Goal: Transaction & Acquisition: Purchase product/service

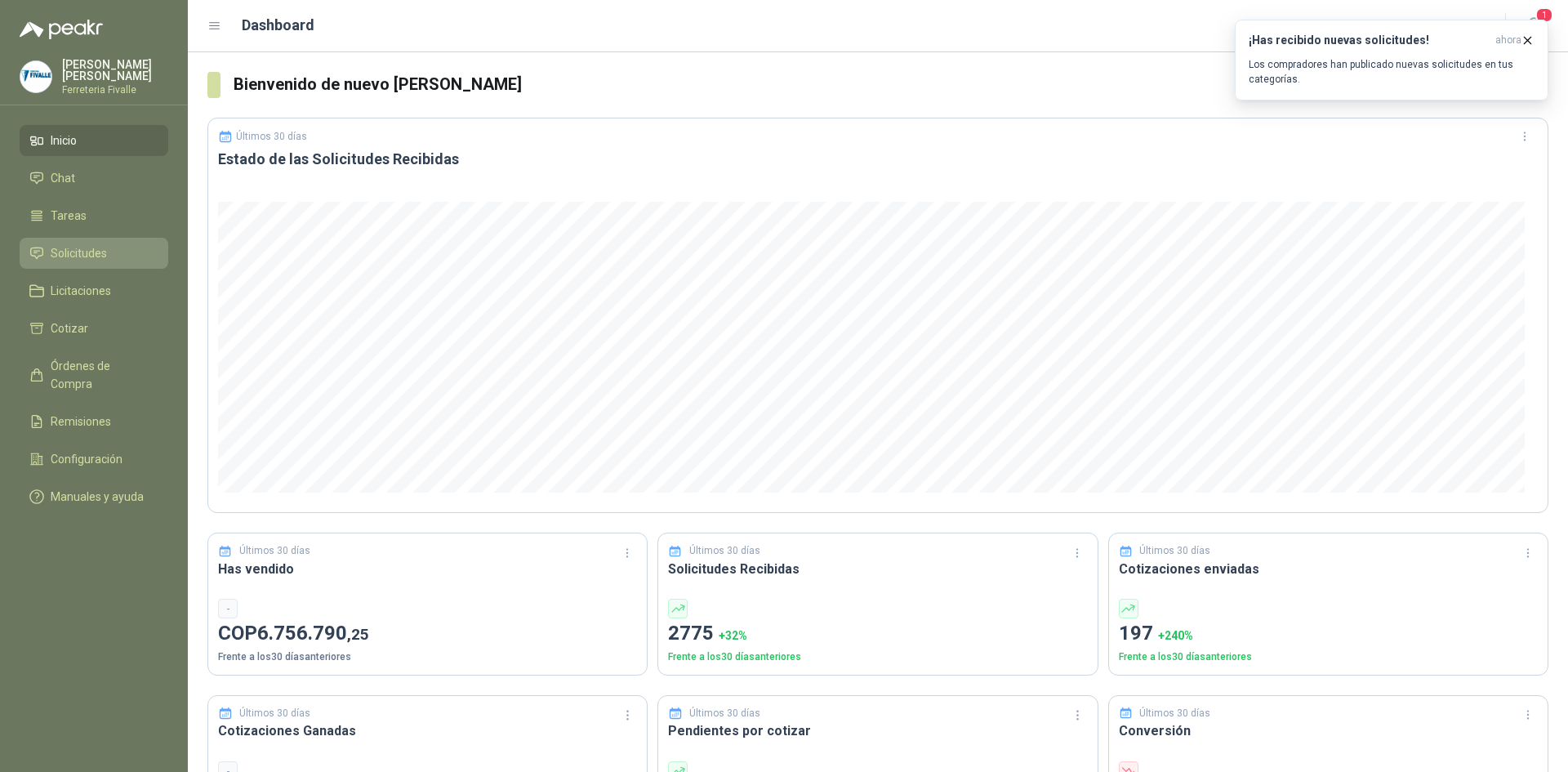
click at [64, 254] on link "Solicitudes" at bounding box center [94, 254] width 148 height 31
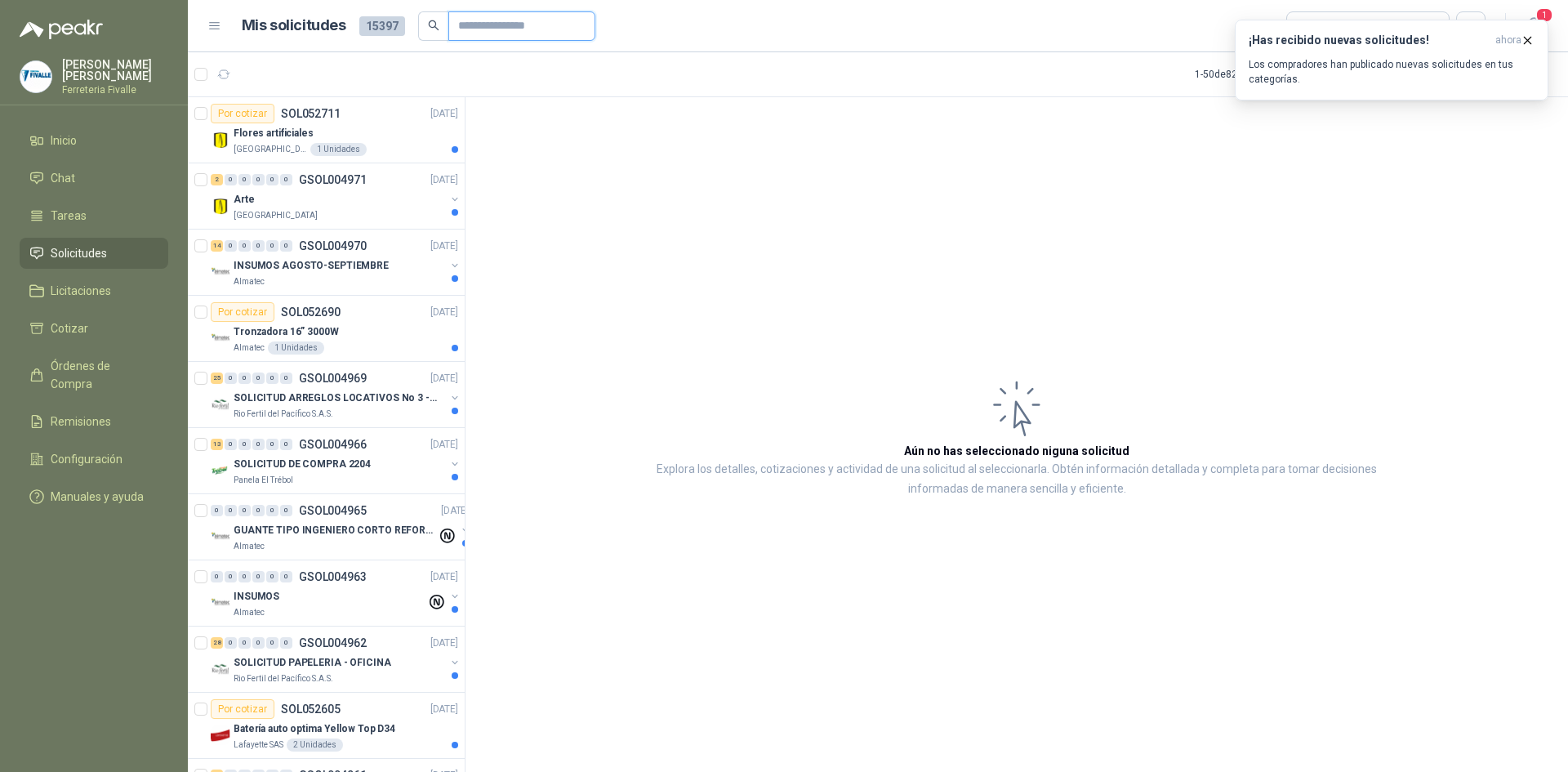
click at [472, 25] on input "text" at bounding box center [515, 26] width 115 height 28
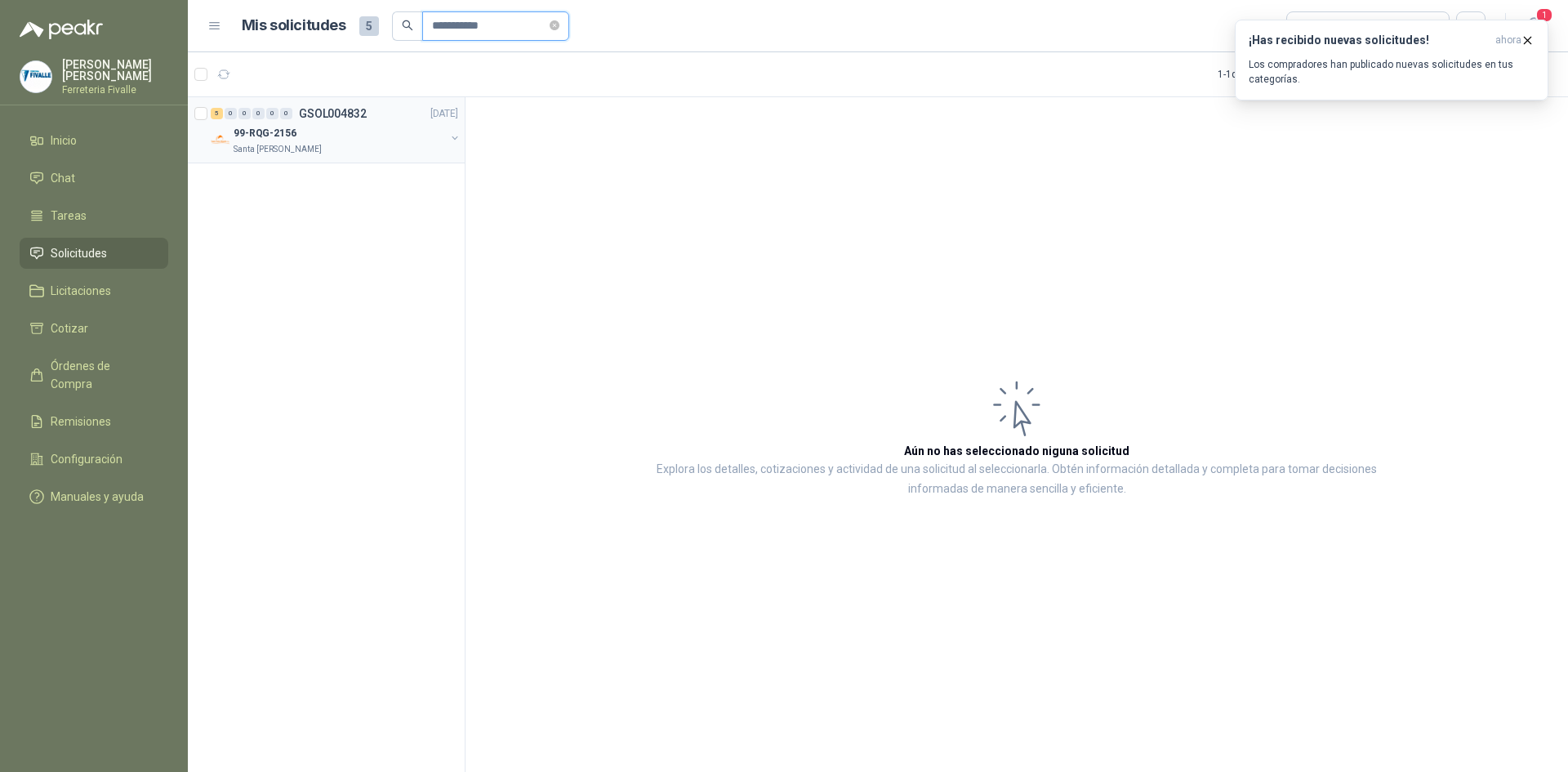
type input "**********"
click at [296, 146] on p "Santa [PERSON_NAME]" at bounding box center [278, 149] width 88 height 13
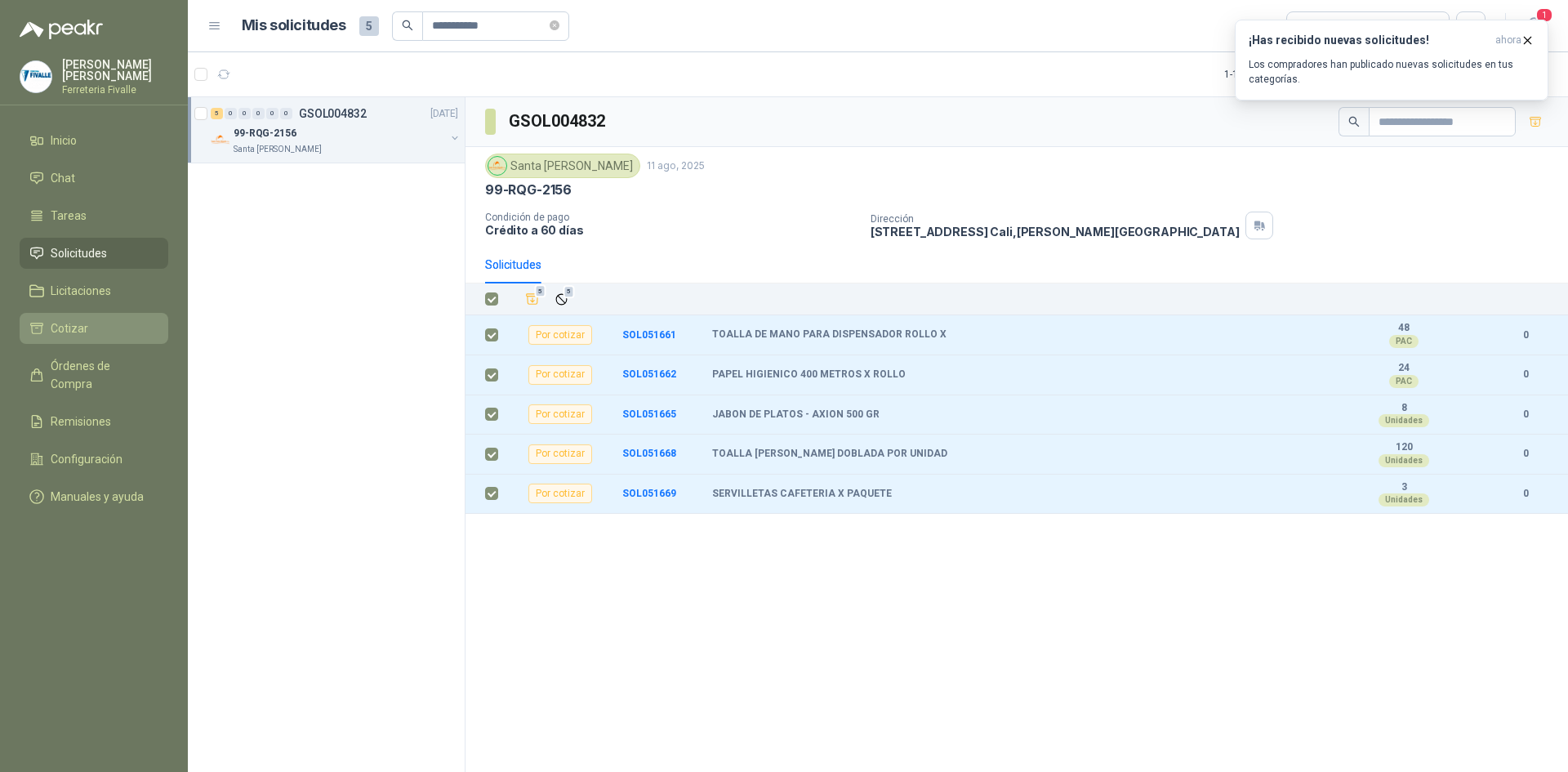
click at [63, 337] on span "Cotizar" at bounding box center [70, 328] width 38 height 18
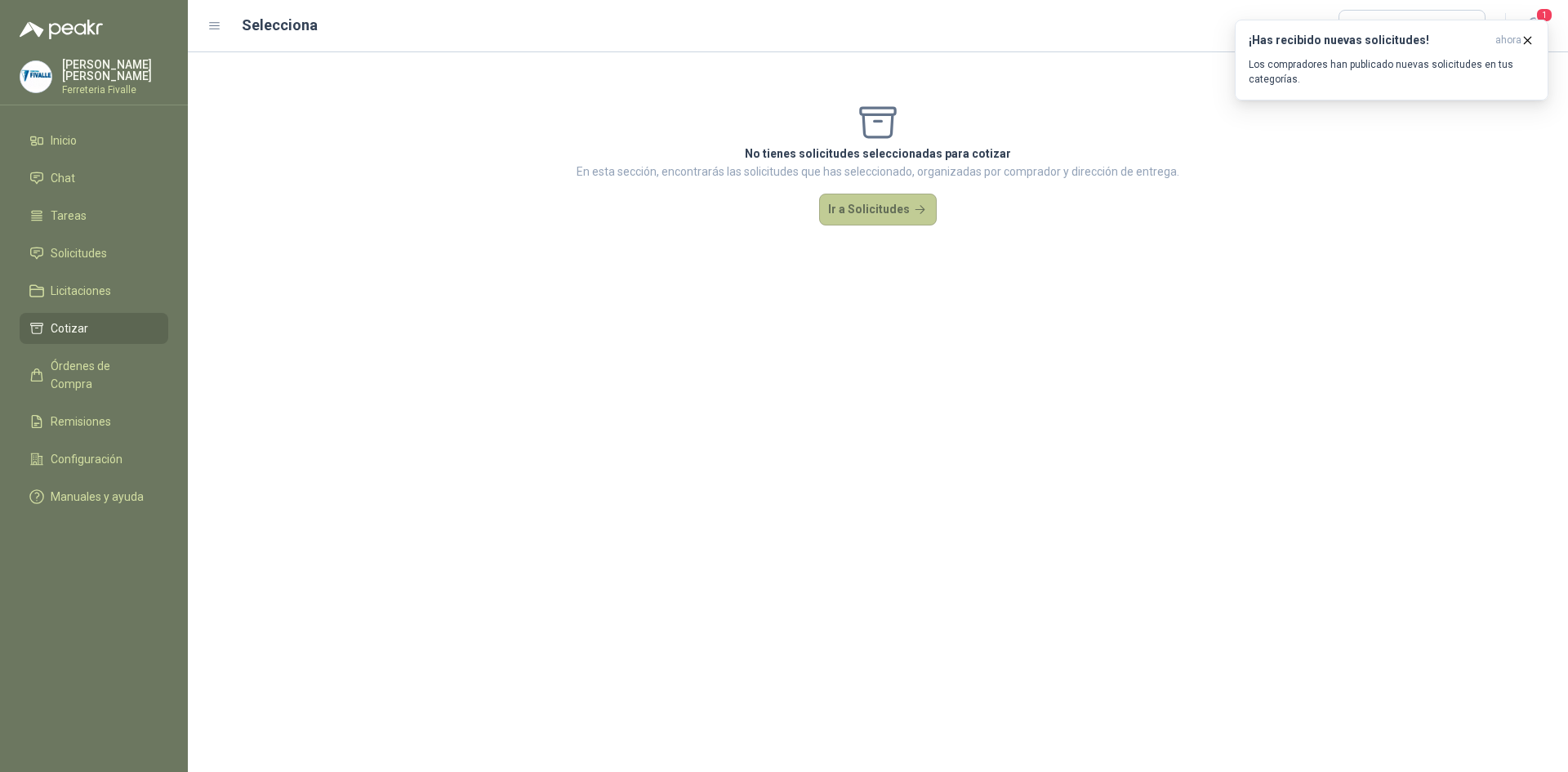
click at [862, 203] on button "Ir a Solicitudes" at bounding box center [878, 210] width 117 height 33
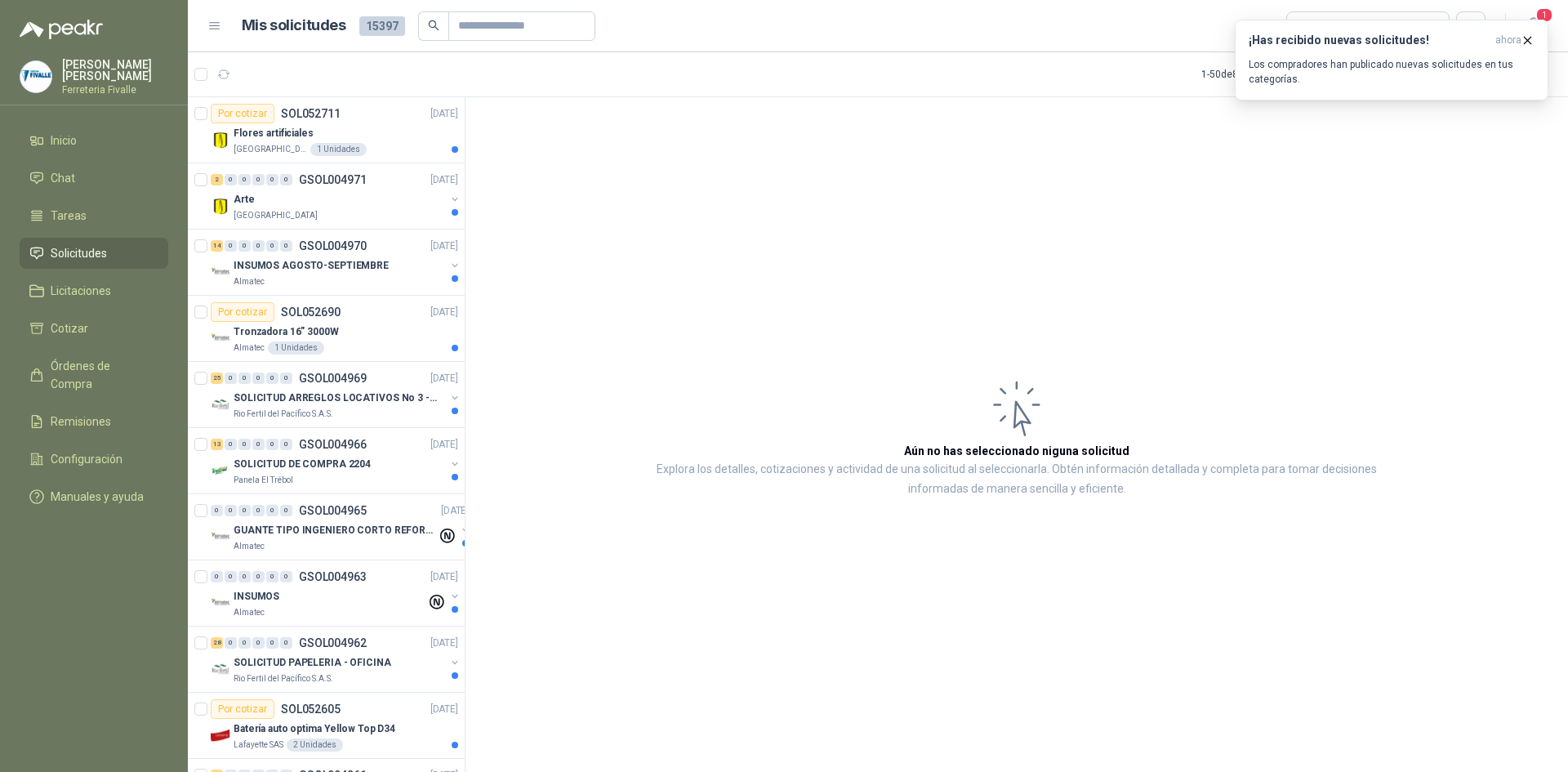
click at [76, 260] on span "Solicitudes" at bounding box center [78, 253] width 56 height 18
click at [490, 22] on input "text" at bounding box center [515, 26] width 115 height 28
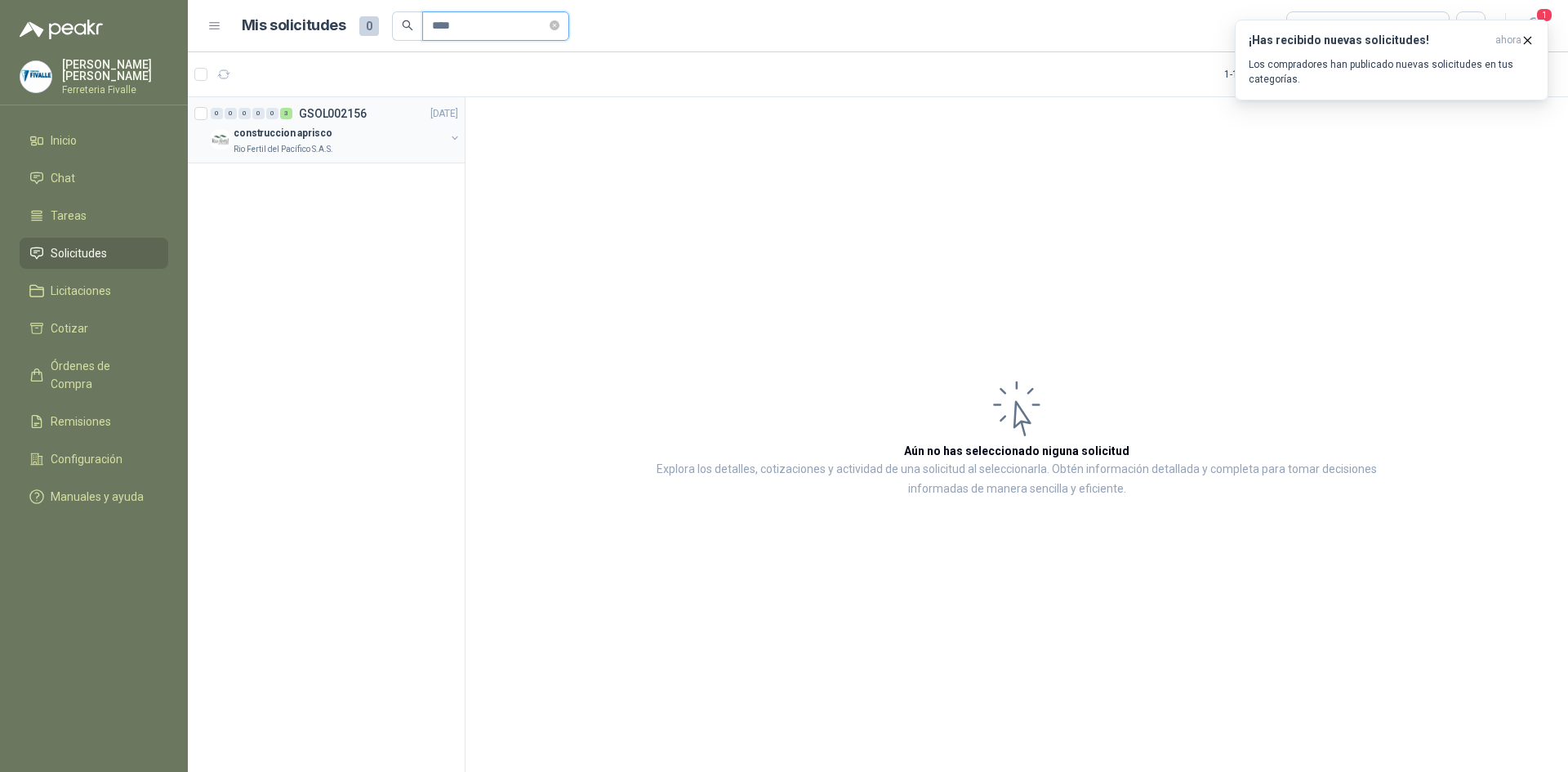
type input "****"
click at [302, 136] on p "construccion aprisco" at bounding box center [283, 134] width 99 height 16
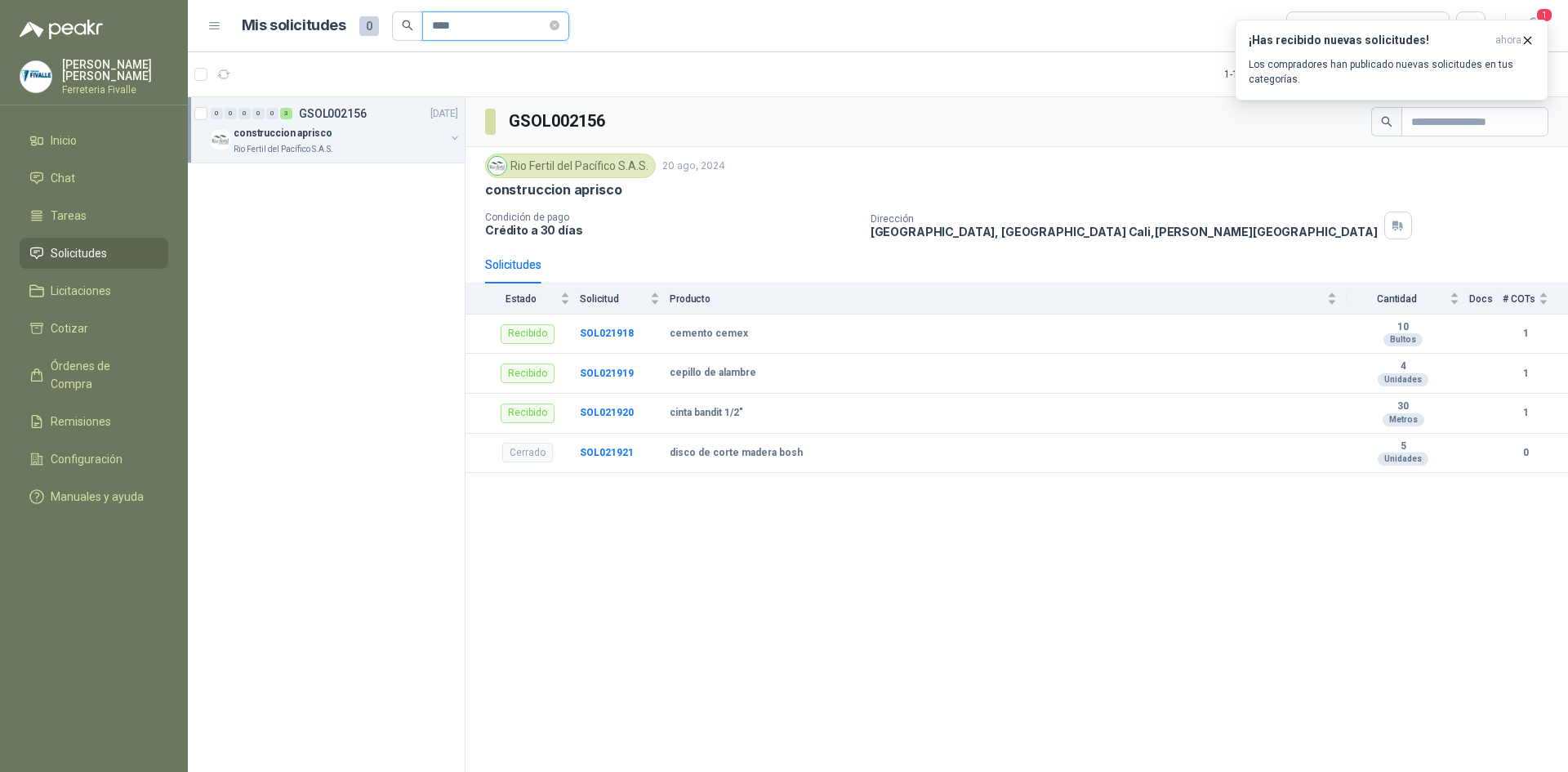
drag, startPoint x: 471, startPoint y: 18, endPoint x: 428, endPoint y: 28, distance: 44.1
click at [428, 28] on span "****" at bounding box center [496, 26] width 147 height 29
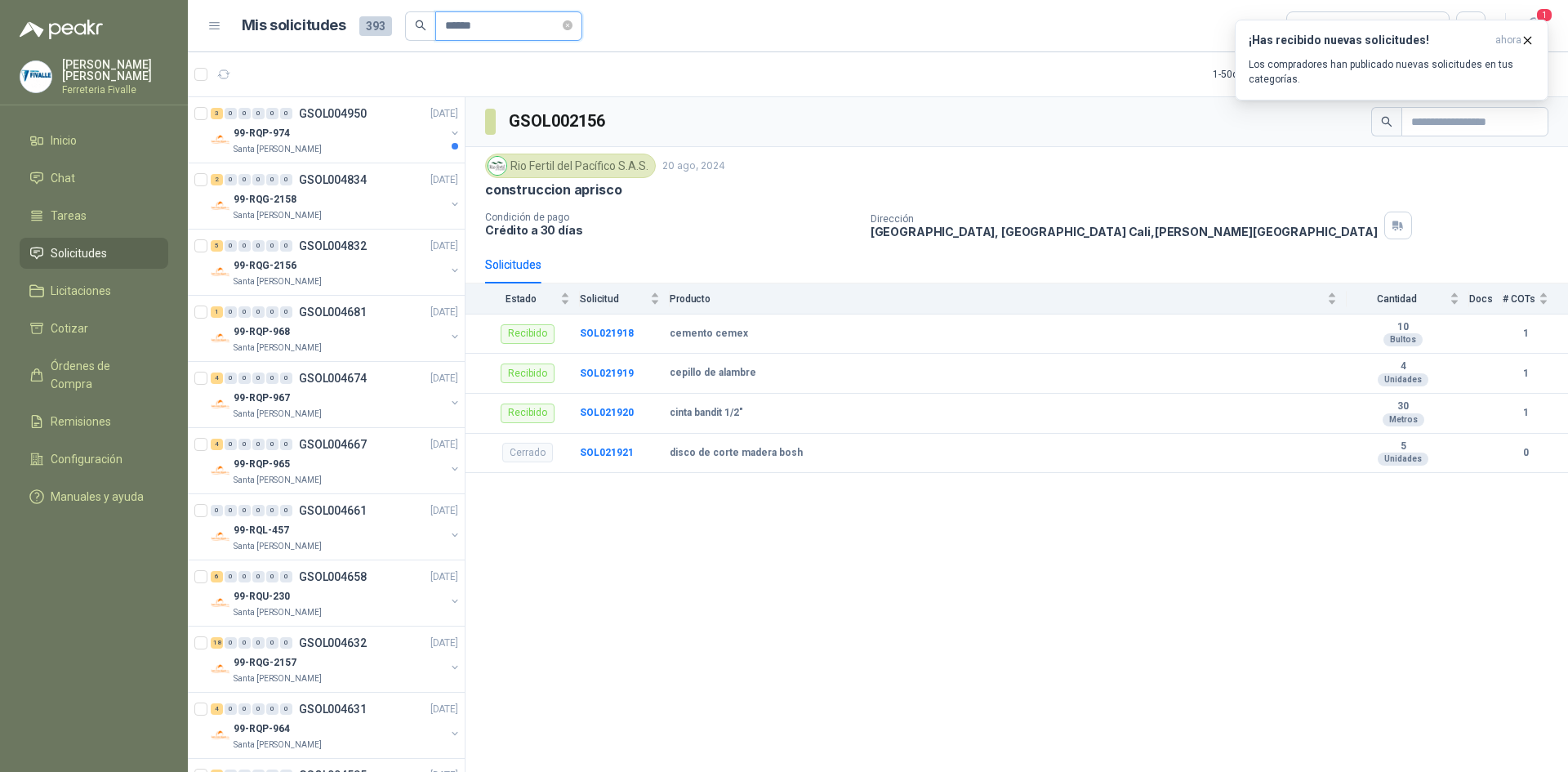
type input "**********"
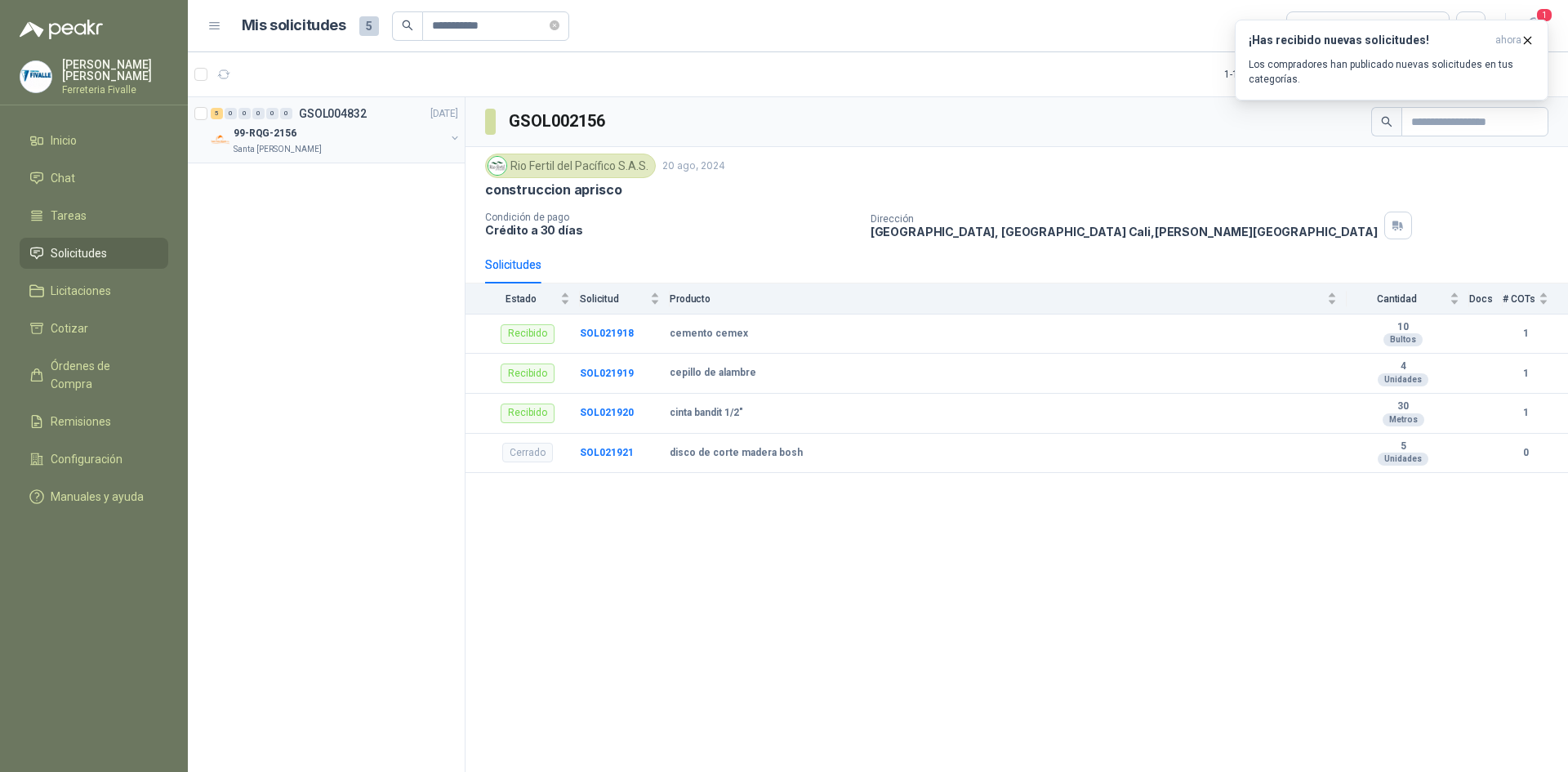
click at [325, 144] on div "Santa [PERSON_NAME]" at bounding box center [339, 149] width 211 height 13
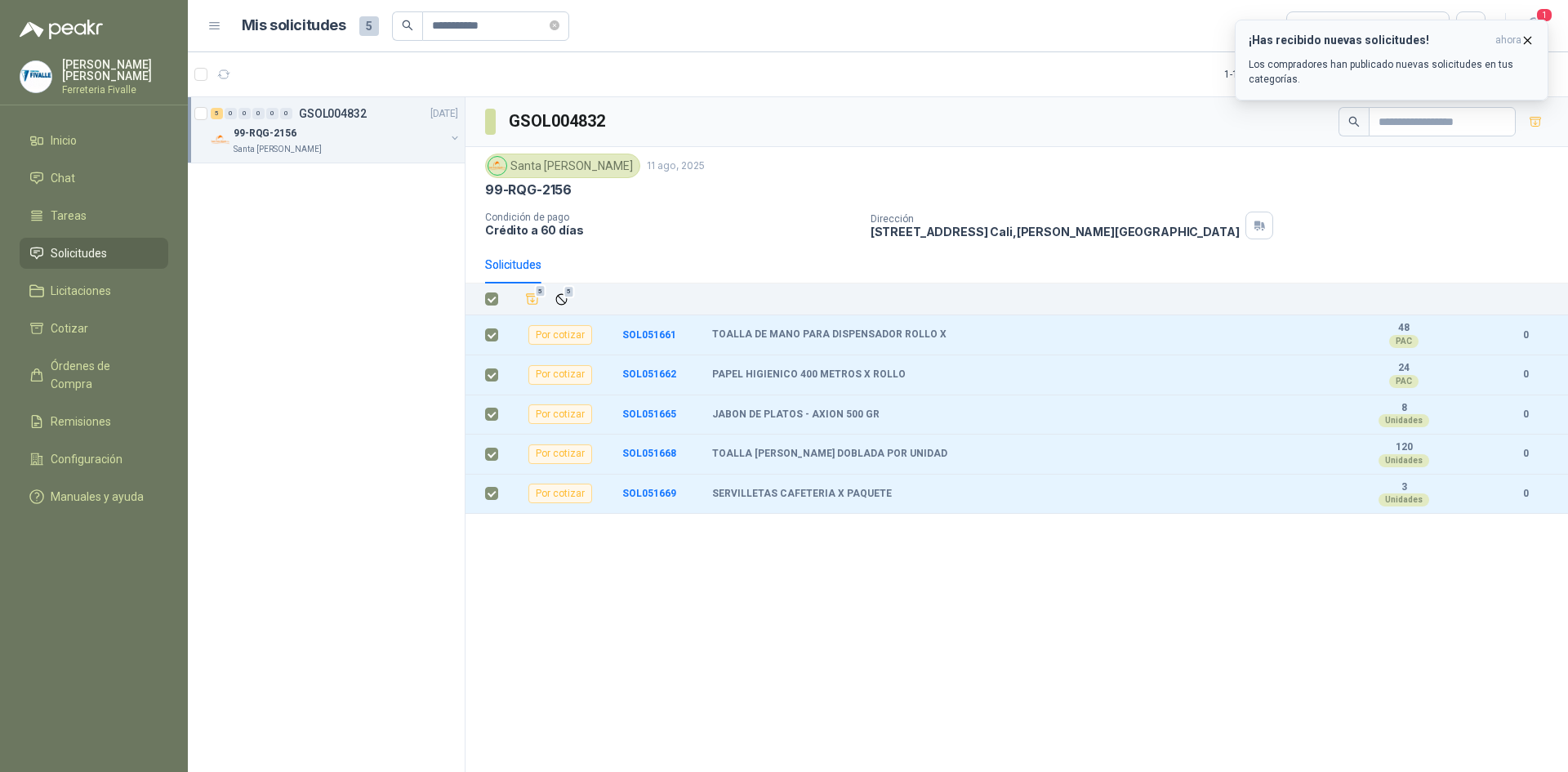
click at [1525, 37] on icon "button" at bounding box center [1527, 41] width 14 height 14
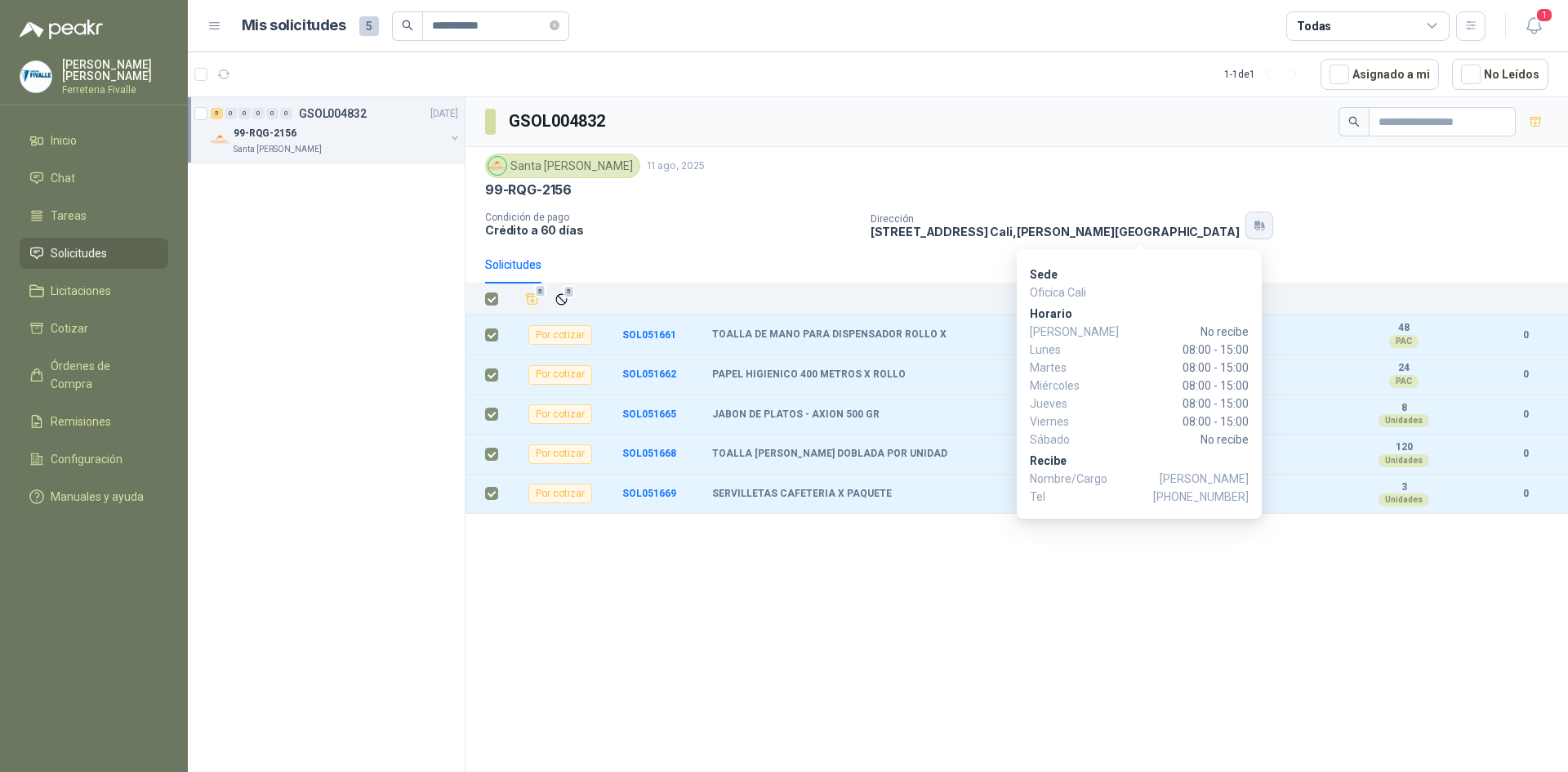
click at [1254, 223] on icon "button" at bounding box center [1257, 224] width 6 height 5
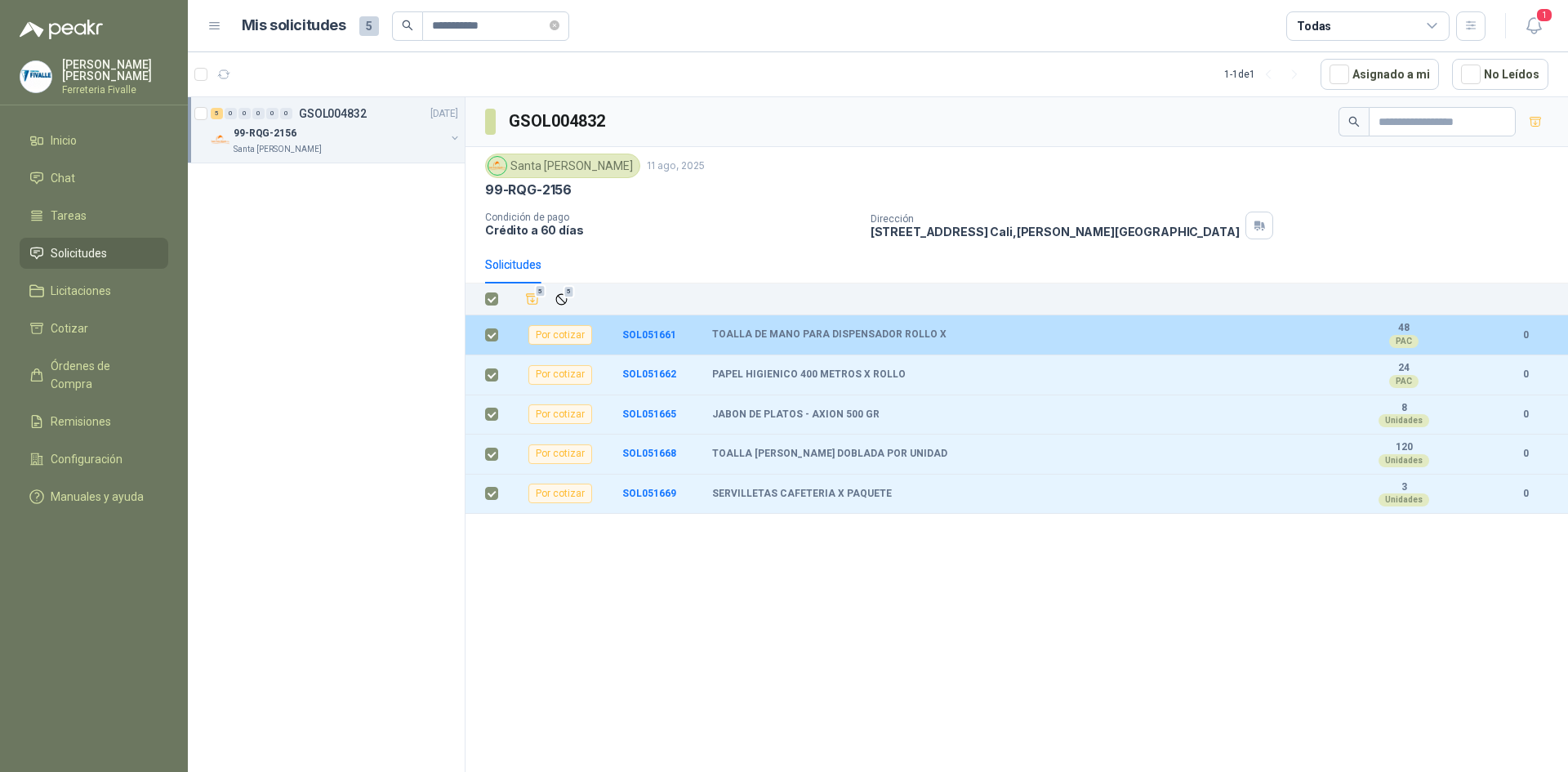
click at [1525, 330] on b "0" at bounding box center [1525, 336] width 46 height 16
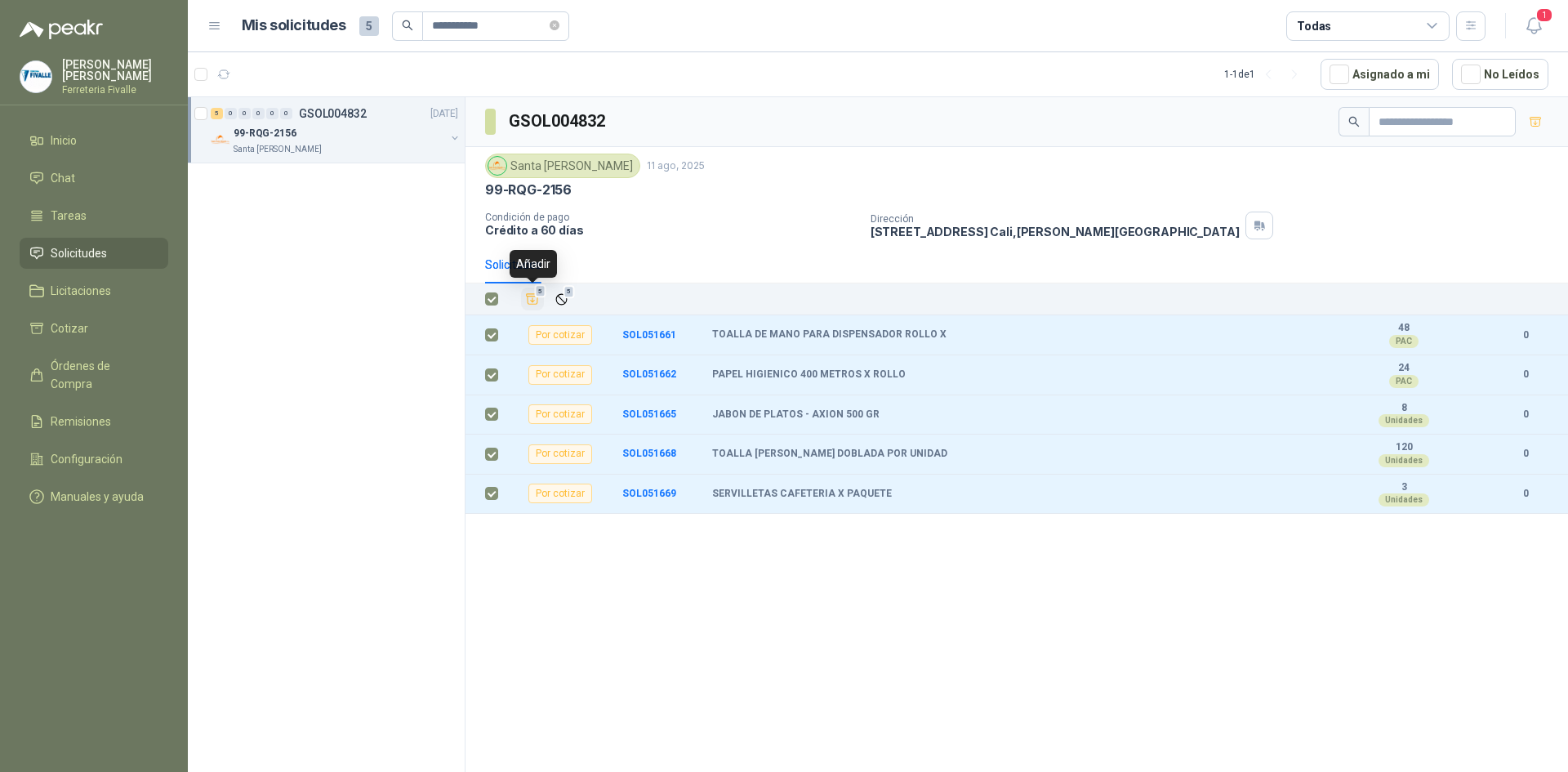
click at [534, 298] on icon "Añadir" at bounding box center [532, 298] width 15 height 15
click at [63, 333] on span "Cotizar" at bounding box center [70, 328] width 38 height 18
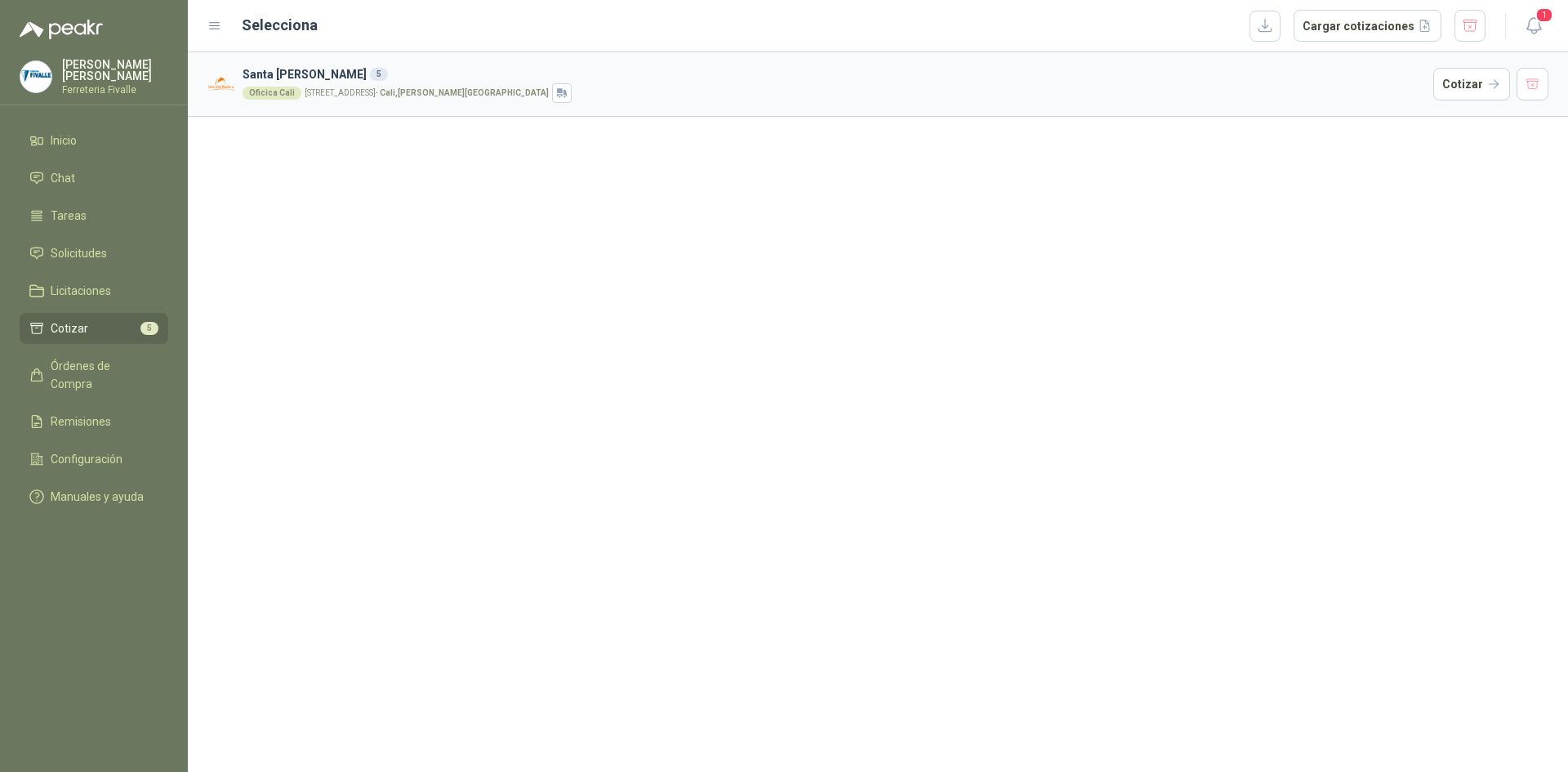
click at [65, 337] on span "Cotizar" at bounding box center [70, 328] width 38 height 18
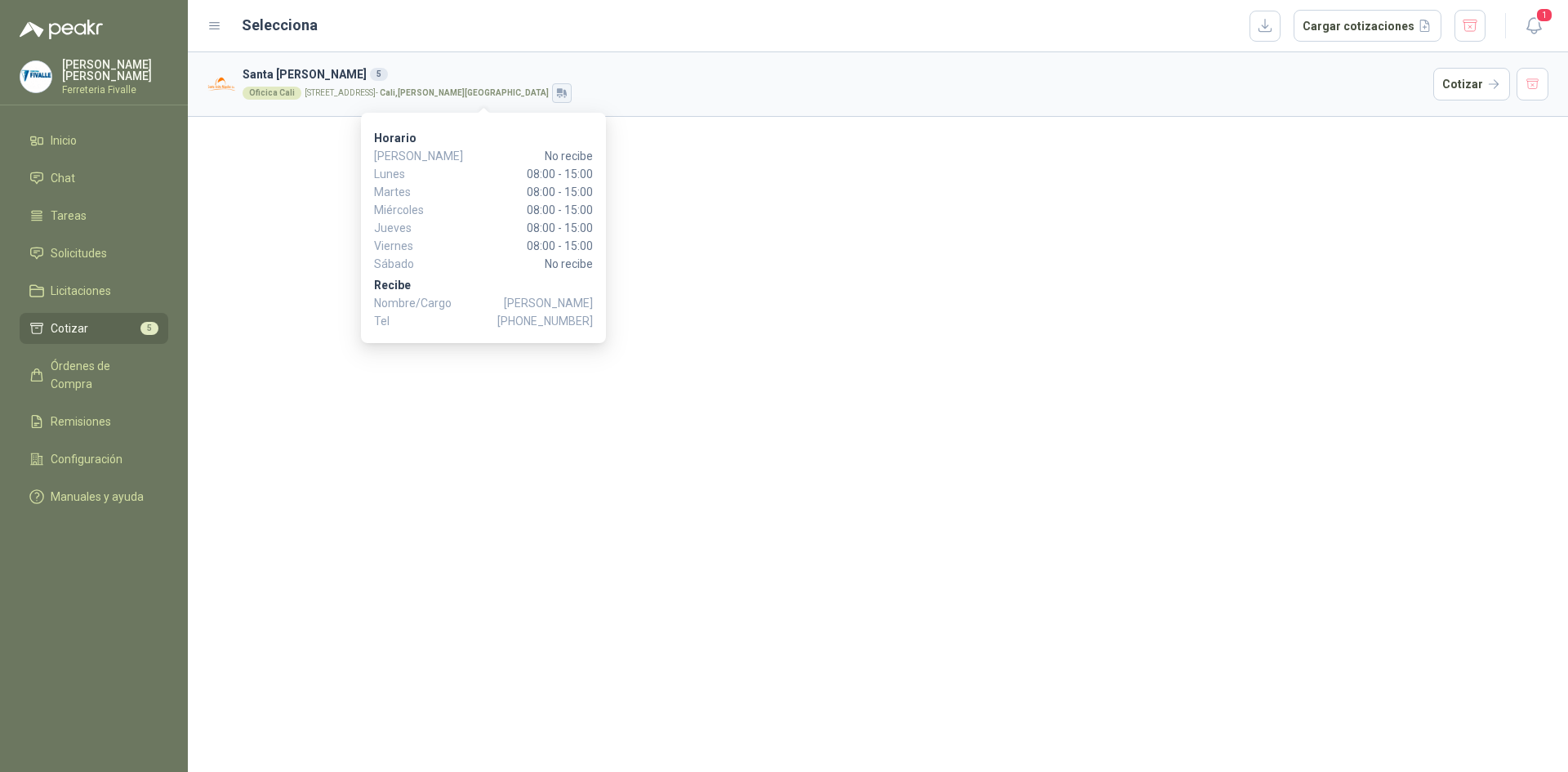
click at [564, 92] on icon "button" at bounding box center [565, 93] width 3 height 7
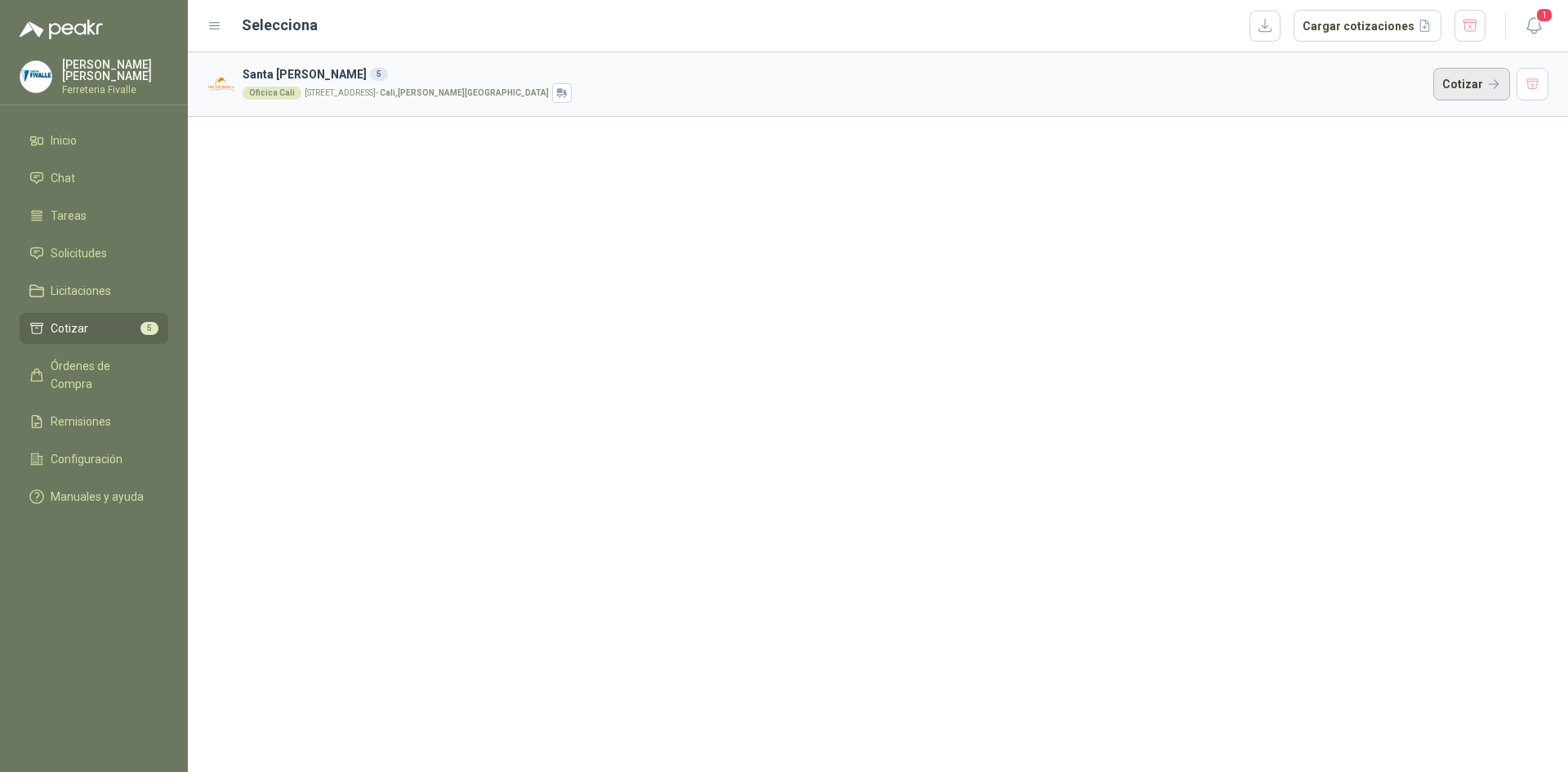
click at [1463, 84] on button "Cotizar" at bounding box center [1471, 85] width 77 height 33
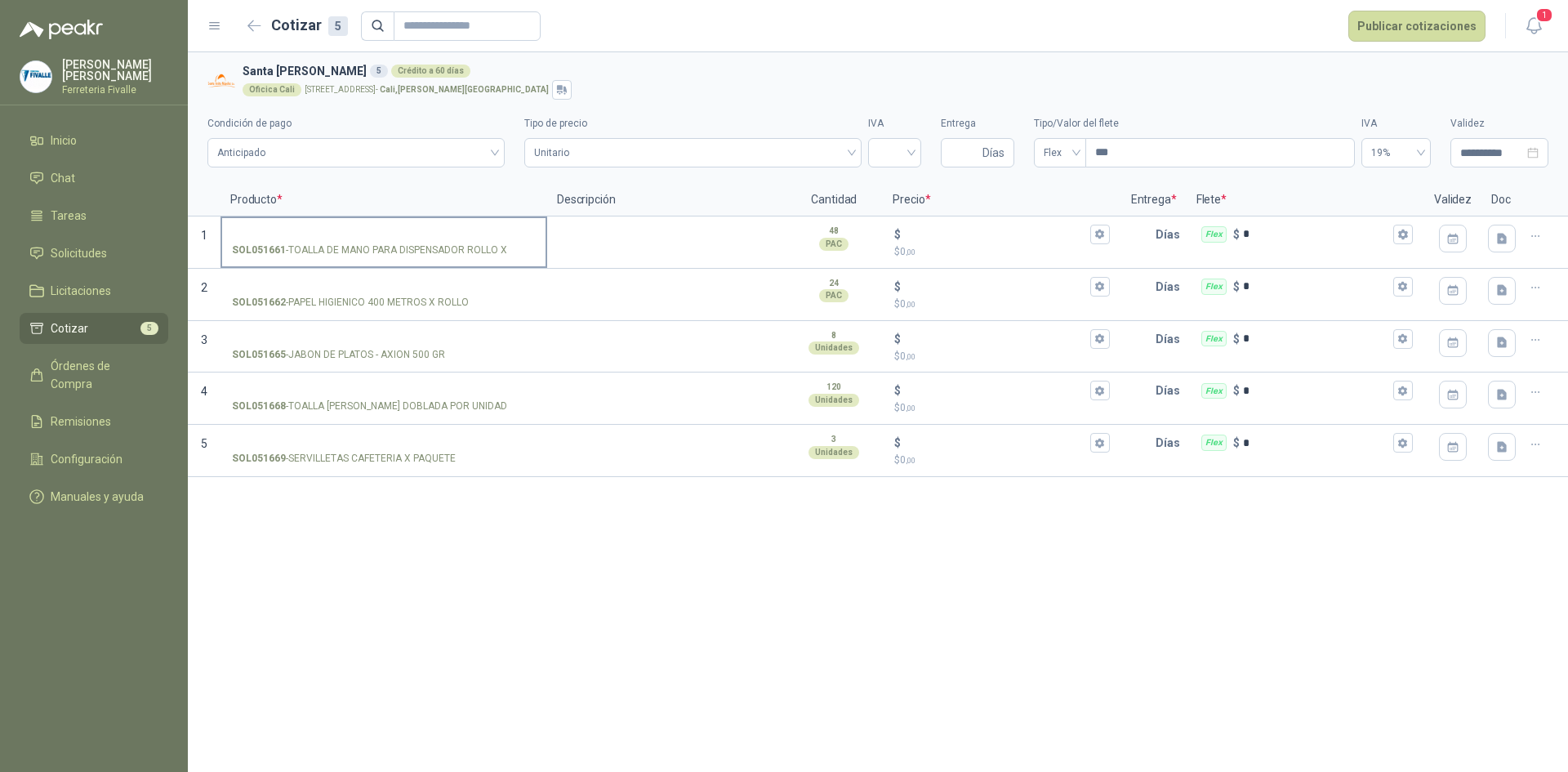
click at [528, 253] on div "SOL051661 - TOALLA DE MANO PARA DISPENSADOR ROLLO X" at bounding box center [384, 250] width 303 height 16
click at [528, 241] on input "SOL051661 - TOALLA DE MANO PARA DISPENSADOR ROLLO X" at bounding box center [384, 235] width 303 height 12
click at [528, 253] on div "SOL051661 - TOALLA DE MANO PARA DISPENSADOR ROLLO X" at bounding box center [384, 250] width 303 height 16
click at [528, 241] on input "SOL051661 - TOALLA DE MANO PARA DISPENSADOR ROLLO X" at bounding box center [384, 235] width 303 height 12
click at [1078, 235] on input "$ $ 0 ,00" at bounding box center [995, 234] width 182 height 12
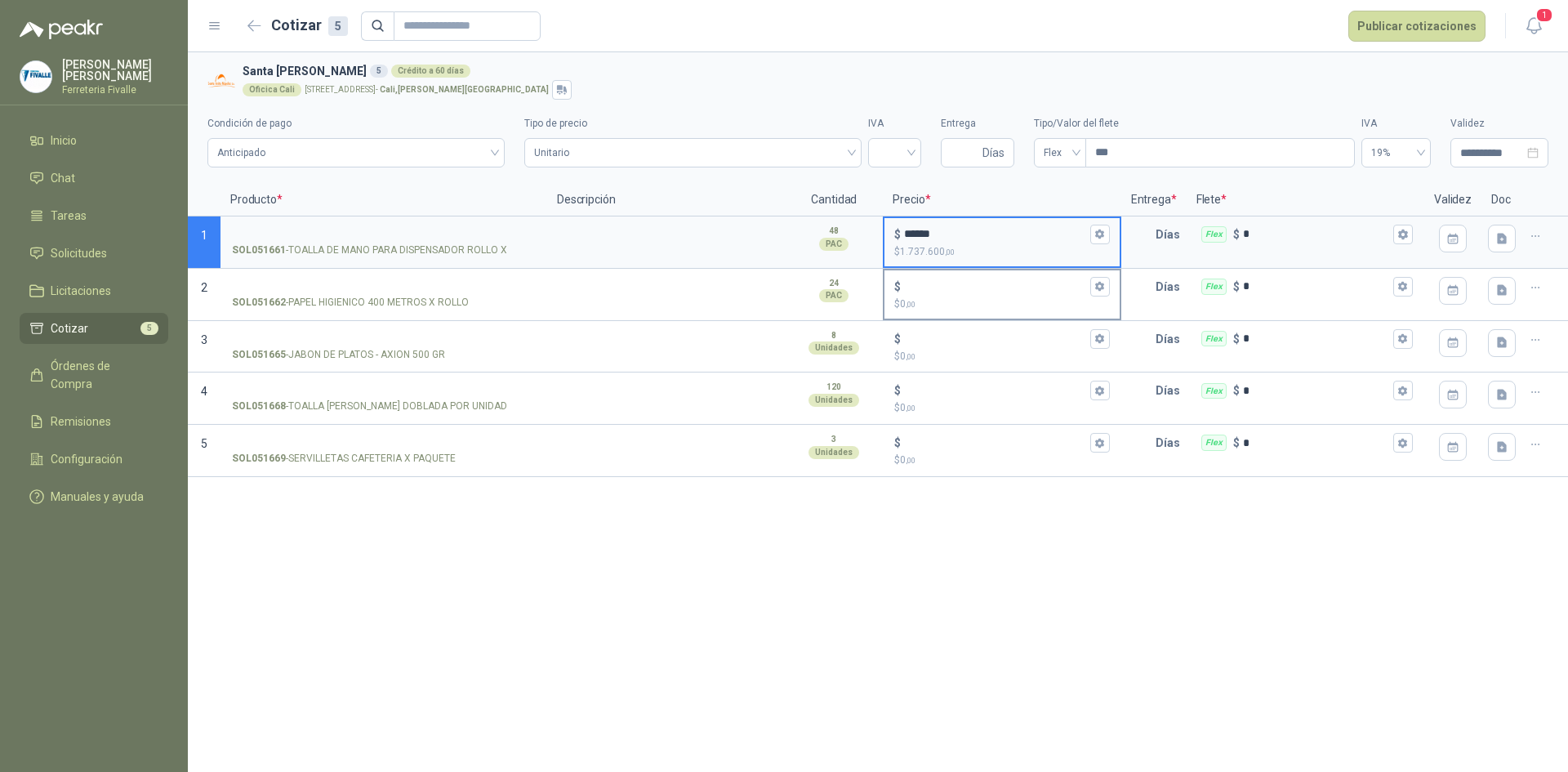
type input "******"
click at [1039, 292] on input "$ $ 0 ,00" at bounding box center [995, 286] width 182 height 12
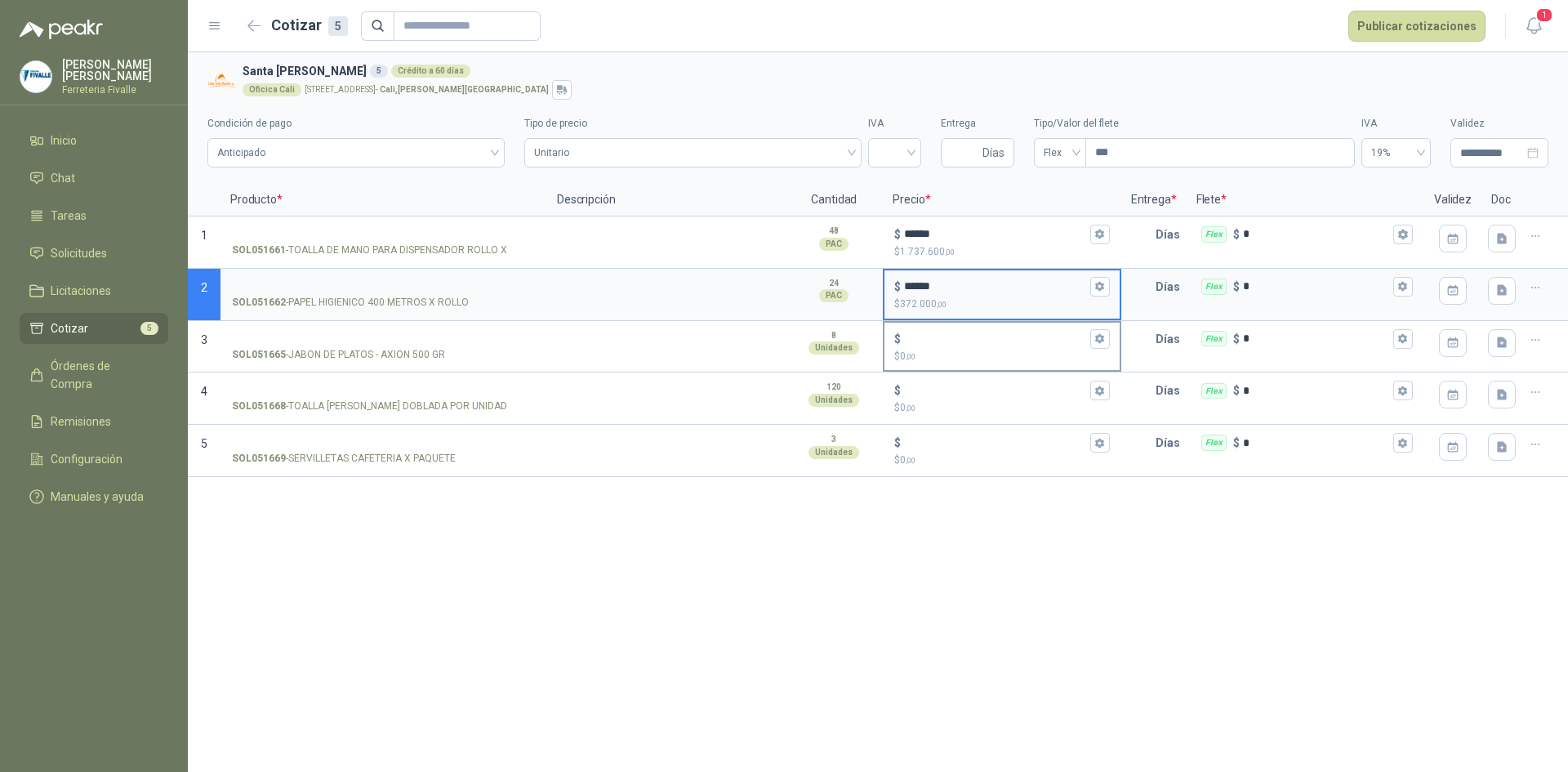
type input "******"
click at [972, 345] on input "$ $ 0 ,00" at bounding box center [995, 339] width 182 height 12
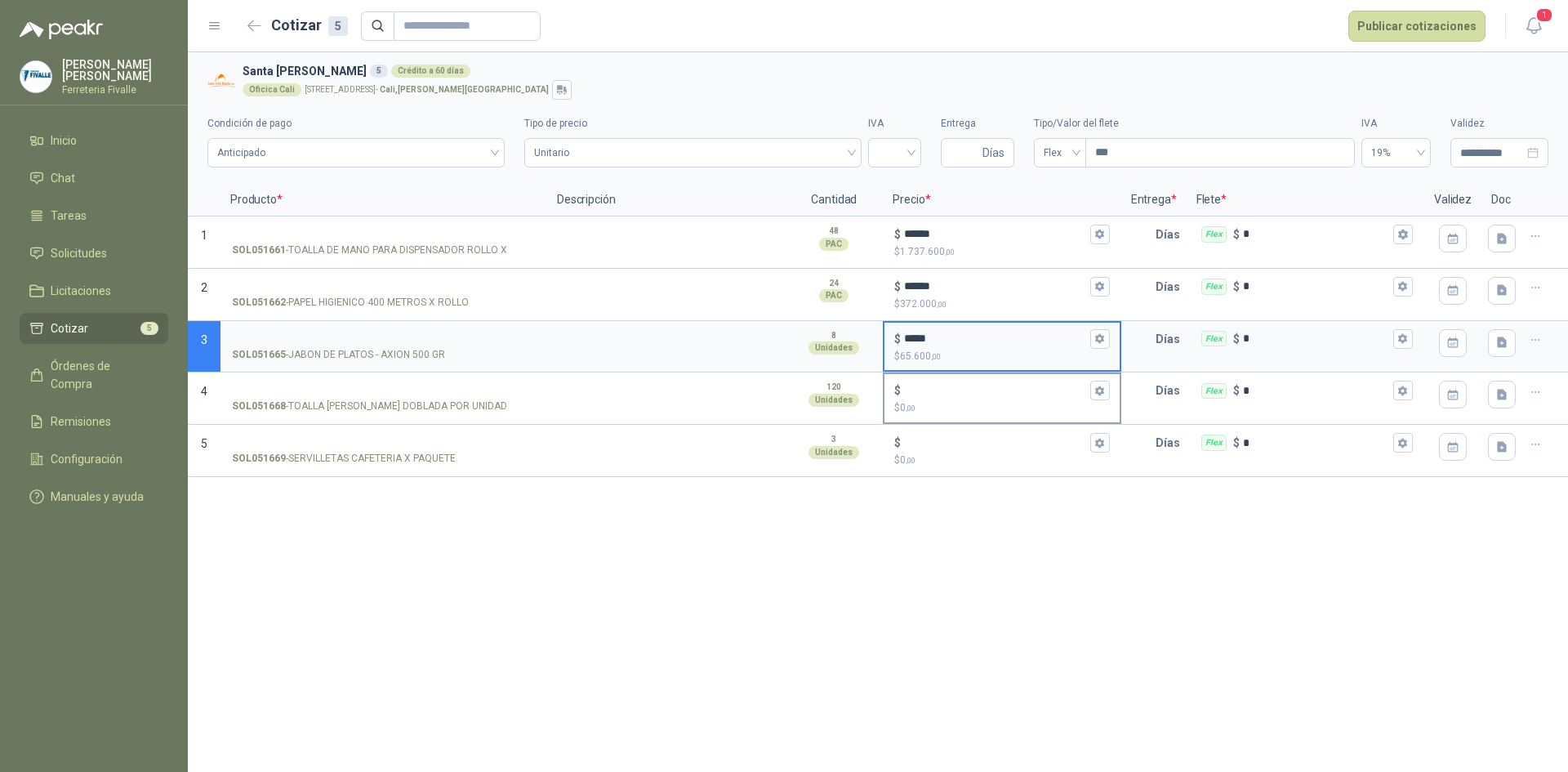
type input "*****"
click at [929, 392] on input "$ $ 0 ,00" at bounding box center [995, 391] width 182 height 12
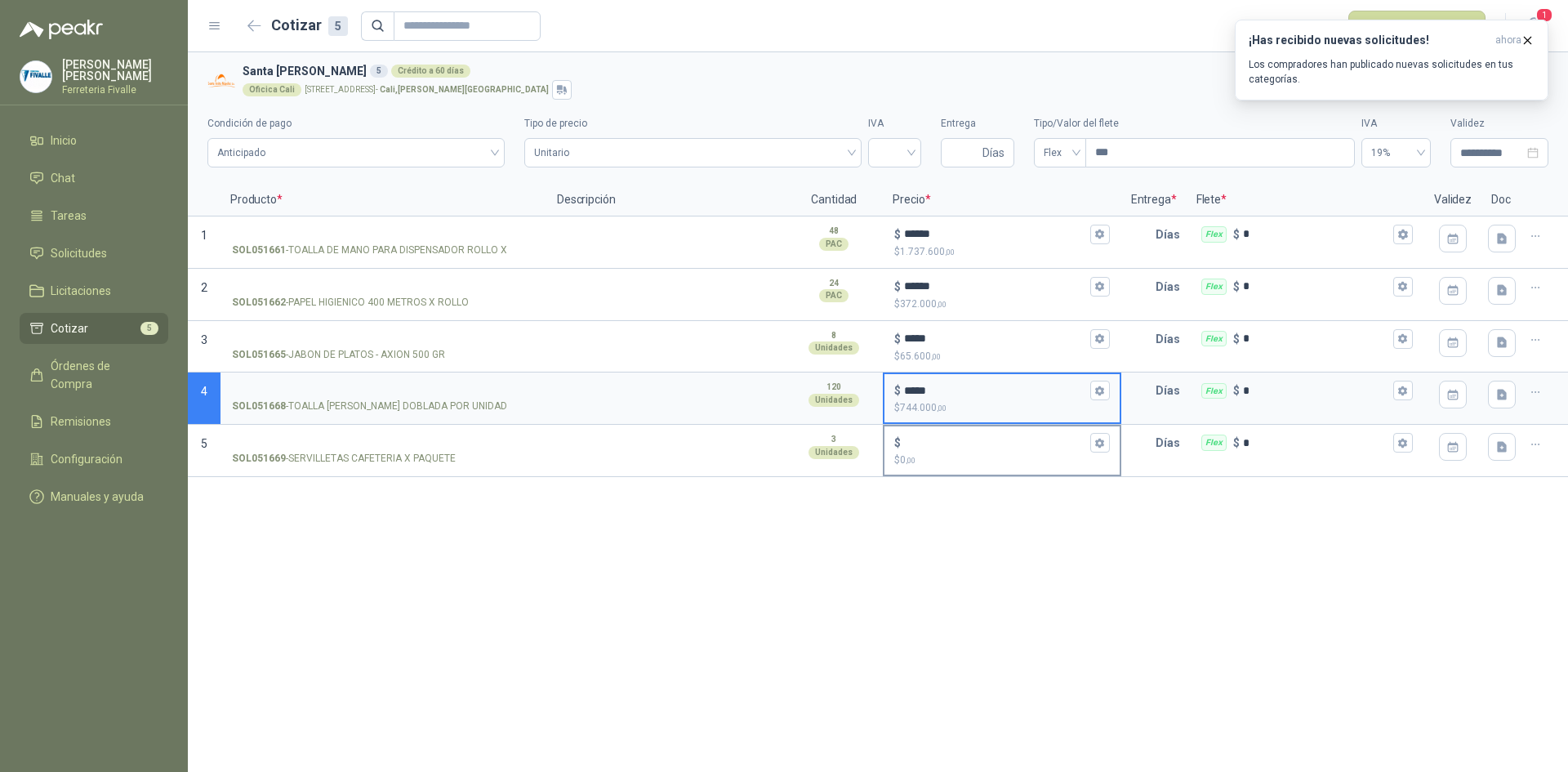
type input "*****"
click at [902, 454] on p "$ 0 ,00" at bounding box center [1001, 461] width 215 height 16
click at [904, 449] on input "$ $ 0 ,00" at bounding box center [995, 443] width 182 height 12
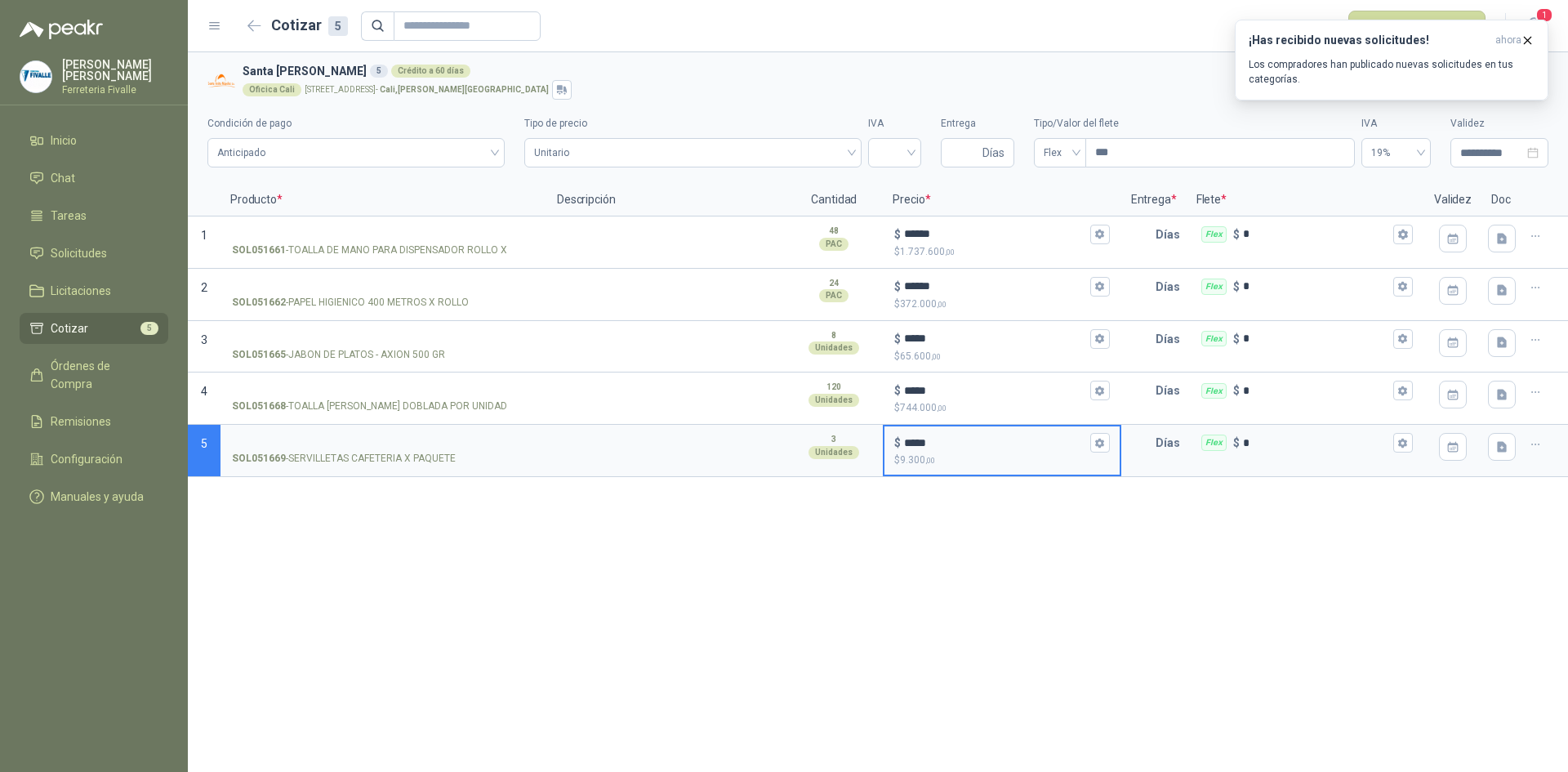
type input "*****"
click at [906, 524] on div "**********" at bounding box center [878, 412] width 1380 height 719
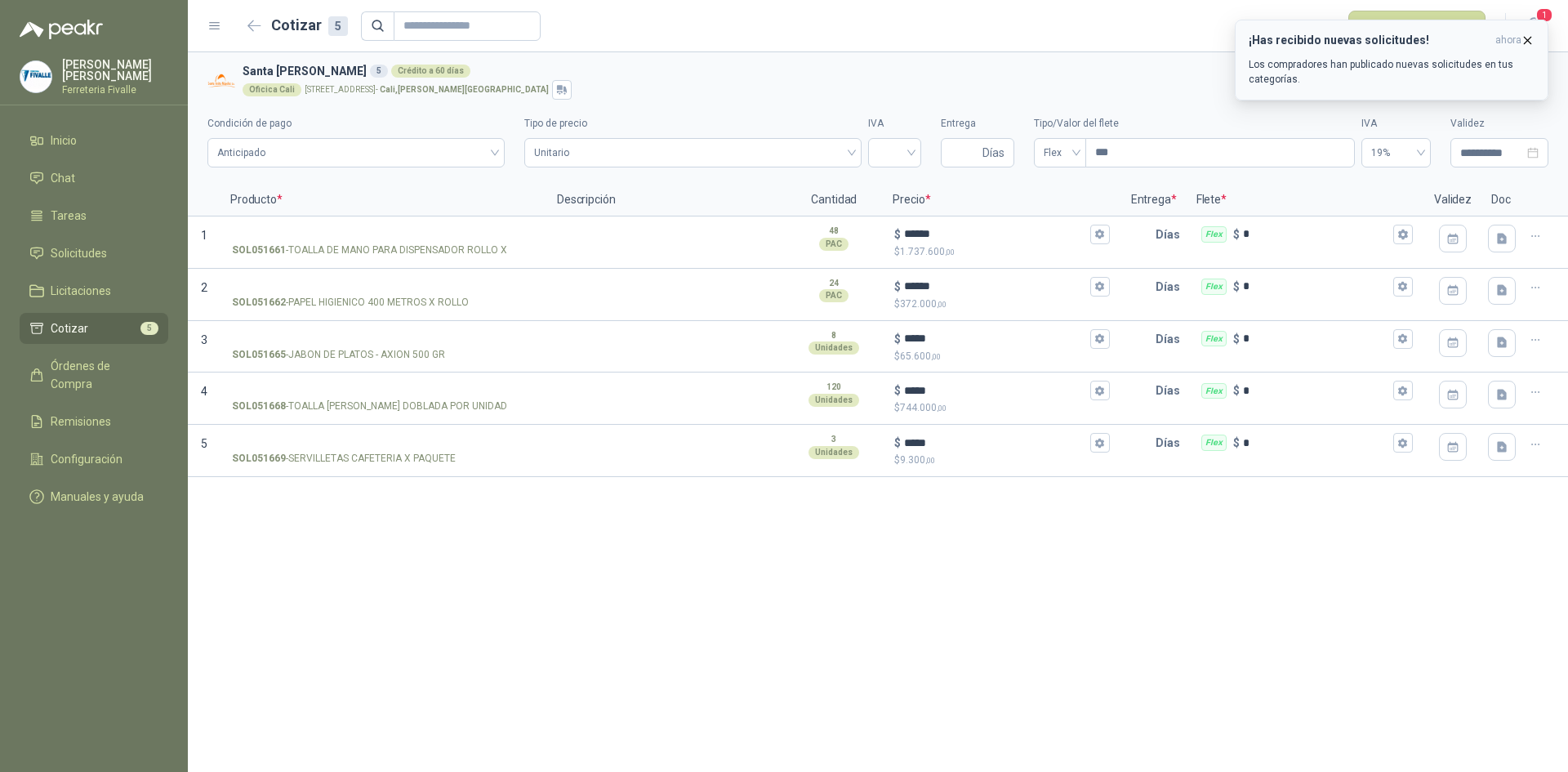
click at [1524, 35] on icon "button" at bounding box center [1527, 41] width 14 height 14
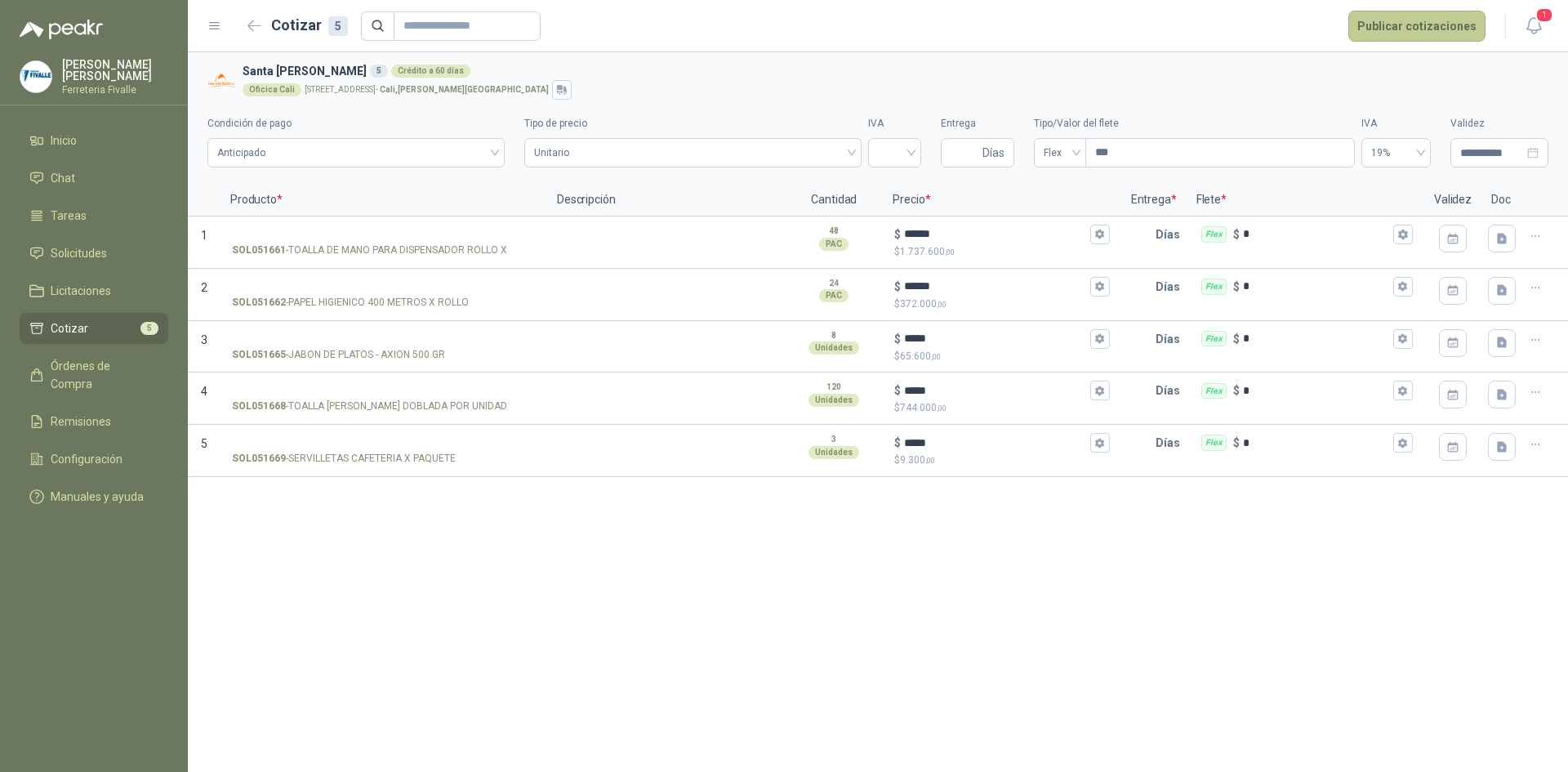
click at [1429, 23] on button "Publicar cotizaciones" at bounding box center [1416, 26] width 137 height 31
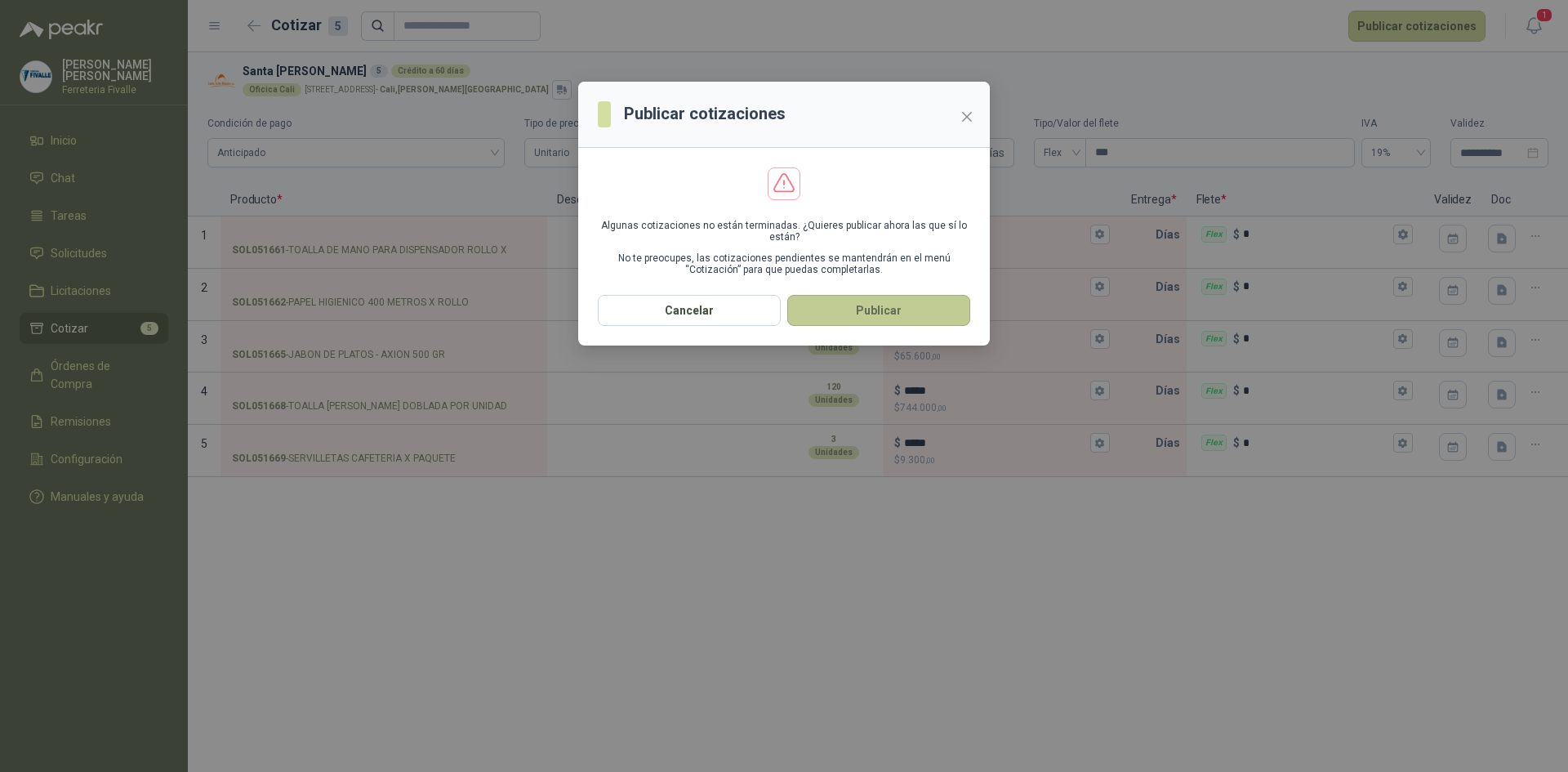
click at [866, 307] on button "Publicar" at bounding box center [878, 311] width 183 height 31
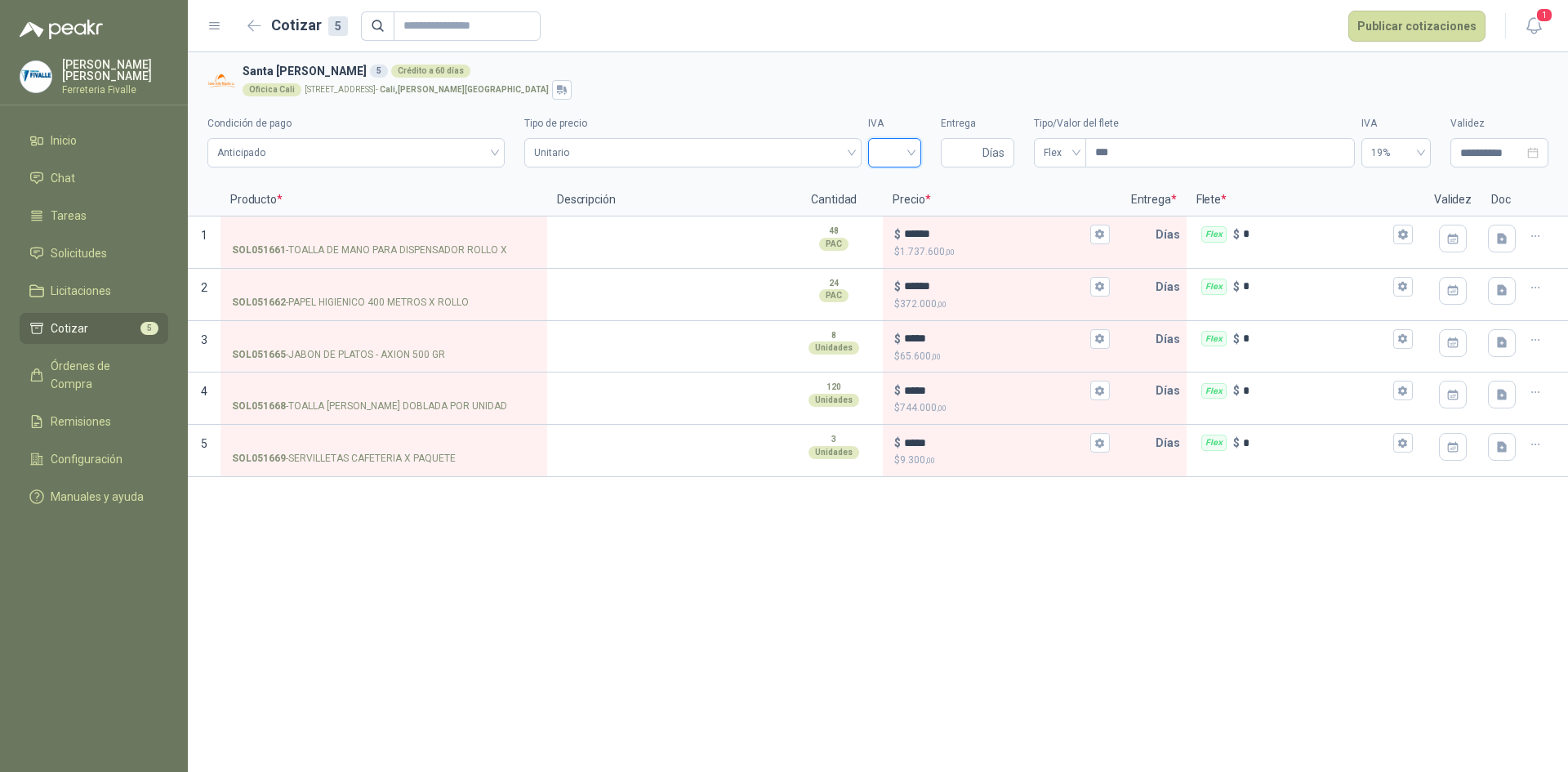
click at [907, 149] on input "search" at bounding box center [894, 151] width 34 height 24
click at [887, 187] on div "19%" at bounding box center [894, 186] width 27 height 18
click at [1175, 235] on p "Días" at bounding box center [1171, 235] width 31 height 33
click at [1157, 237] on p "Días" at bounding box center [1171, 235] width 31 height 33
click at [1161, 251] on p "Días" at bounding box center [1171, 235] width 31 height 33
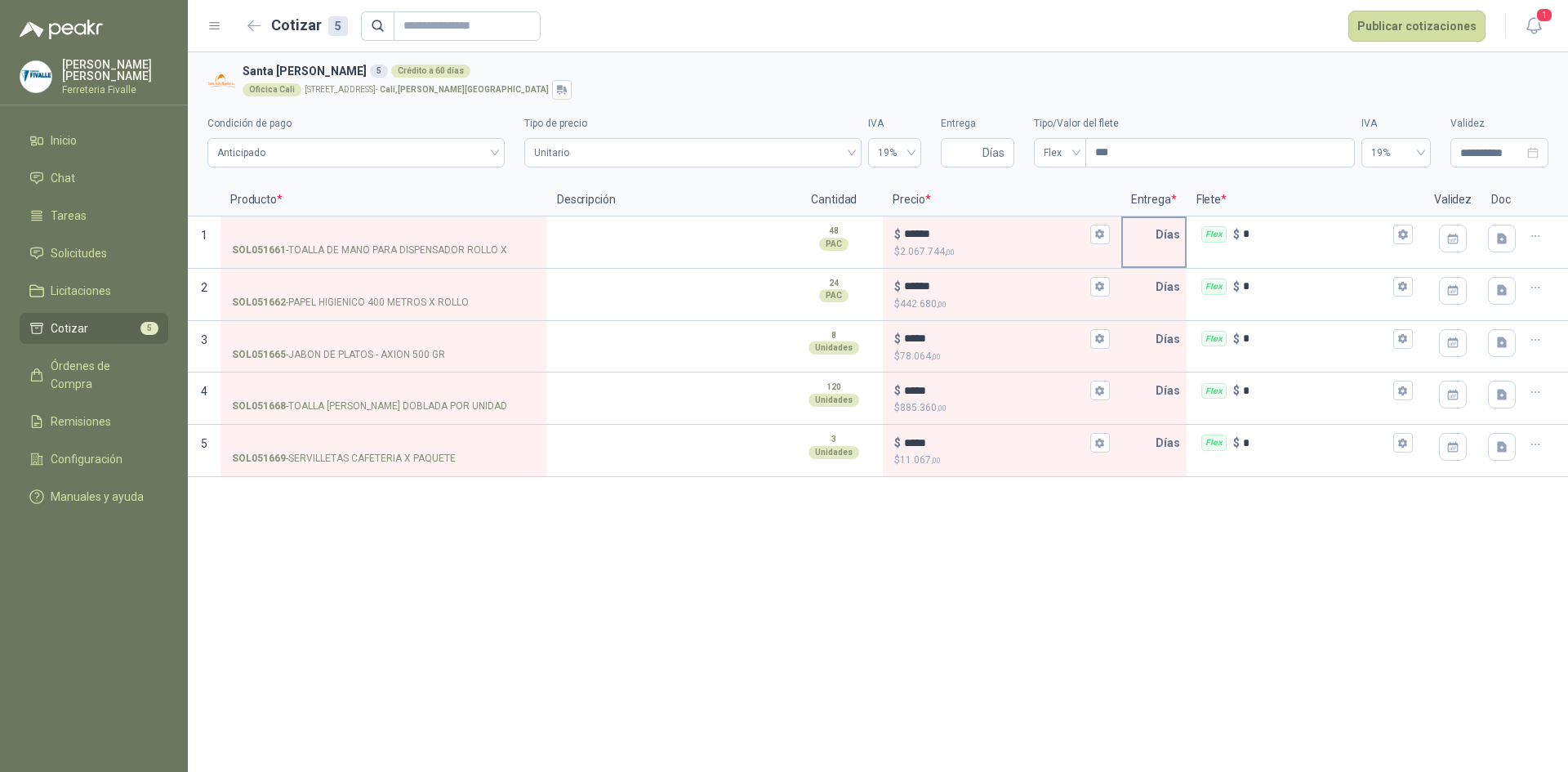
click at [1161, 239] on p "Días" at bounding box center [1171, 235] width 31 height 33
click at [1450, 234] on icon "button" at bounding box center [1452, 238] width 10 height 10
click at [1277, 279] on span "button" at bounding box center [1278, 279] width 8 height 8
click at [1452, 457] on div "30" at bounding box center [1450, 464] width 20 height 20
click at [1446, 232] on icon "button" at bounding box center [1453, 239] width 14 height 14
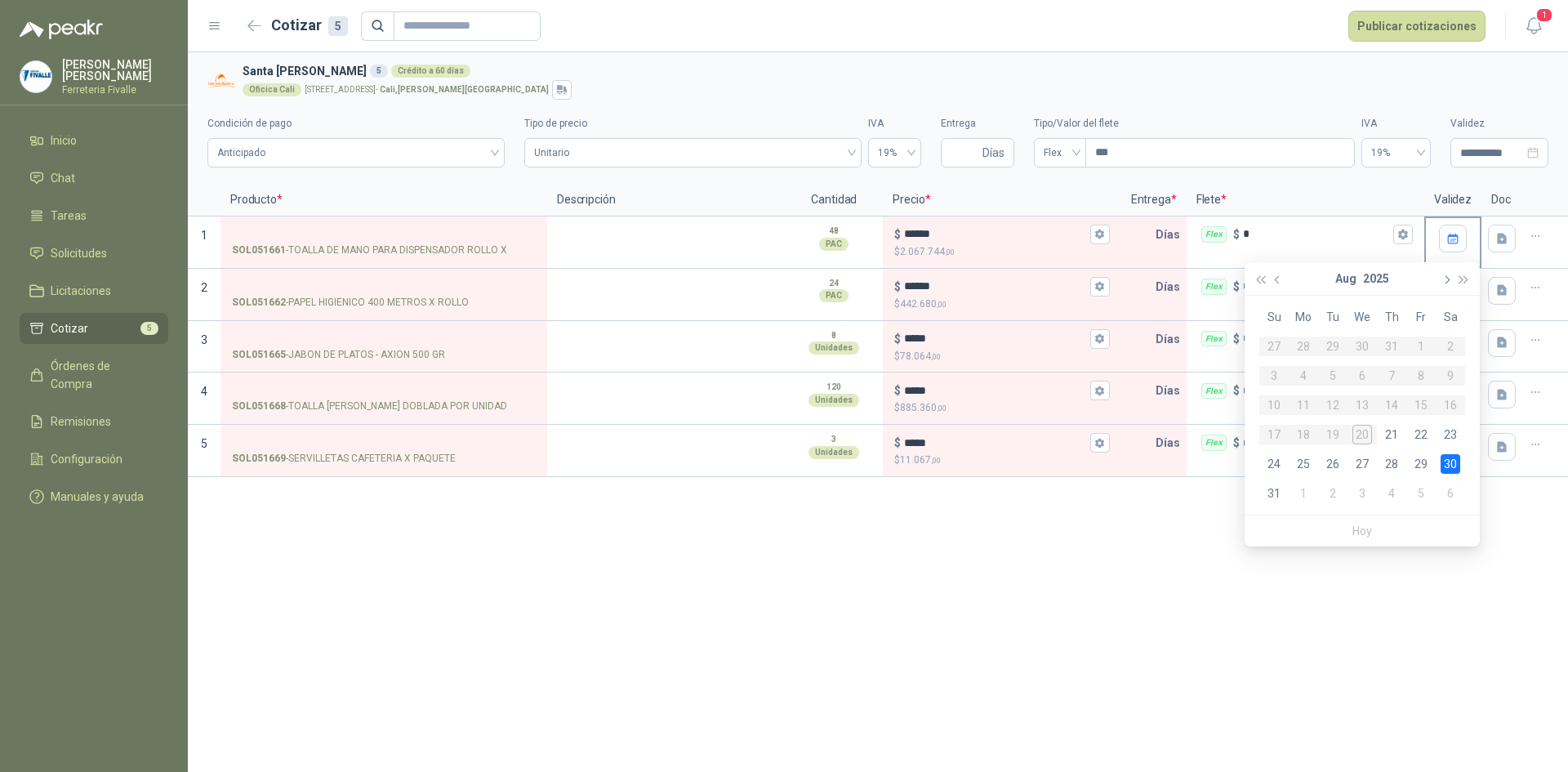
click at [1445, 279] on span "button" at bounding box center [1445, 279] width 8 height 8
click at [1365, 374] on div "10" at bounding box center [1362, 375] width 20 height 20
click at [1448, 288] on icon "button" at bounding box center [1452, 291] width 10 height 10
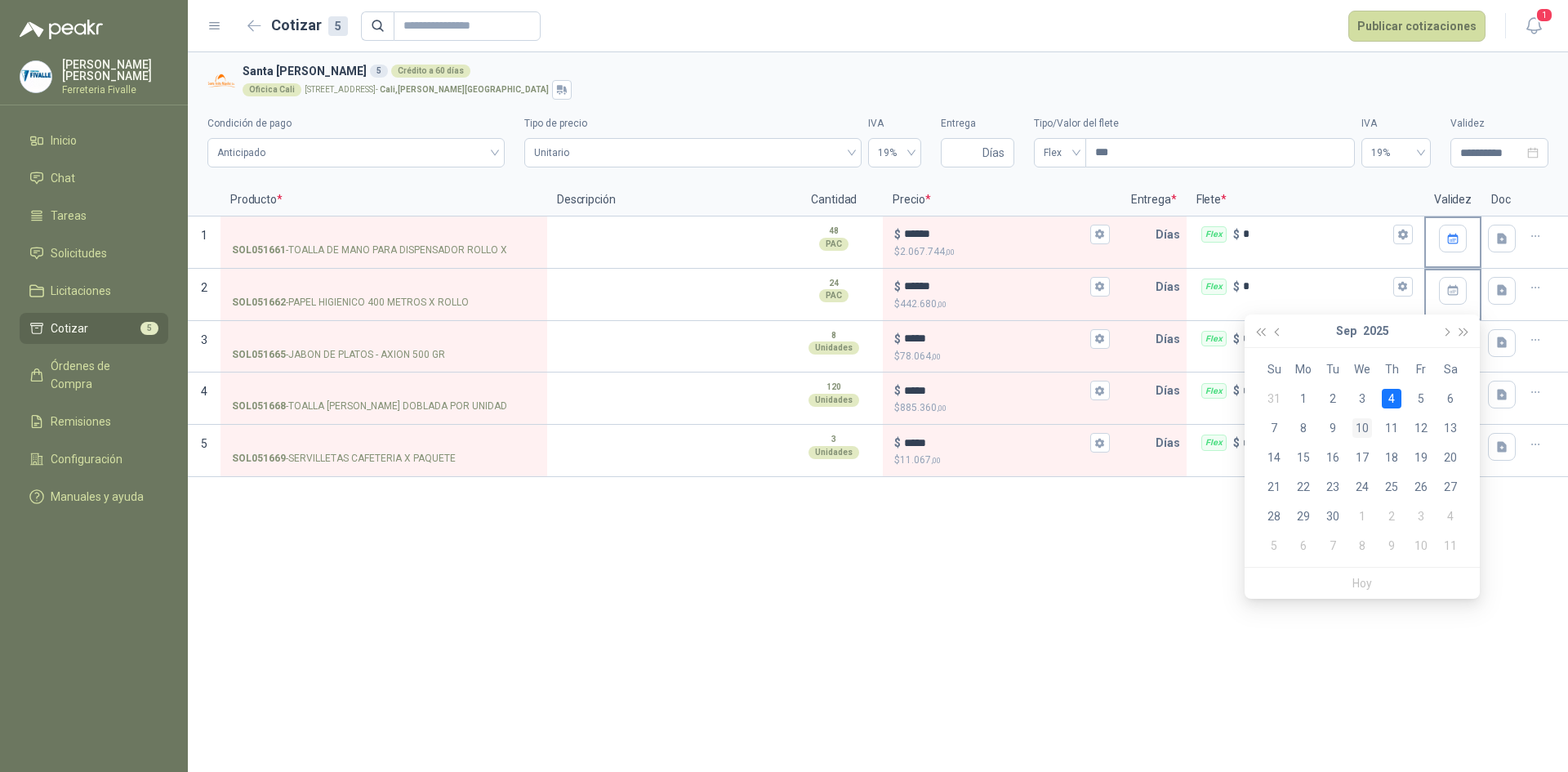
click at [1365, 426] on div "10" at bounding box center [1362, 428] width 20 height 20
click at [1446, 341] on icon "button" at bounding box center [1453, 342] width 14 height 14
click at [1364, 479] on div "10" at bounding box center [1362, 480] width 20 height 20
click at [1453, 390] on icon "button" at bounding box center [1453, 395] width 14 height 14
click at [1365, 530] on div "10" at bounding box center [1362, 531] width 20 height 20
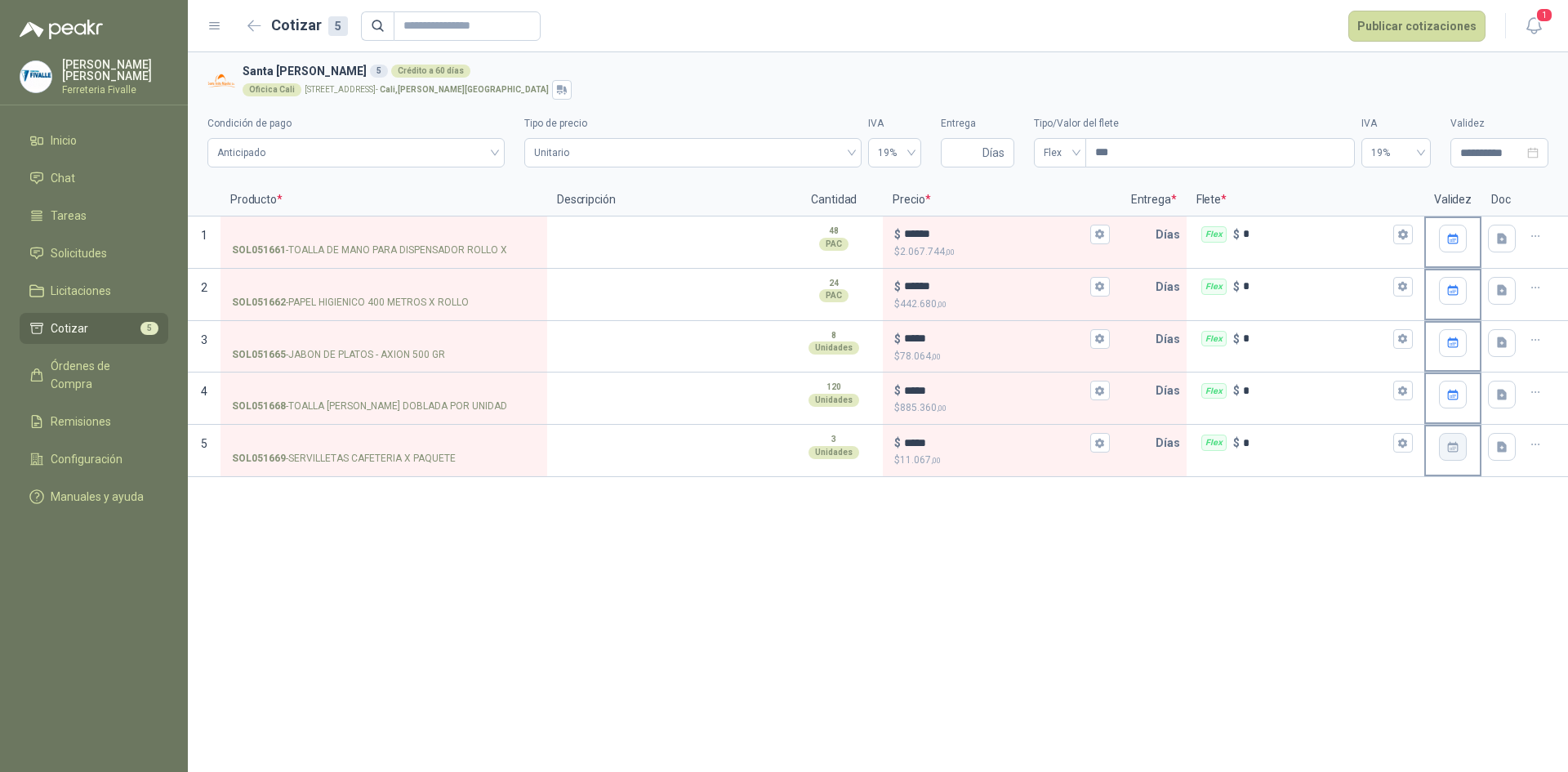
click at [1452, 443] on icon "button" at bounding box center [1452, 447] width 10 height 10
click at [1357, 587] on div "10" at bounding box center [1362, 584] width 20 height 20
click at [1539, 235] on icon "button" at bounding box center [1535, 236] width 14 height 14
click at [1539, 89] on div "Oficica Cali [STREET_ADDRESS][PERSON_NAME]" at bounding box center [891, 90] width 1299 height 20
click at [1397, 22] on button "Publicar cotizaciones" at bounding box center [1416, 26] width 137 height 31
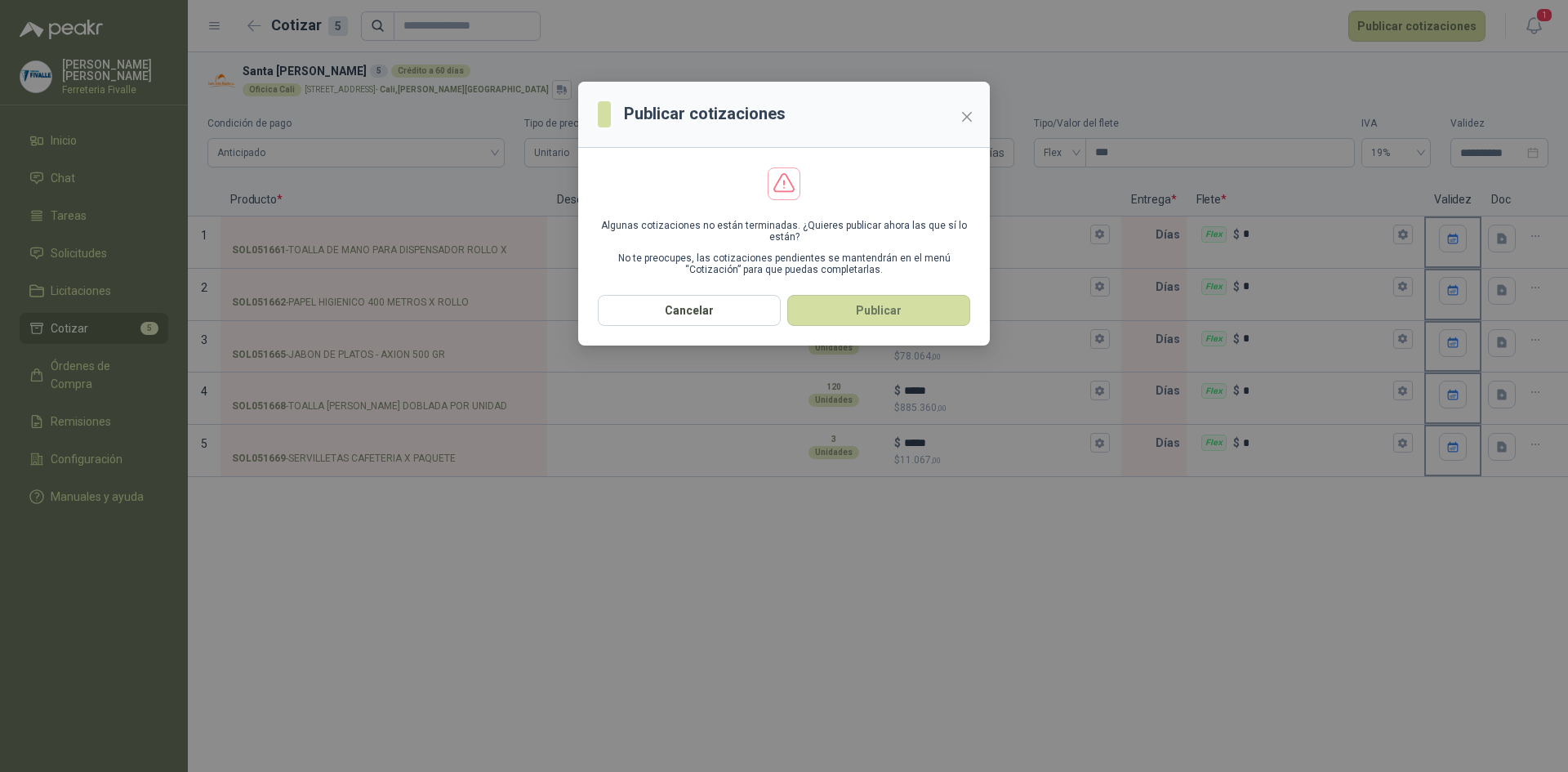
click at [861, 311] on button "Publicar" at bounding box center [878, 311] width 183 height 31
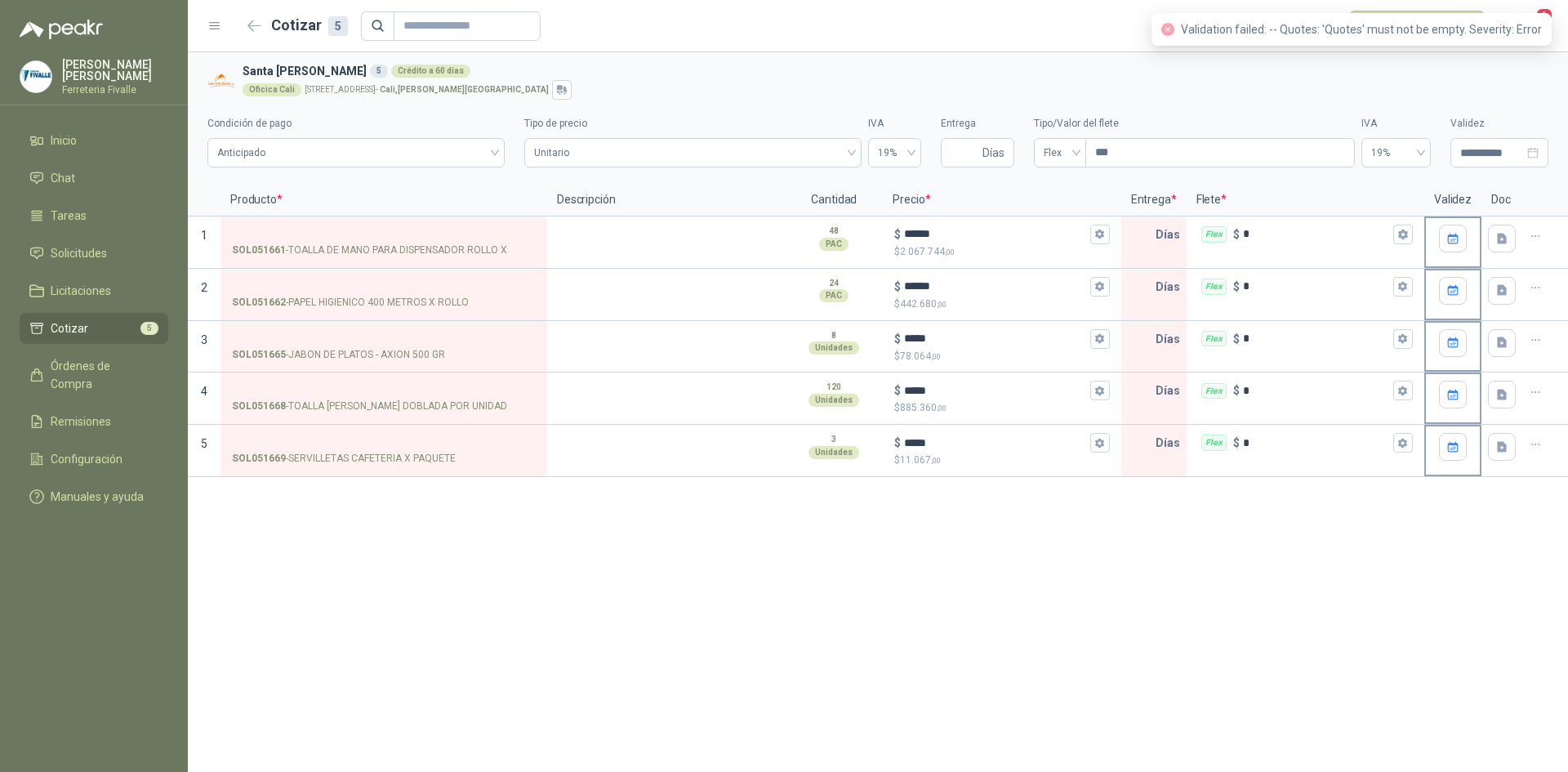
click at [1465, 68] on h3 "Santa [PERSON_NAME] 5 Crédito a 60 [PERSON_NAME]" at bounding box center [891, 71] width 1299 height 18
click at [1174, 27] on icon "close-circle" at bounding box center [1167, 29] width 13 height 13
click at [1162, 240] on p "Días" at bounding box center [1171, 235] width 31 height 33
click at [1157, 246] on p "Días" at bounding box center [1171, 235] width 31 height 33
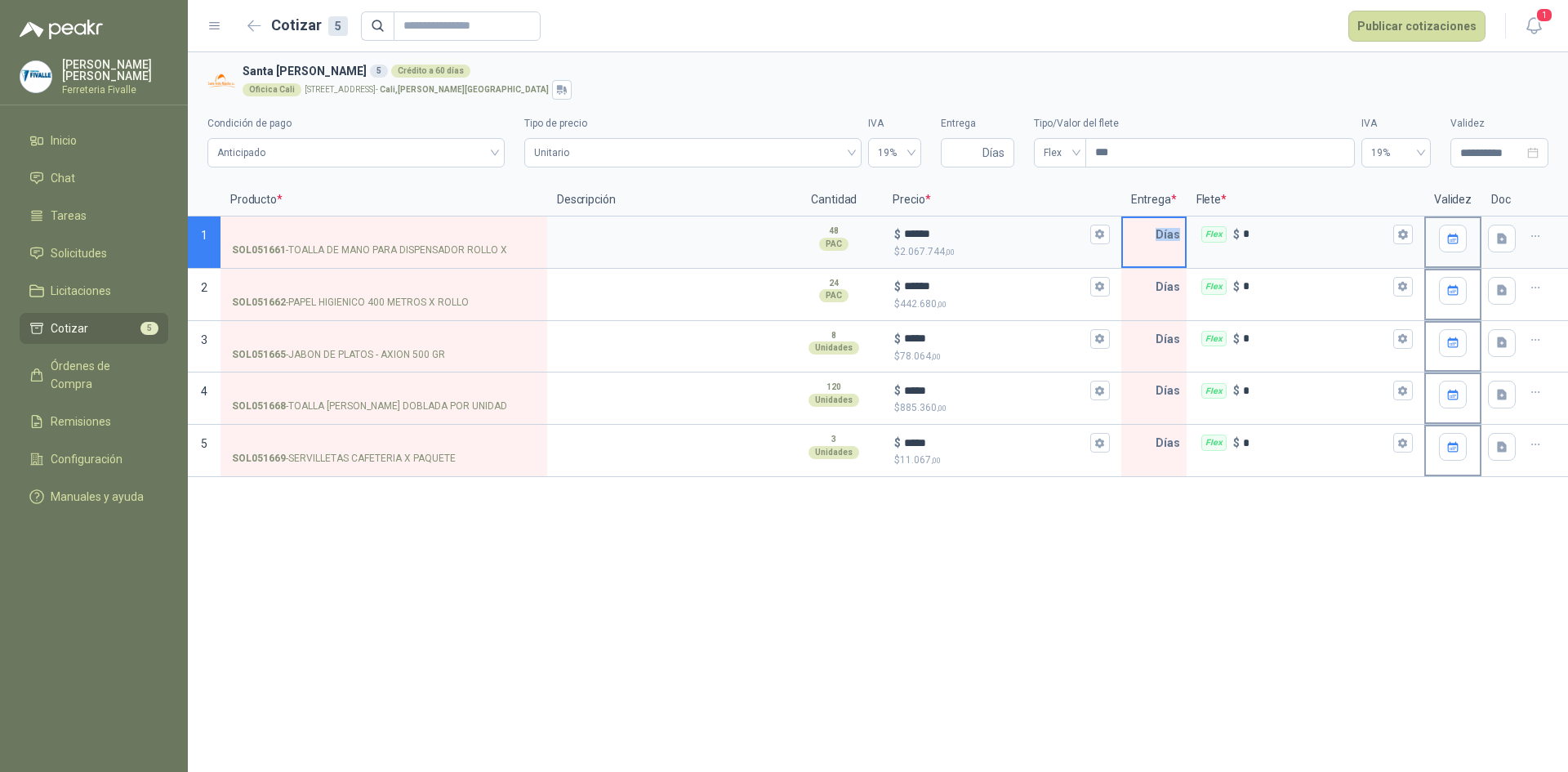
click at [1148, 235] on input "text" at bounding box center [1139, 235] width 33 height 33
click at [205, 235] on icon "Abrir detalle" at bounding box center [208, 236] width 7 height 10
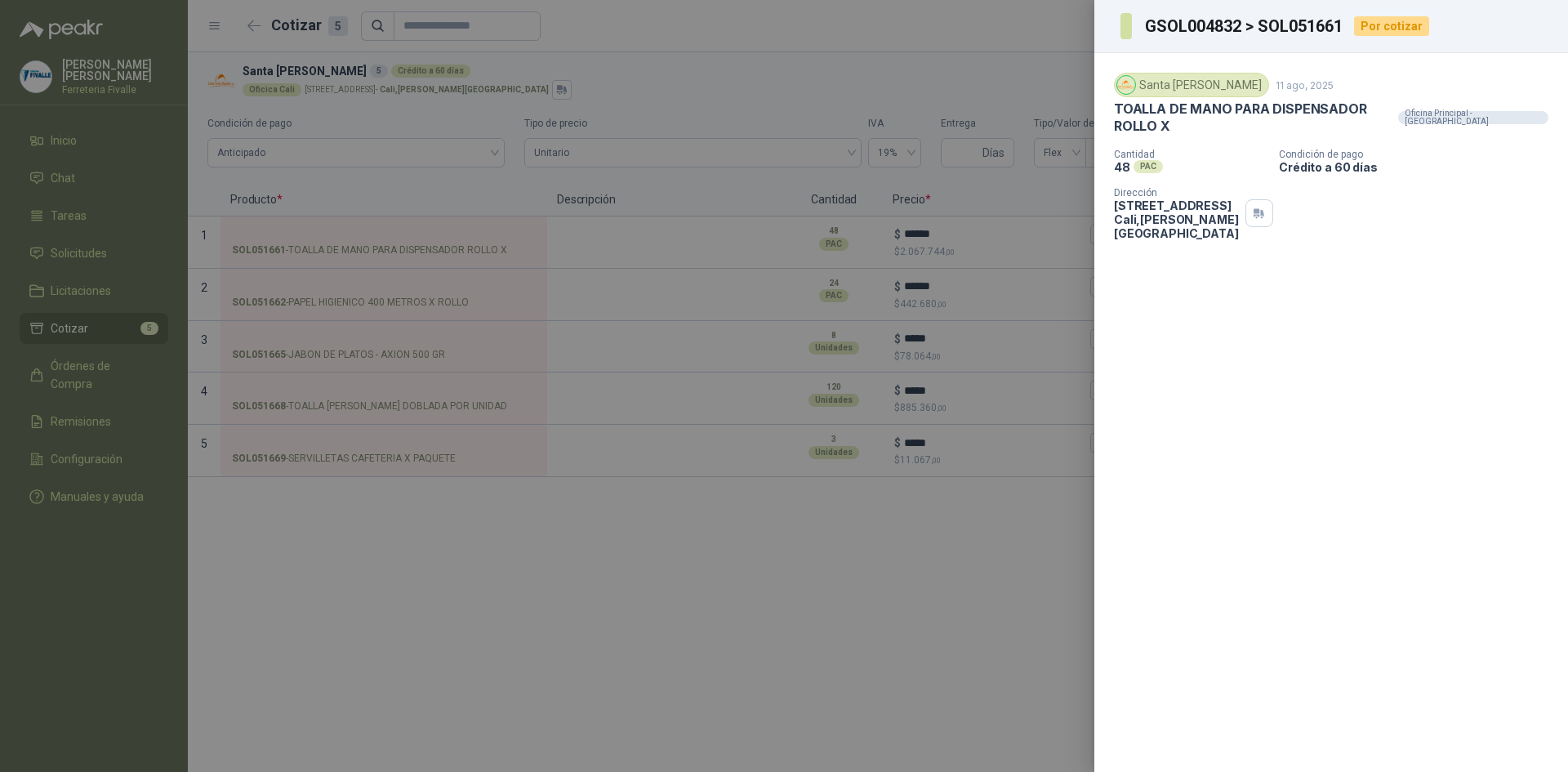
click at [1011, 26] on div at bounding box center [784, 386] width 1568 height 772
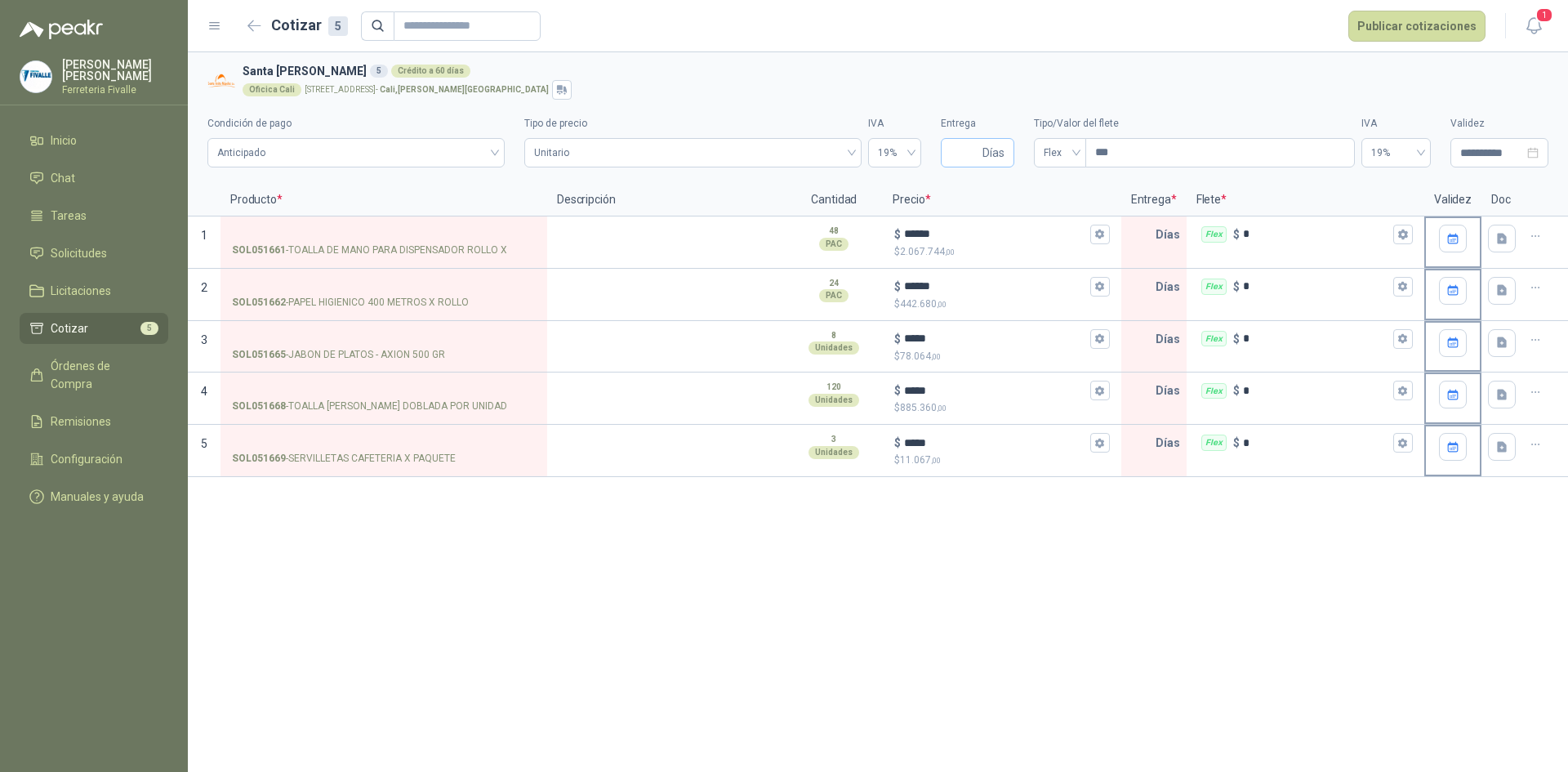
click at [984, 147] on span "Días" at bounding box center [993, 153] width 22 height 28
type input "*"
click at [1178, 63] on h3 "Santa [PERSON_NAME] 5 Crédito a 60 [PERSON_NAME]" at bounding box center [891, 71] width 1299 height 18
click at [1424, 31] on button "Publicar cotizaciones" at bounding box center [1416, 26] width 137 height 31
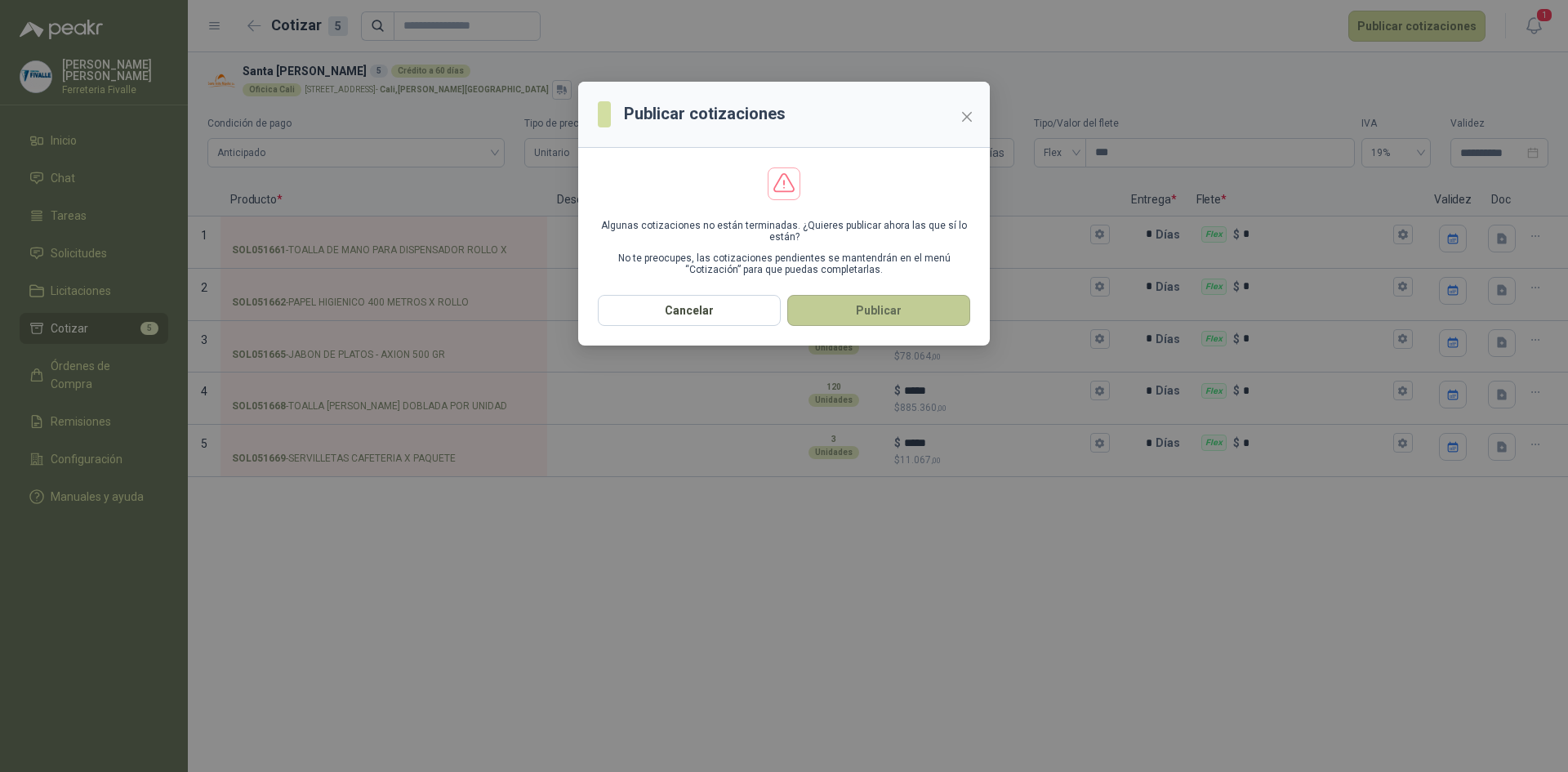
click at [892, 309] on button "Publicar" at bounding box center [878, 311] width 183 height 31
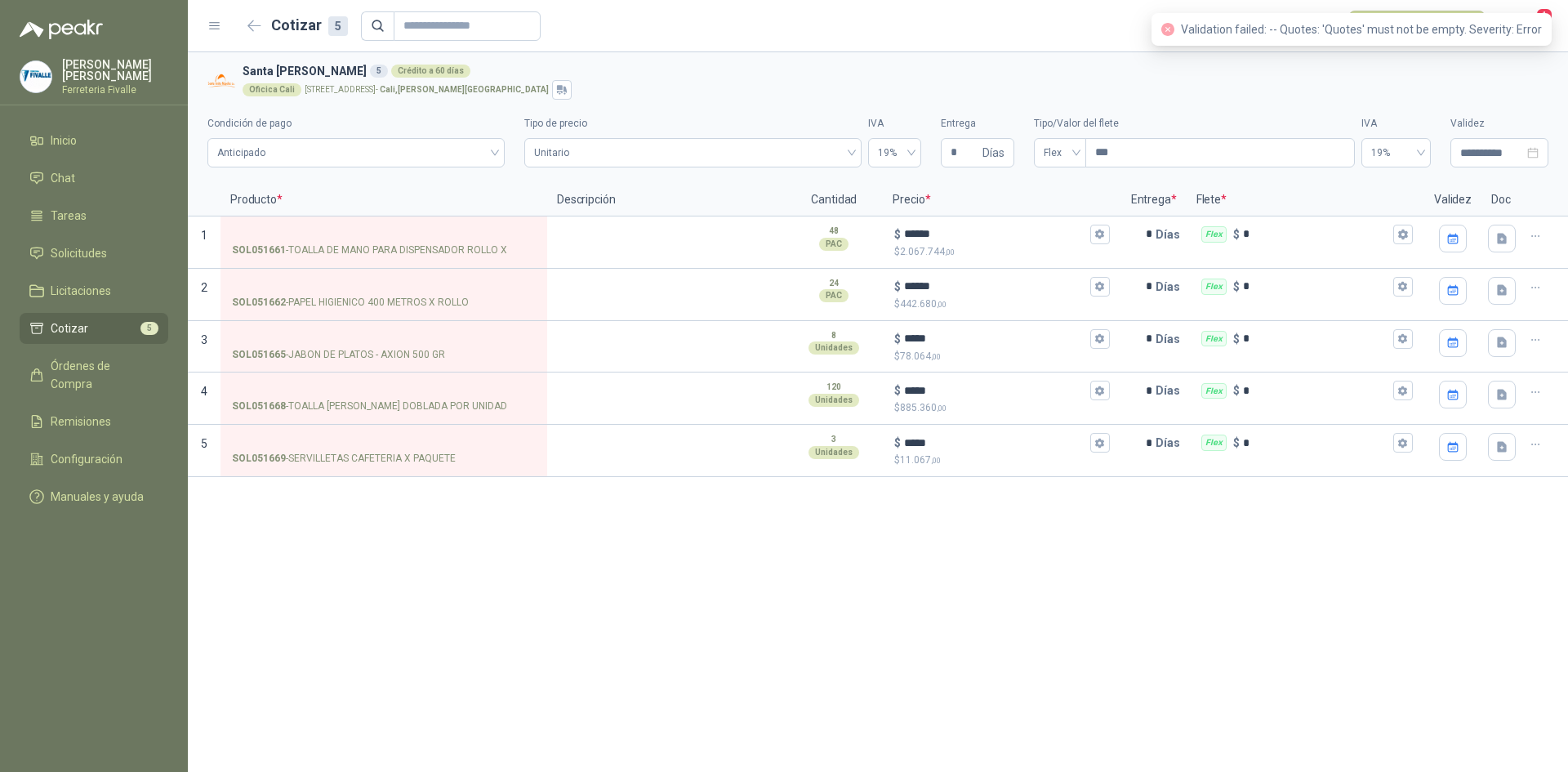
click at [1470, 87] on div "Oficica Cali [STREET_ADDRESS][PERSON_NAME]" at bounding box center [891, 90] width 1299 height 20
click at [1173, 28] on icon "close-circle" at bounding box center [1167, 29] width 13 height 13
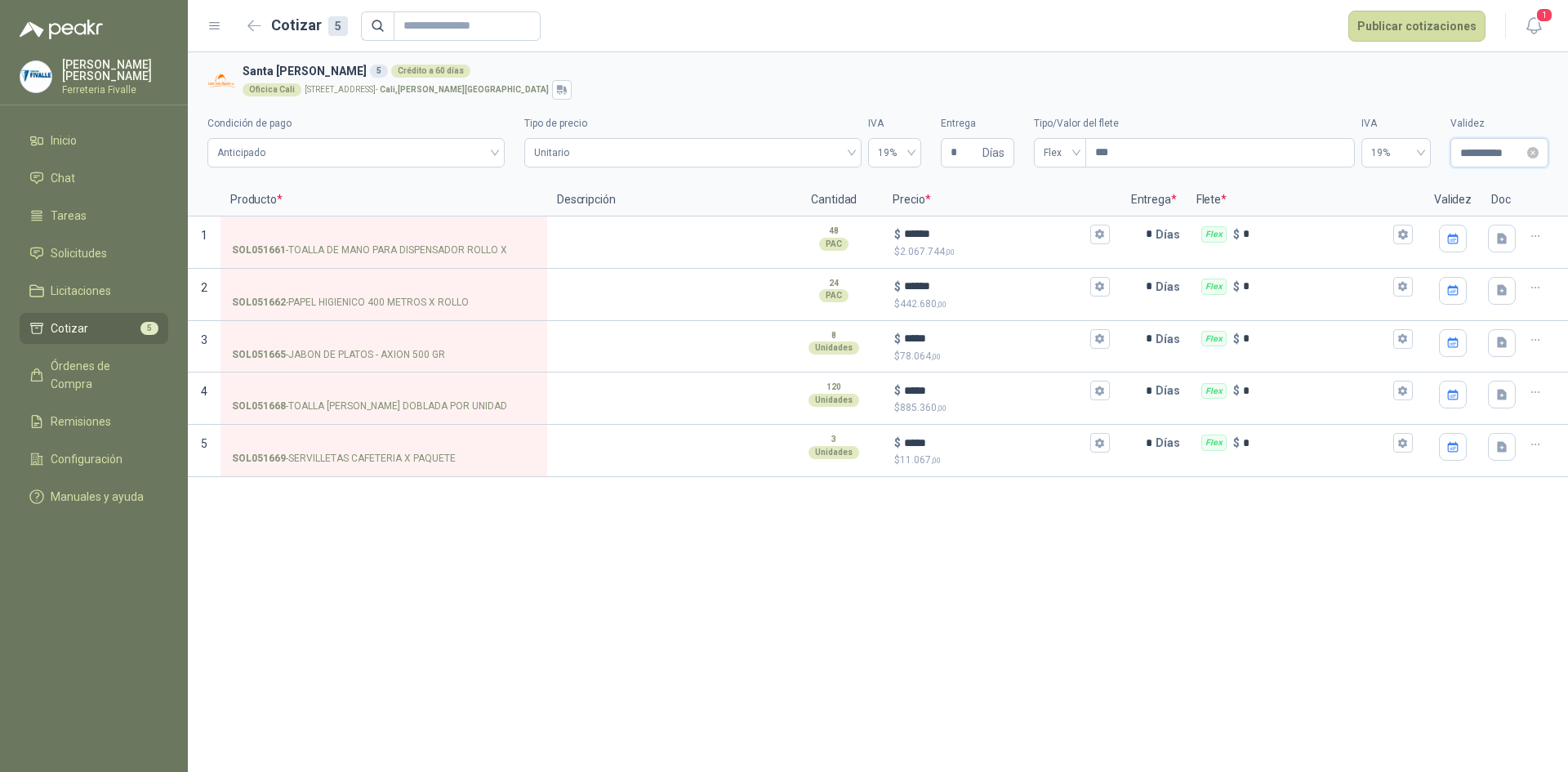
click at [1508, 158] on input "**********" at bounding box center [1492, 153] width 64 height 18
type input "**********"
click at [1431, 277] on div "10" at bounding box center [1430, 284] width 20 height 20
type input "**********"
click at [372, 246] on p "SOL051661 - TOALLA DE MANO PARA DISPENSADOR ROLLO X" at bounding box center [369, 250] width 275 height 16
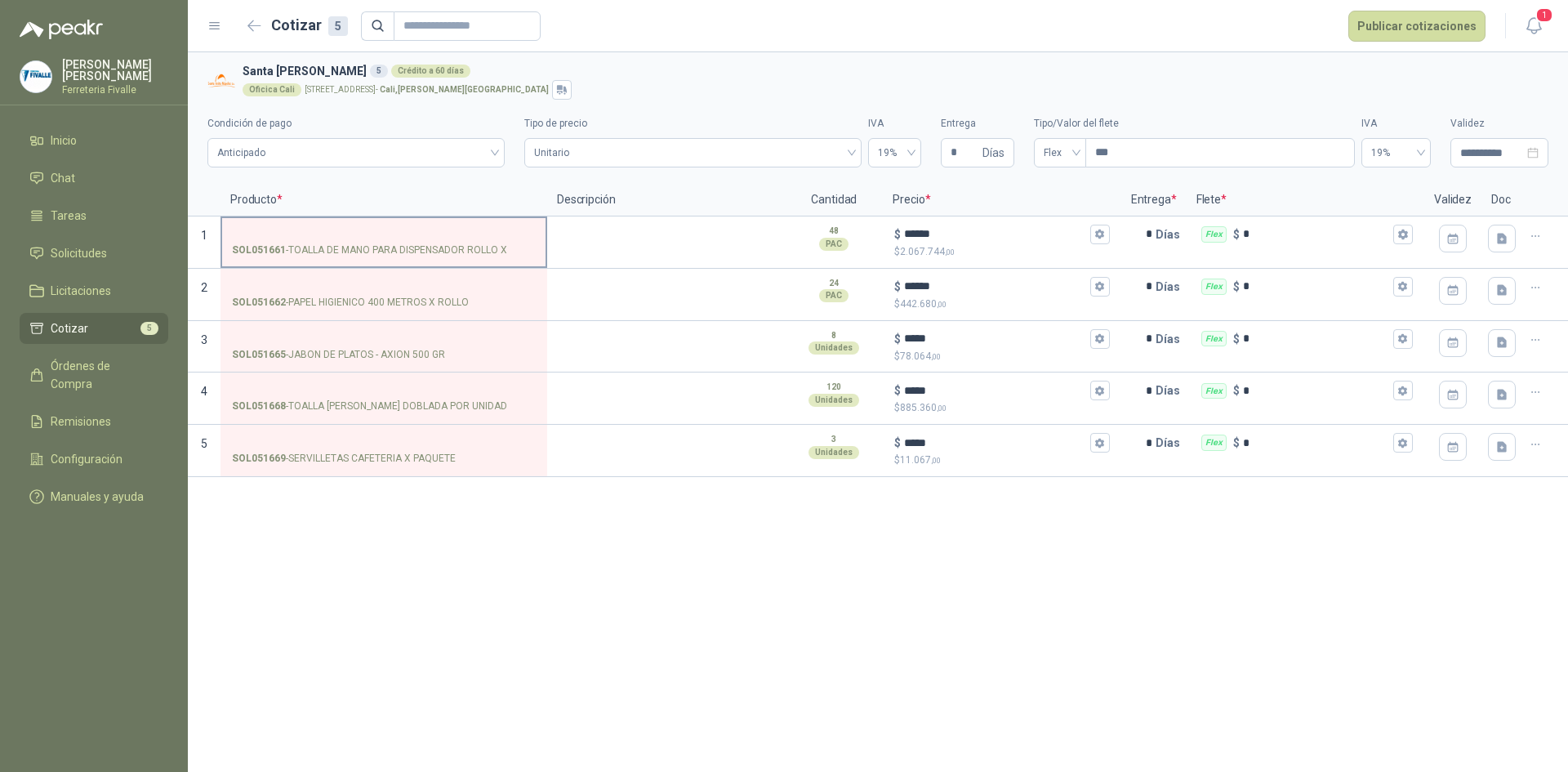
click at [372, 241] on input "SOL051661 - TOALLA DE MANO PARA DISPENSADOR ROLLO X" at bounding box center [384, 235] width 303 height 12
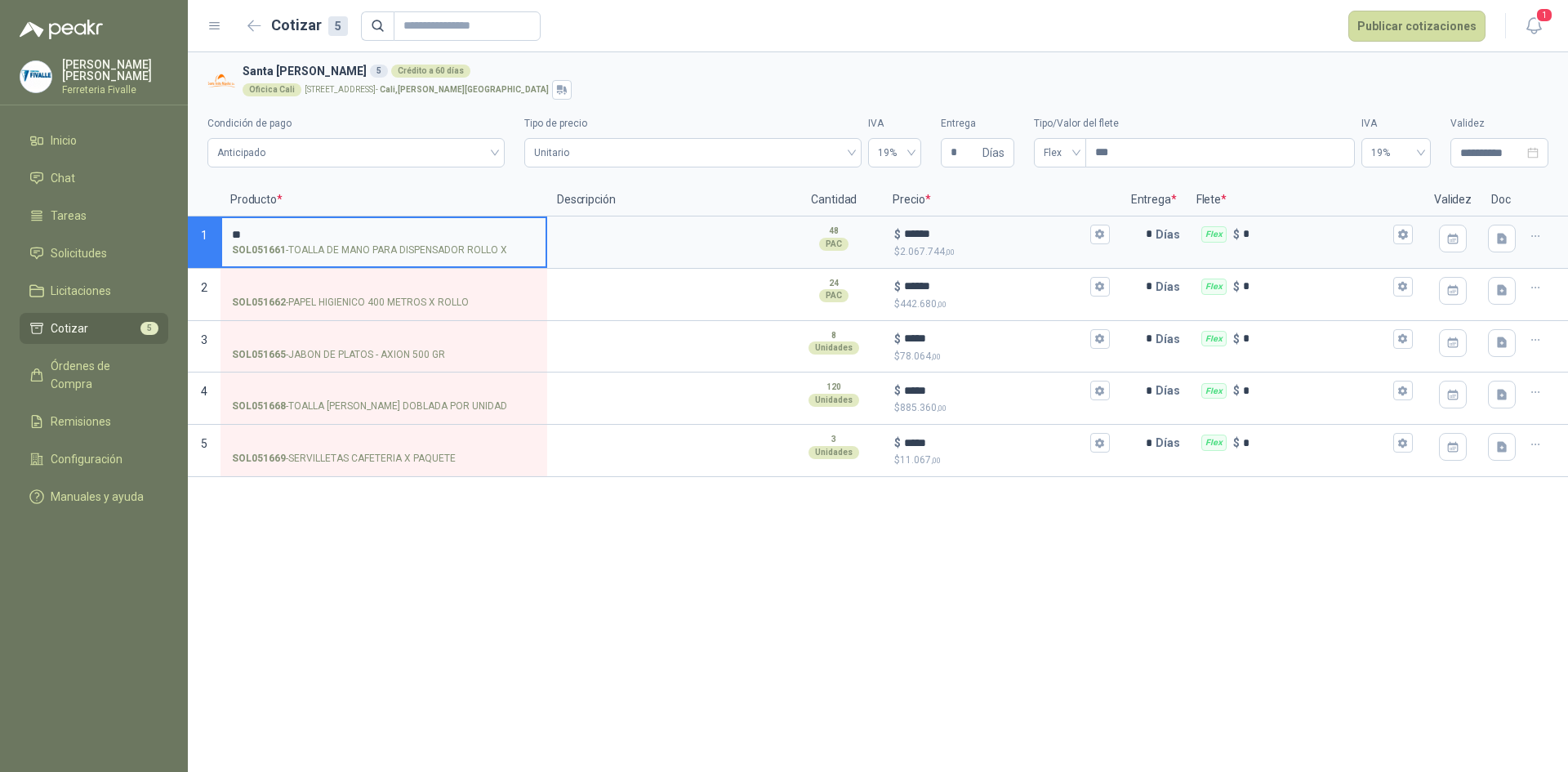
type input "*"
type input "**********"
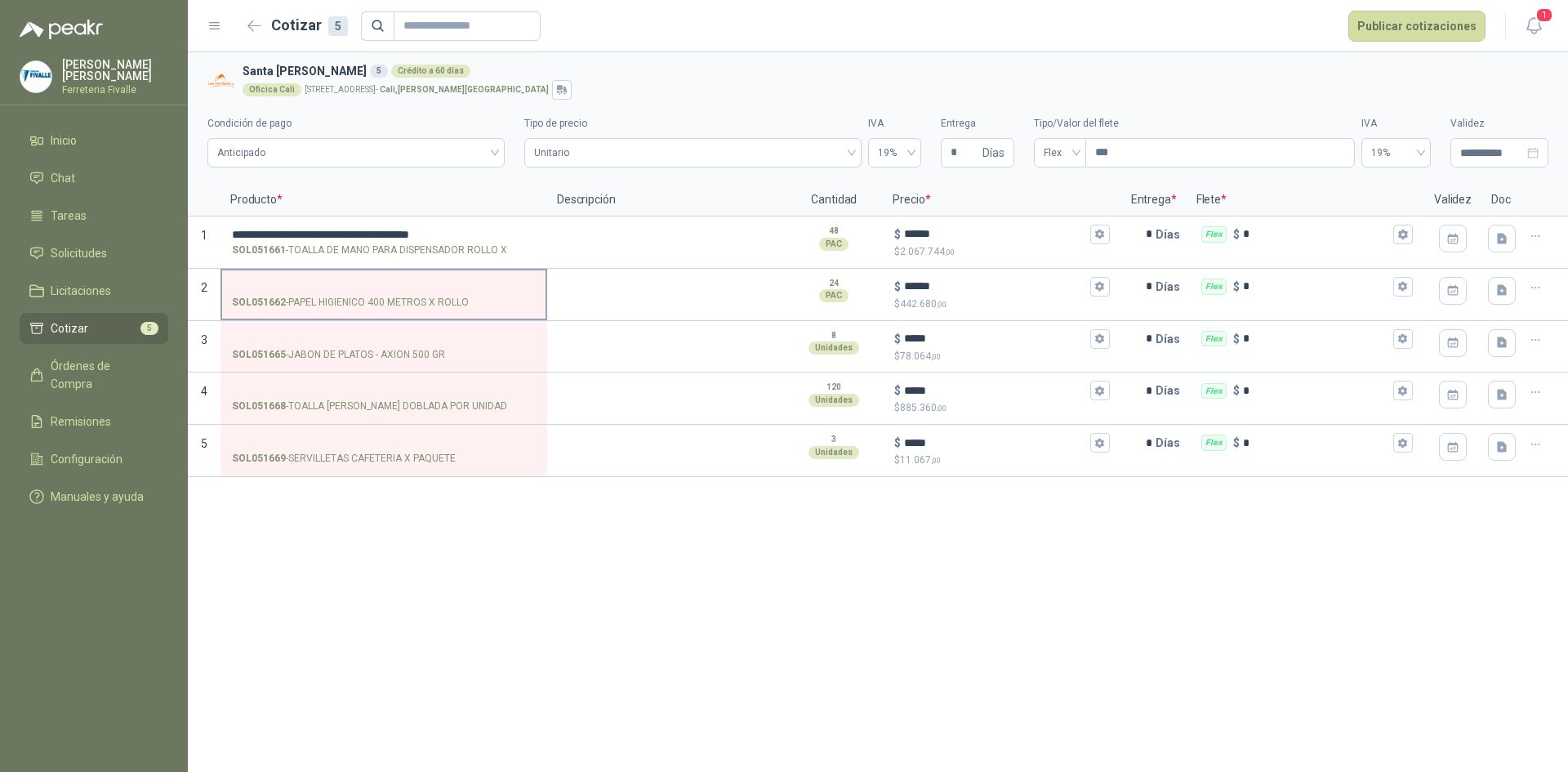
click at [348, 304] on p "SOL051662 - PAPEL HIGIENICO 400 METROS X ROLLO" at bounding box center [350, 303] width 237 height 16
click at [348, 293] on input "SOL051662 - PAPEL HIGIENICO 400 METROS X ROLLO" at bounding box center [384, 287] width 303 height 12
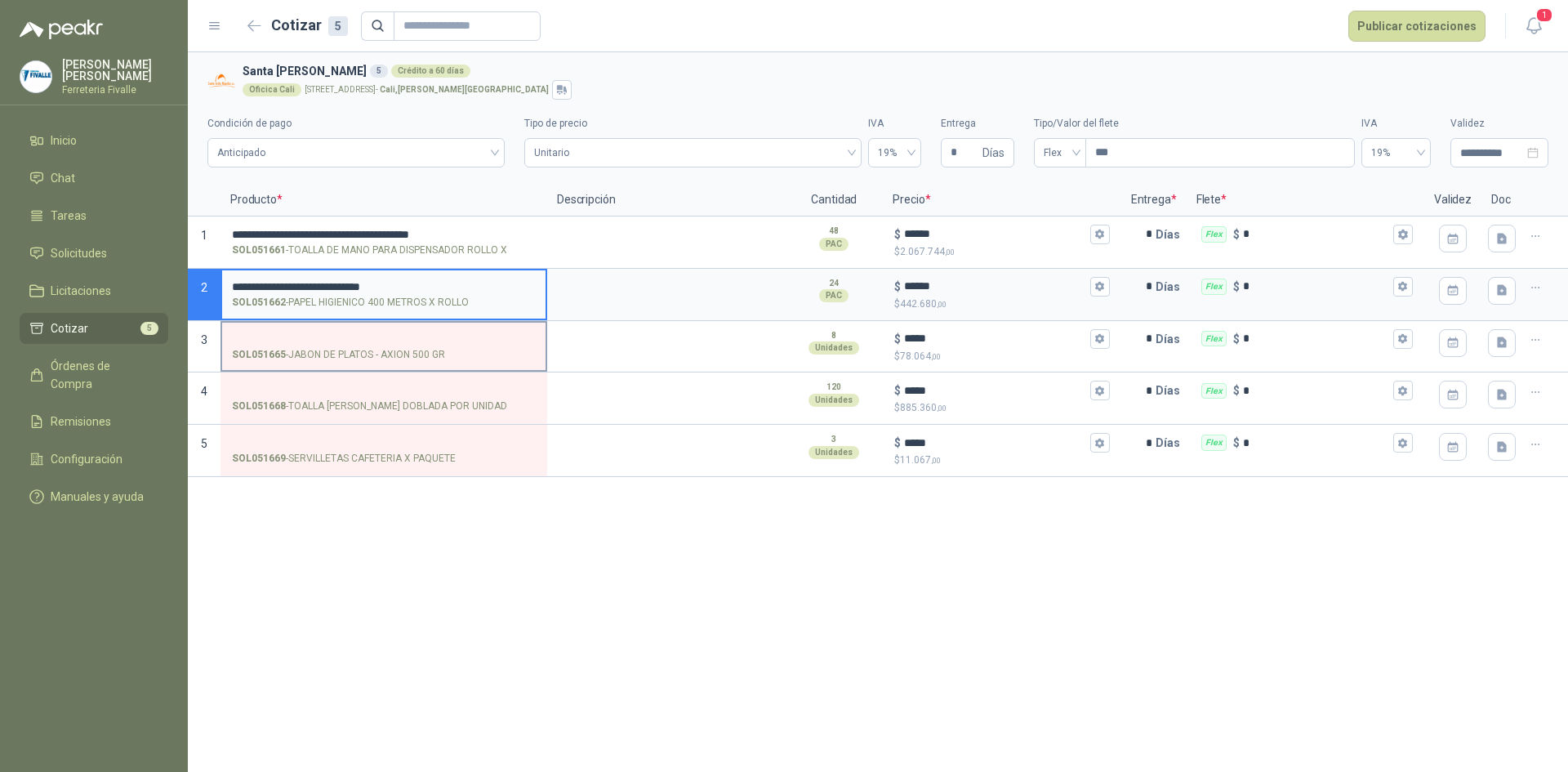
type input "**********"
click at [292, 353] on p "SOL051665 - JABON DE PLATOS - AXION 500 GR" at bounding box center [338, 355] width 213 height 16
click at [292, 346] on input "SOL051665 - JABON DE PLATOS - AXION 500 GR" at bounding box center [384, 339] width 303 height 12
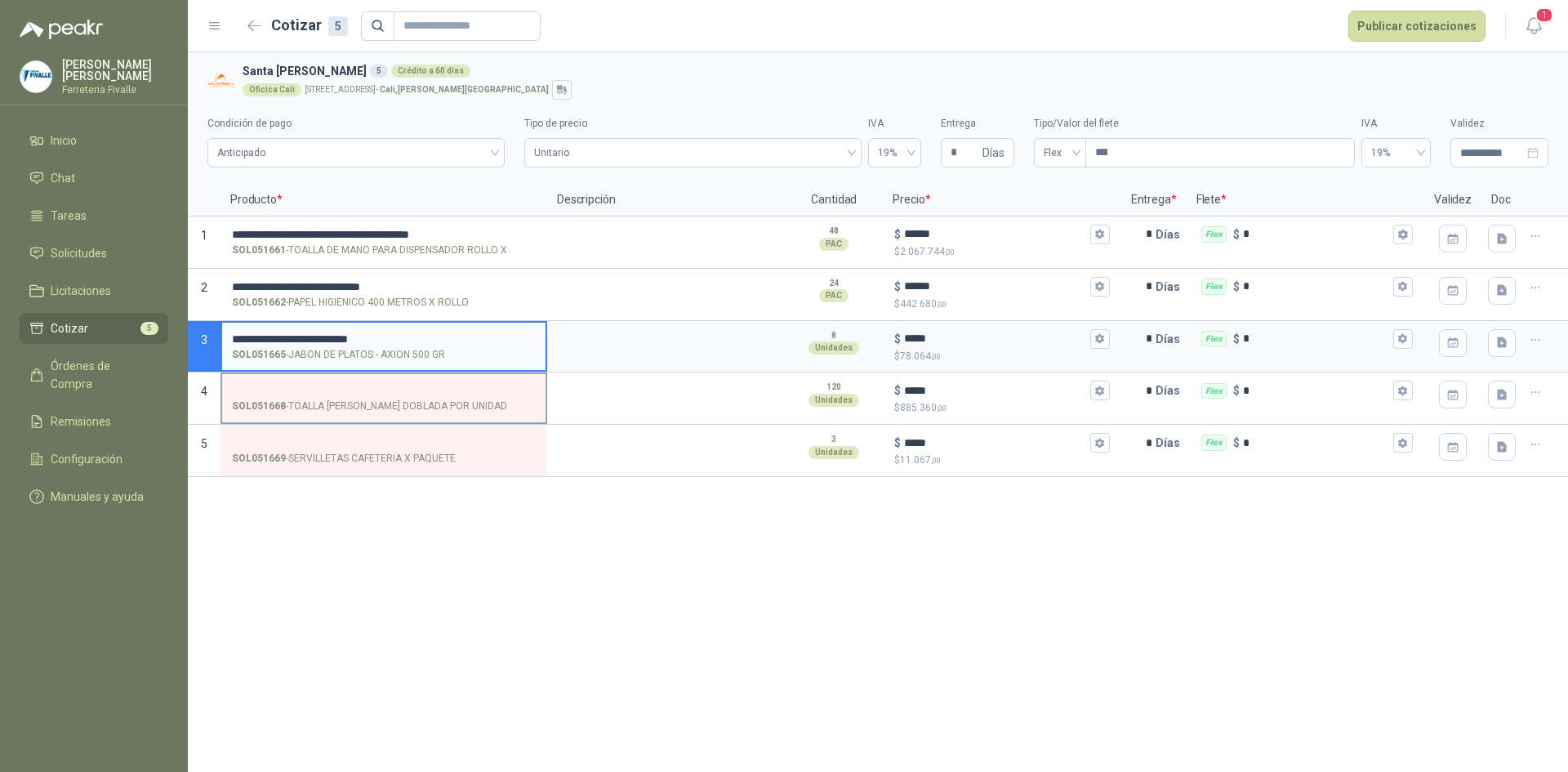
type input "**********"
click at [295, 390] on input "SOL051668 - TOALLA [PERSON_NAME] DOBLADA POR UNIDAD" at bounding box center [384, 391] width 303 height 12
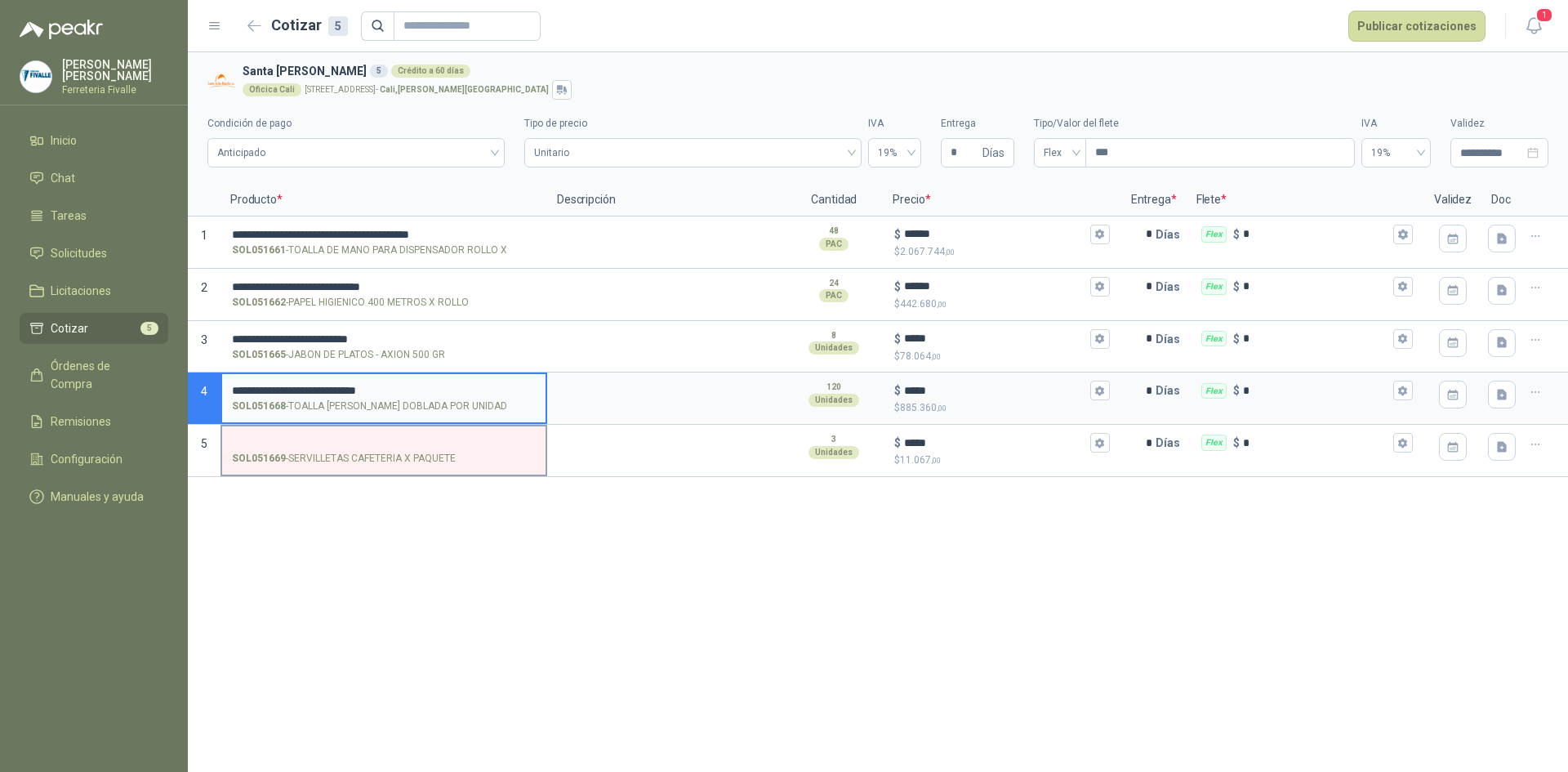
type input "**********"
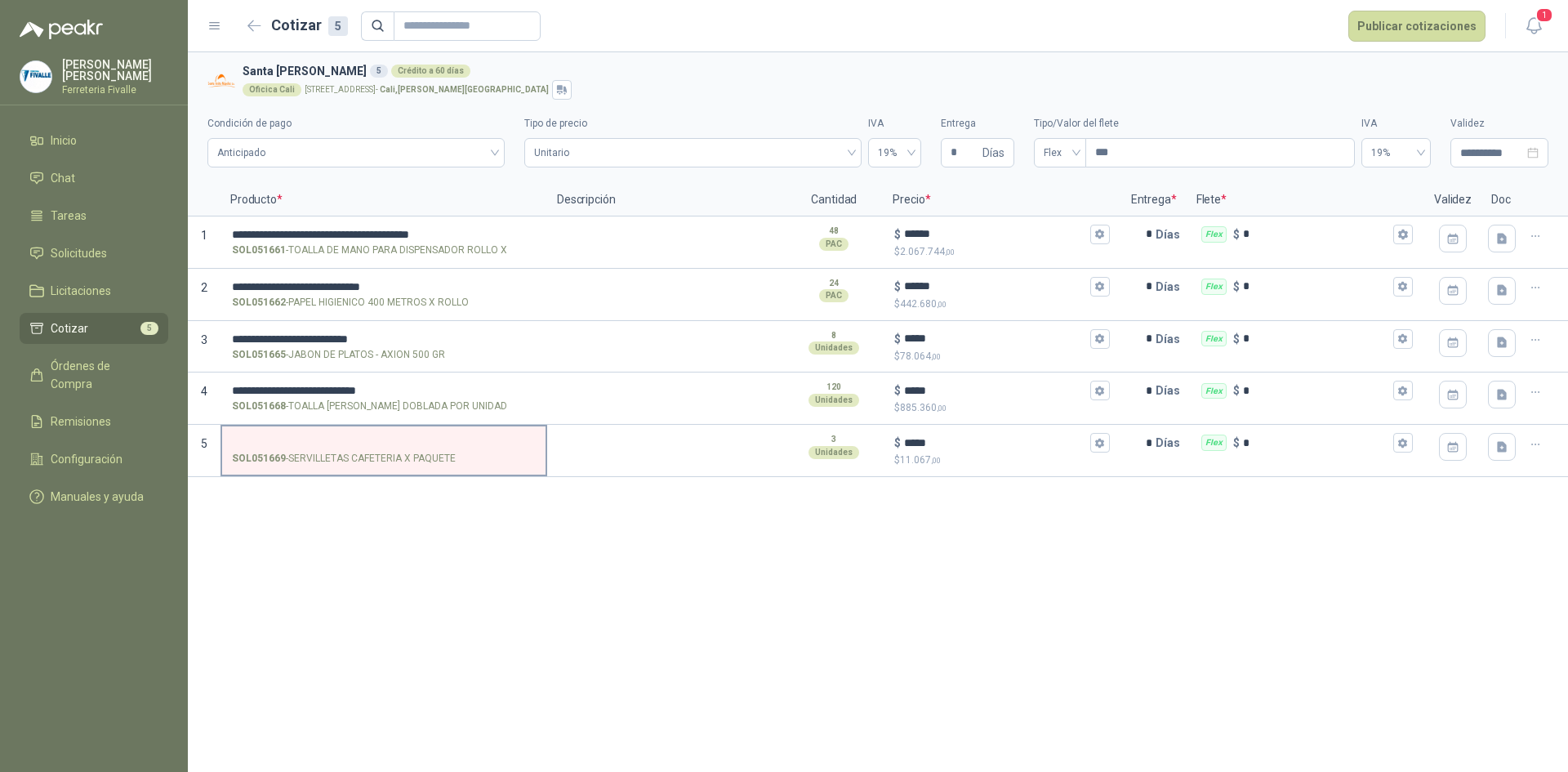
click at [295, 429] on label "SOL051669 - SERVILLETAS CAFETERIA X PAQUETE" at bounding box center [384, 449] width 323 height 47
click at [295, 437] on input "SOL051669 - SERVILLETAS CAFETERIA X PAQUETE" at bounding box center [384, 443] width 303 height 12
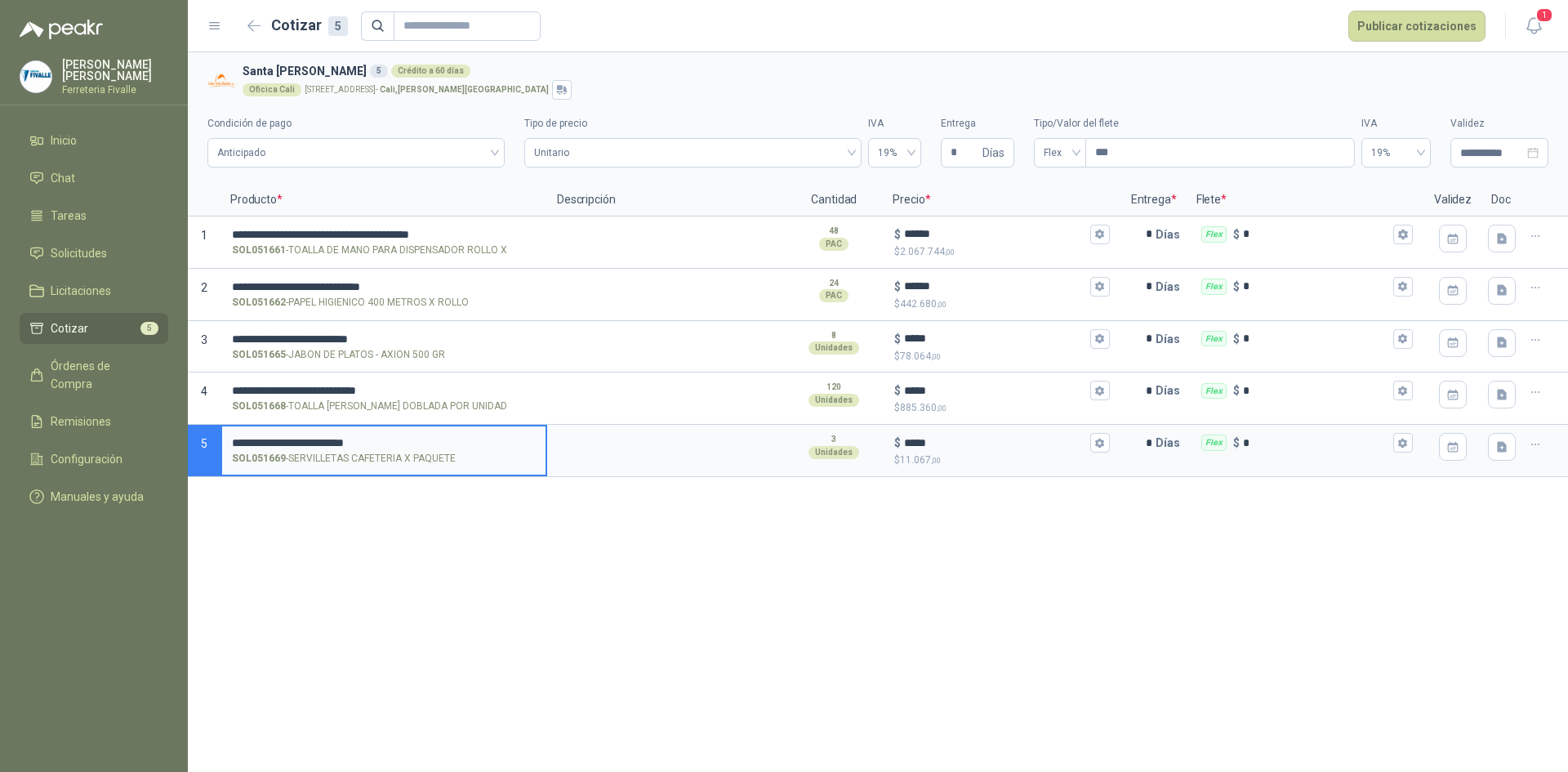
type input "**********"
click at [608, 562] on div "**********" at bounding box center [878, 412] width 1380 height 719
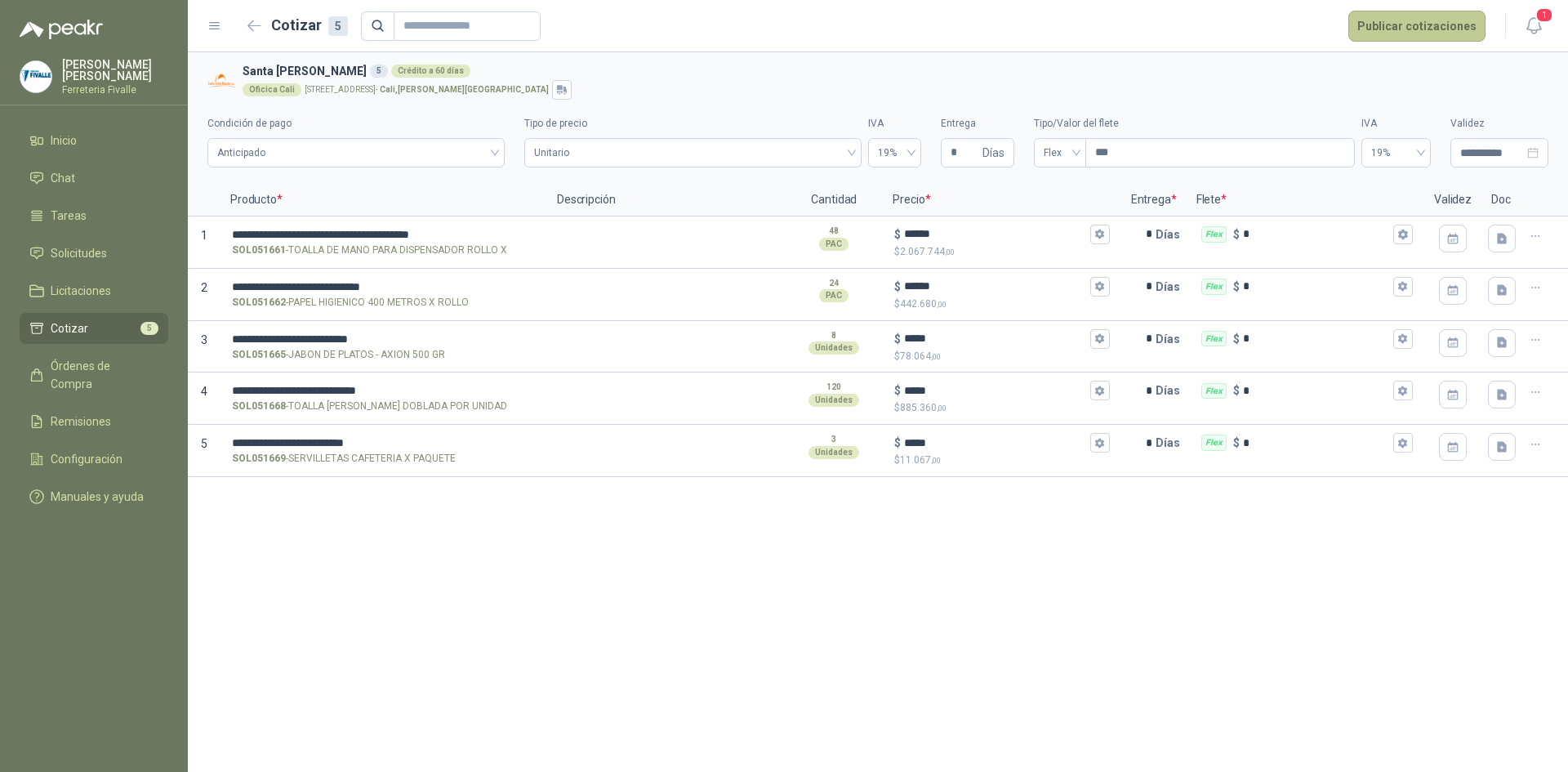
click at [1416, 23] on button "Publicar cotizaciones" at bounding box center [1416, 26] width 137 height 31
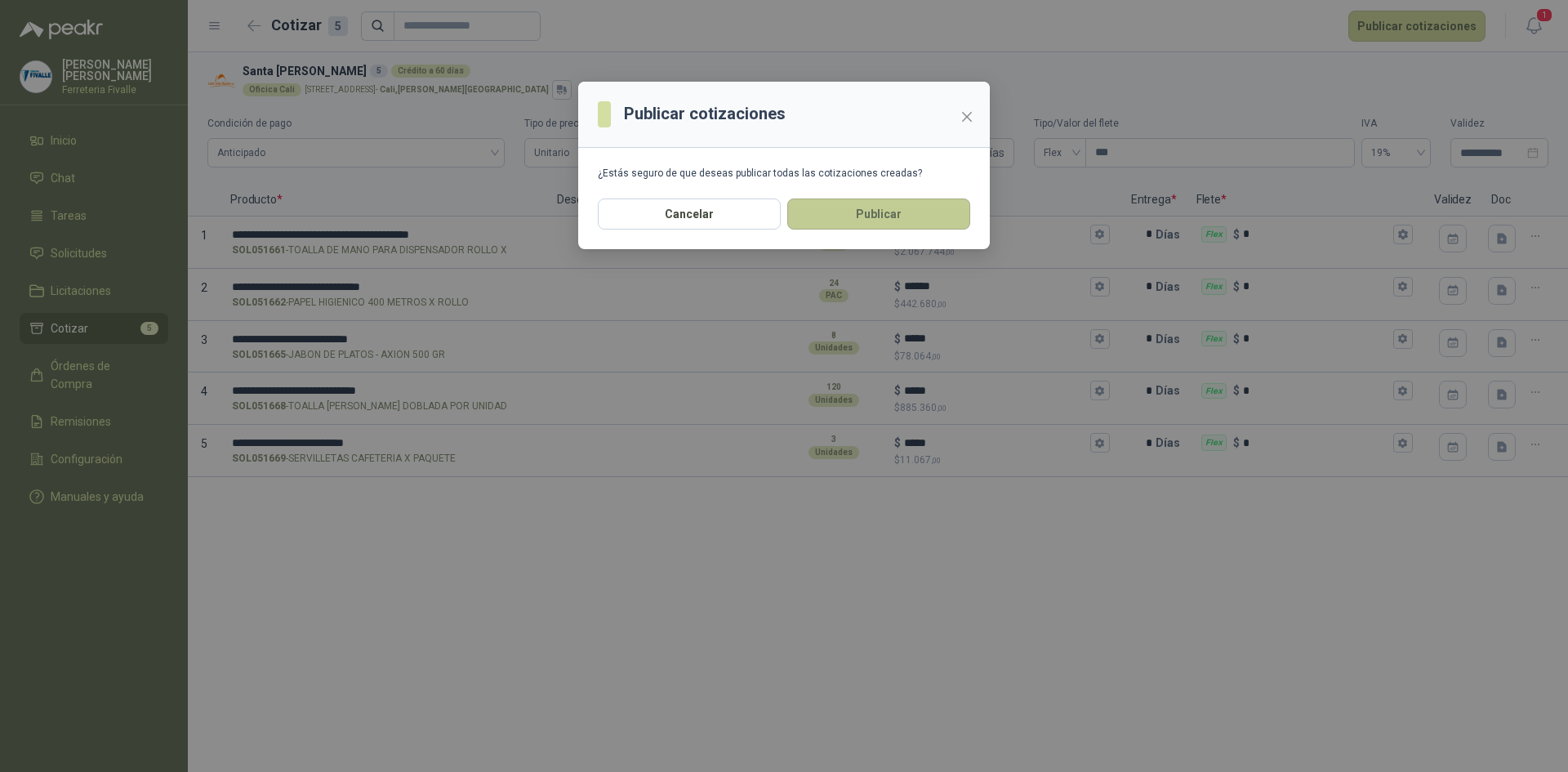
click at [863, 210] on button "Publicar" at bounding box center [878, 214] width 183 height 31
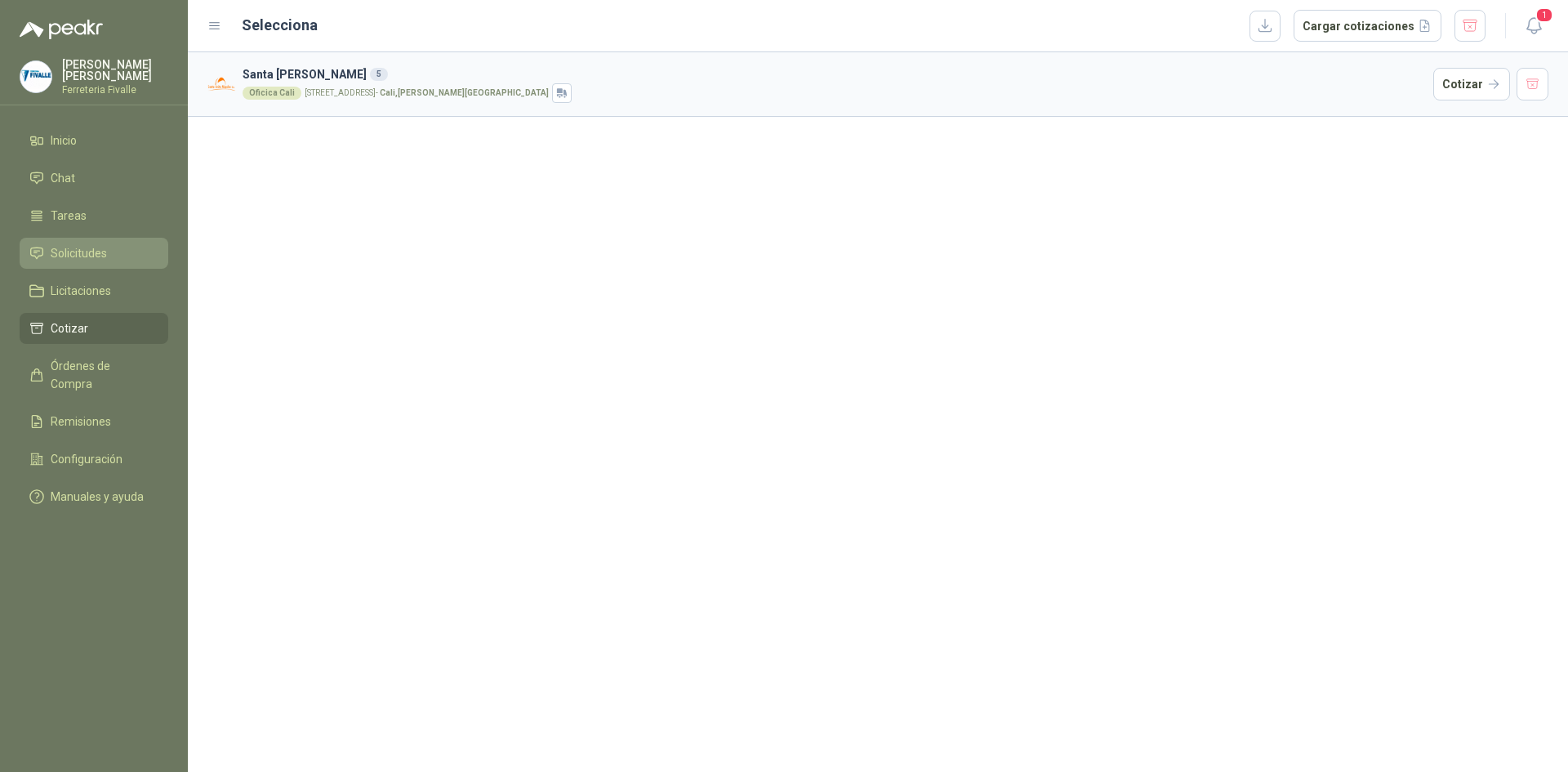
click at [65, 262] on span "Solicitudes" at bounding box center [78, 253] width 56 height 18
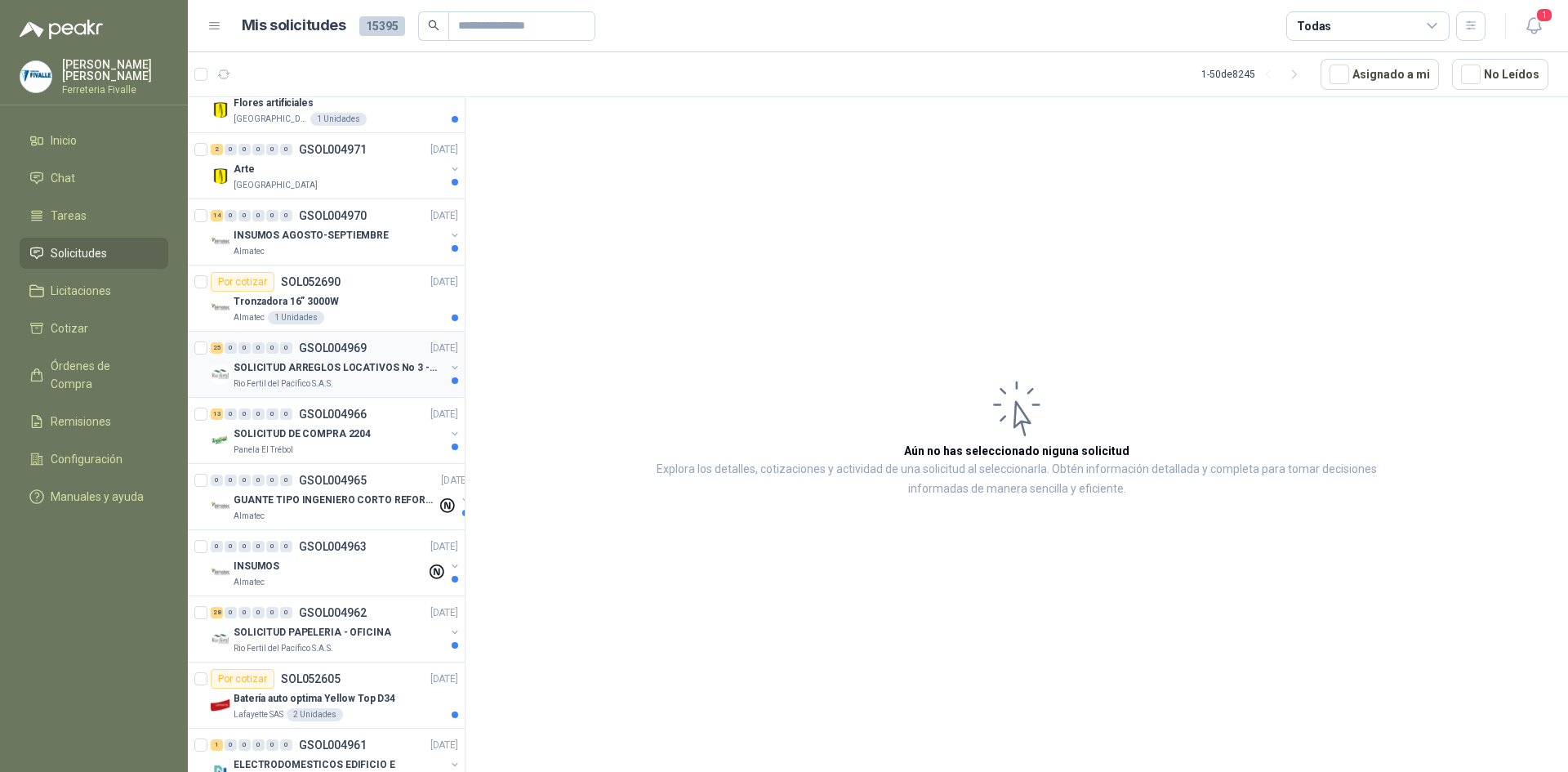
scroll to position [163, 0]
click at [326, 477] on p "GSOL004965" at bounding box center [333, 479] width 68 height 11
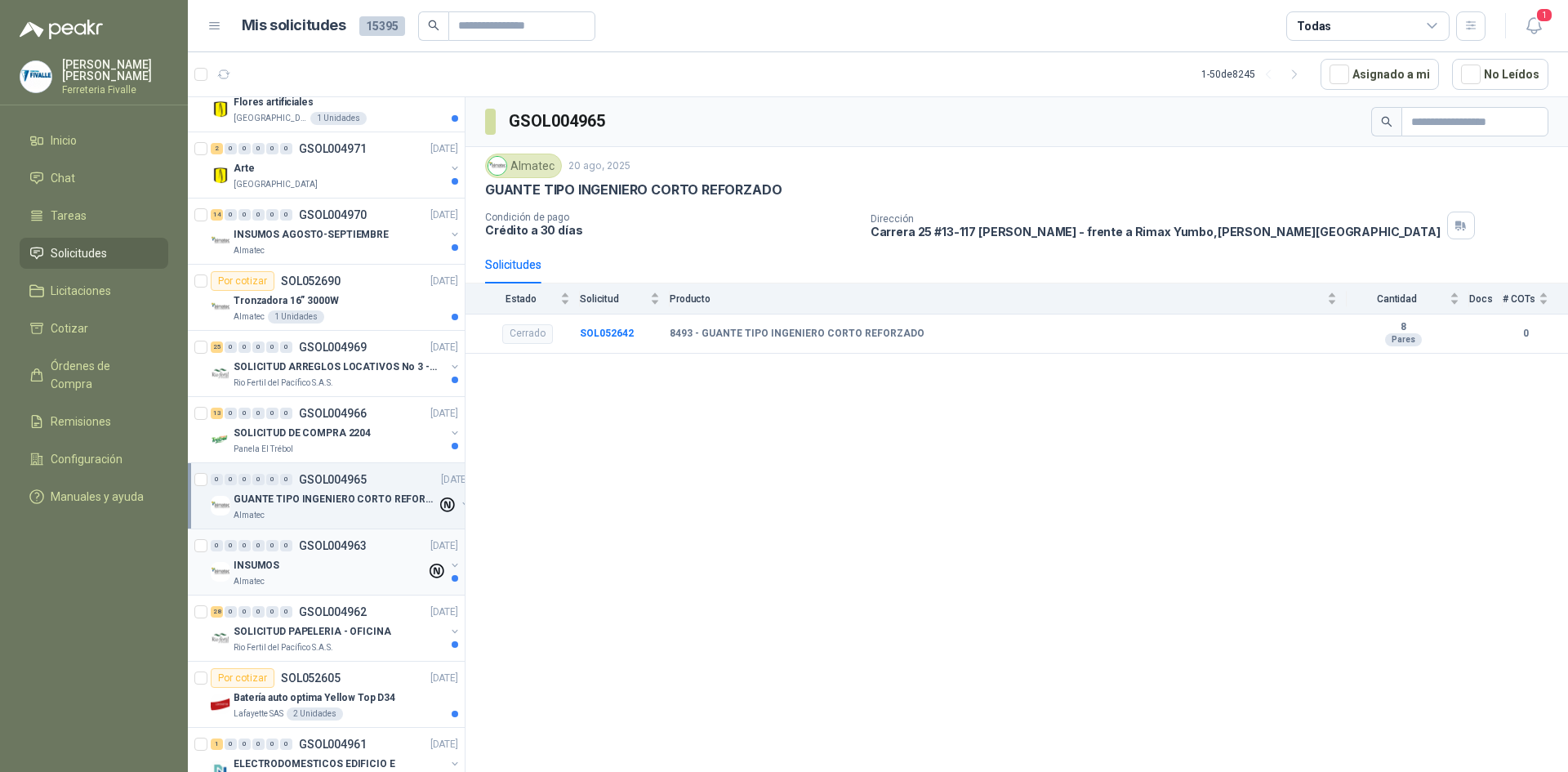
click at [302, 565] on div "INSUMOS" at bounding box center [330, 565] width 193 height 20
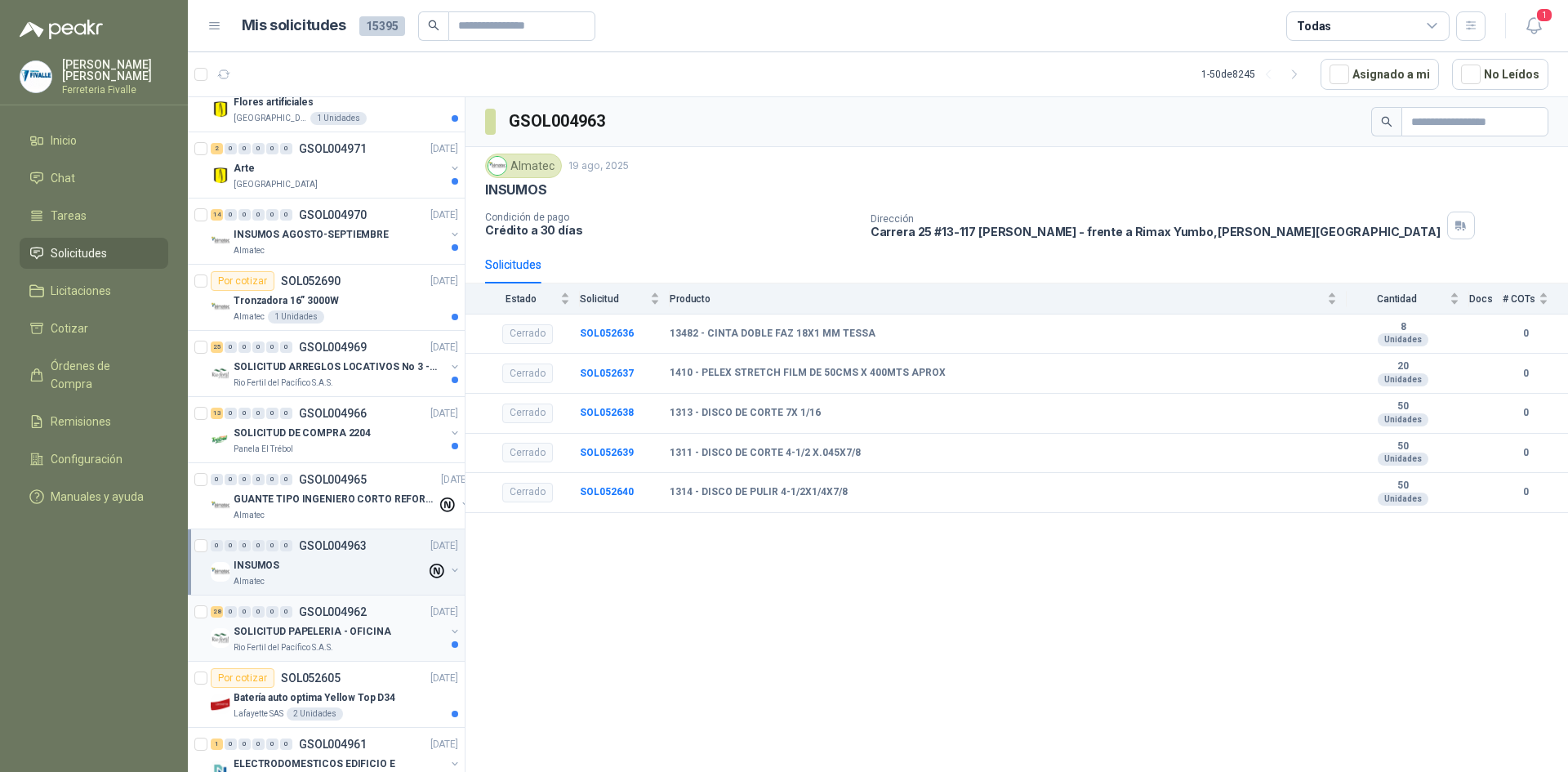
click at [300, 620] on div "28 0 0 0 0 0 GSOL004962 [DATE]" at bounding box center [335, 612] width 251 height 20
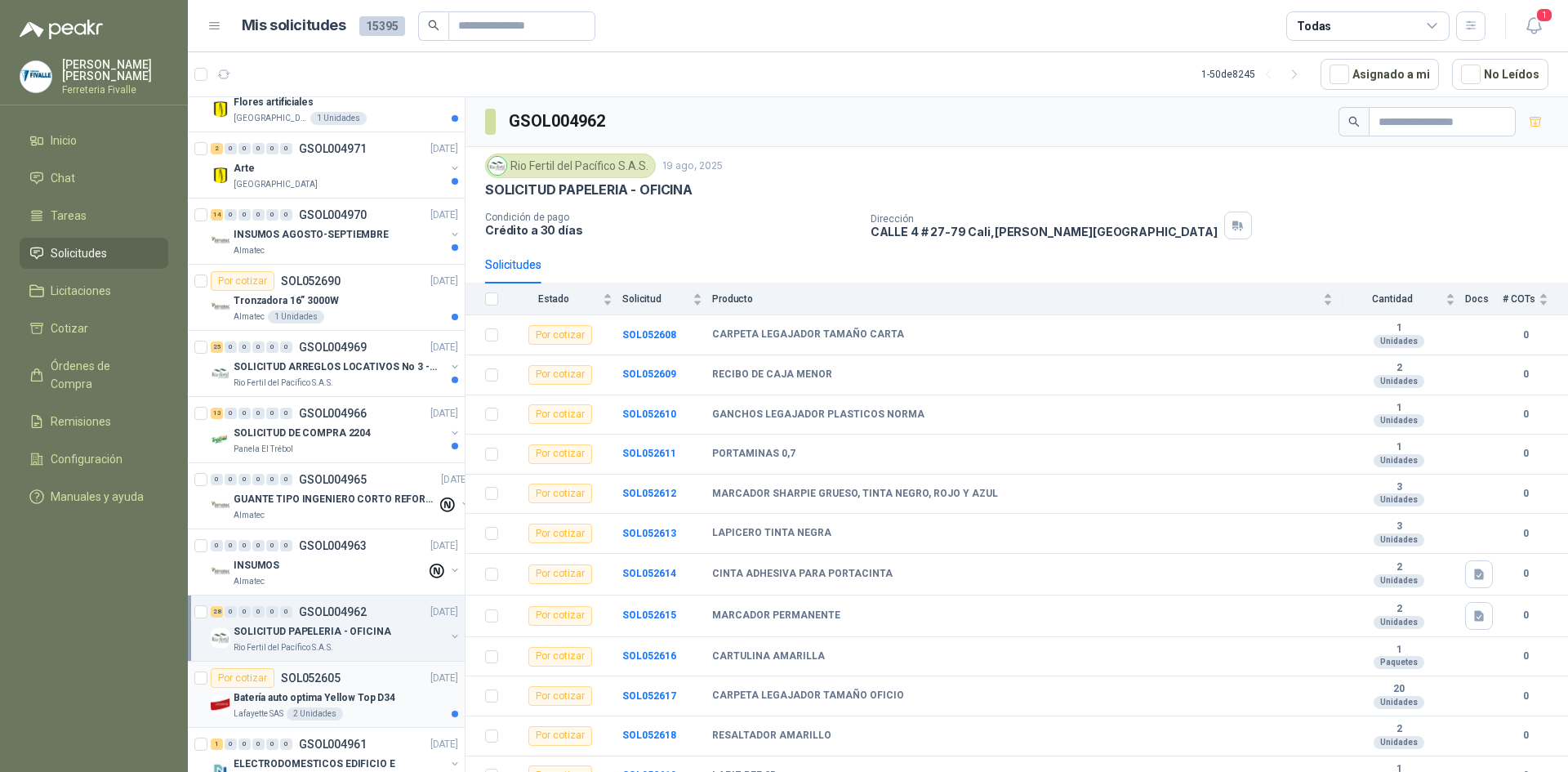
click at [310, 696] on p "Batería auto optima Yellow Top D34" at bounding box center [315, 698] width 162 height 16
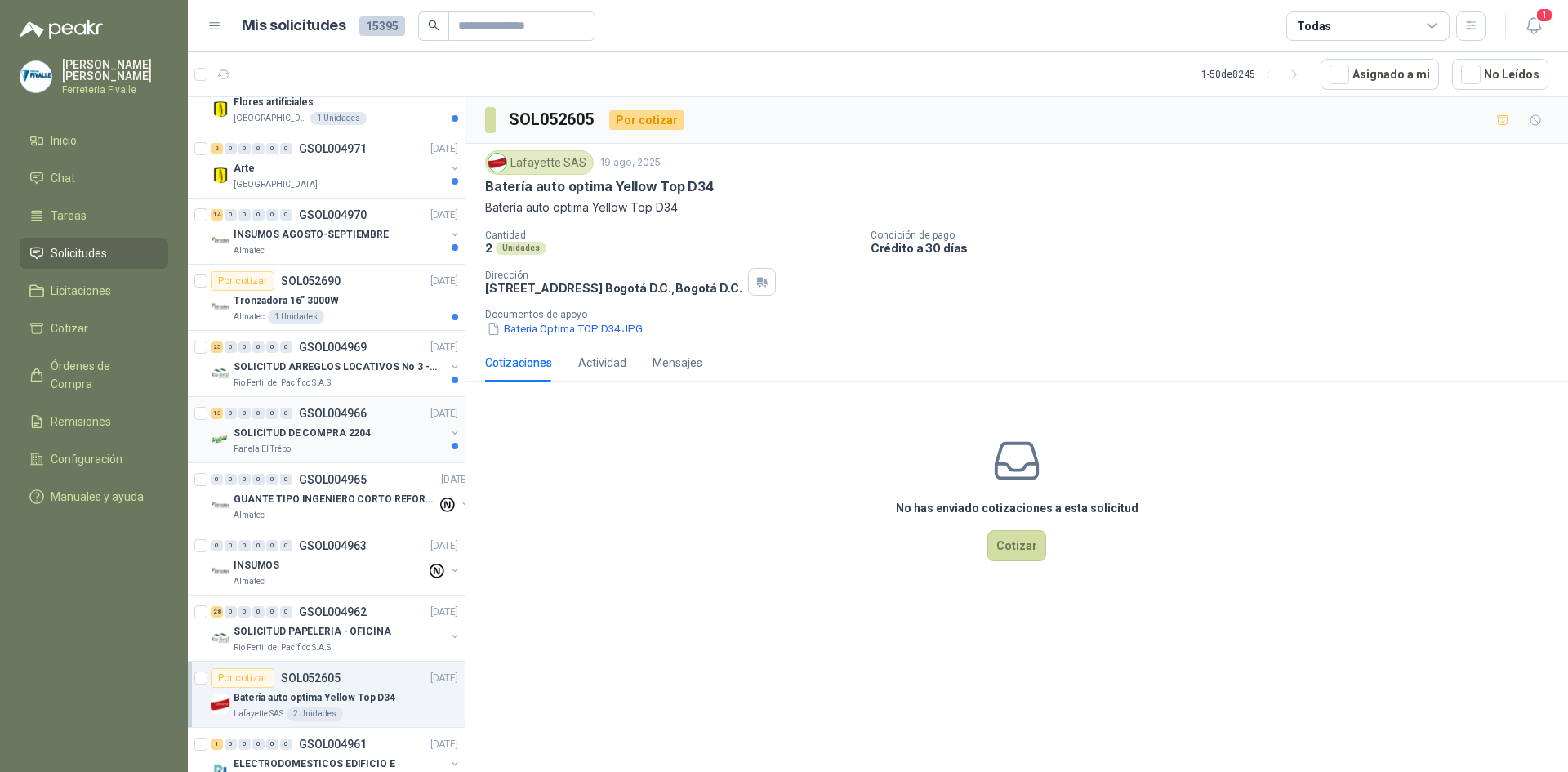
click at [317, 431] on p "SOLICITUD DE COMPRA 2204" at bounding box center [302, 433] width 137 height 16
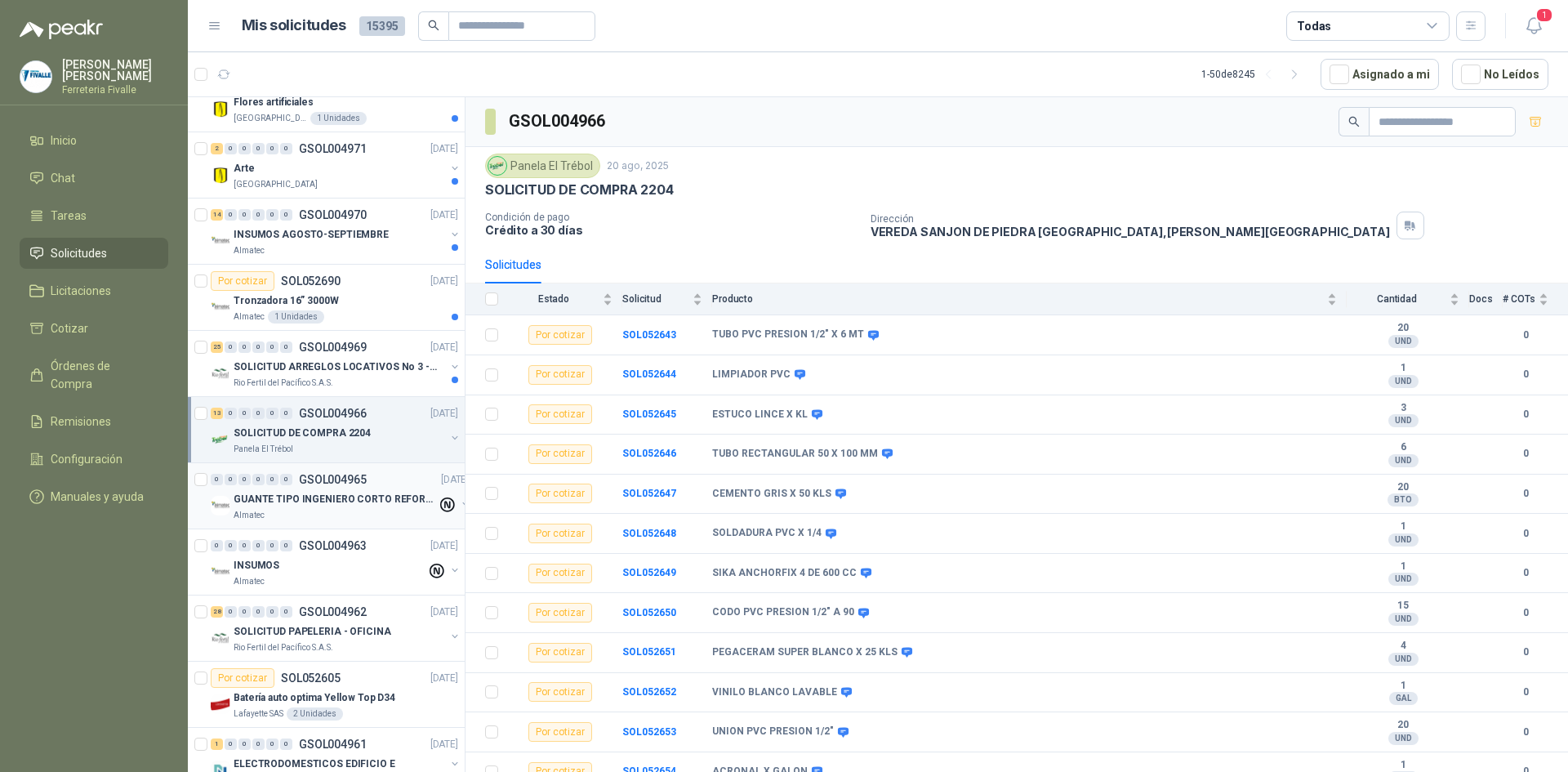
click at [321, 498] on p "GUANTE TIPO INGENIERO CORTO REFORZADO" at bounding box center [335, 499] width 203 height 16
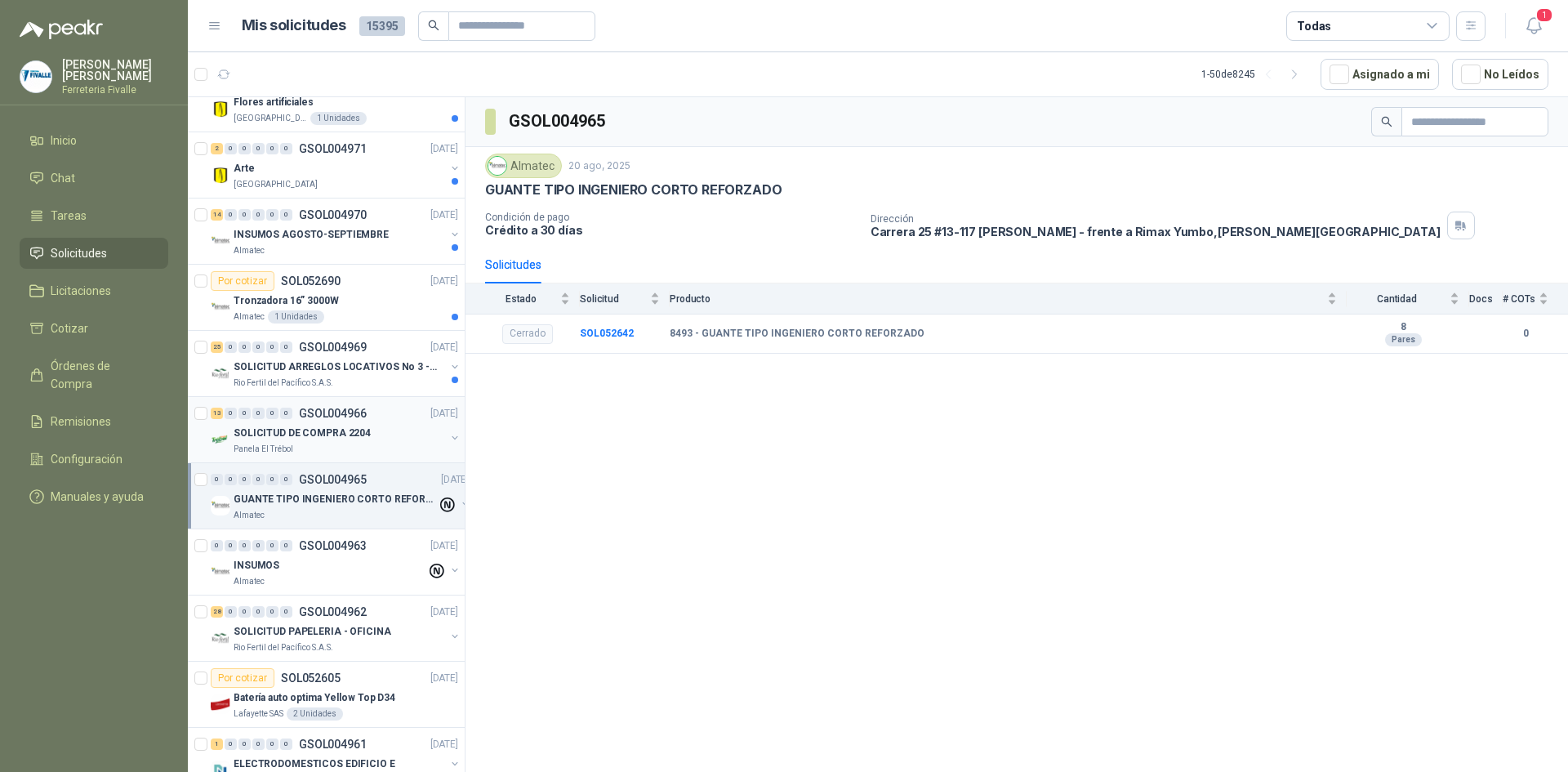
click at [300, 426] on p "SOLICITUD DE COMPRA 2204" at bounding box center [302, 433] width 137 height 16
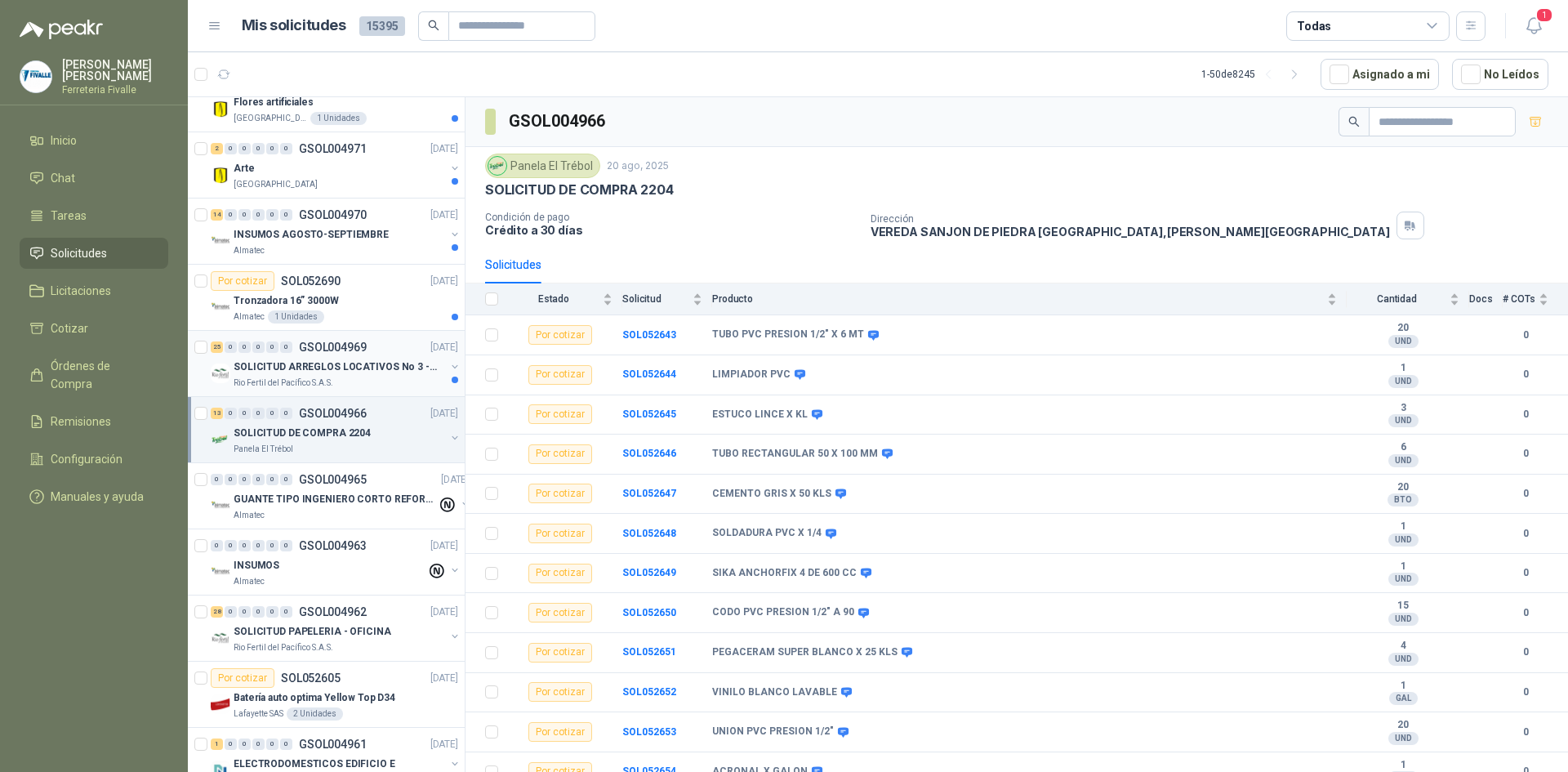
click at [331, 356] on div "25 0 0 0 0 0 GSOL004969 [DATE]" at bounding box center [335, 347] width 251 height 20
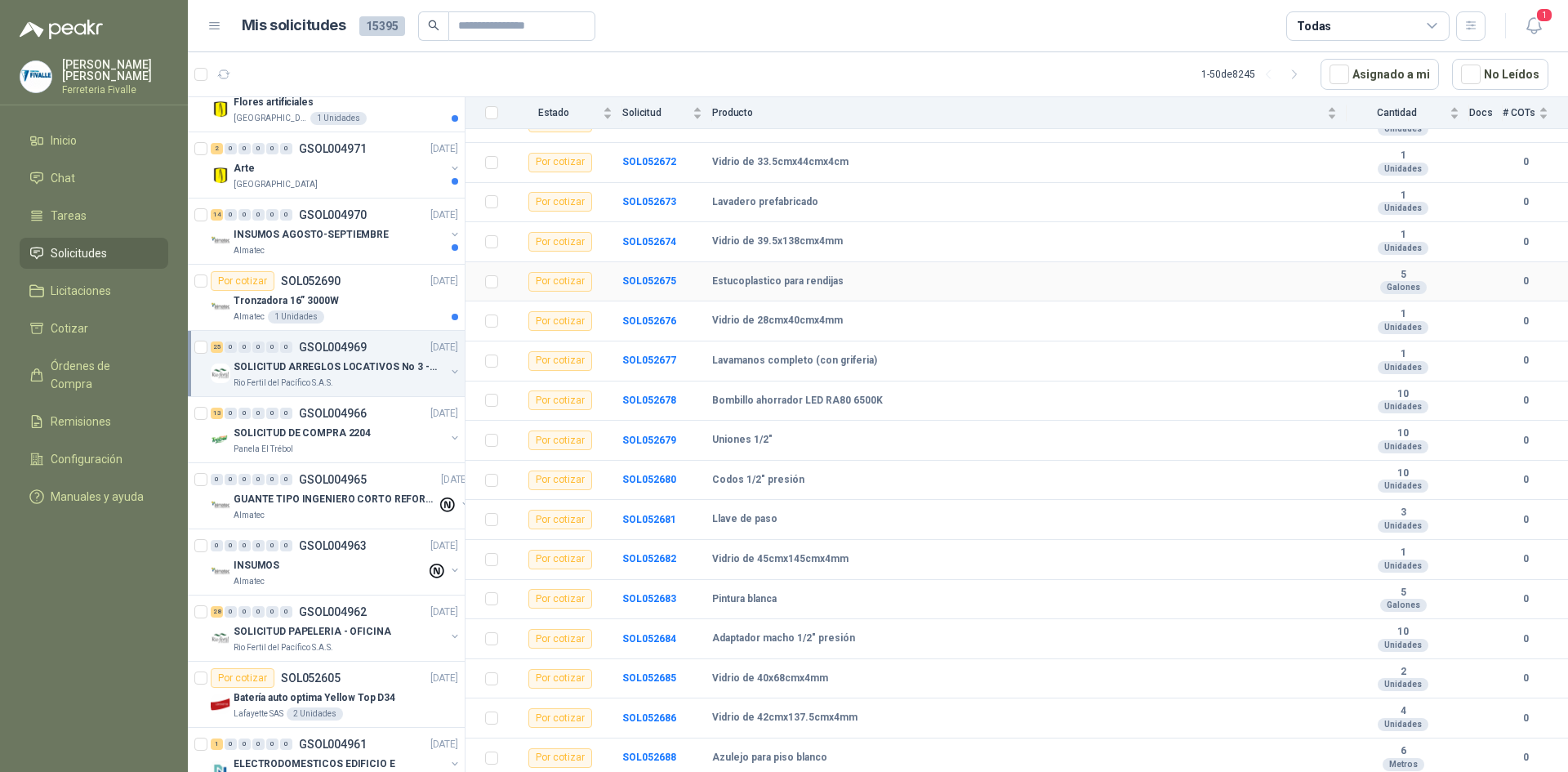
scroll to position [530, 0]
click at [313, 286] on p "SOL052690" at bounding box center [310, 280] width 59 height 11
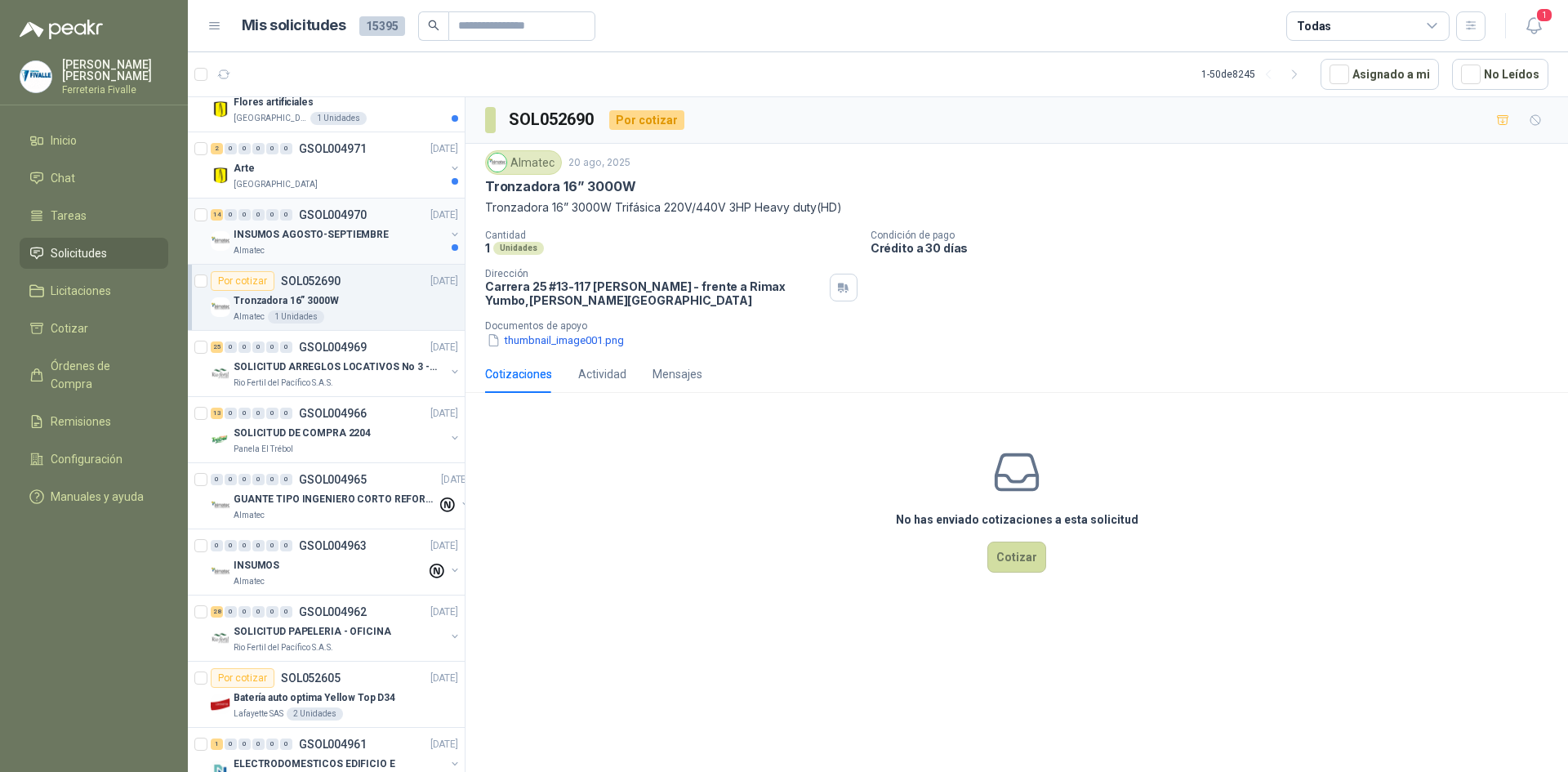
click at [297, 225] on div "INSUMOS AGOSTO-SEPTIEMBRE" at bounding box center [339, 234] width 211 height 20
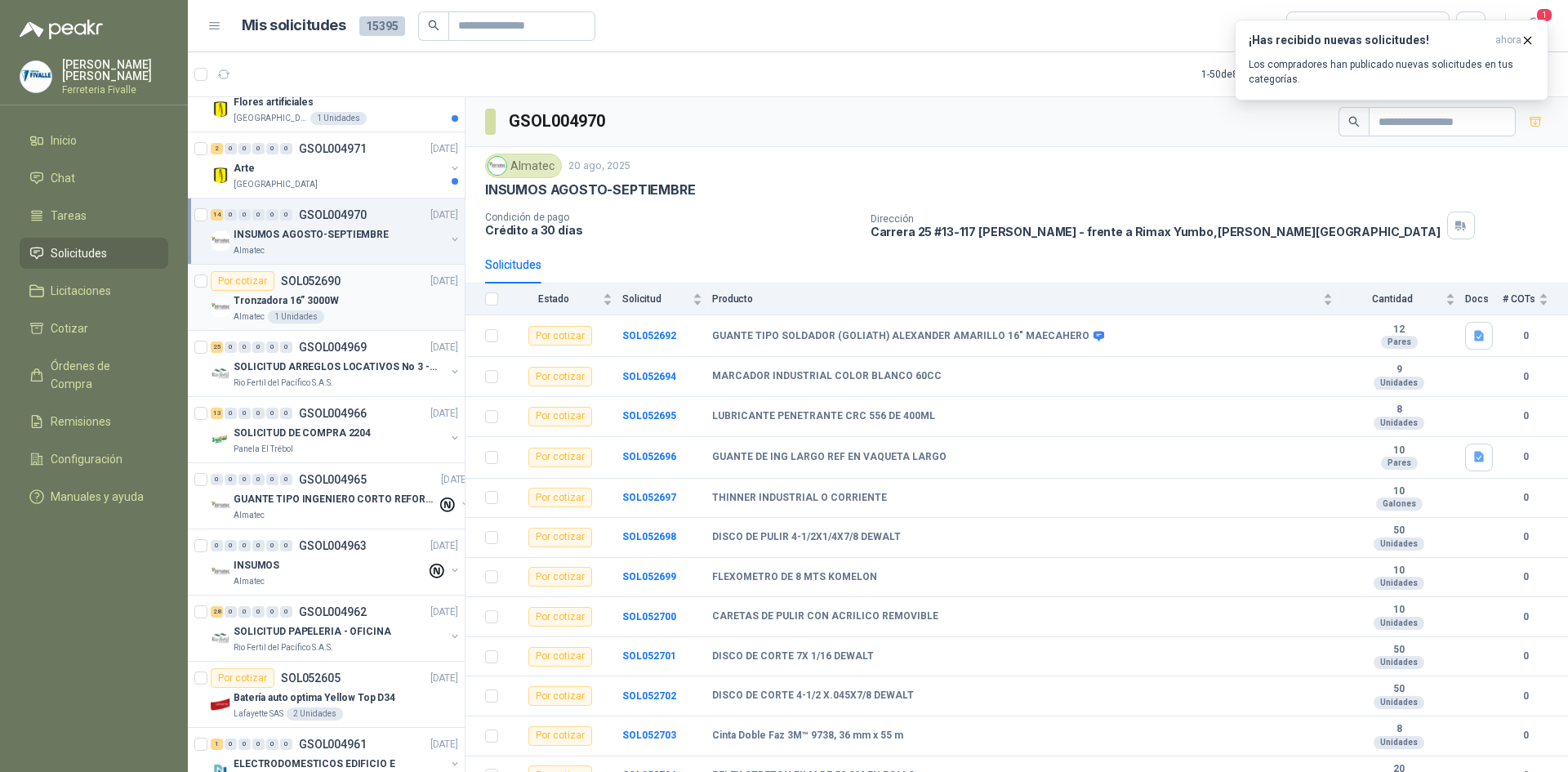
click at [435, 307] on div "Tronzadora 16” 3000W" at bounding box center [346, 300] width 224 height 20
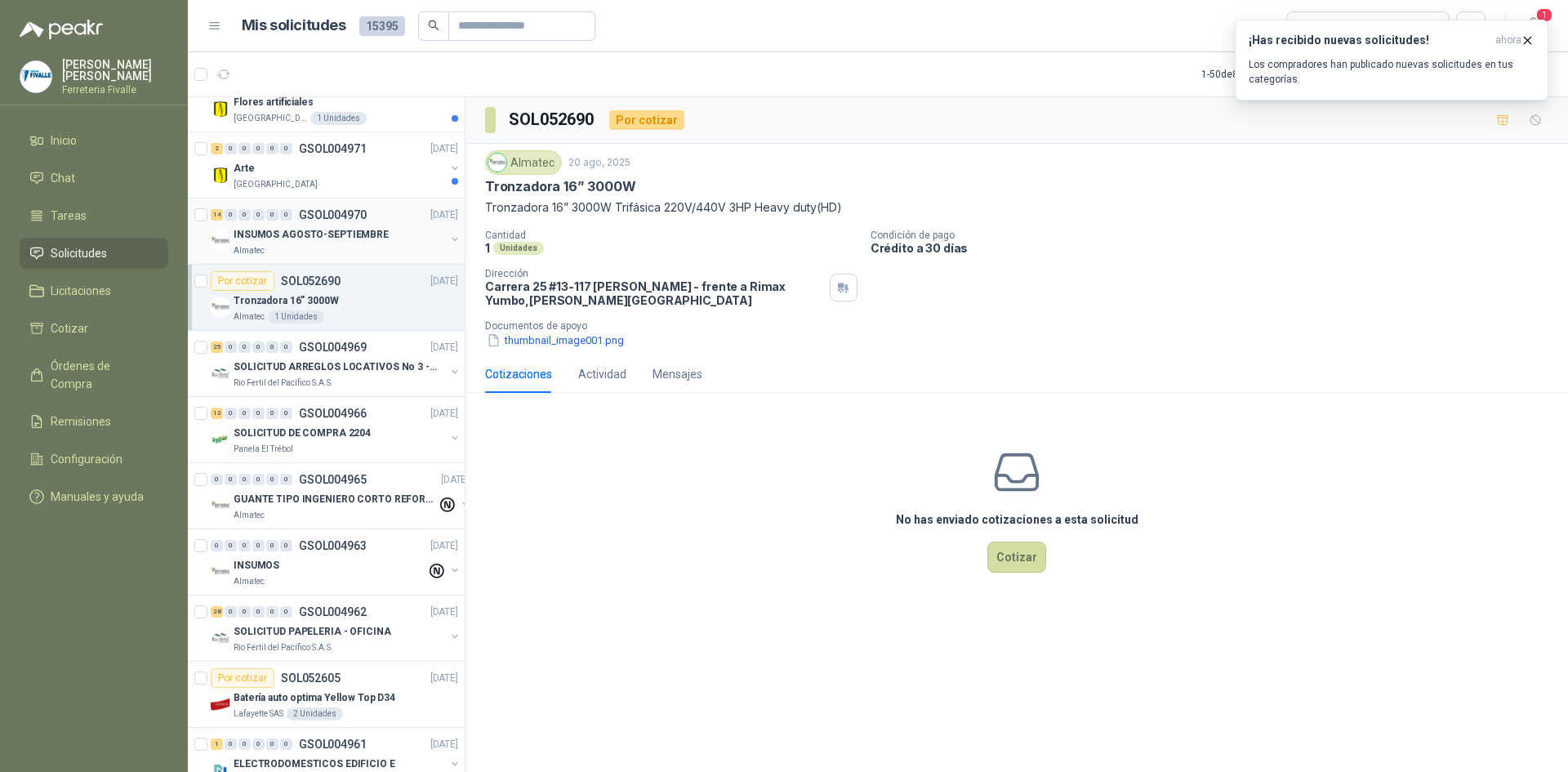
click at [321, 214] on p "GSOL004970" at bounding box center [333, 214] width 68 height 11
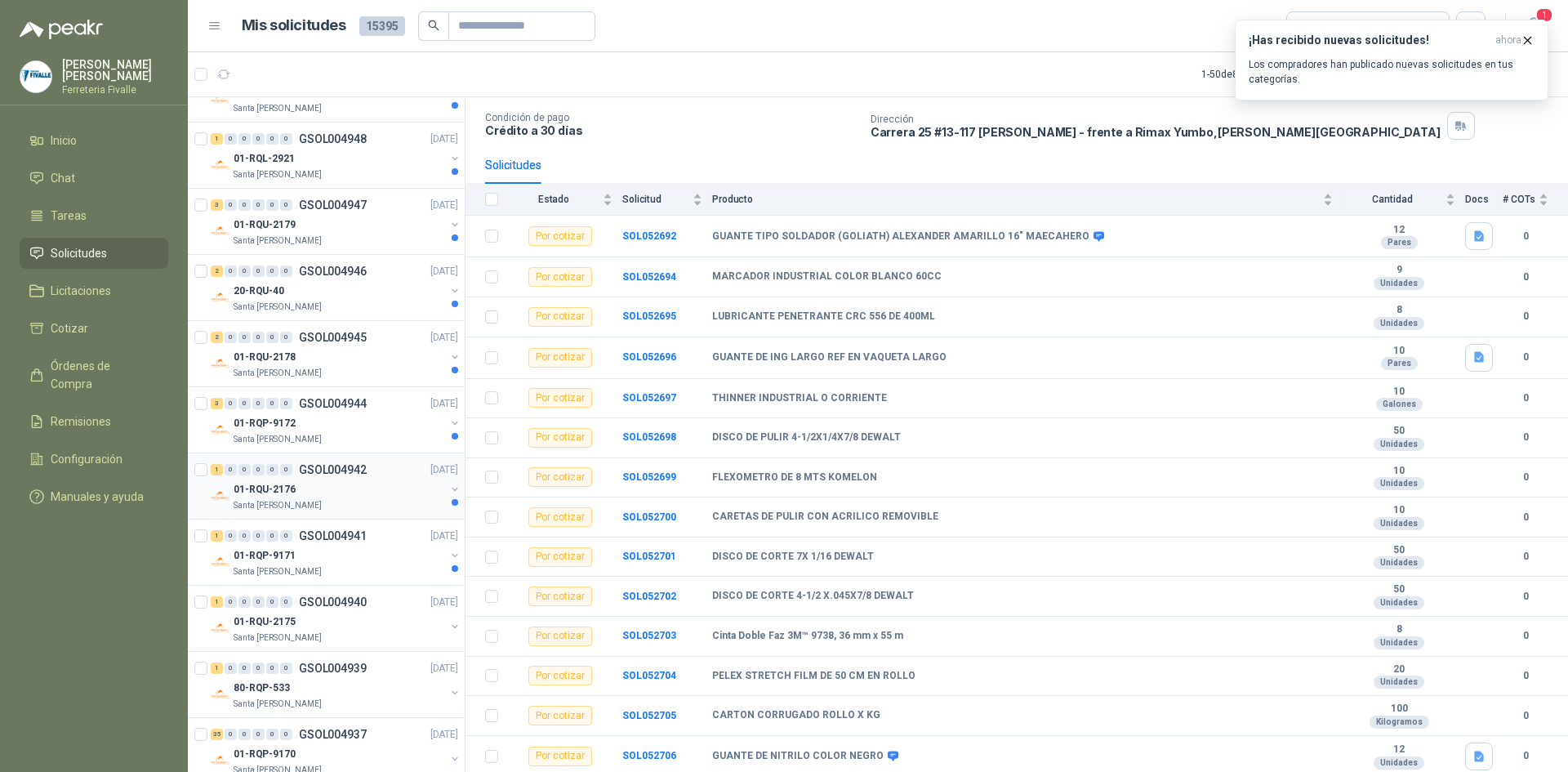
scroll to position [1521, 0]
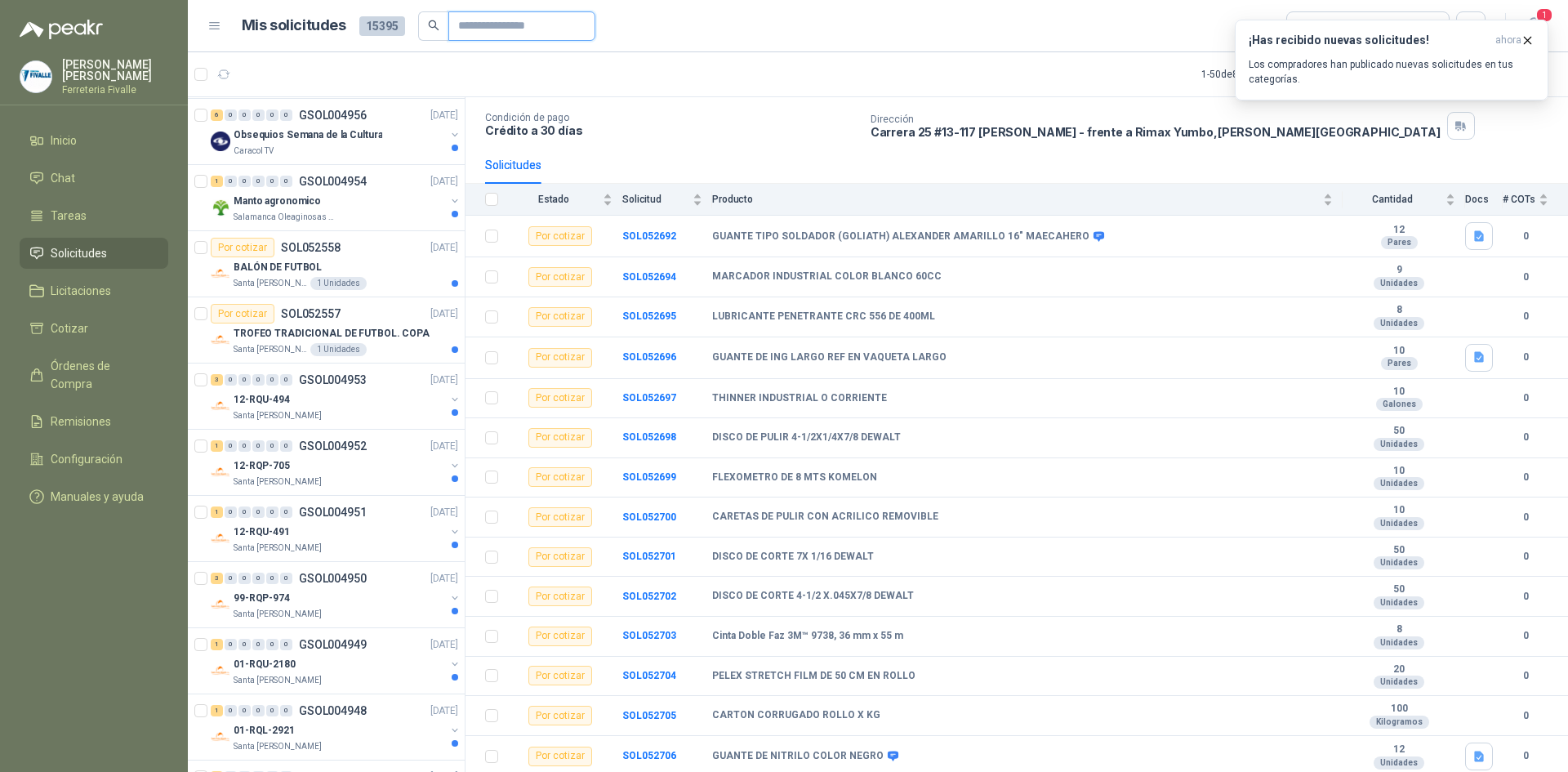
click at [483, 22] on input "text" at bounding box center [515, 26] width 115 height 28
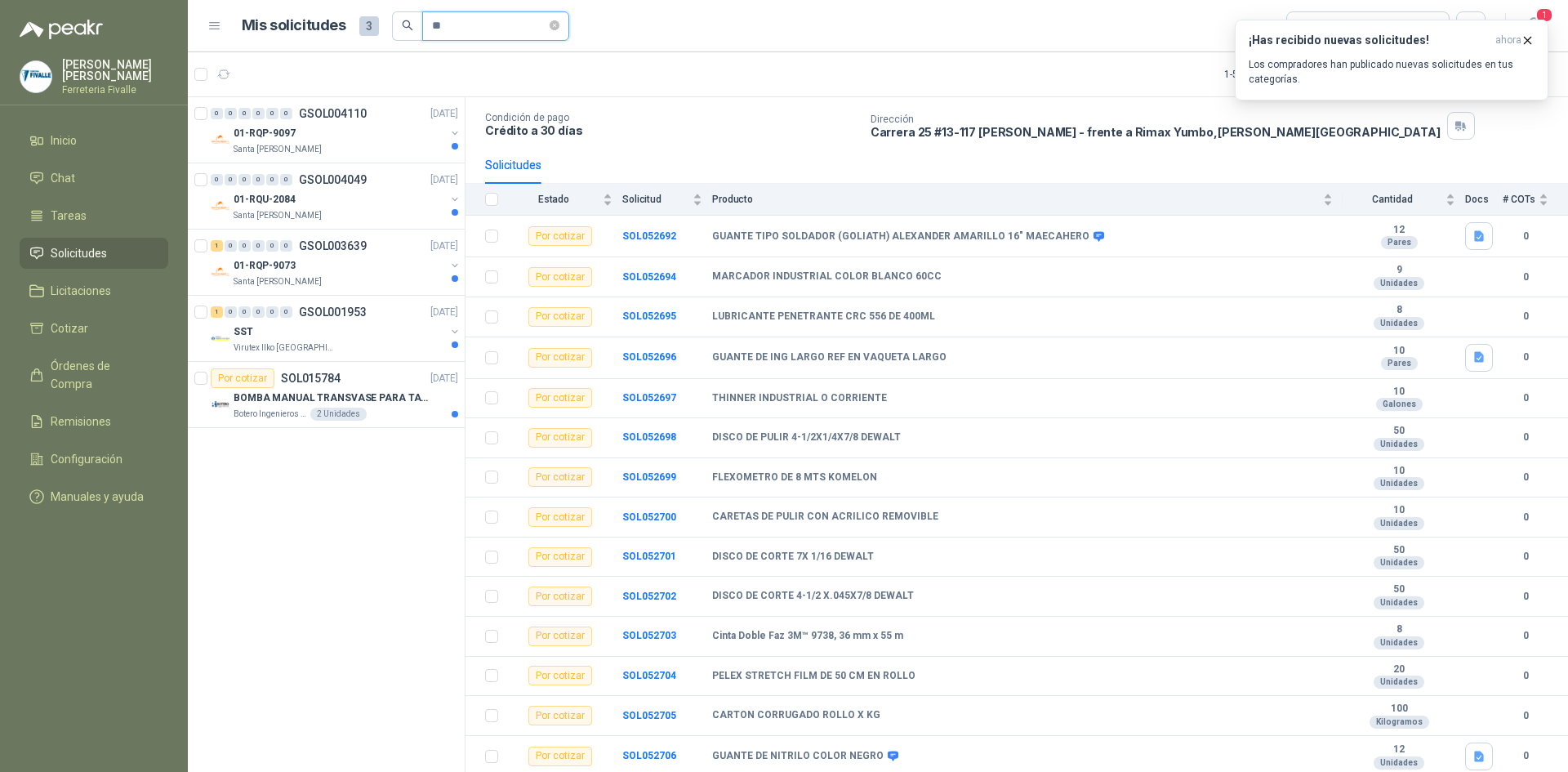
scroll to position [0, 0]
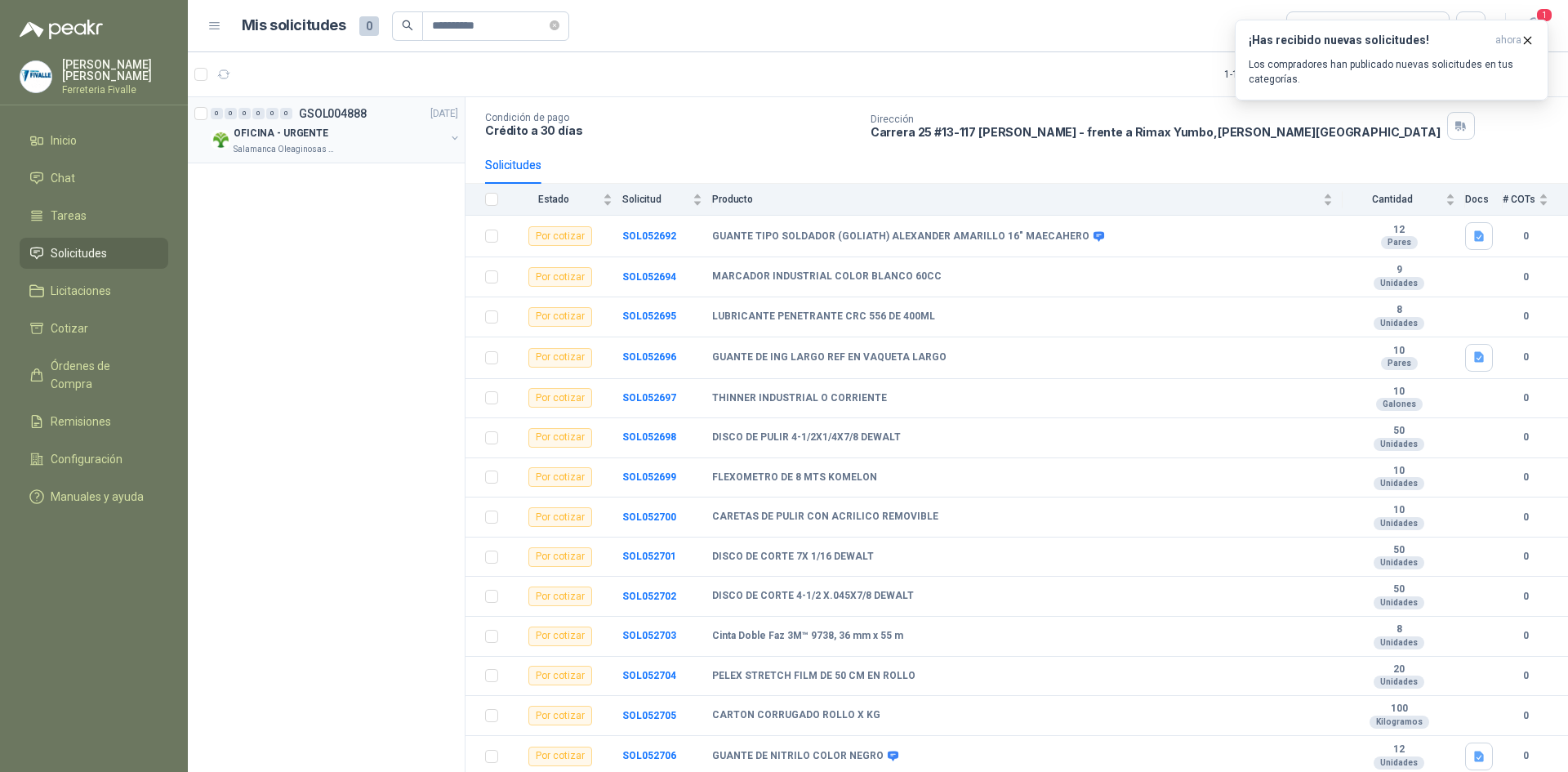
click at [282, 130] on p "OFICINA - URGENTE" at bounding box center [281, 134] width 95 height 16
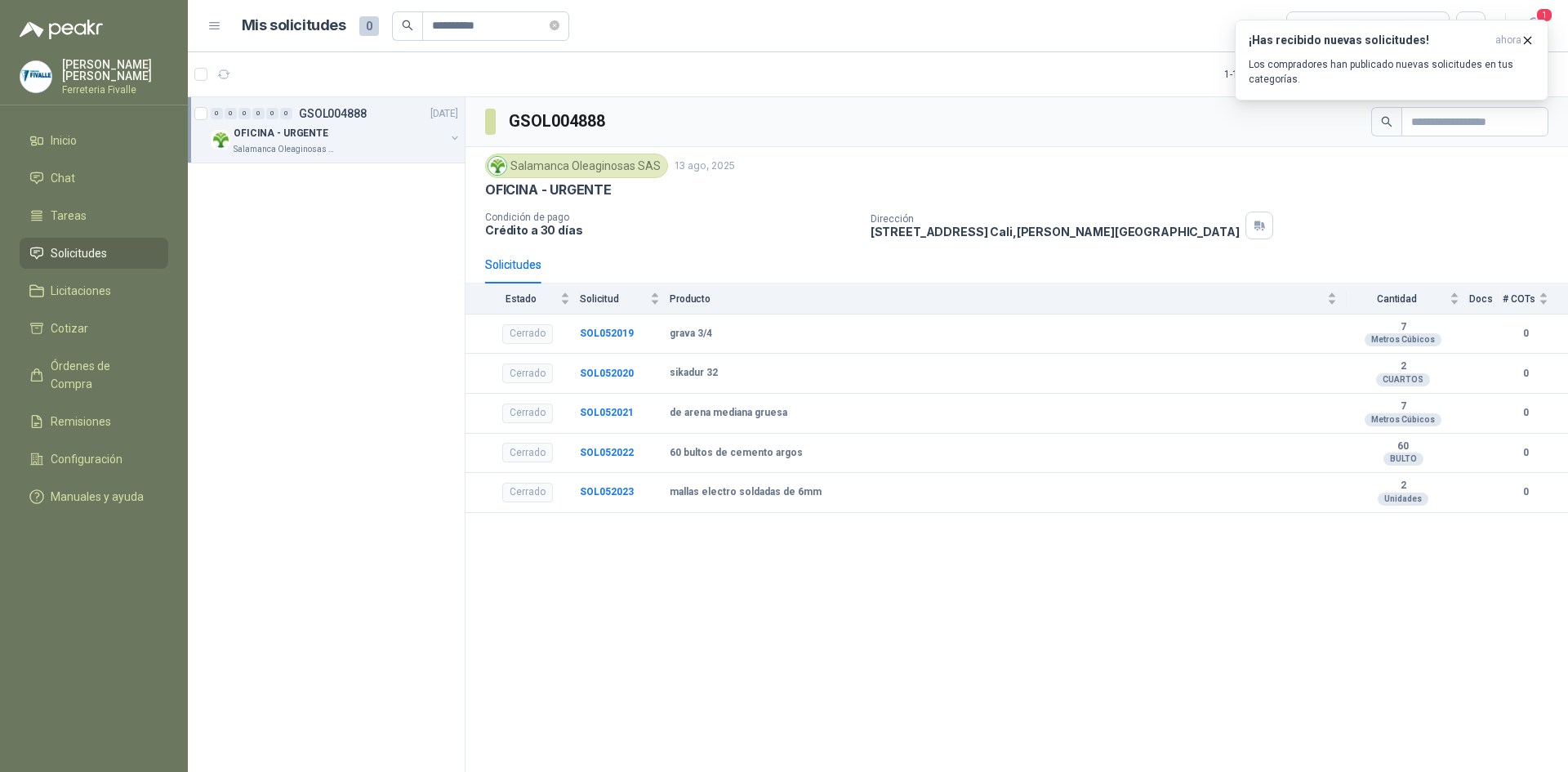
click at [85, 262] on span "Solicitudes" at bounding box center [78, 253] width 56 height 18
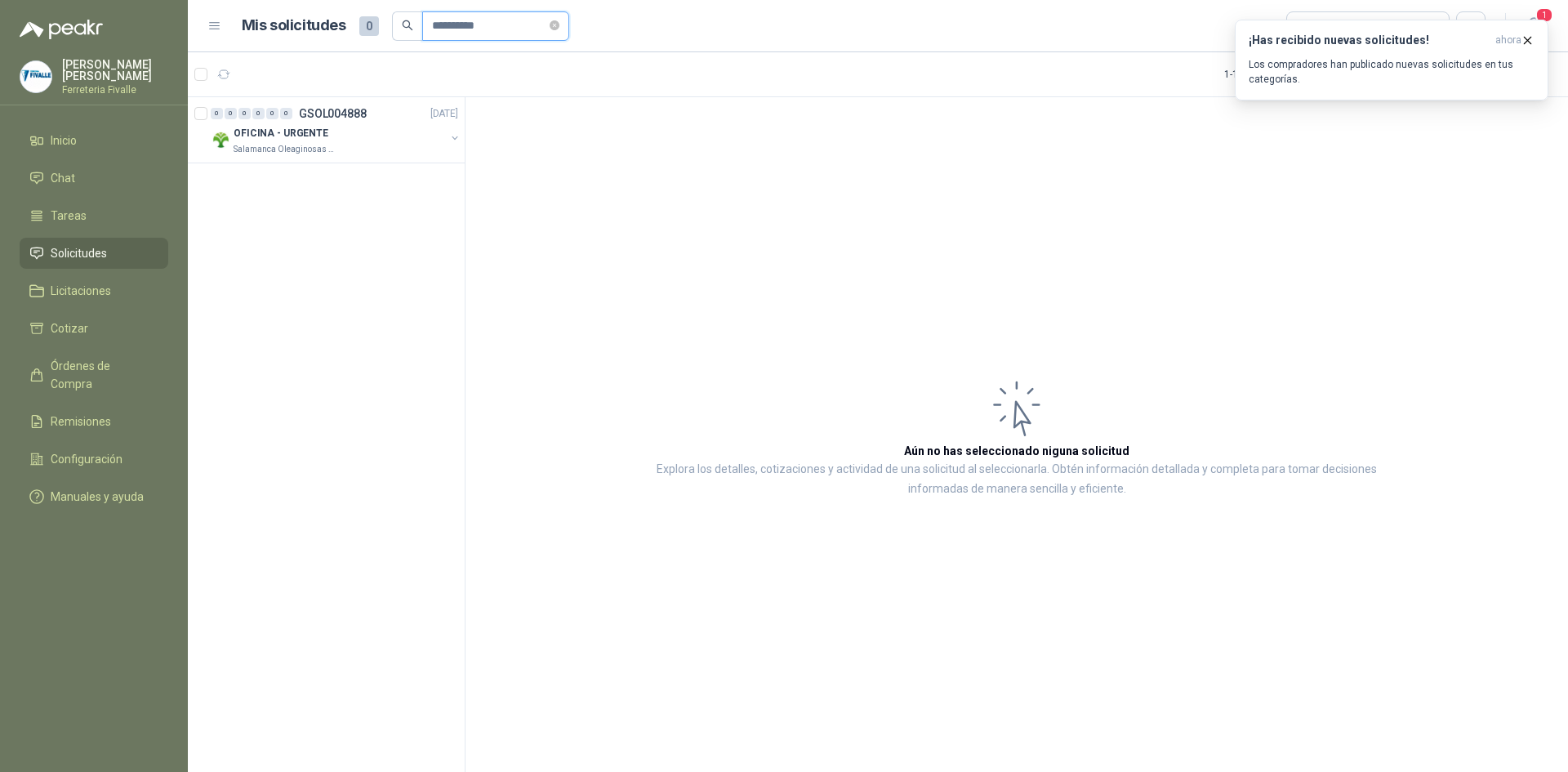
drag, startPoint x: 510, startPoint y: 24, endPoint x: 417, endPoint y: 28, distance: 93.1
click at [417, 28] on span "**********" at bounding box center [481, 26] width 178 height 29
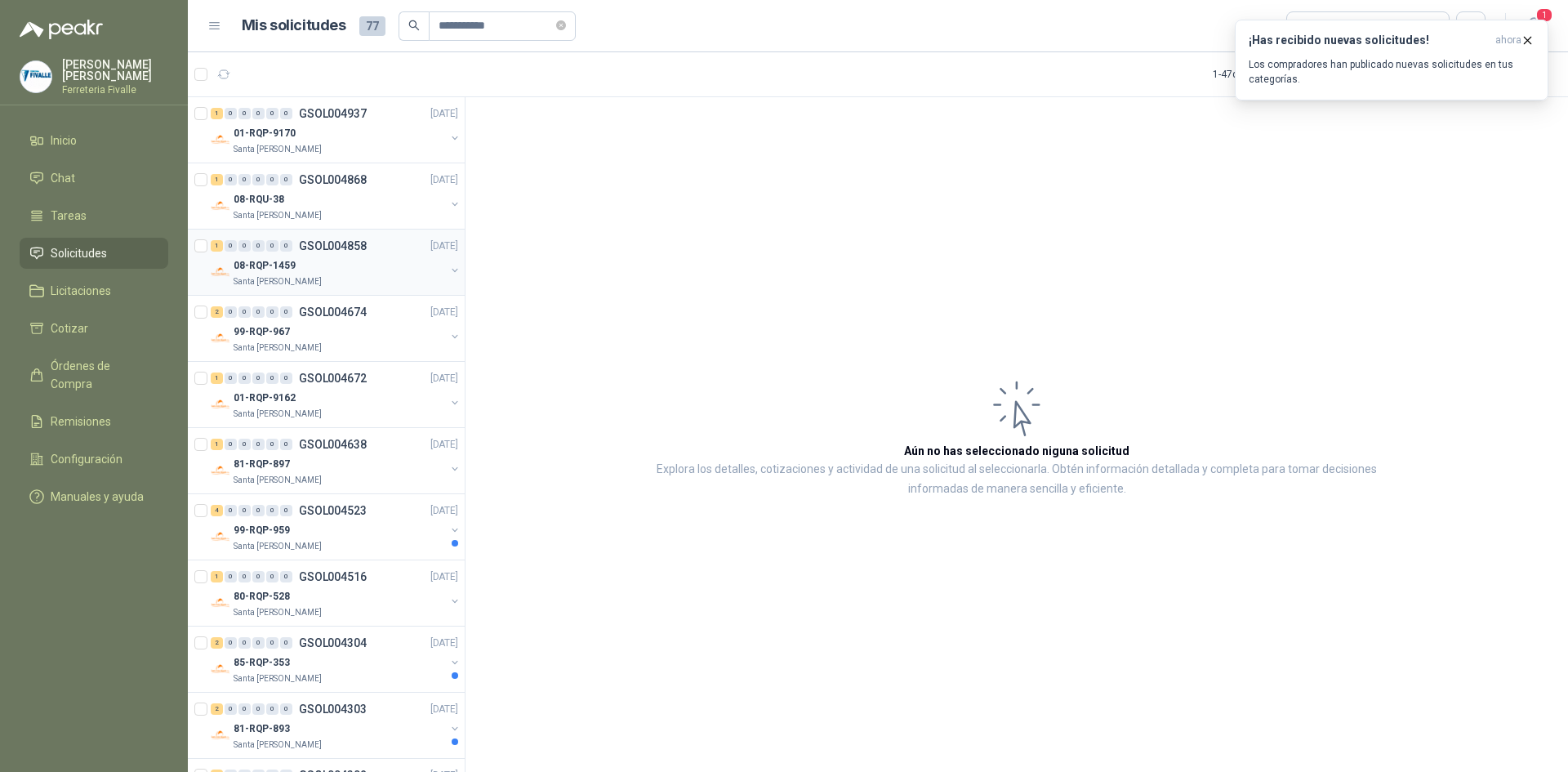
click at [336, 262] on div "08-RQP-1459" at bounding box center [339, 265] width 211 height 20
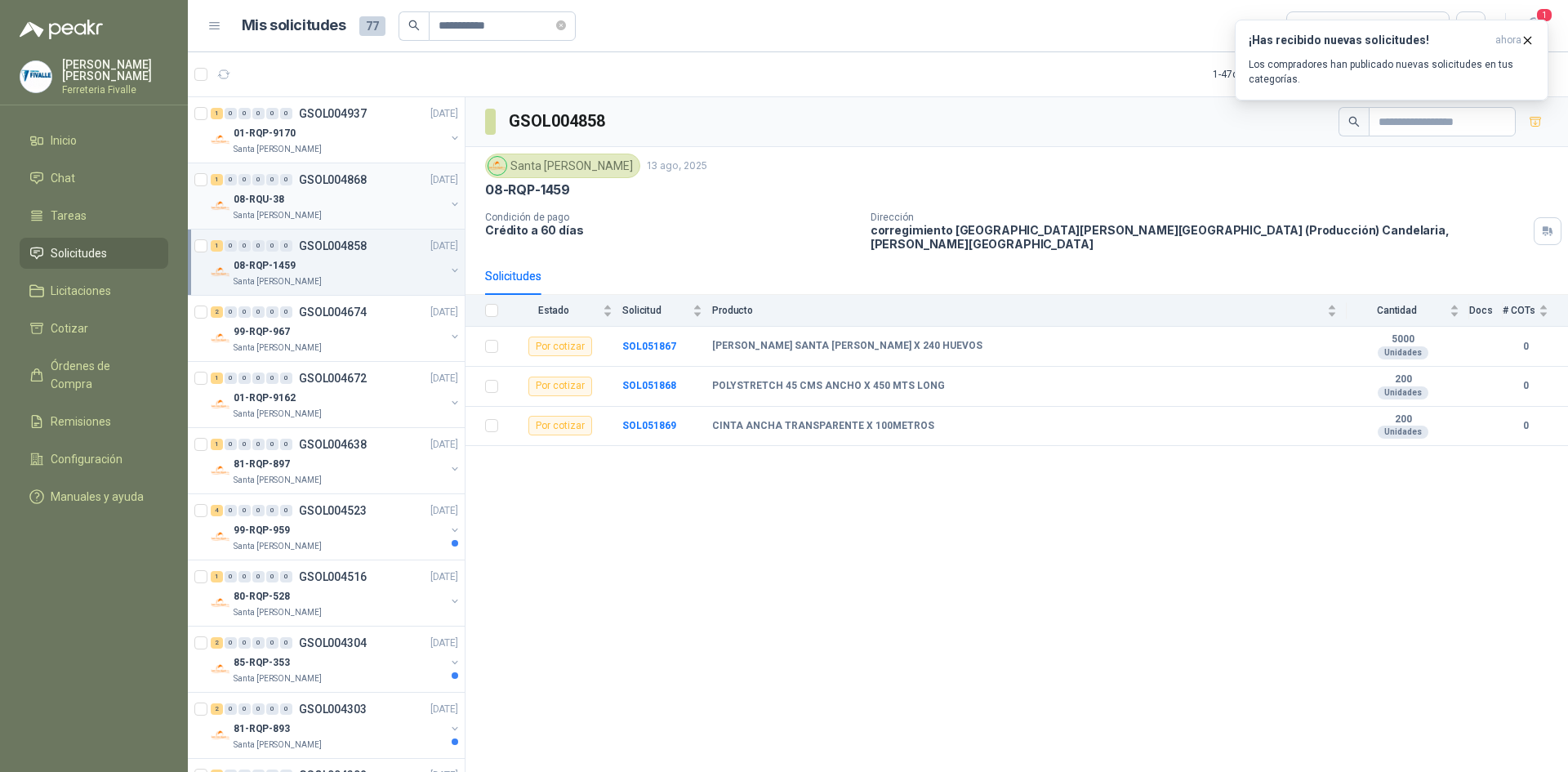
click at [329, 191] on div "08-RQU-38" at bounding box center [339, 199] width 211 height 20
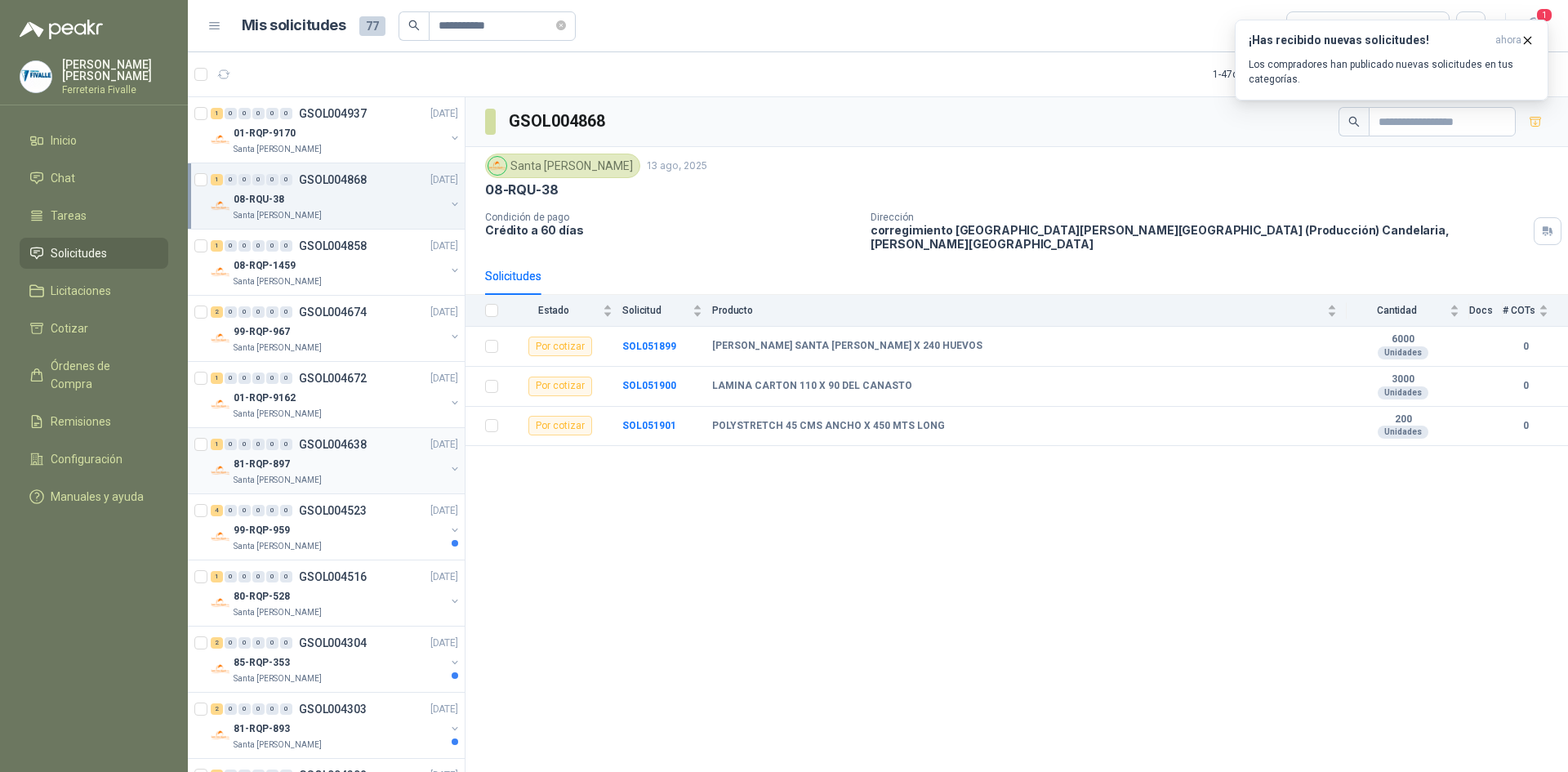
click at [327, 471] on div "81-RQP-897" at bounding box center [339, 464] width 211 height 20
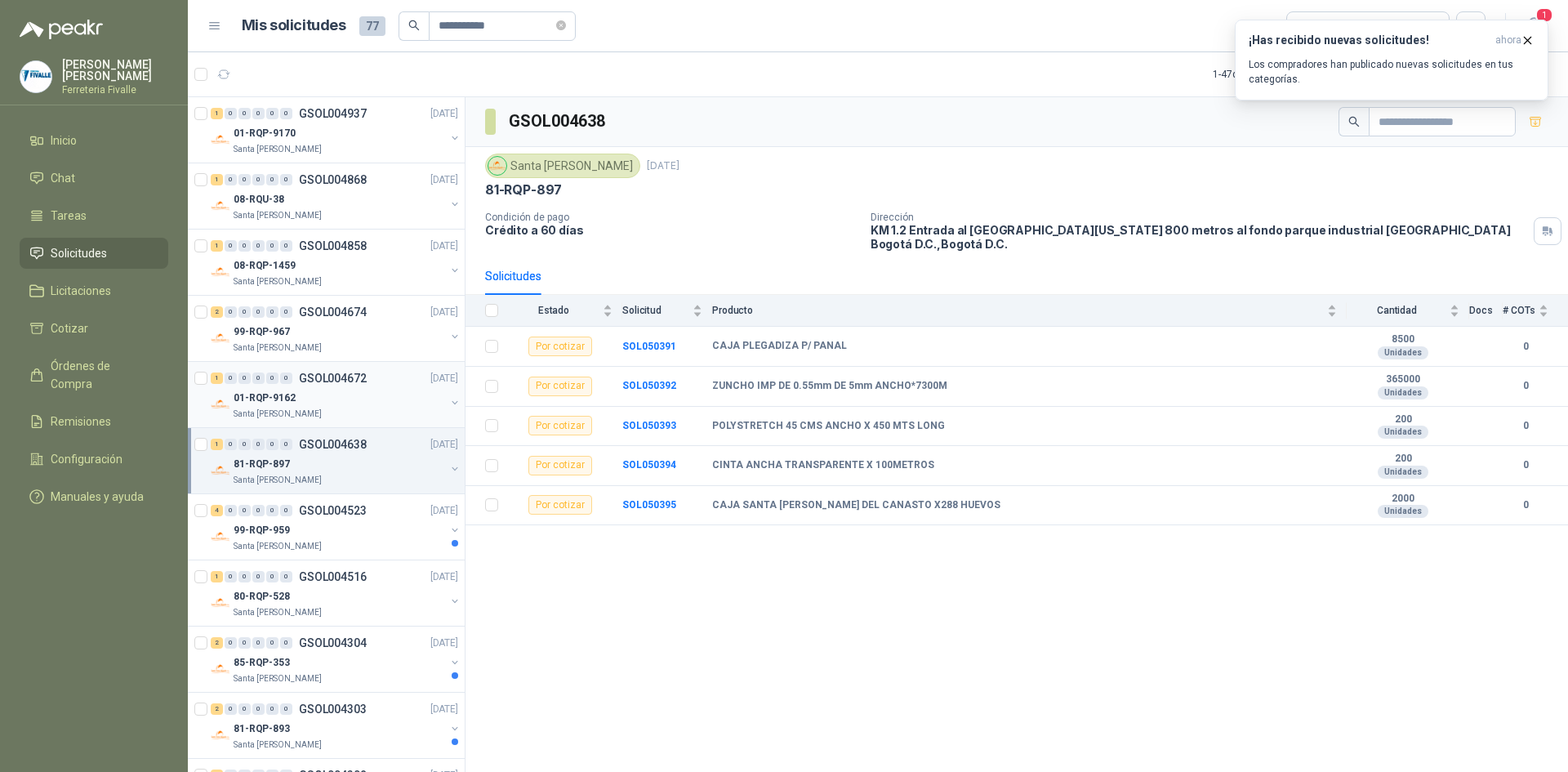
click at [354, 390] on div "01-RQP-9162" at bounding box center [339, 398] width 211 height 20
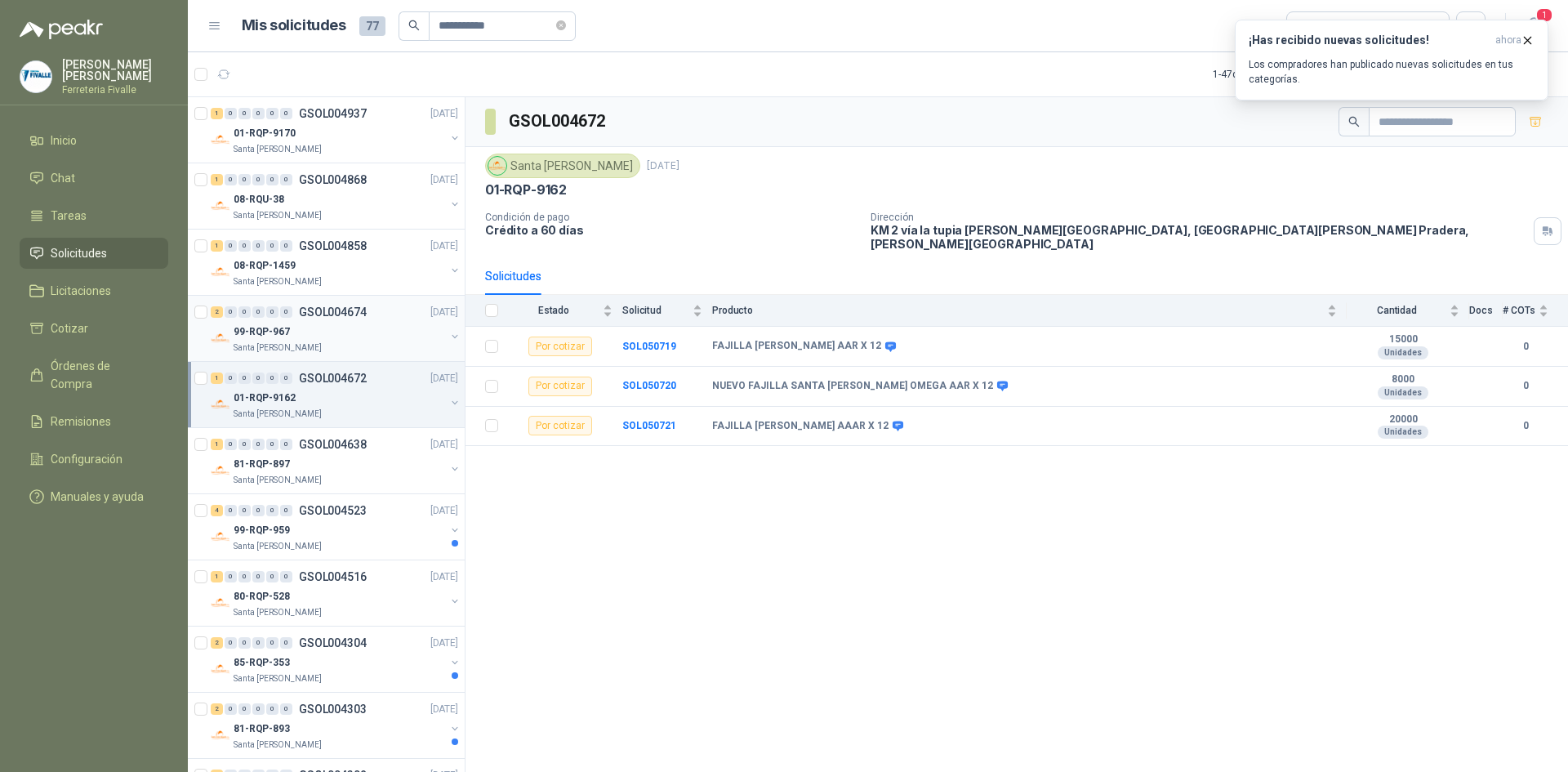
click at [347, 328] on div "99-RQP-967" at bounding box center [339, 331] width 211 height 20
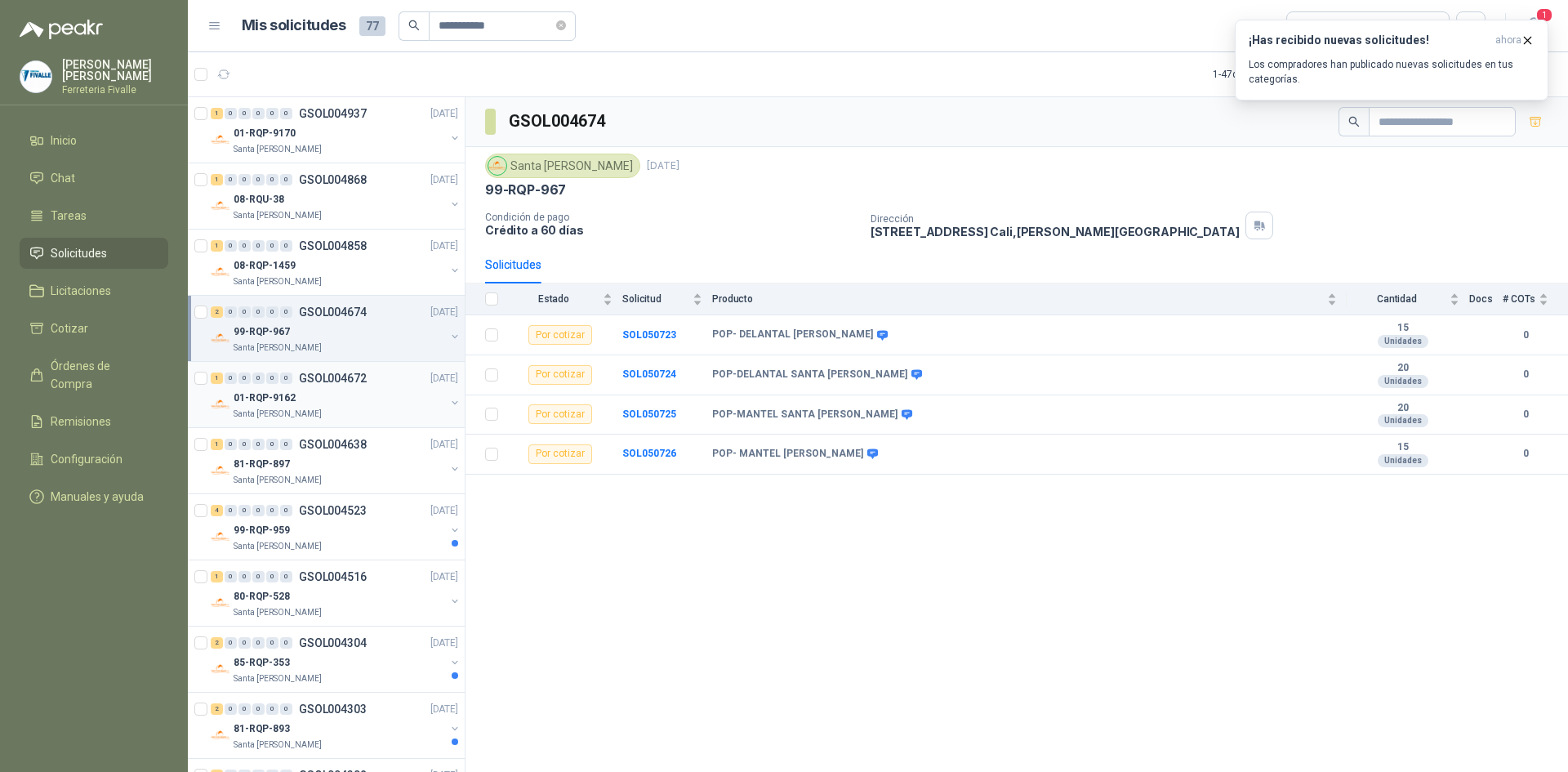
click at [330, 399] on div "01-RQP-9162" at bounding box center [339, 398] width 211 height 20
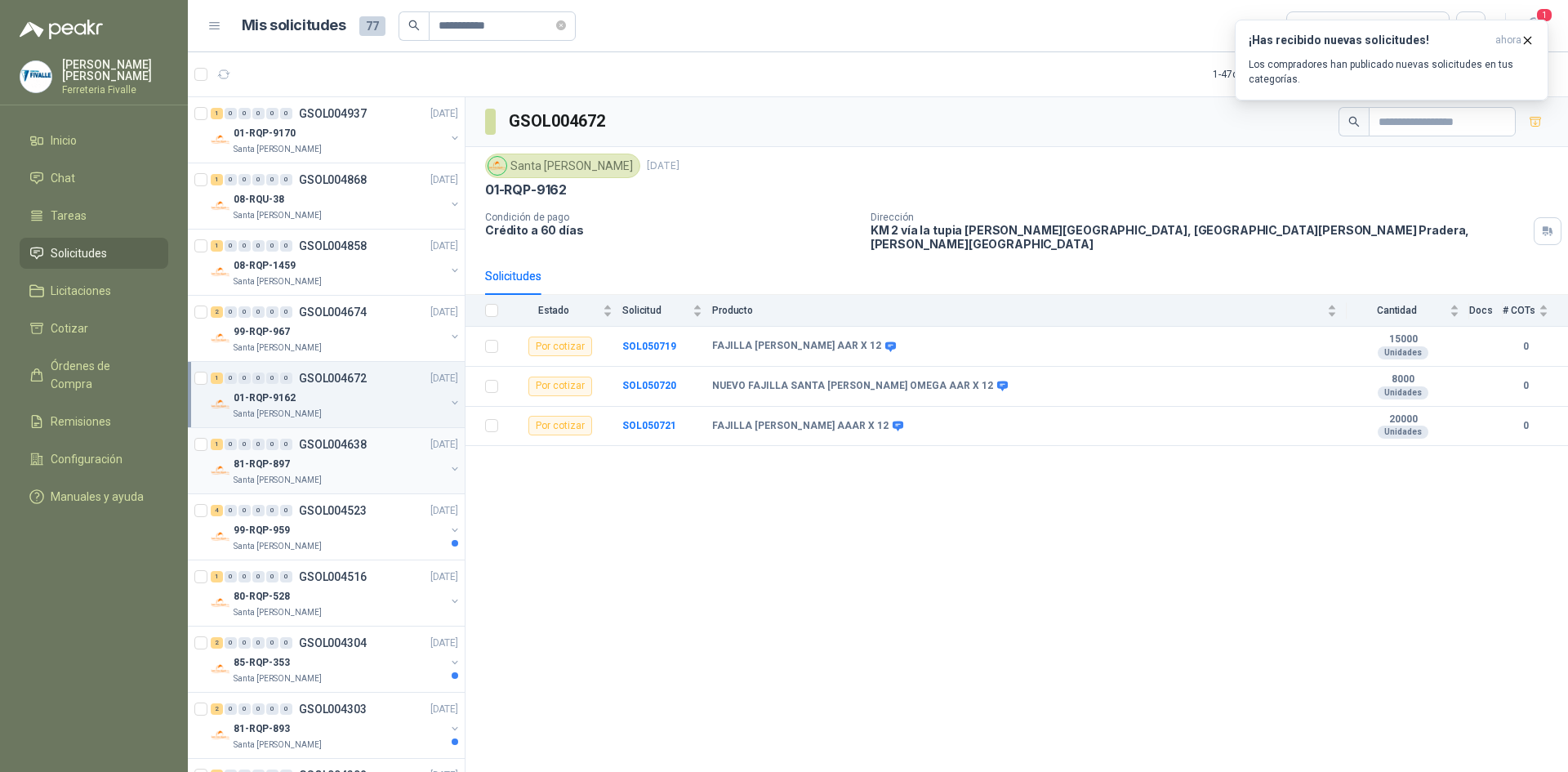
click at [315, 461] on div "81-RQP-897" at bounding box center [339, 464] width 211 height 20
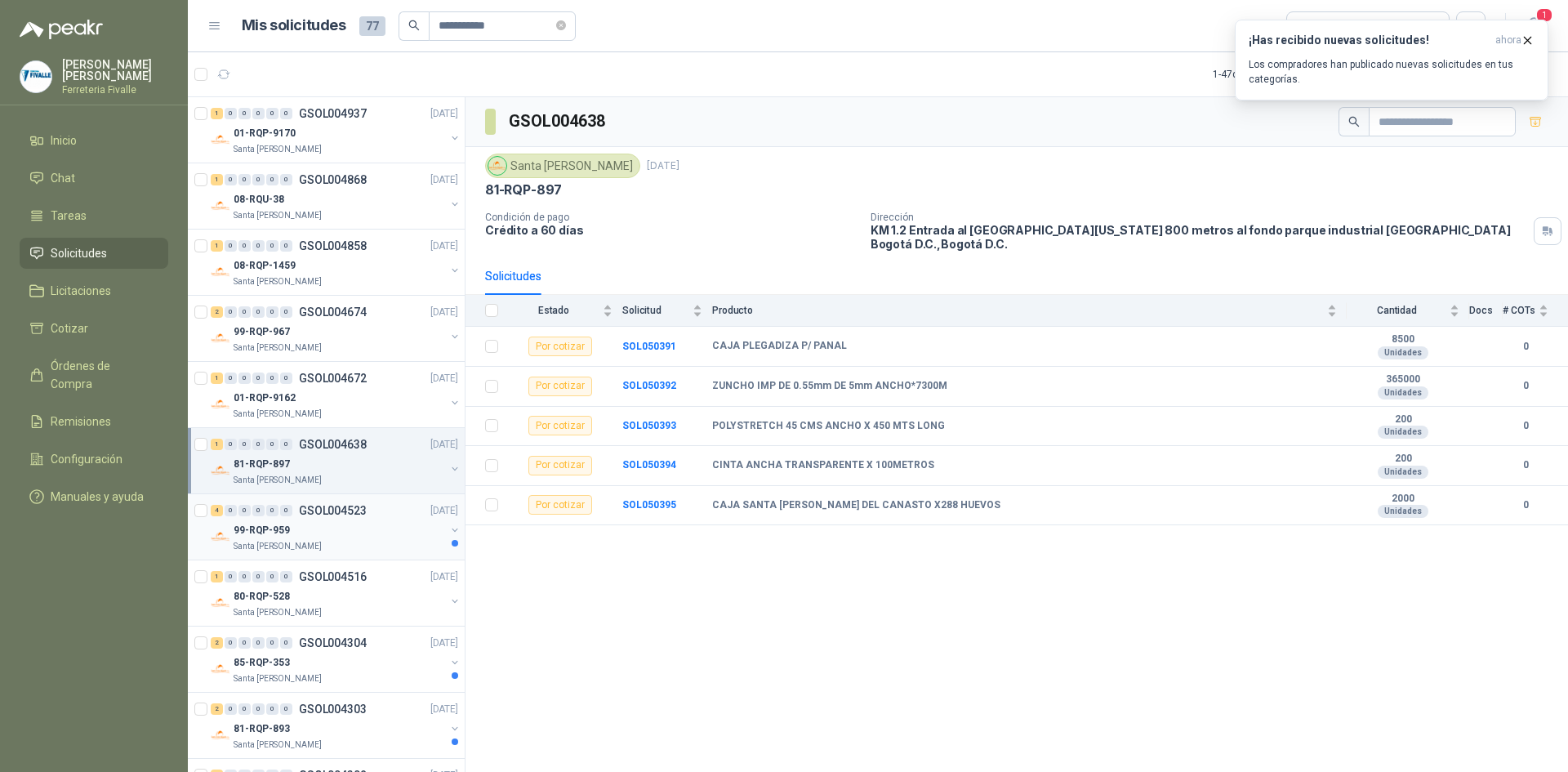
click at [324, 530] on div "99-RQP-959" at bounding box center [339, 530] width 211 height 20
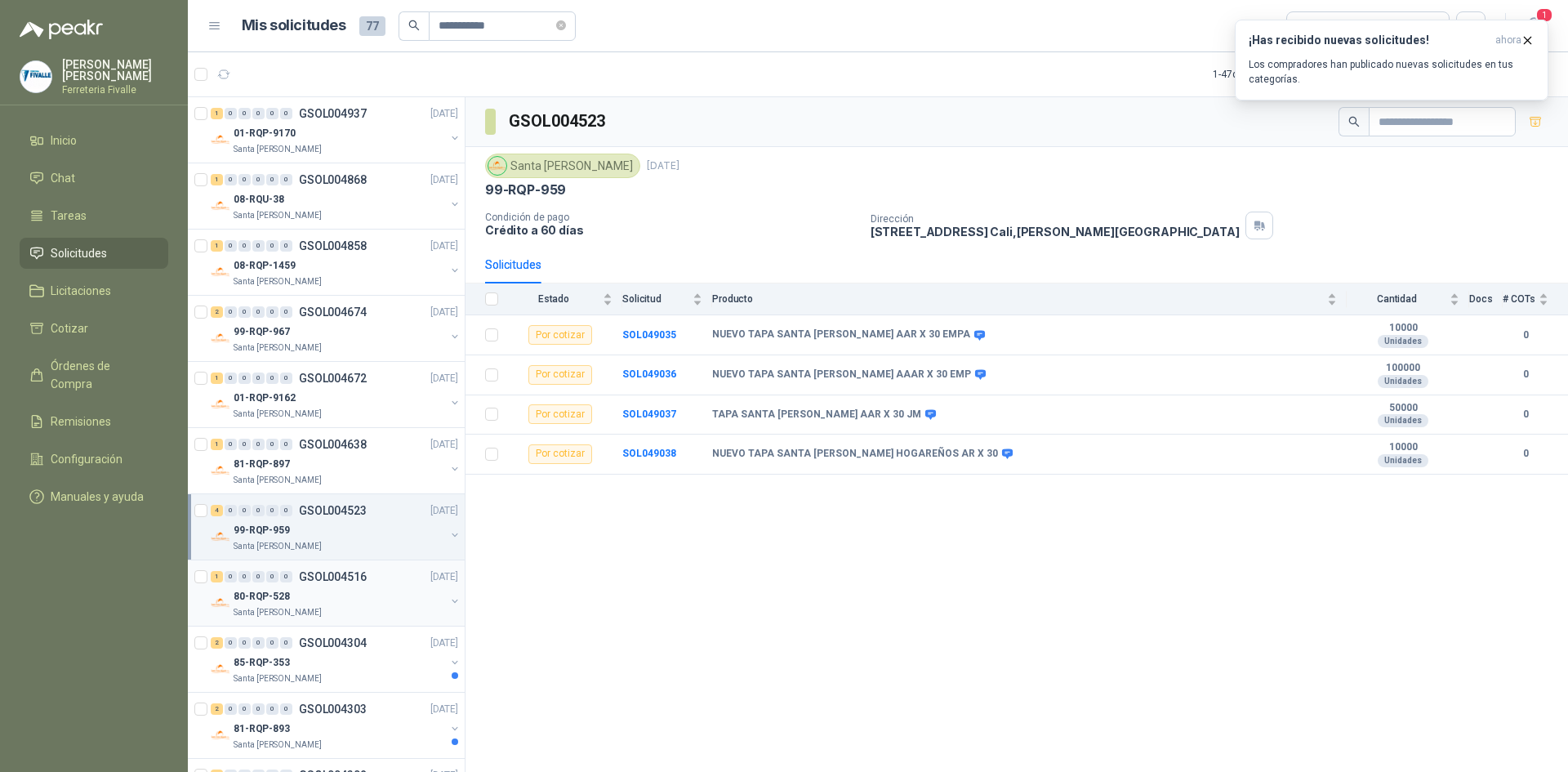
click at [328, 599] on div "80-RQP-528" at bounding box center [339, 596] width 211 height 20
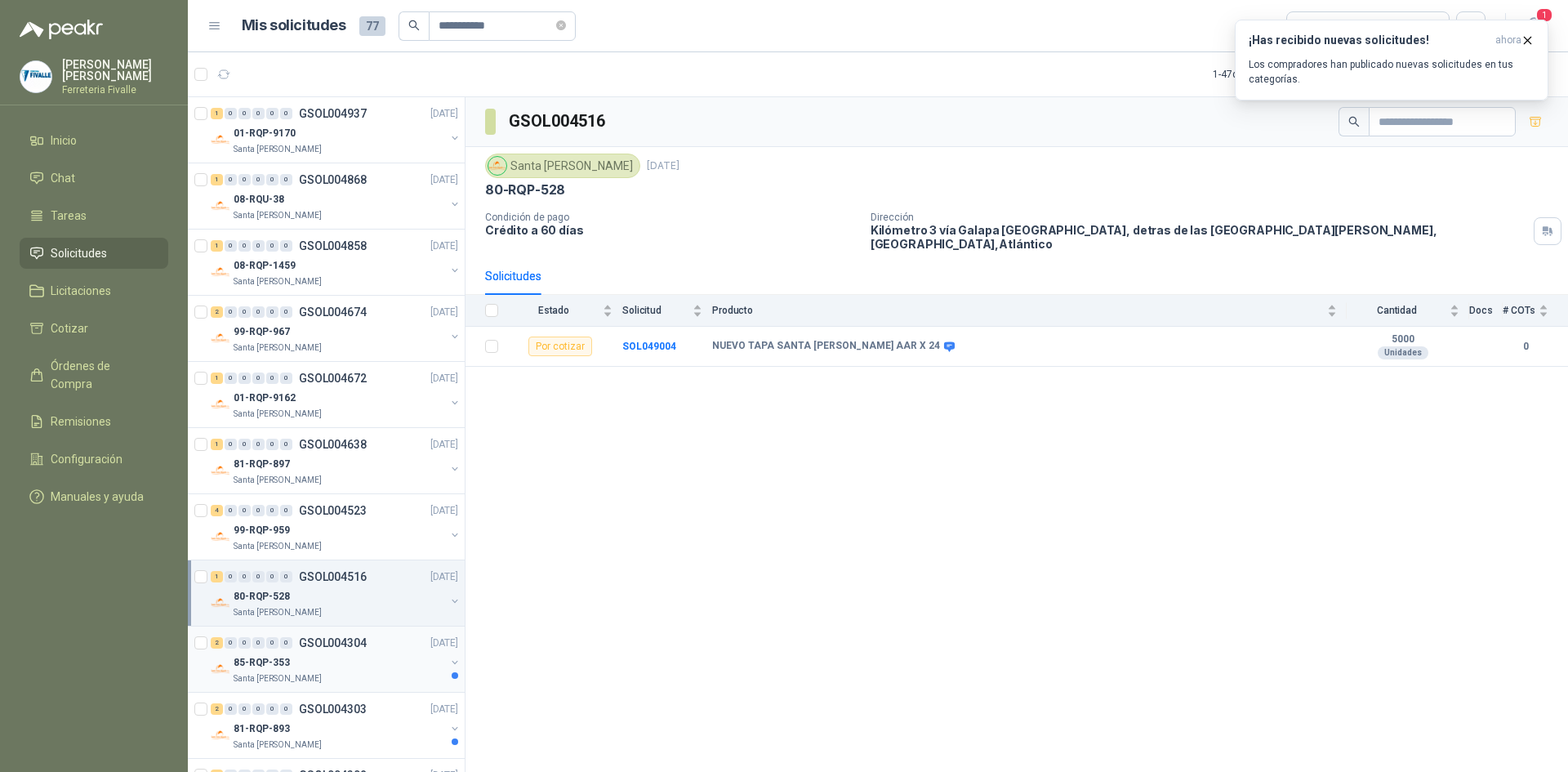
click at [324, 653] on div "85-RQP-353" at bounding box center [339, 662] width 211 height 20
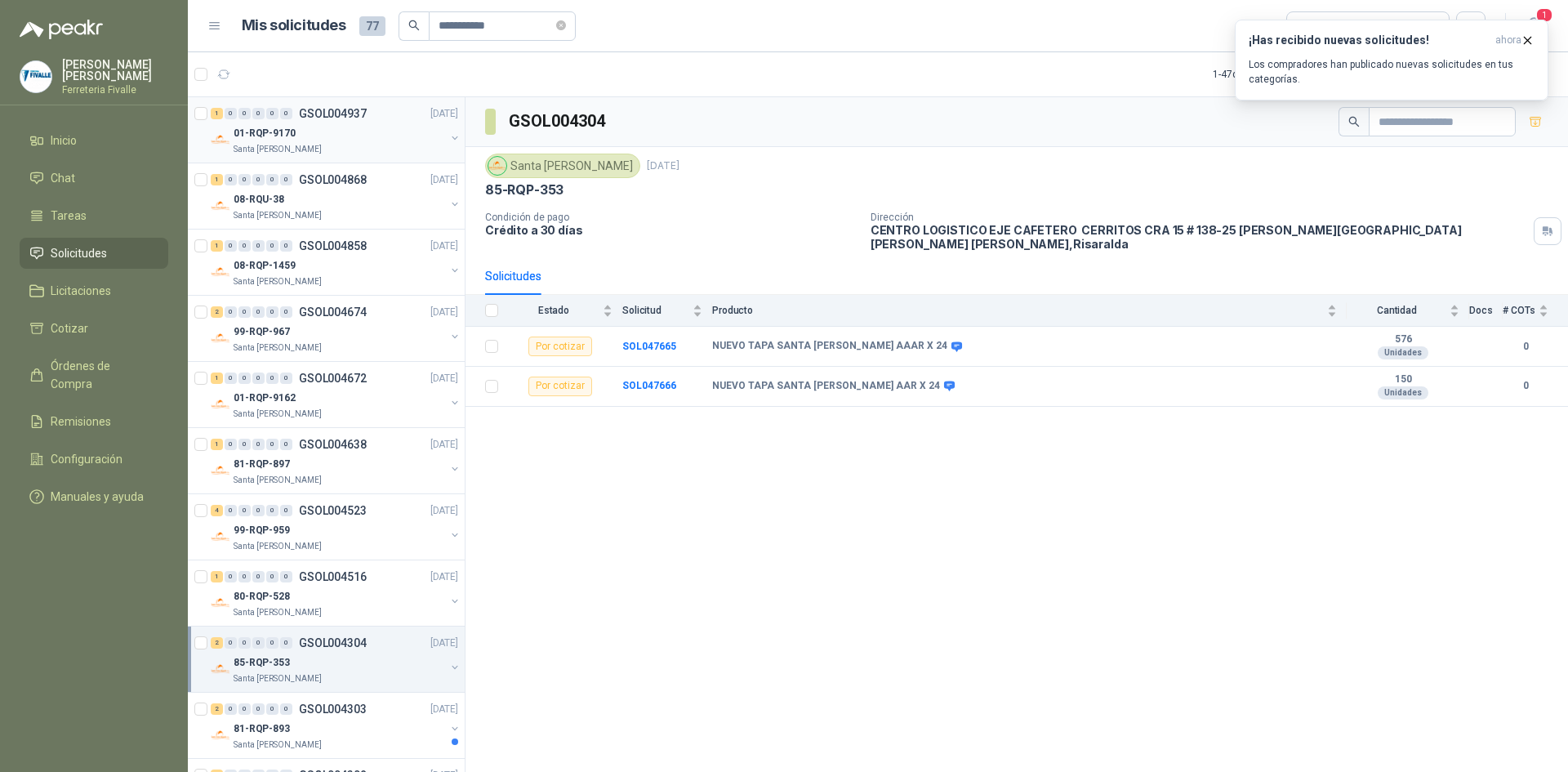
click at [331, 129] on div "01-RQP-9170" at bounding box center [339, 133] width 211 height 20
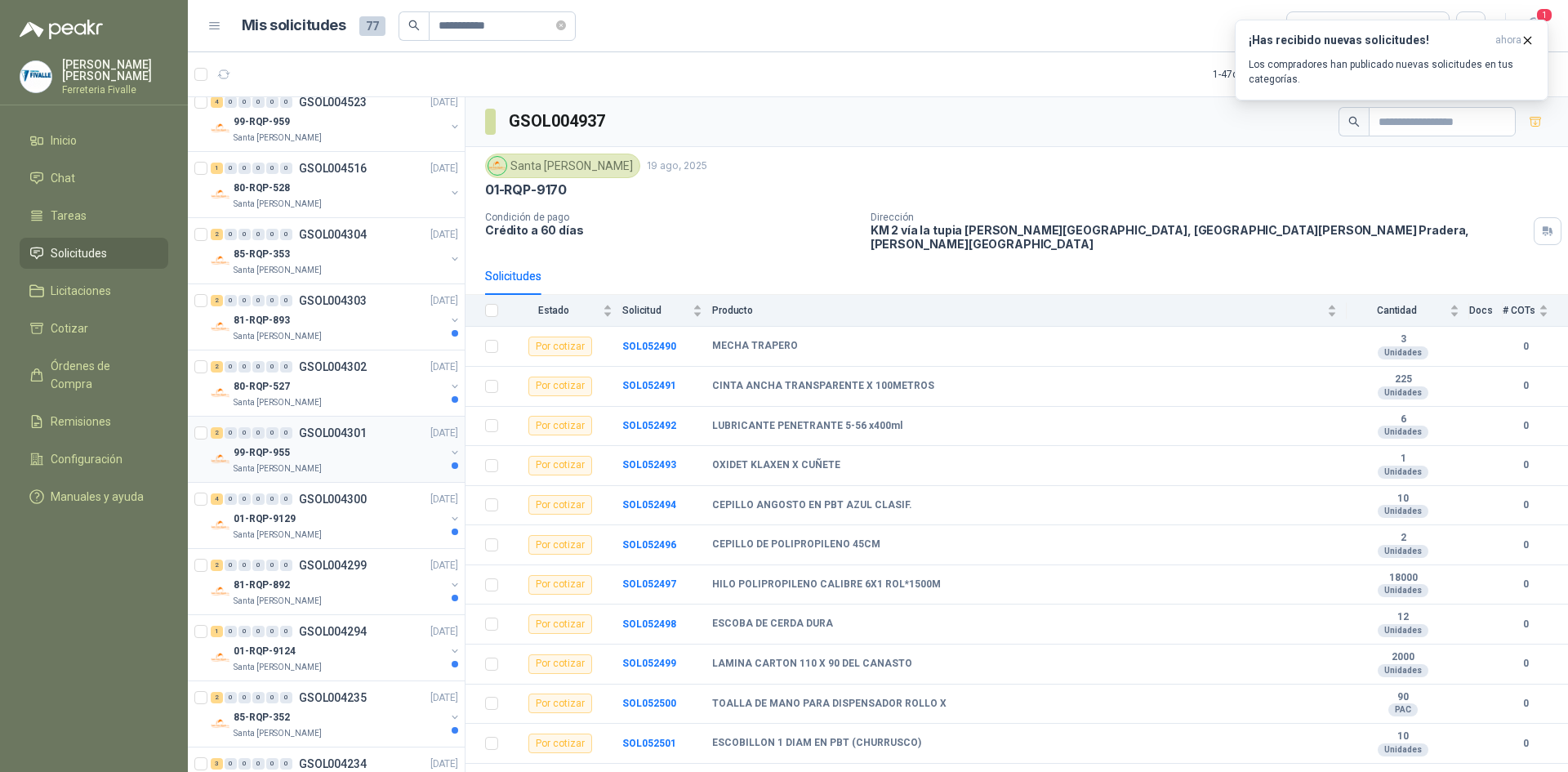
scroll to position [327, 0]
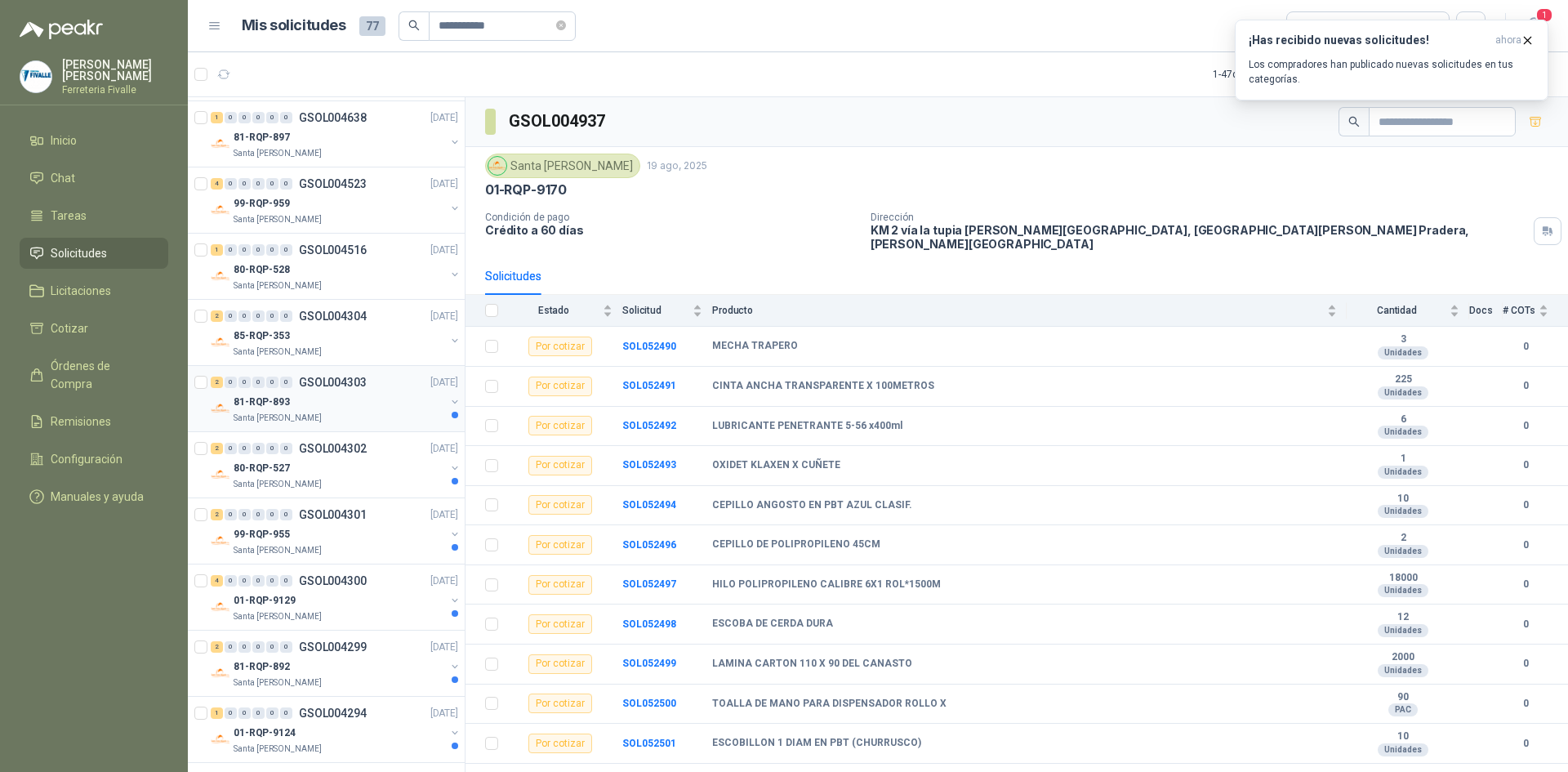
click at [338, 395] on div "81-RQP-893" at bounding box center [339, 402] width 211 height 20
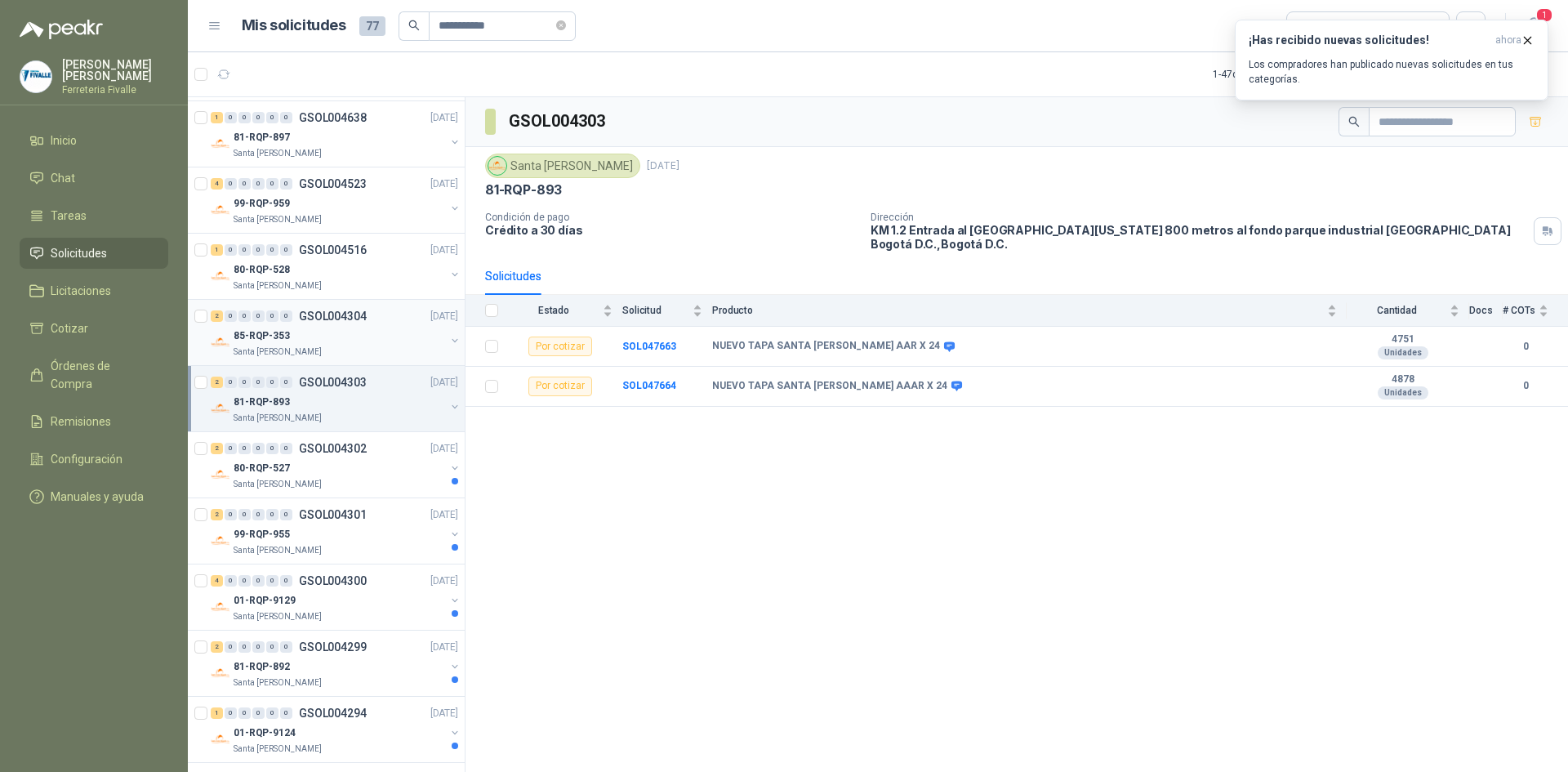
click at [337, 336] on div "85-RQP-353" at bounding box center [339, 336] width 211 height 20
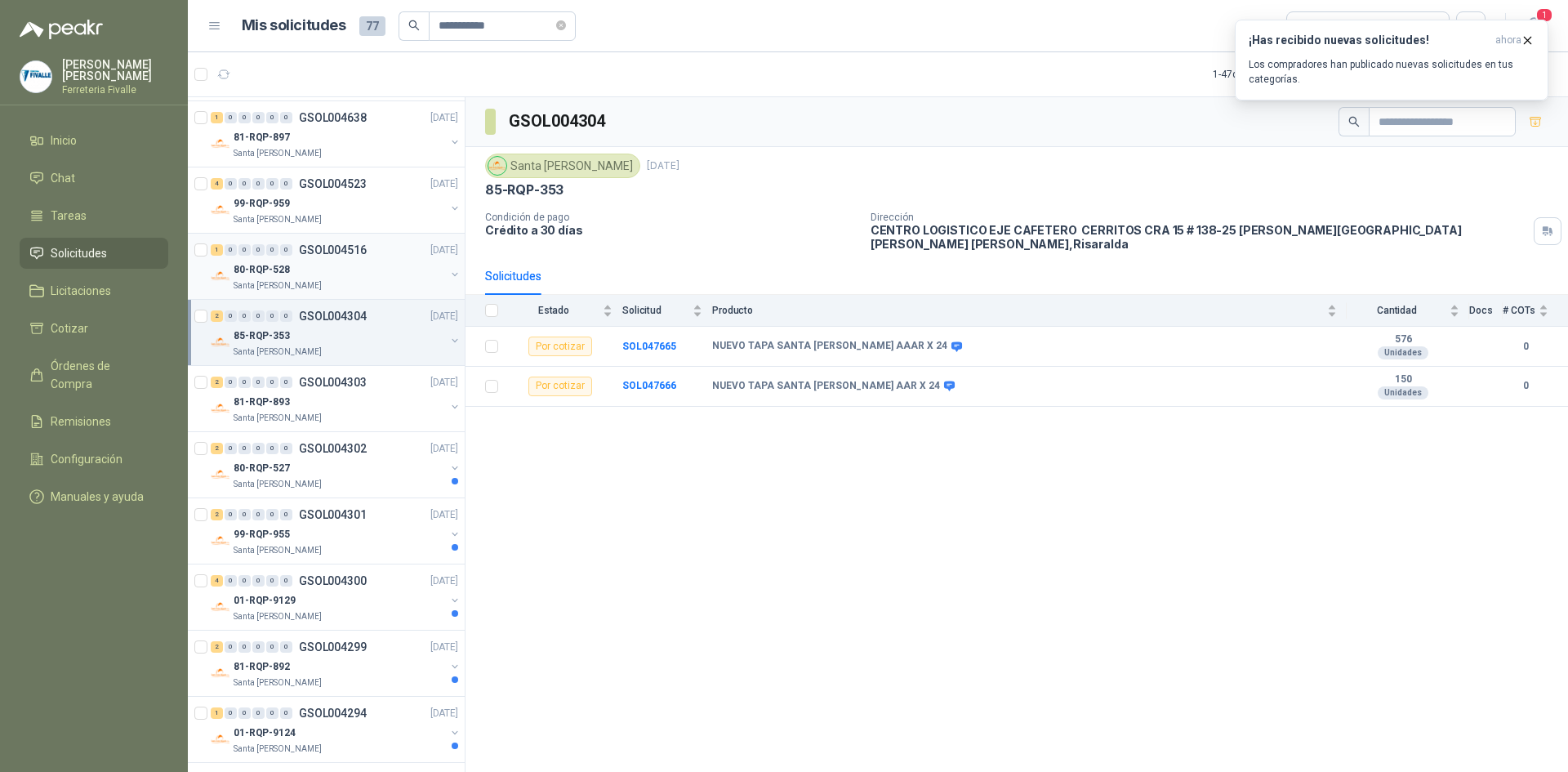
click at [340, 263] on div "80-RQP-528" at bounding box center [339, 269] width 211 height 20
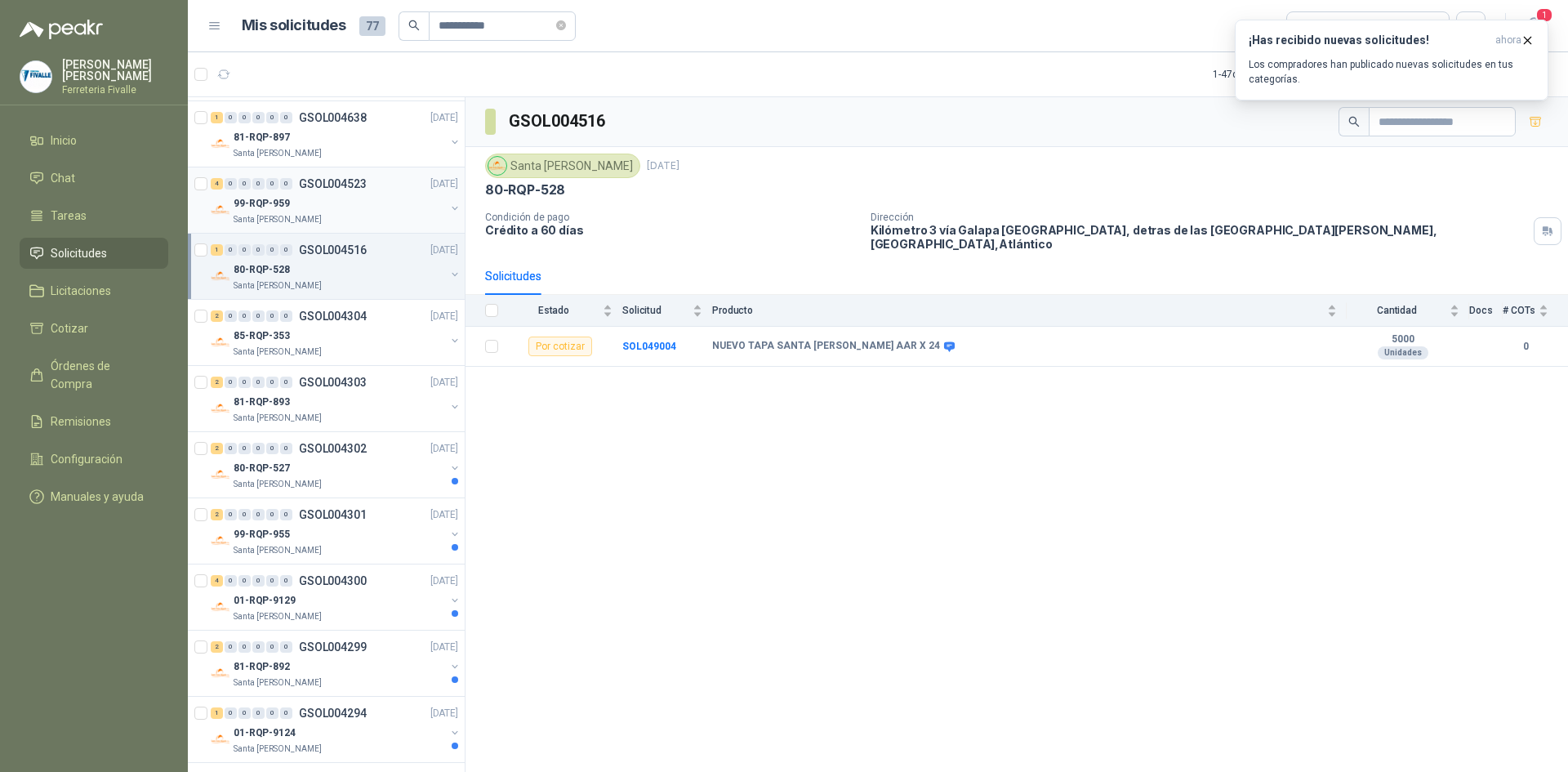
click at [350, 207] on div "99-RQP-959" at bounding box center [339, 203] width 211 height 20
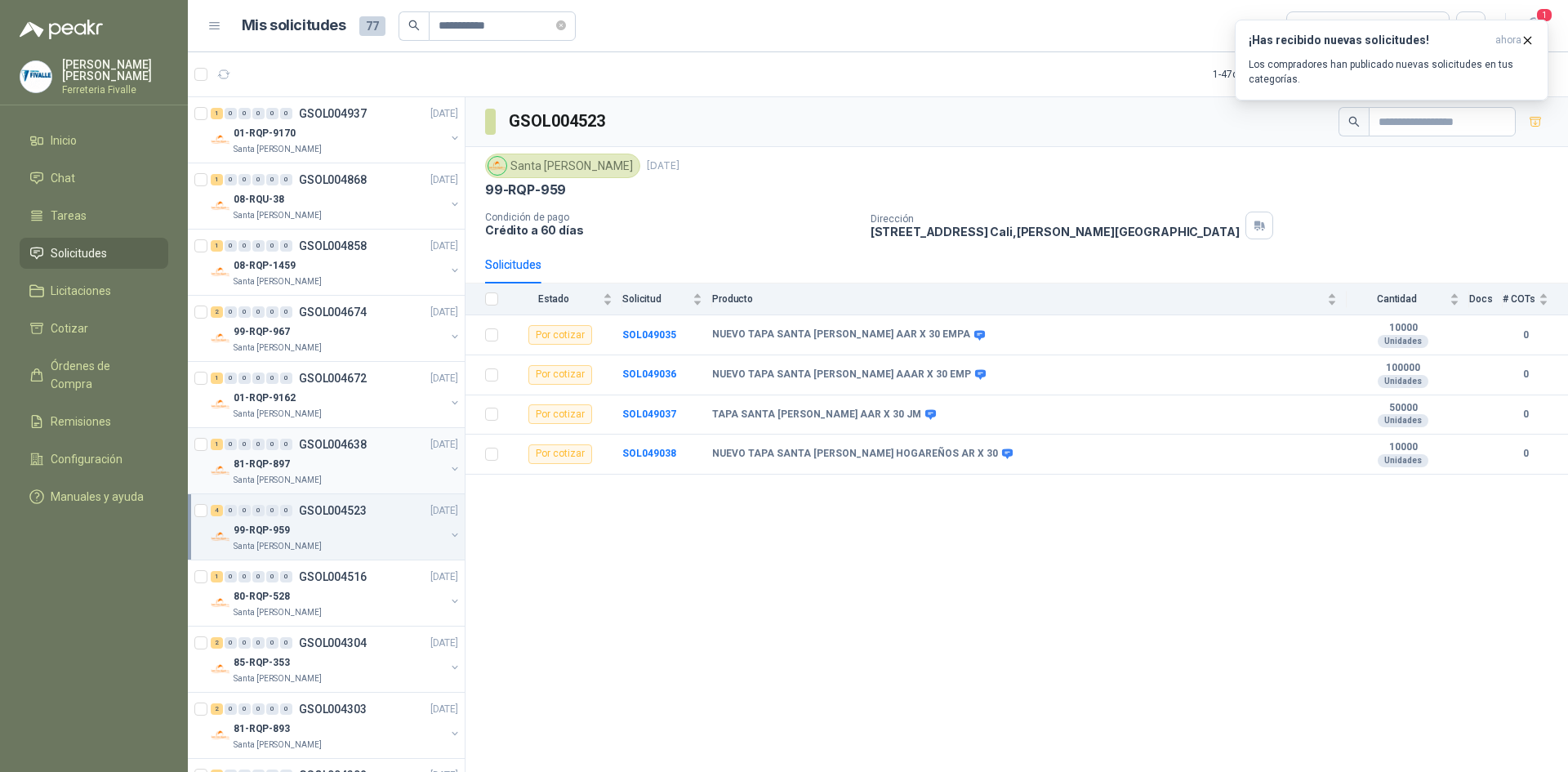
click at [328, 466] on div "81-RQP-897" at bounding box center [339, 464] width 211 height 20
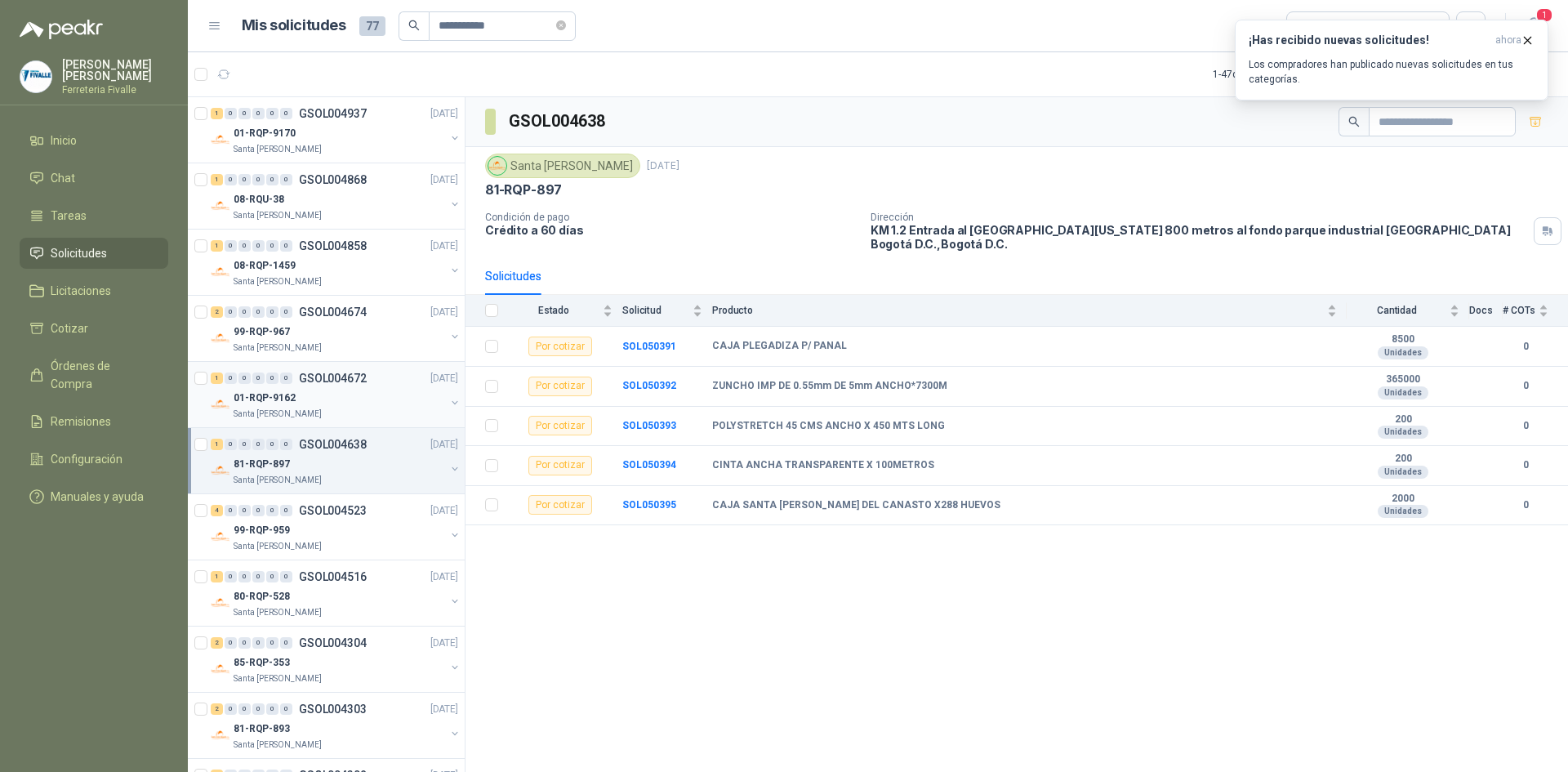
click at [340, 396] on div "01-RQP-9162" at bounding box center [339, 398] width 211 height 20
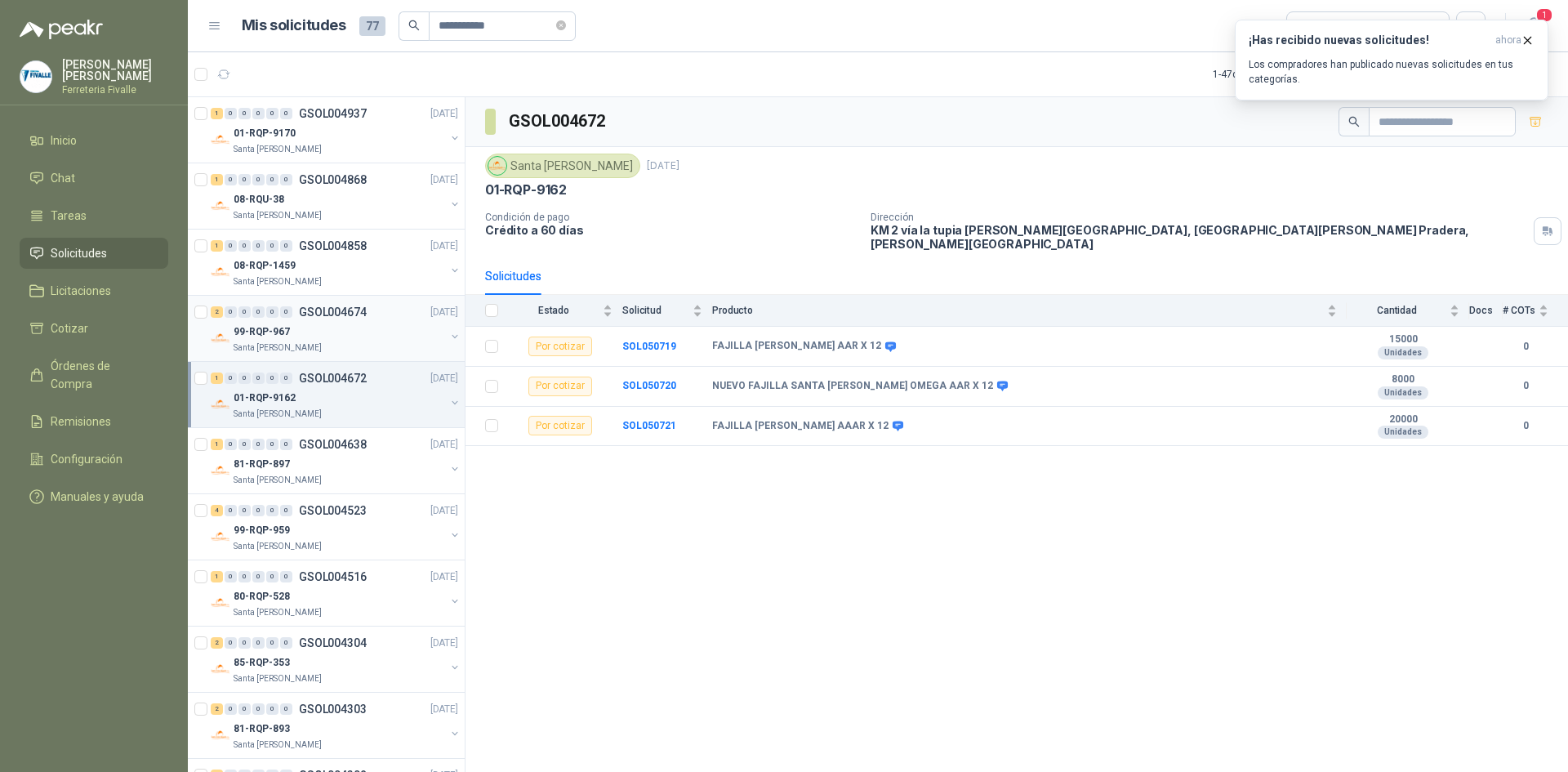
click at [342, 333] on div "99-RQP-967" at bounding box center [339, 331] width 211 height 20
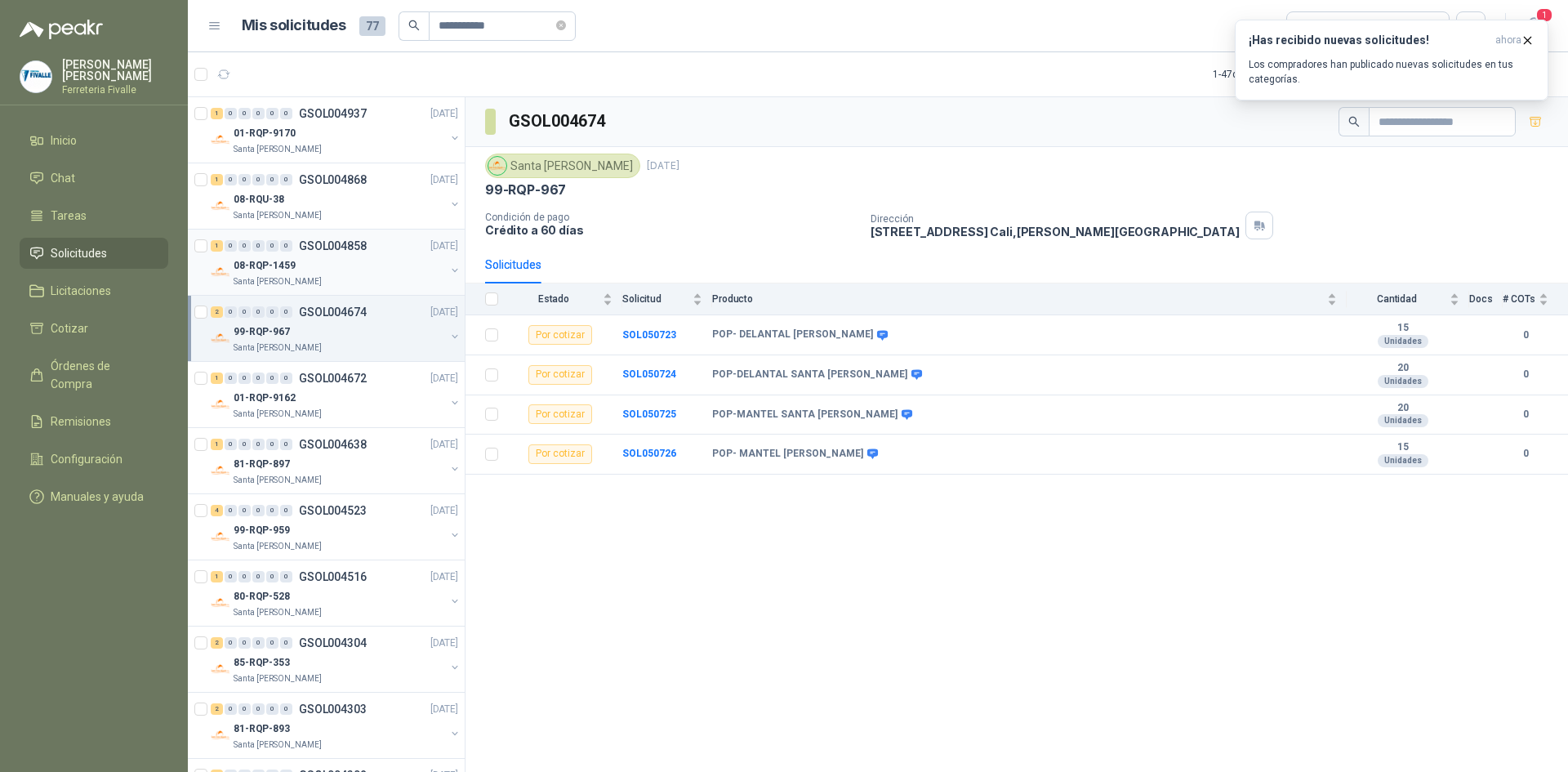
click at [342, 273] on div "08-RQP-1459" at bounding box center [339, 265] width 211 height 20
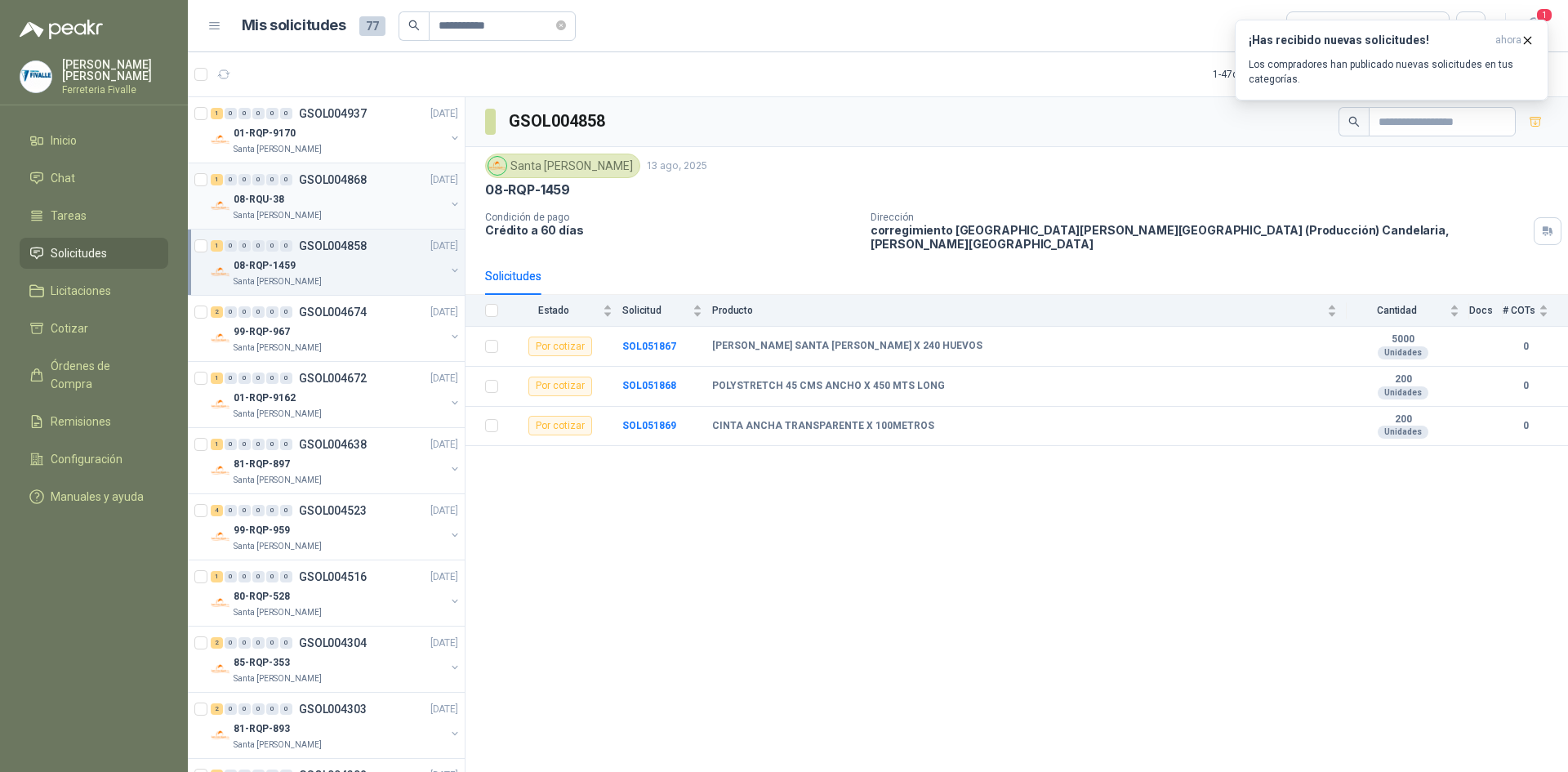
click at [352, 204] on div "08-RQU-38" at bounding box center [339, 199] width 211 height 20
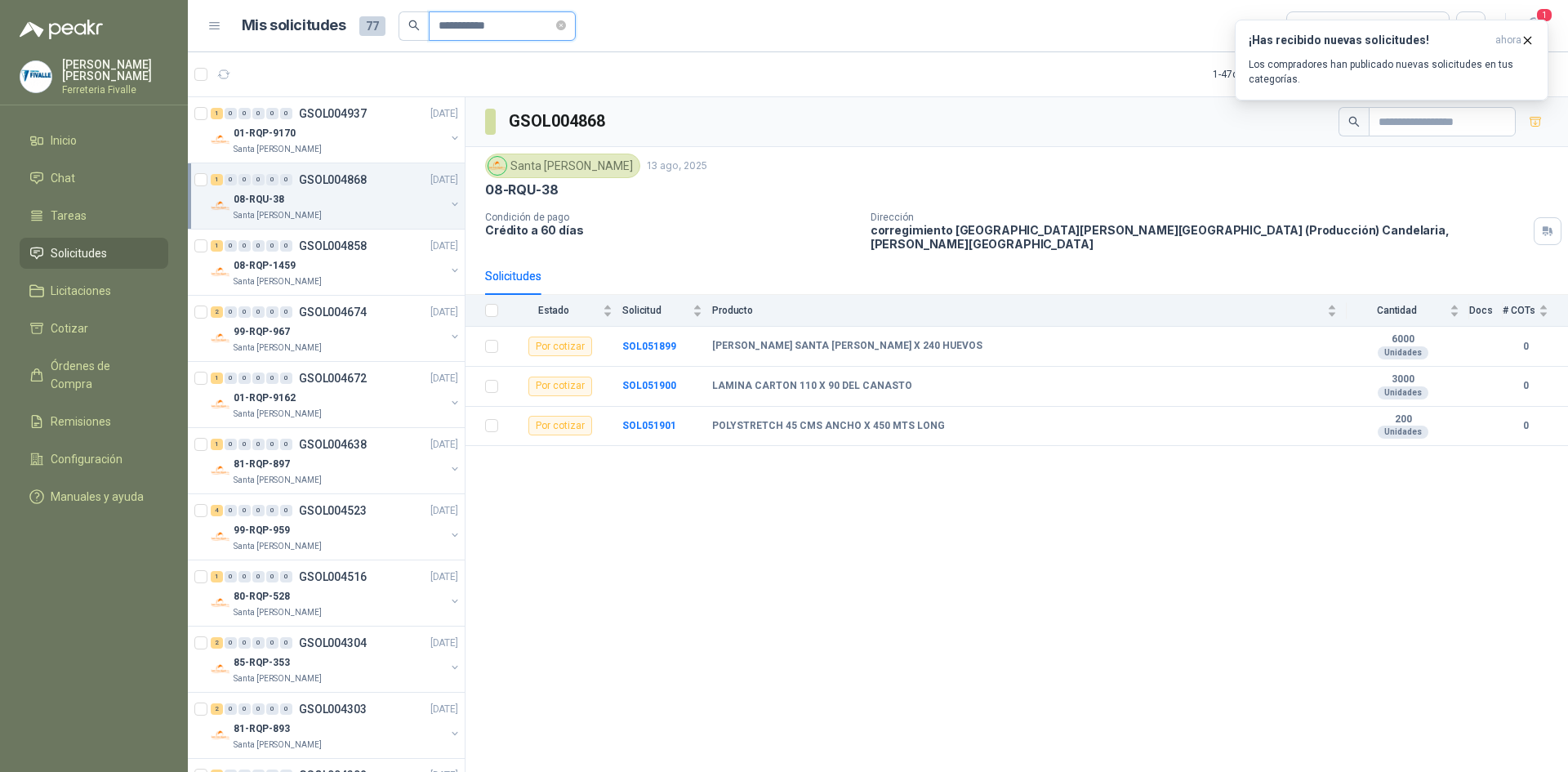
click at [519, 27] on input "**********" at bounding box center [496, 26] width 115 height 28
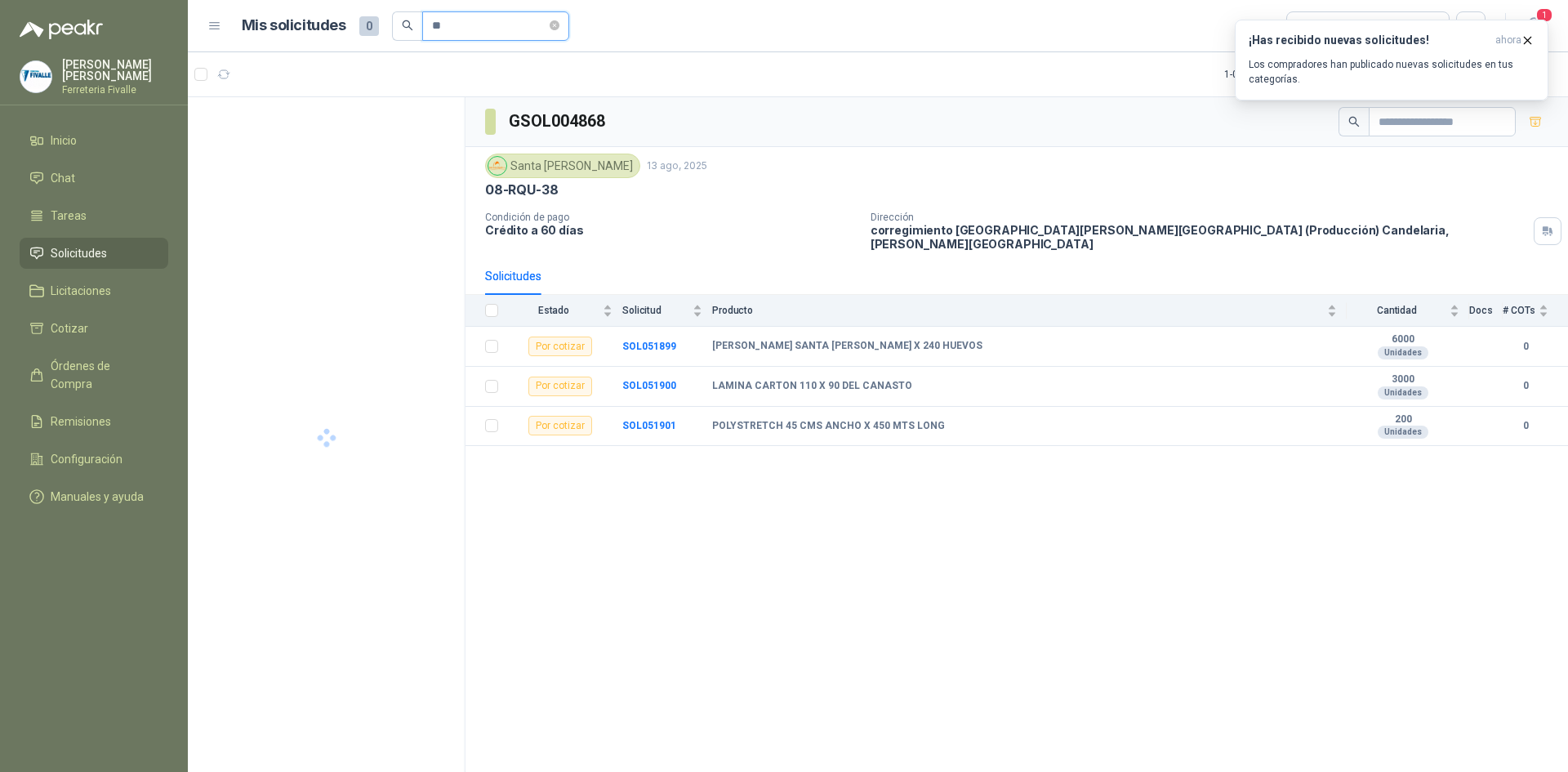
type input "*"
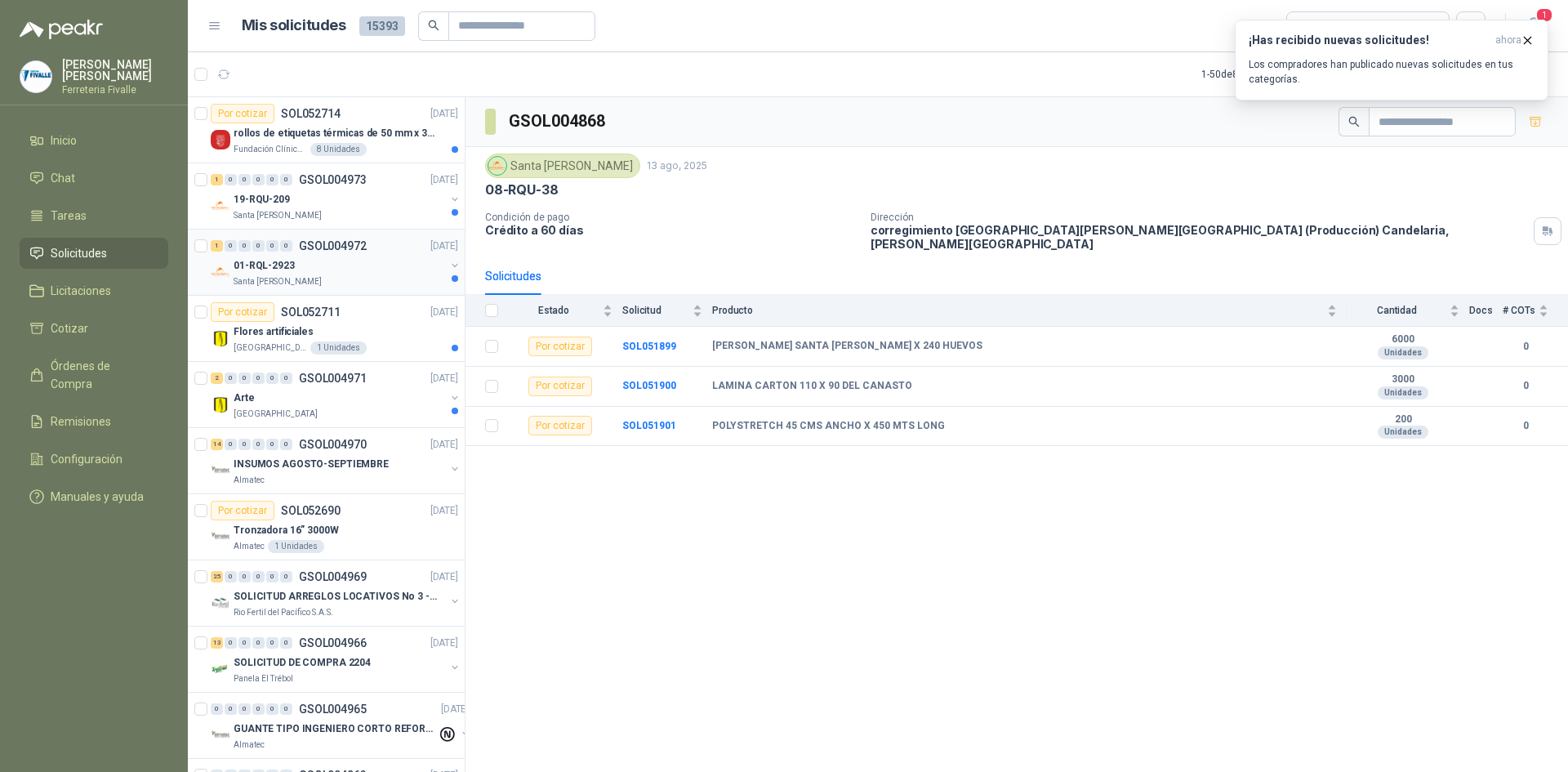
click at [302, 265] on div "01-RQL-2923" at bounding box center [339, 265] width 211 height 20
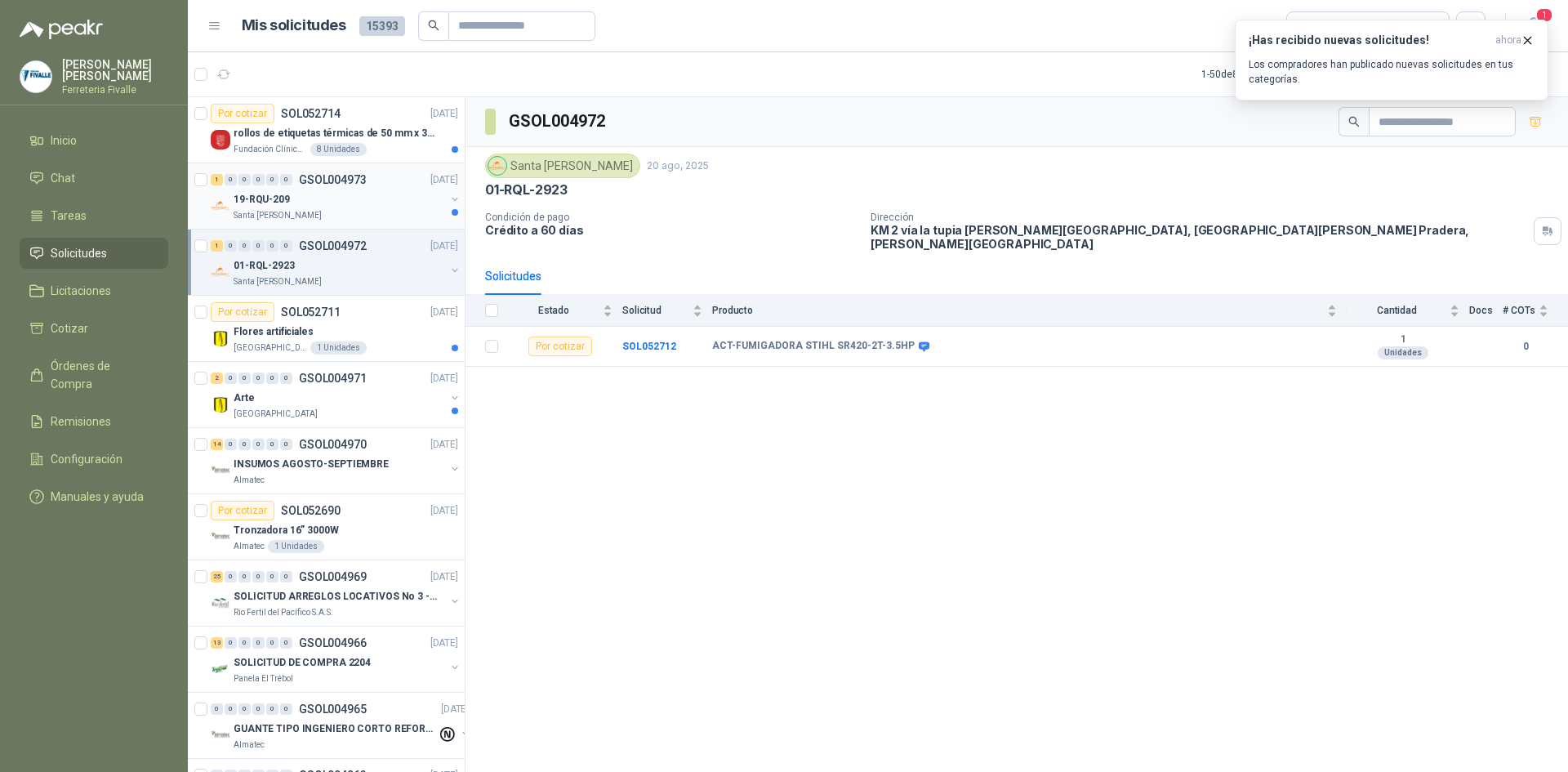
click at [322, 189] on div "1 0 0 0 0 0 GSOL004973 [DATE]" at bounding box center [335, 179] width 251 height 20
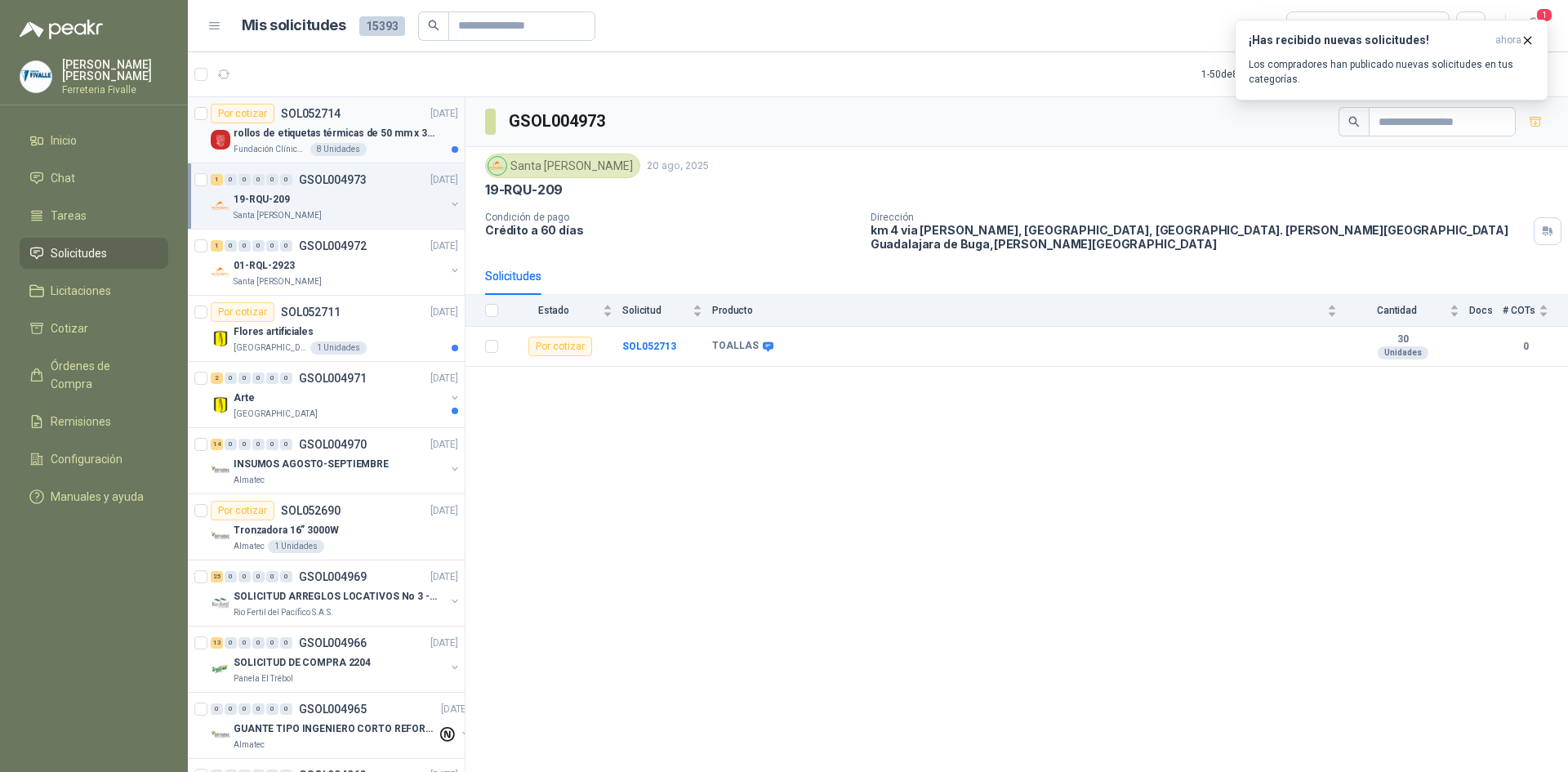
click at [284, 133] on p "rollos de etiquetas térmicas de 50 mm x 30 mm" at bounding box center [335, 134] width 203 height 16
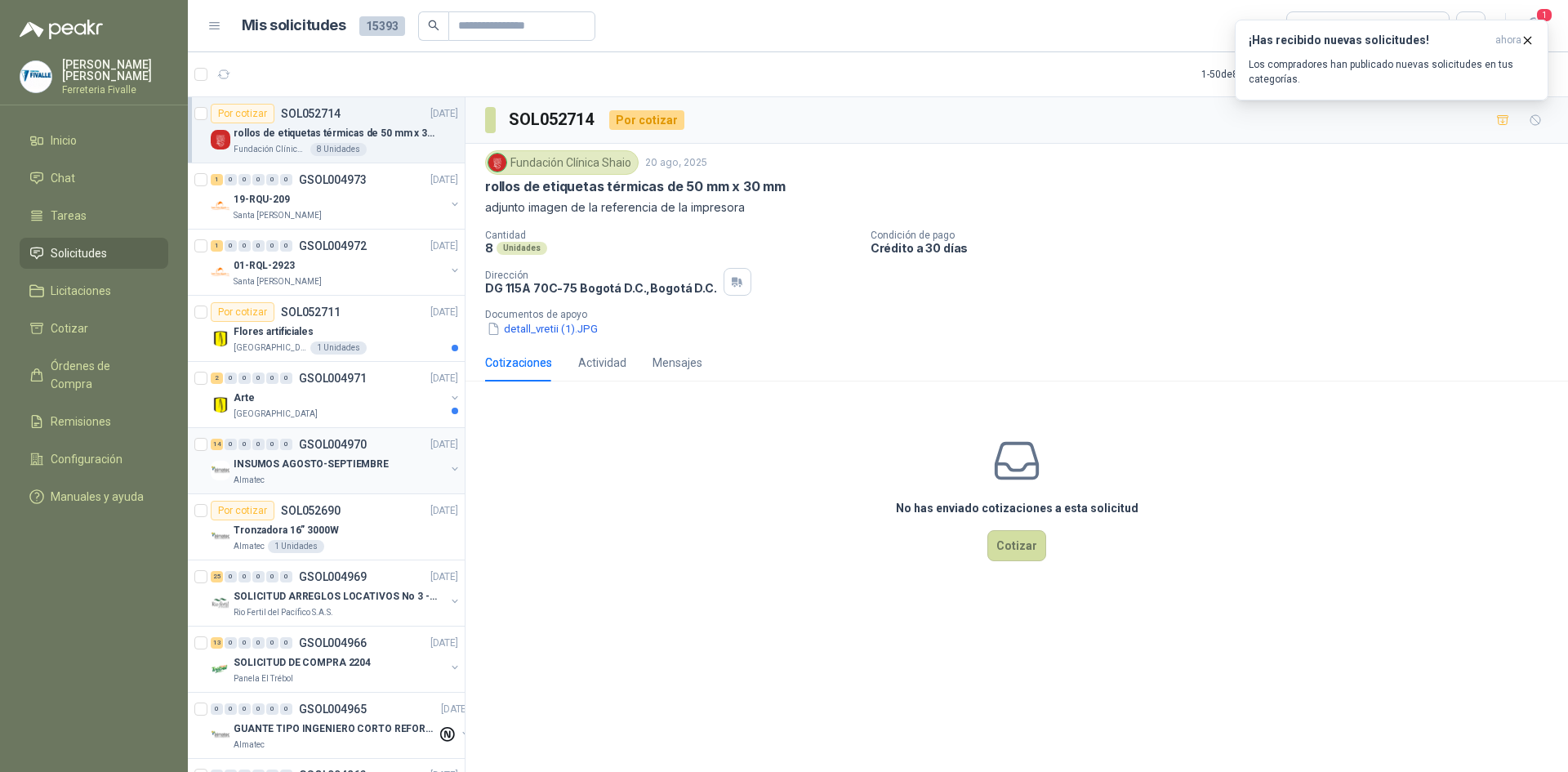
scroll to position [163, 0]
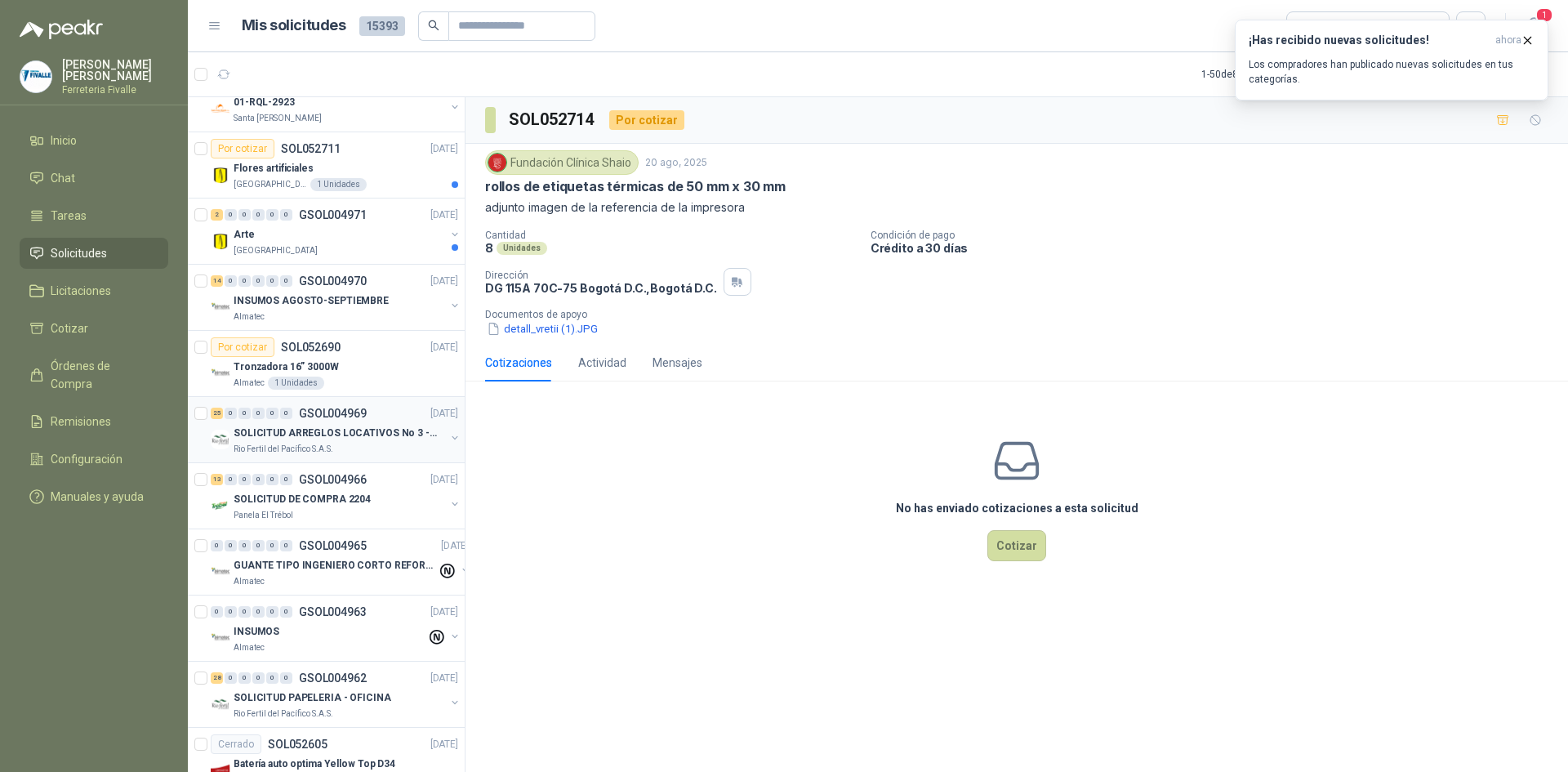
click at [323, 423] on div "25 0 0 0 0 0 GSOL004969 [DATE]" at bounding box center [335, 413] width 251 height 20
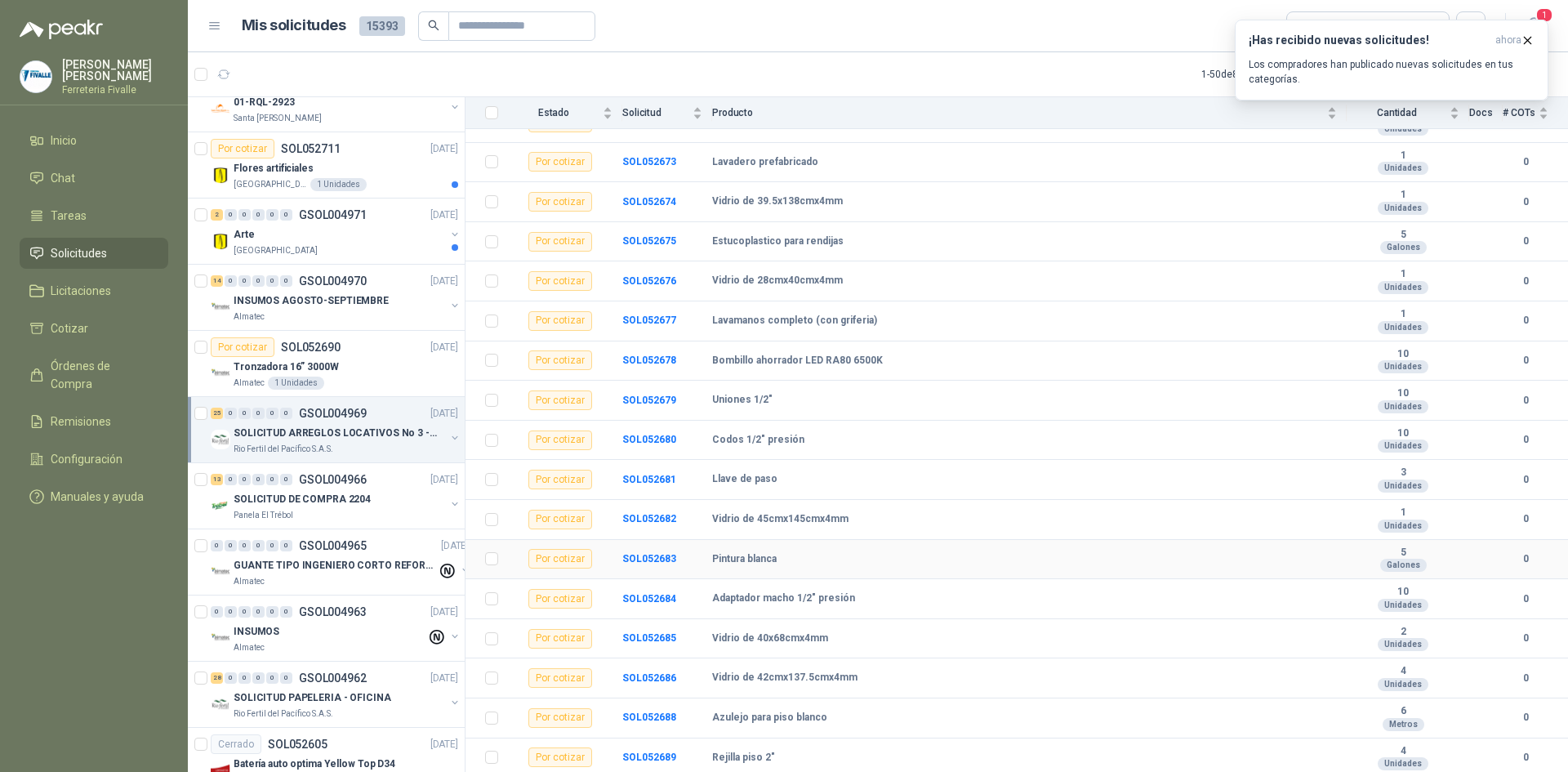
scroll to position [122, 0]
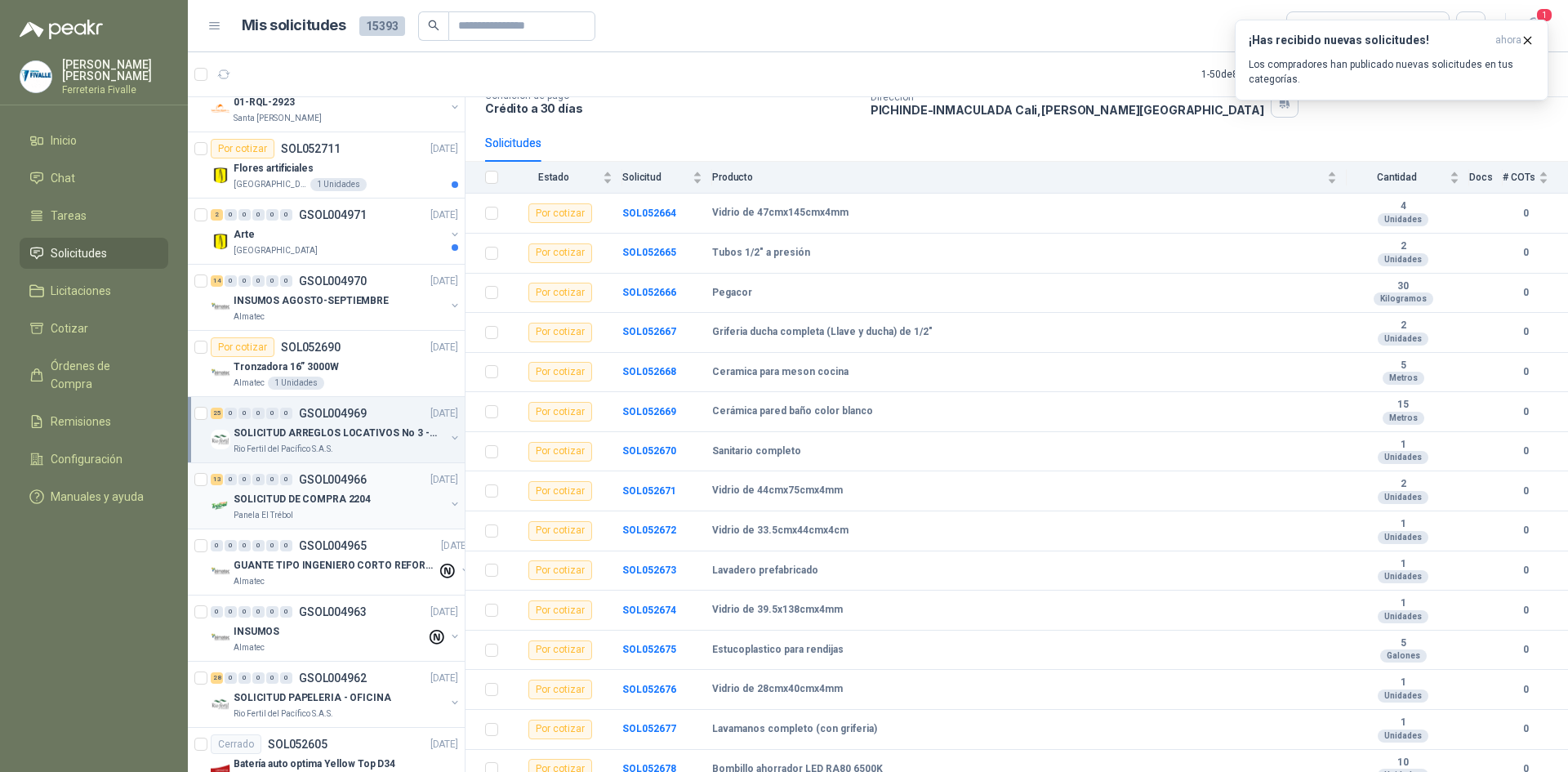
click at [290, 502] on p "SOLICITUD DE COMPRA 2204" at bounding box center [302, 499] width 137 height 16
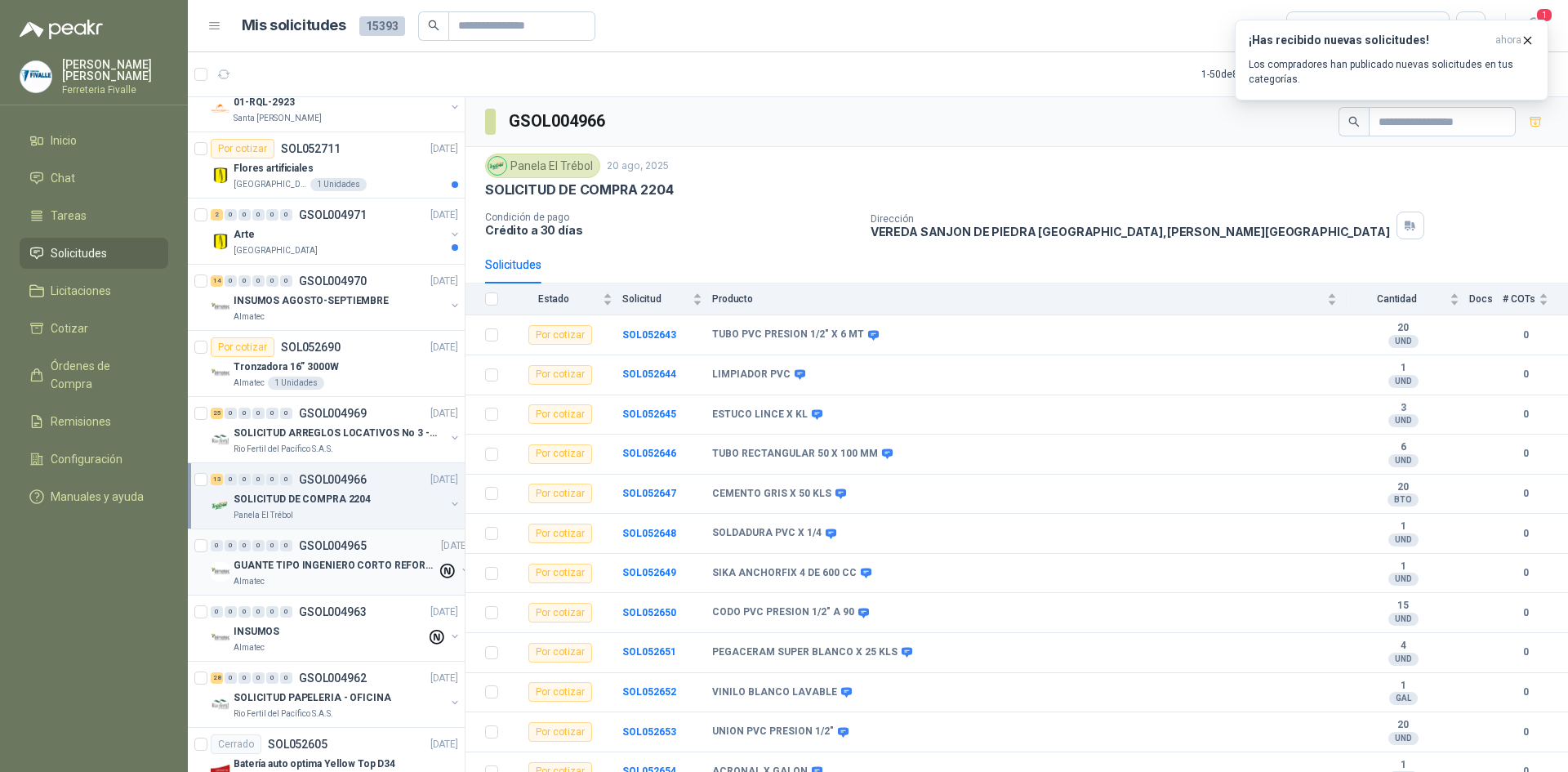
click at [297, 566] on p "GUANTE TIPO INGENIERO CORTO REFORZADO" at bounding box center [335, 566] width 203 height 16
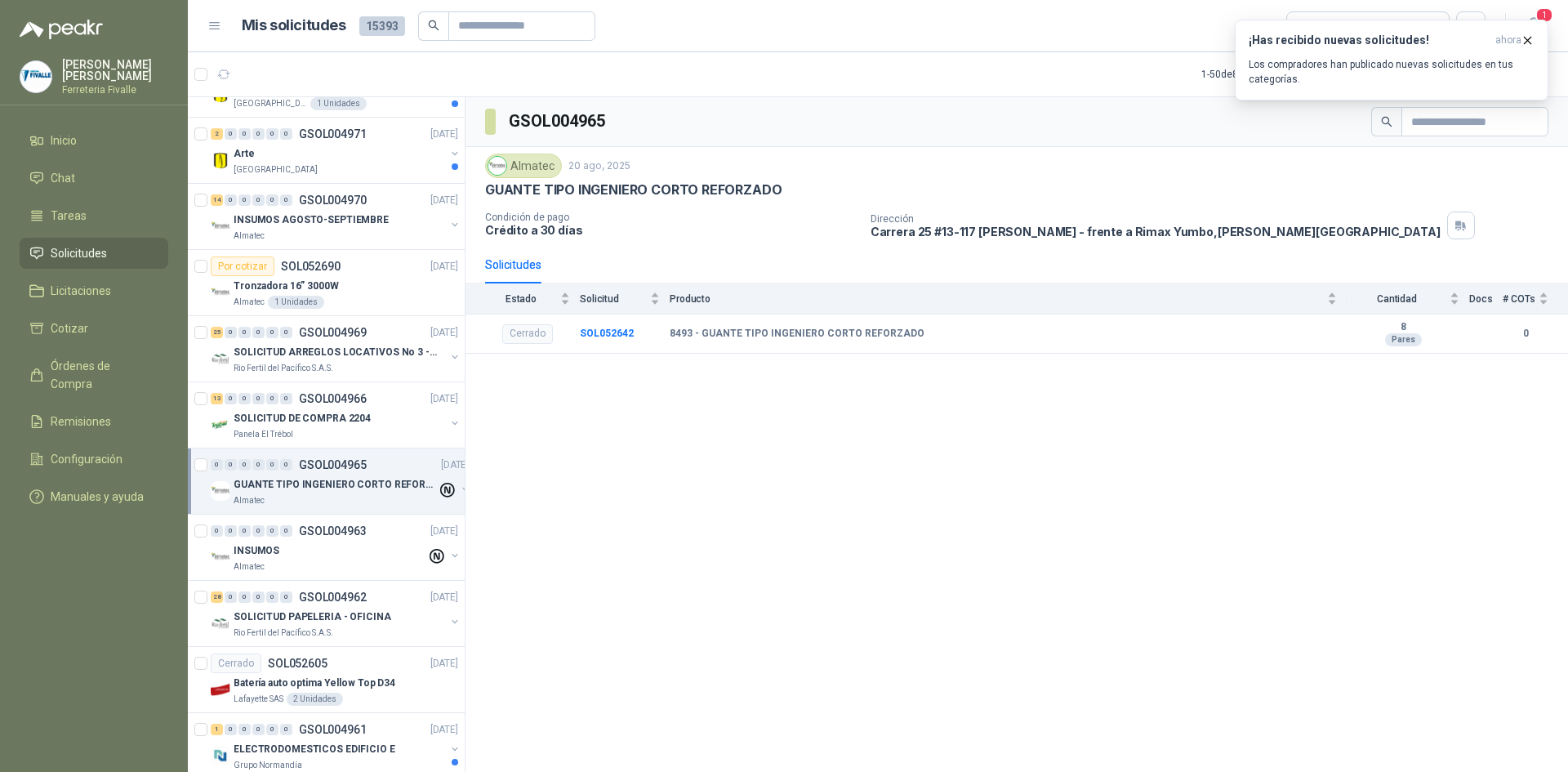
scroll to position [245, 0]
click at [305, 554] on div "INSUMOS" at bounding box center [330, 549] width 193 height 20
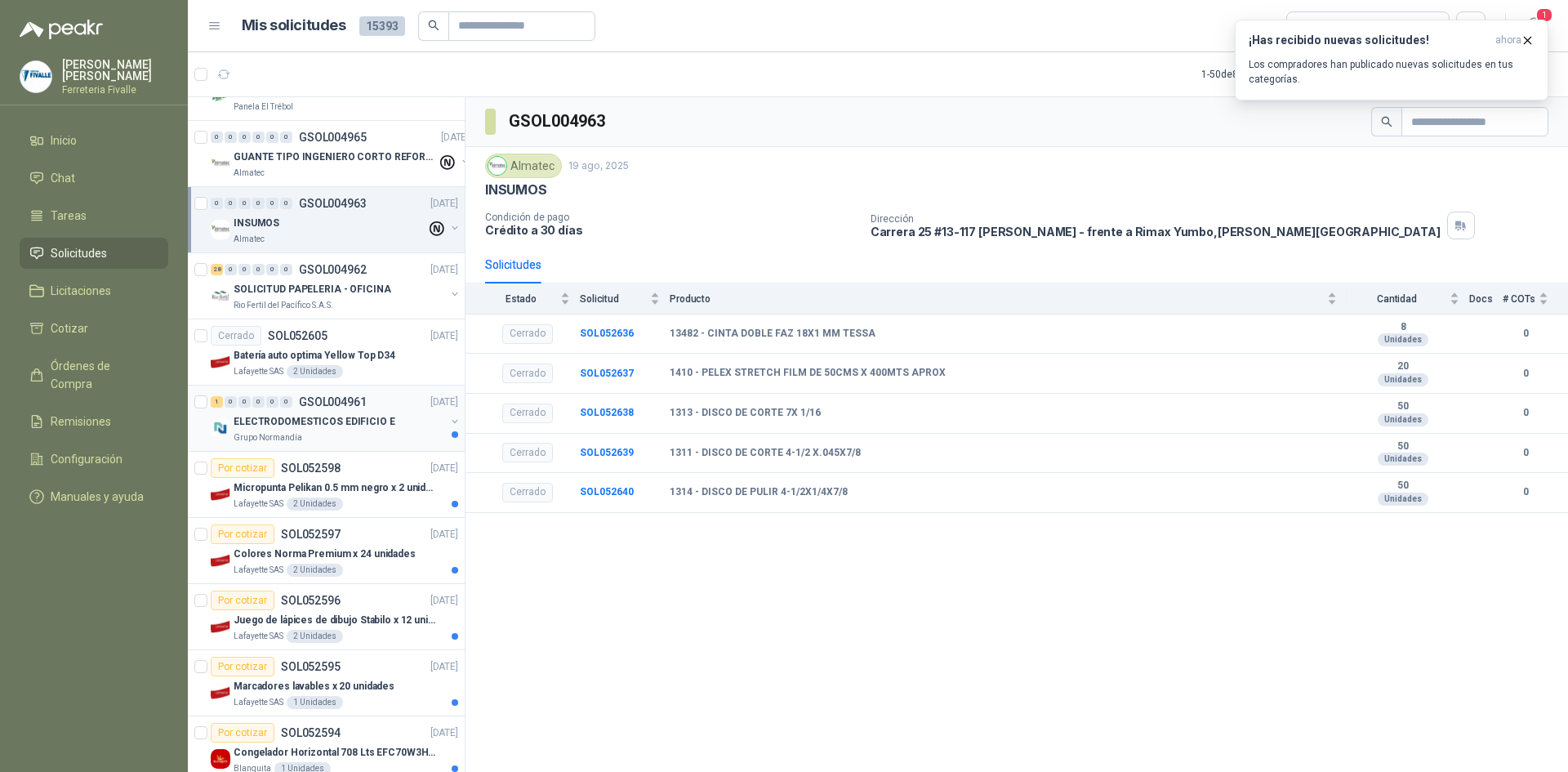
scroll to position [490, 0]
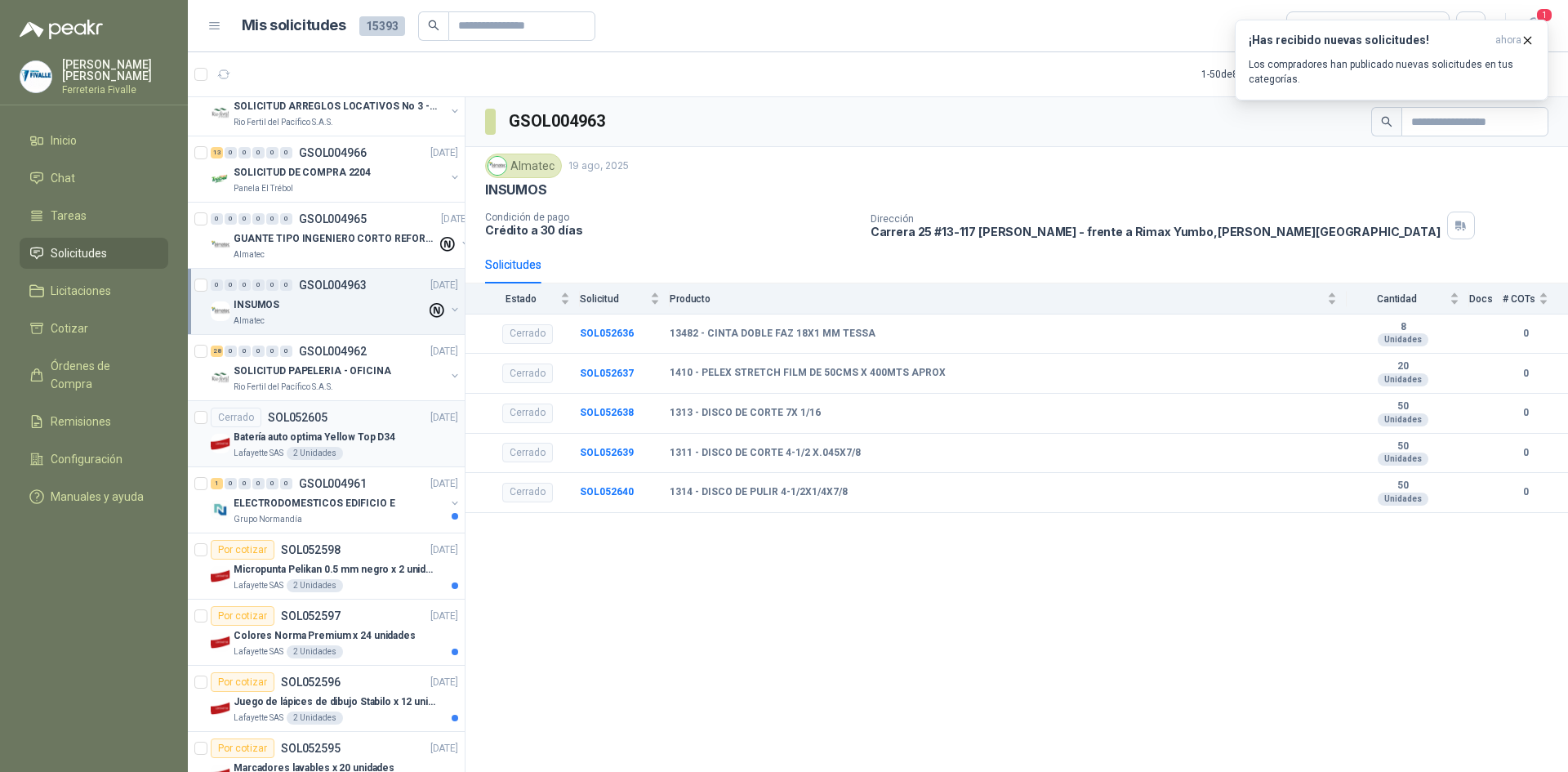
click at [361, 417] on div "Cerrado SOL052605 [DATE]" at bounding box center [334, 417] width 247 height 20
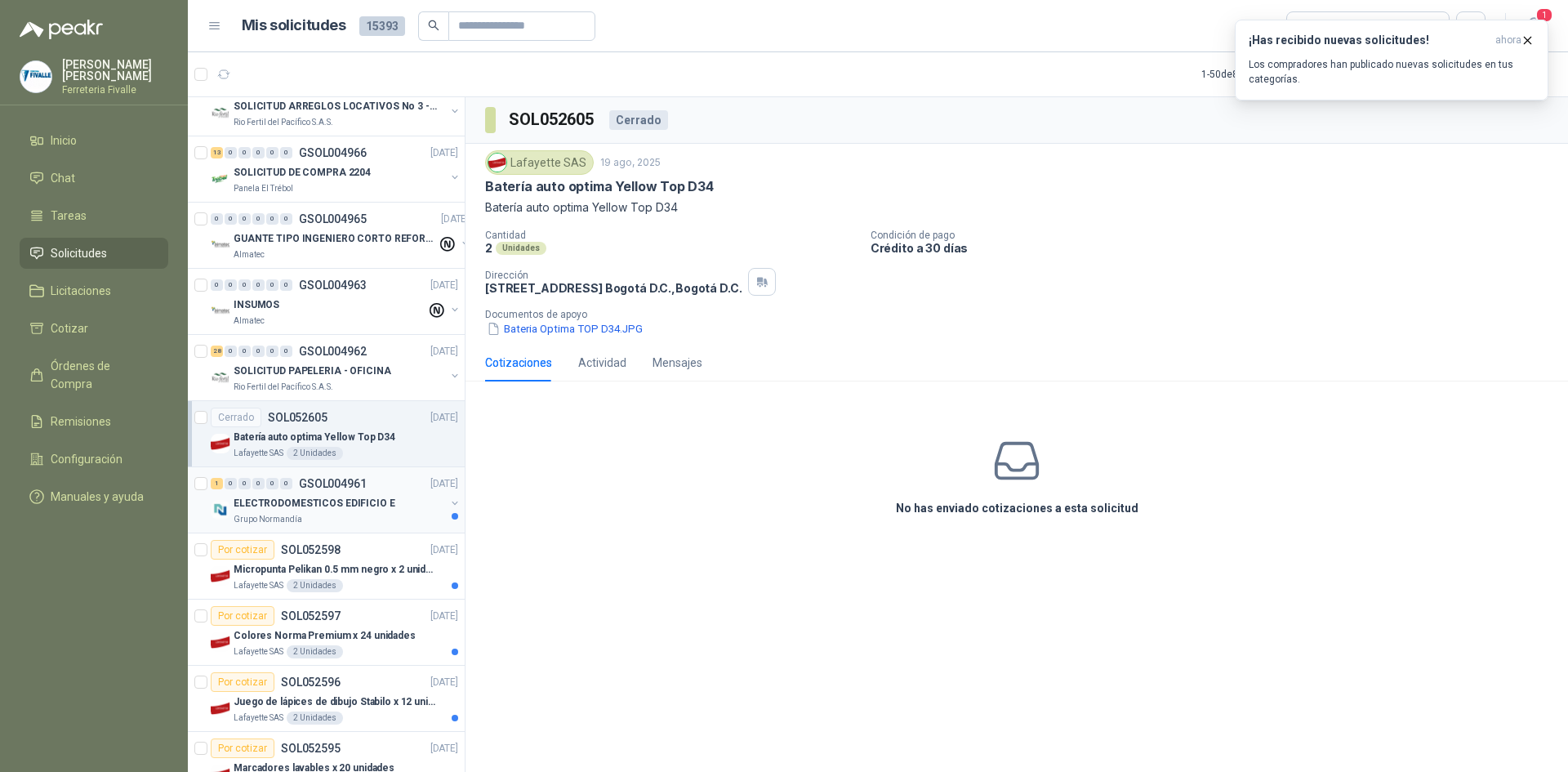
click at [317, 516] on div "Grupo Normandía" at bounding box center [339, 519] width 211 height 13
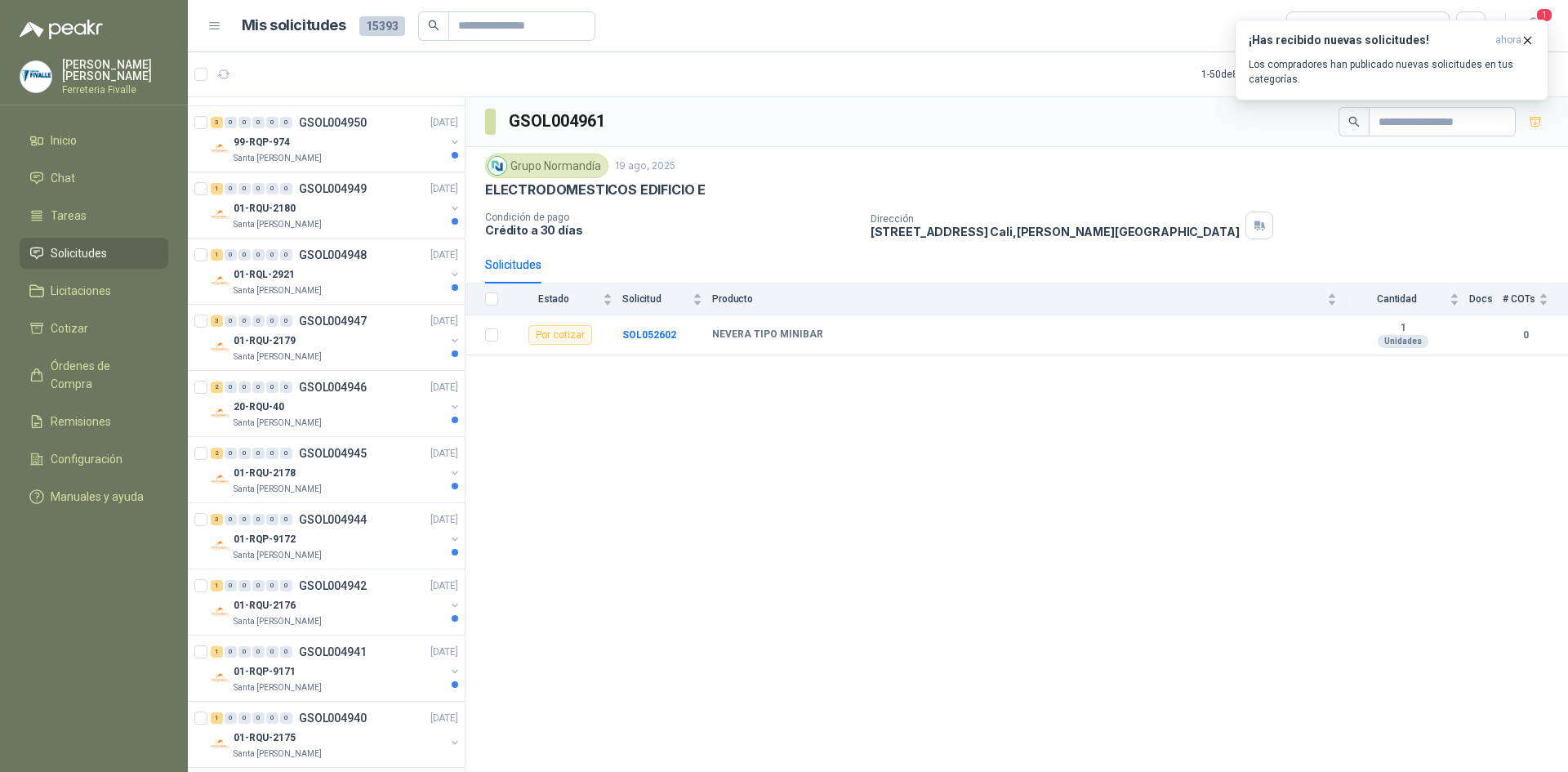
scroll to position [2664, 0]
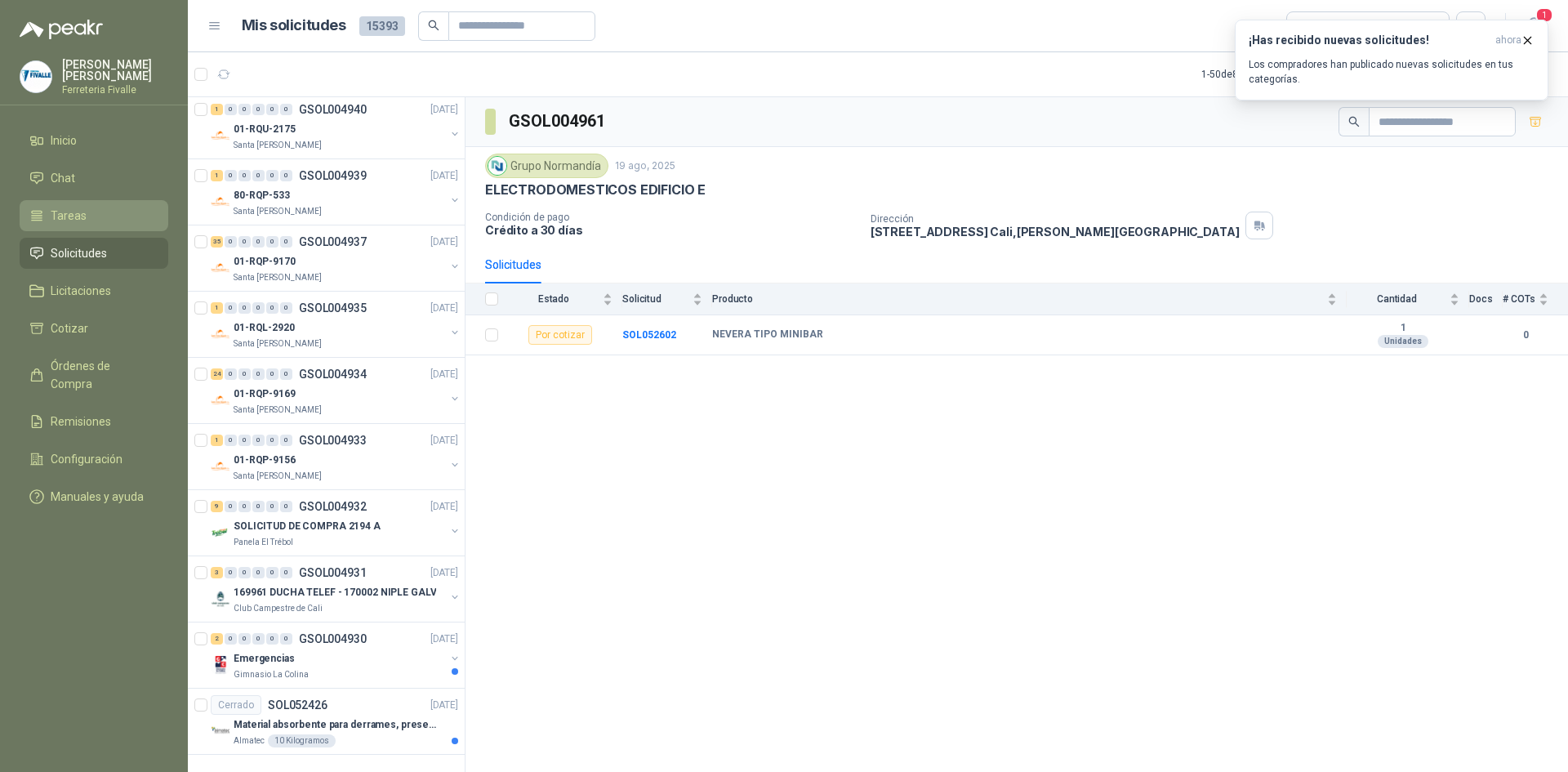
click at [69, 224] on span "Tareas" at bounding box center [69, 216] width 36 height 18
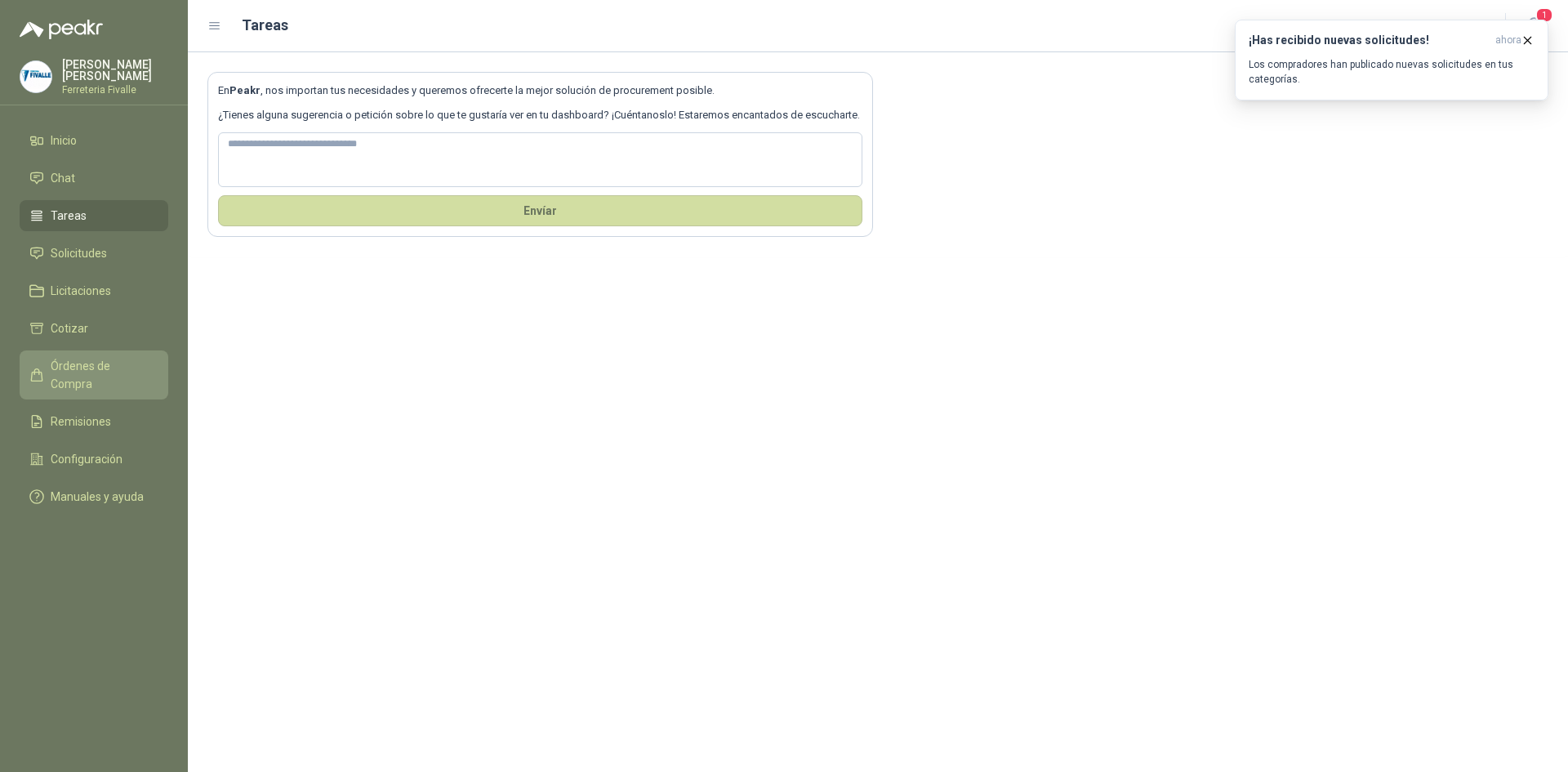
click at [51, 375] on span "Órdenes de Compra" at bounding box center [102, 375] width 102 height 36
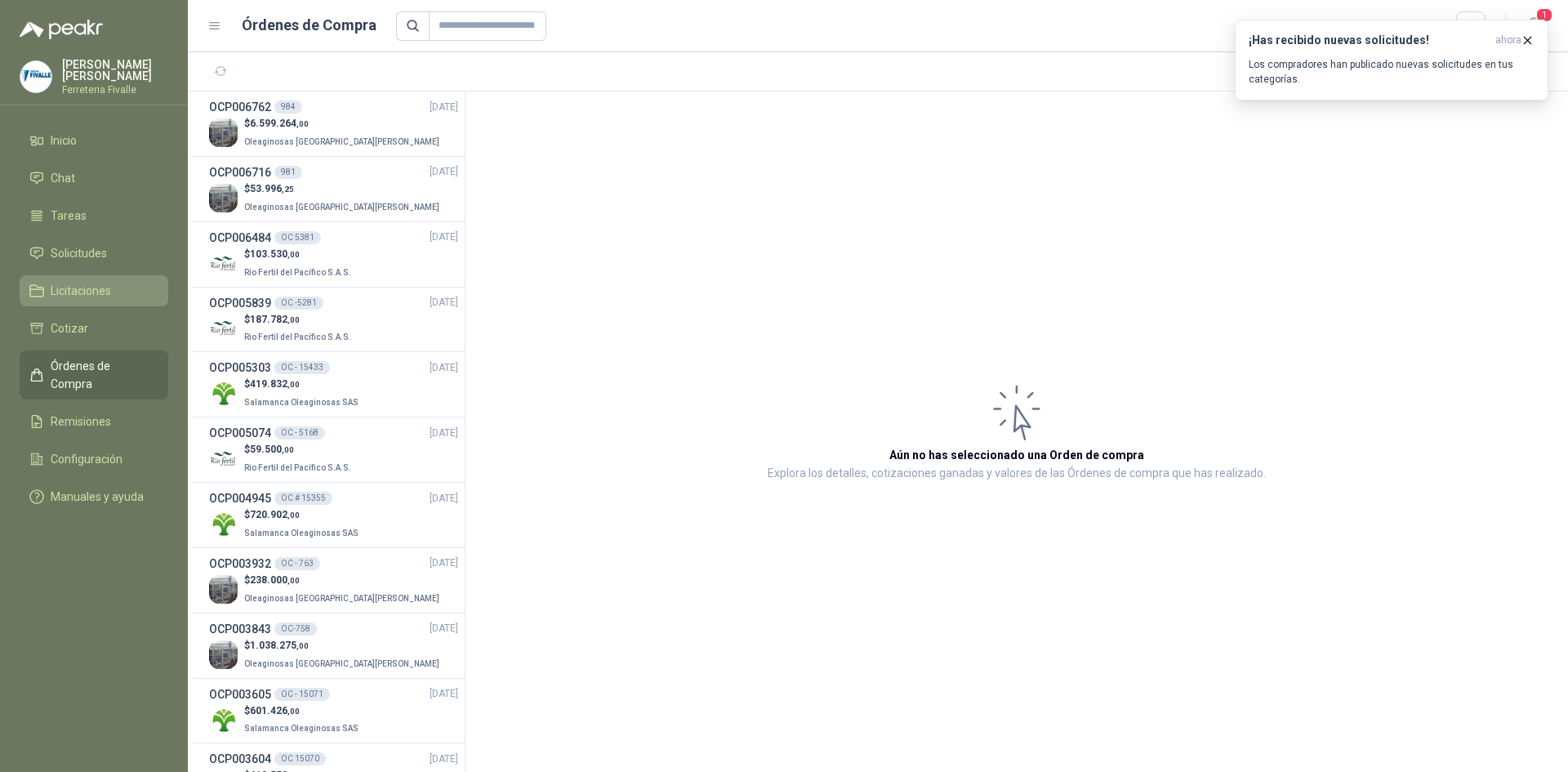
click at [73, 293] on span "Licitaciones" at bounding box center [81, 291] width 60 height 18
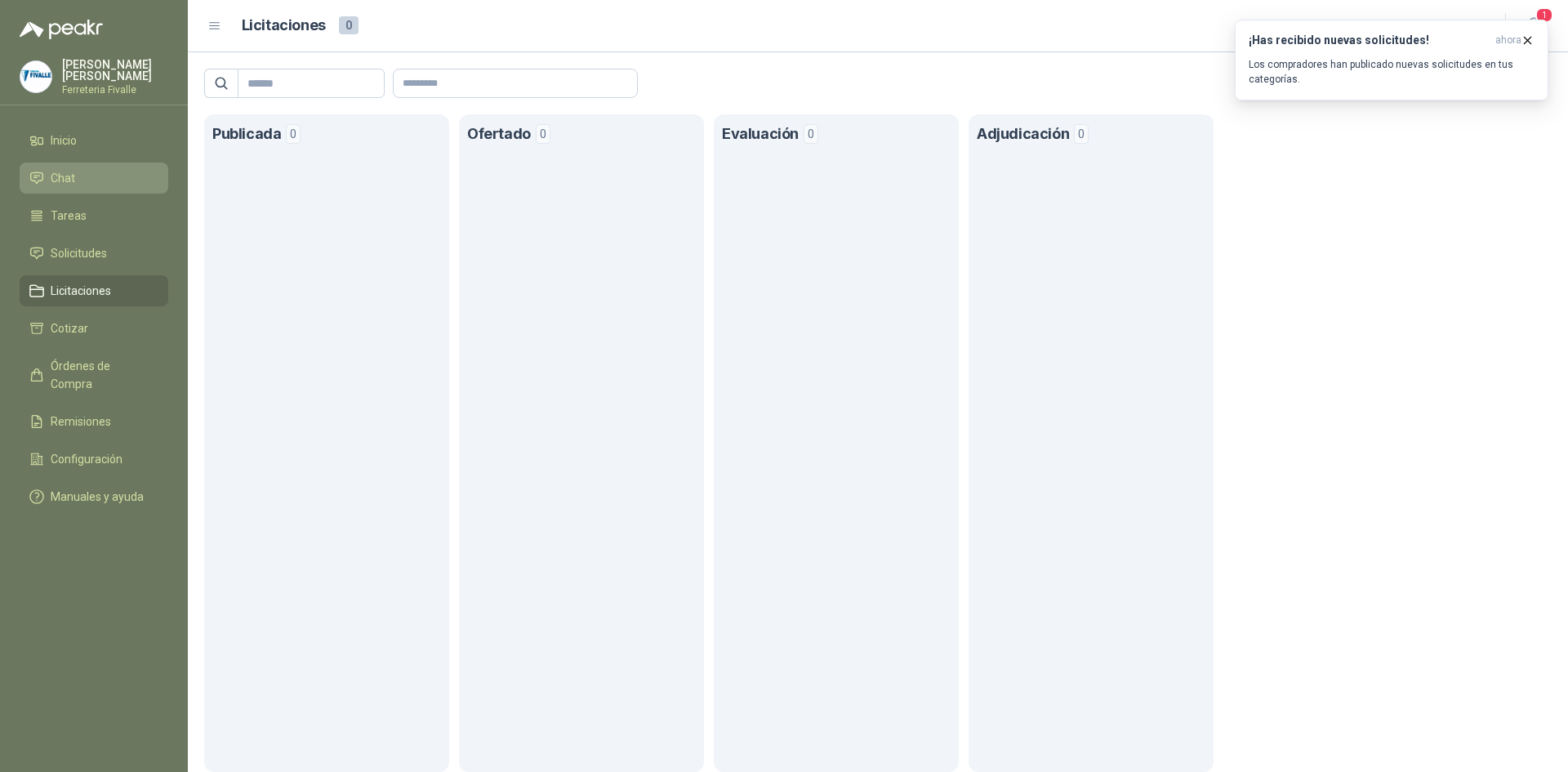
click at [75, 187] on li "Chat" at bounding box center [94, 178] width 129 height 18
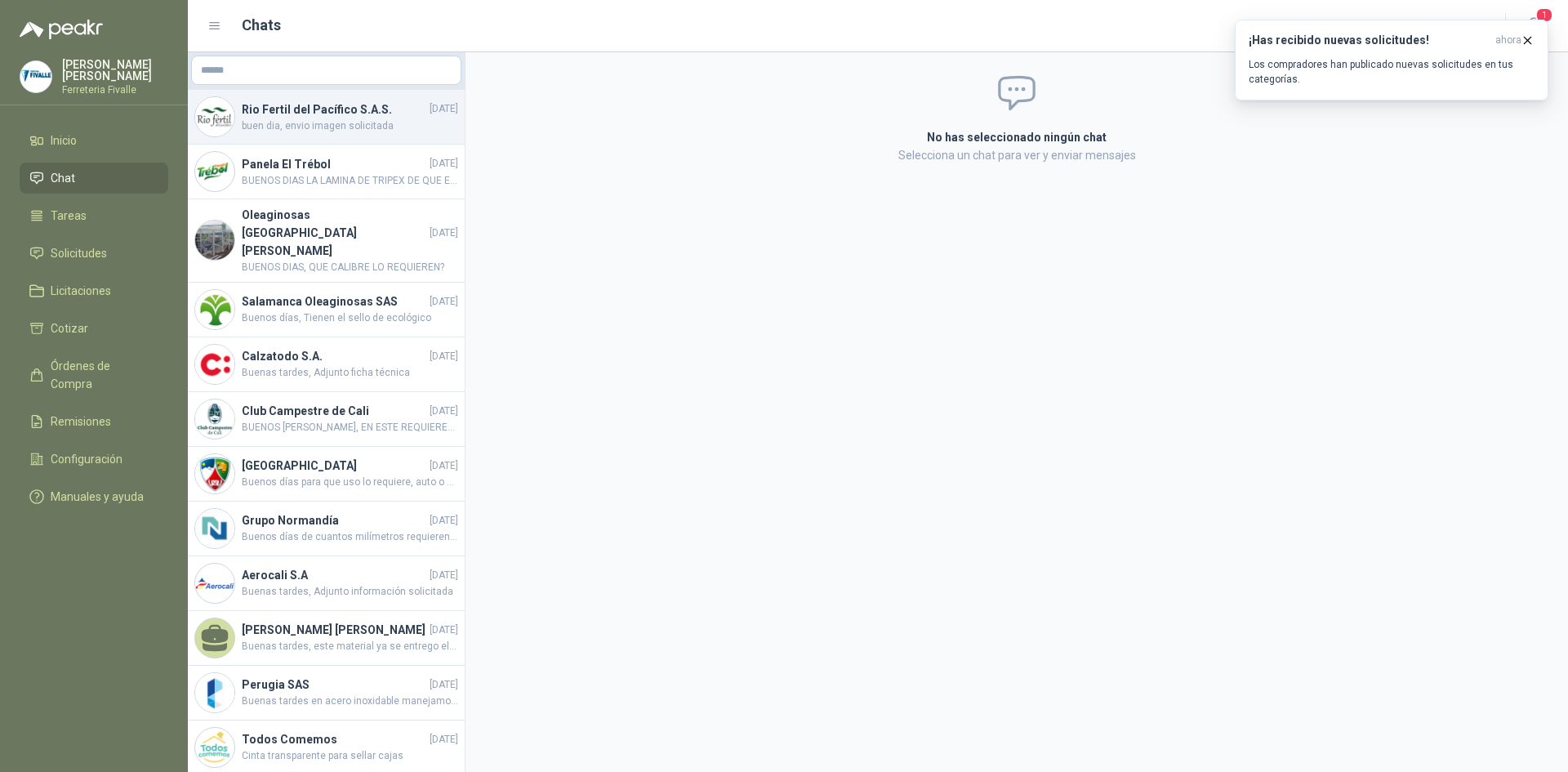
click at [340, 119] on span "buen dia, envio imagen solicitada" at bounding box center [349, 126] width 216 height 16
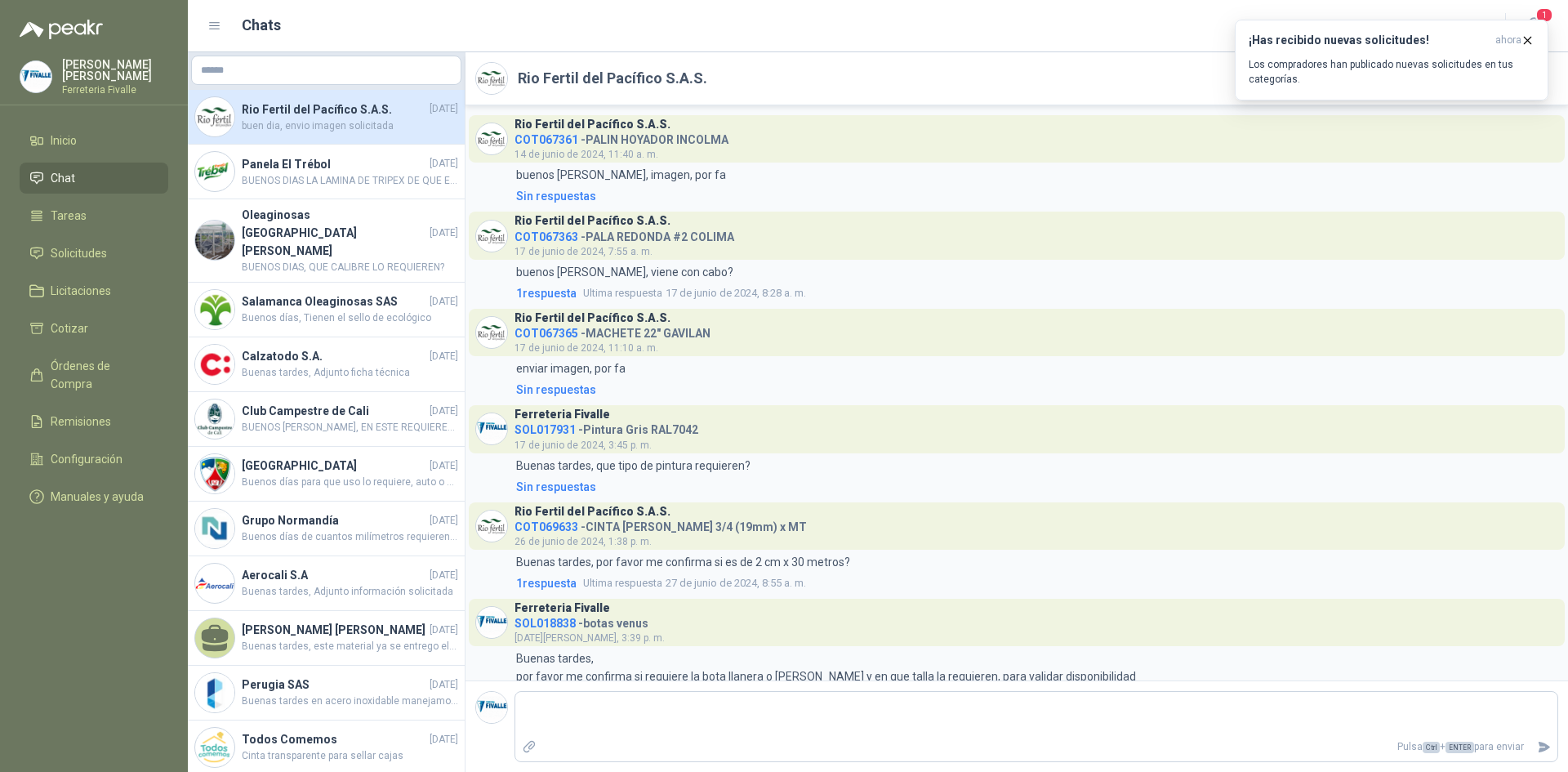
scroll to position [1365, 0]
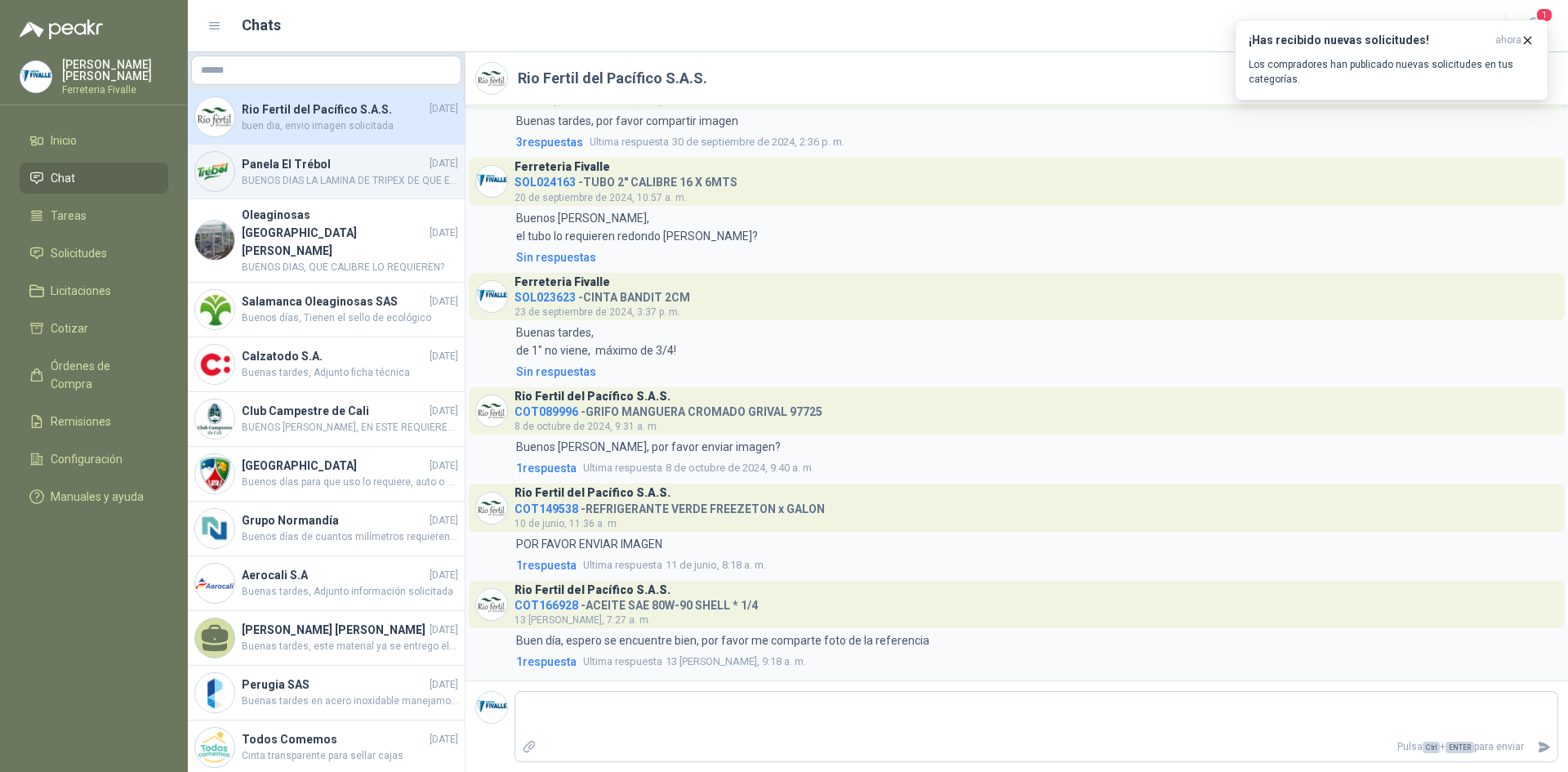
click at [313, 174] on span "BUENOS DIAS LA LAMINA DE TRIPEX DE QUE ESPESOR LO REQUIEREN?" at bounding box center [349, 181] width 216 height 16
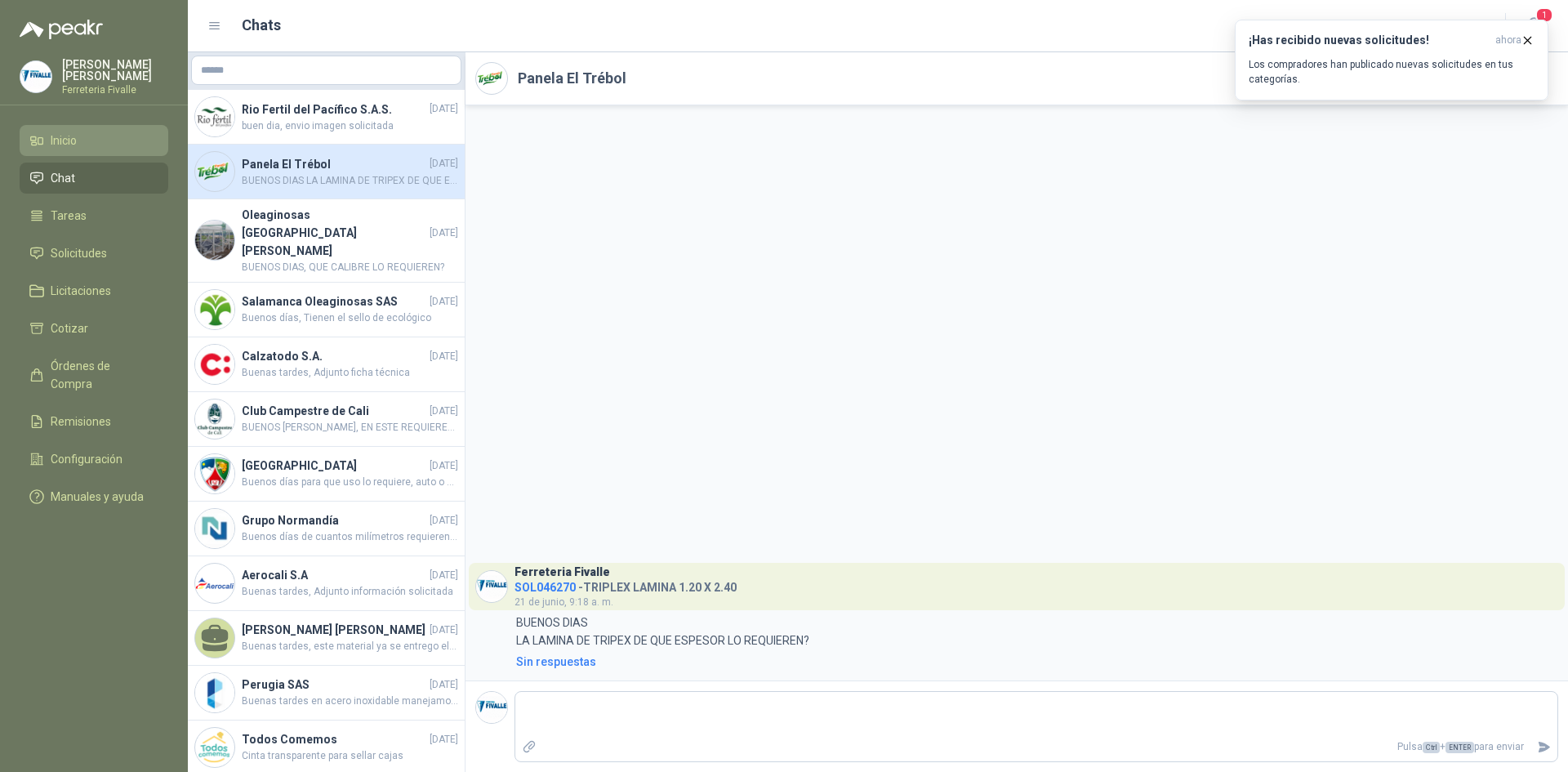
click at [74, 148] on span "Inicio" at bounding box center [64, 141] width 26 height 18
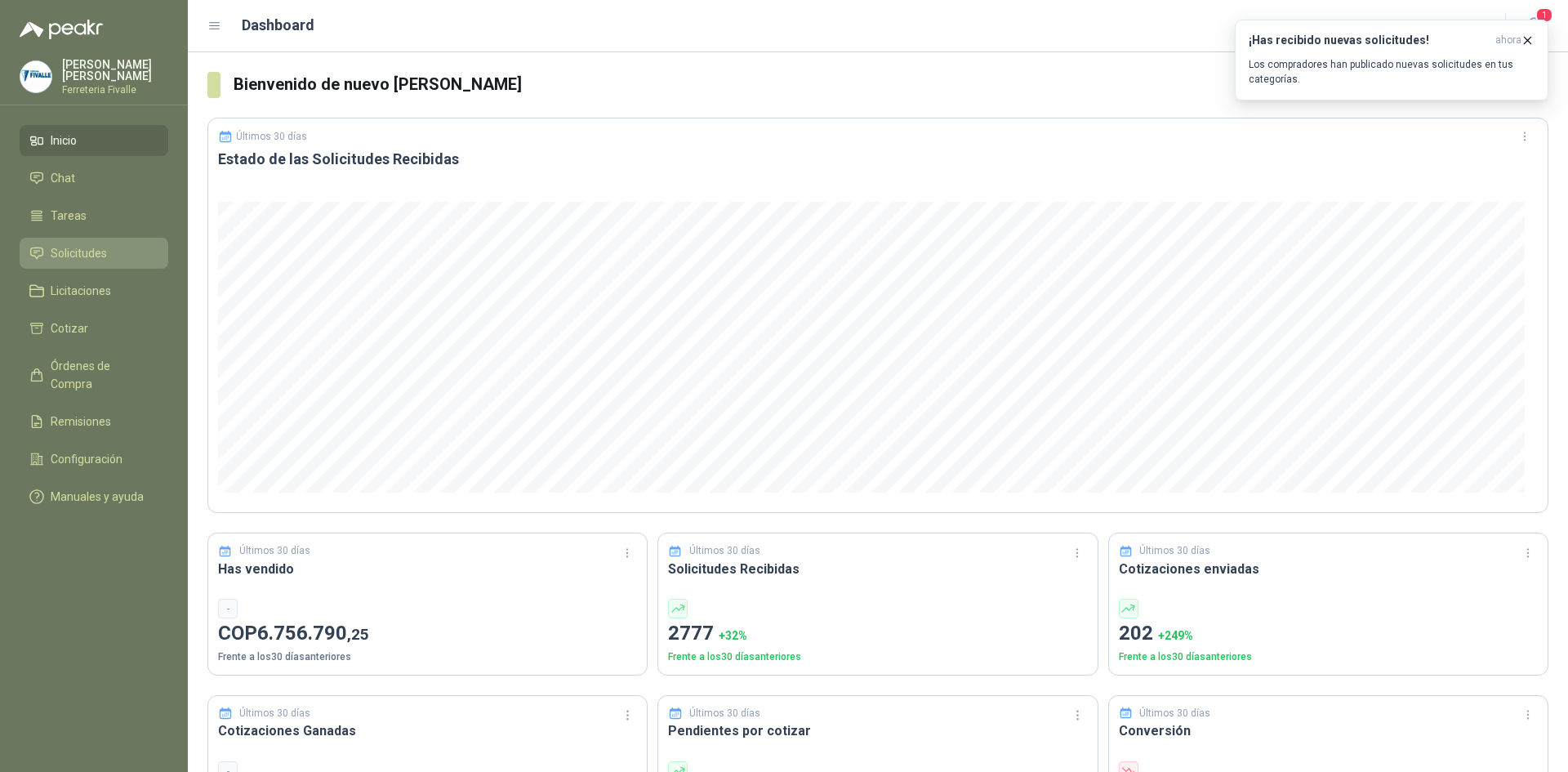
click at [63, 262] on span "Solicitudes" at bounding box center [78, 253] width 56 height 18
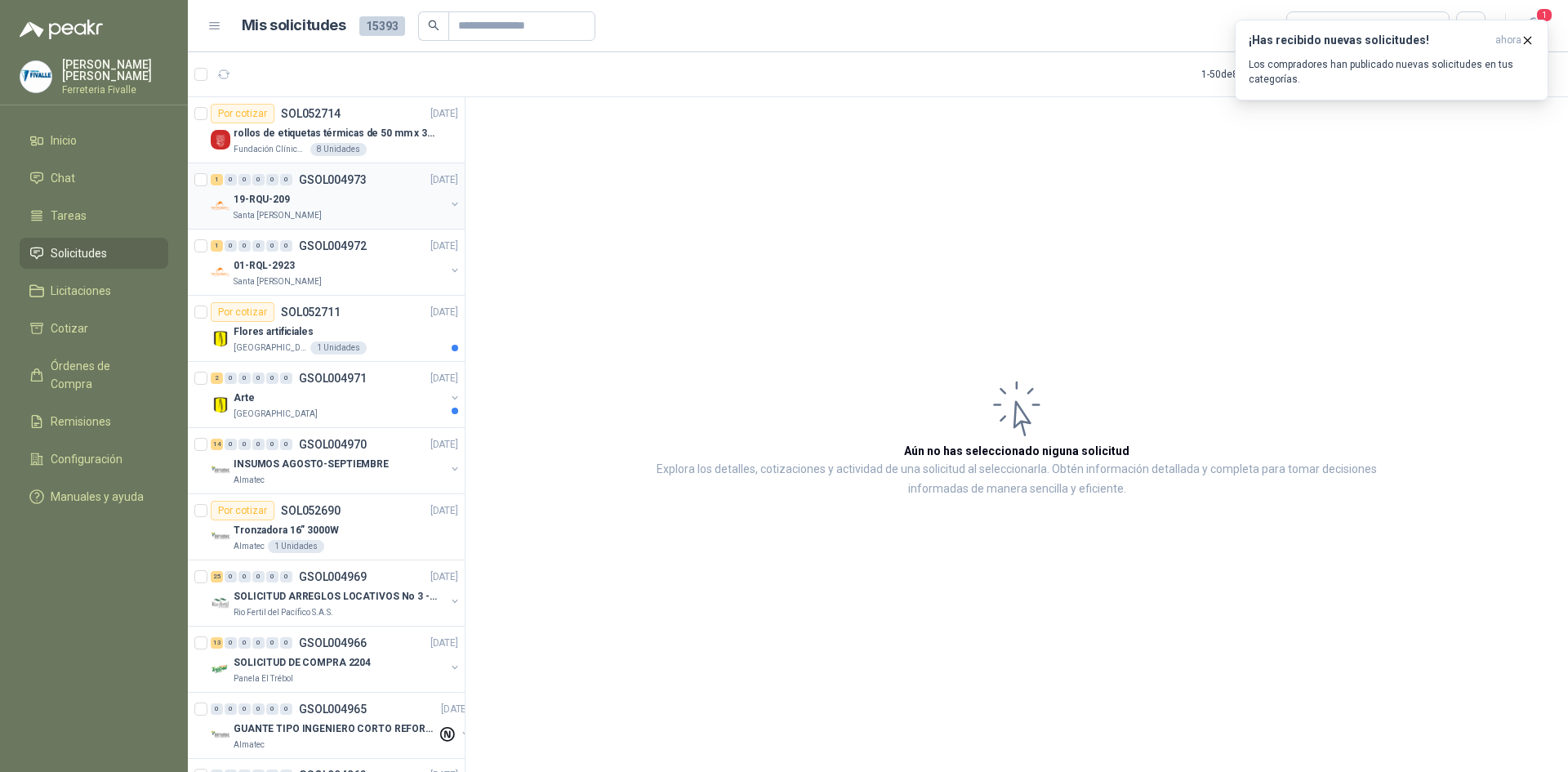
click at [293, 194] on div "19-RQU-209" at bounding box center [339, 199] width 211 height 20
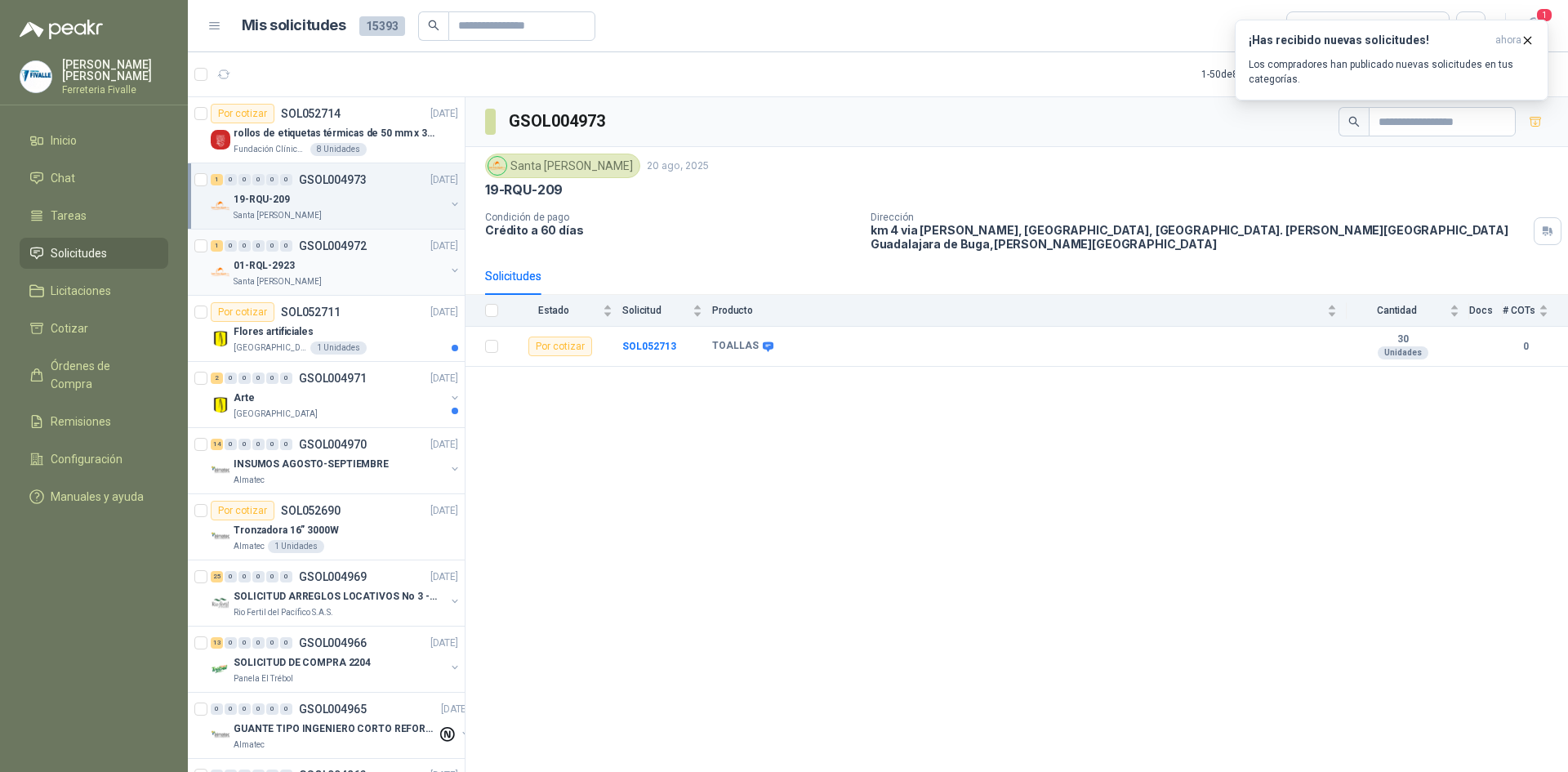
click at [283, 267] on p "01-RQL-2923" at bounding box center [264, 266] width 61 height 16
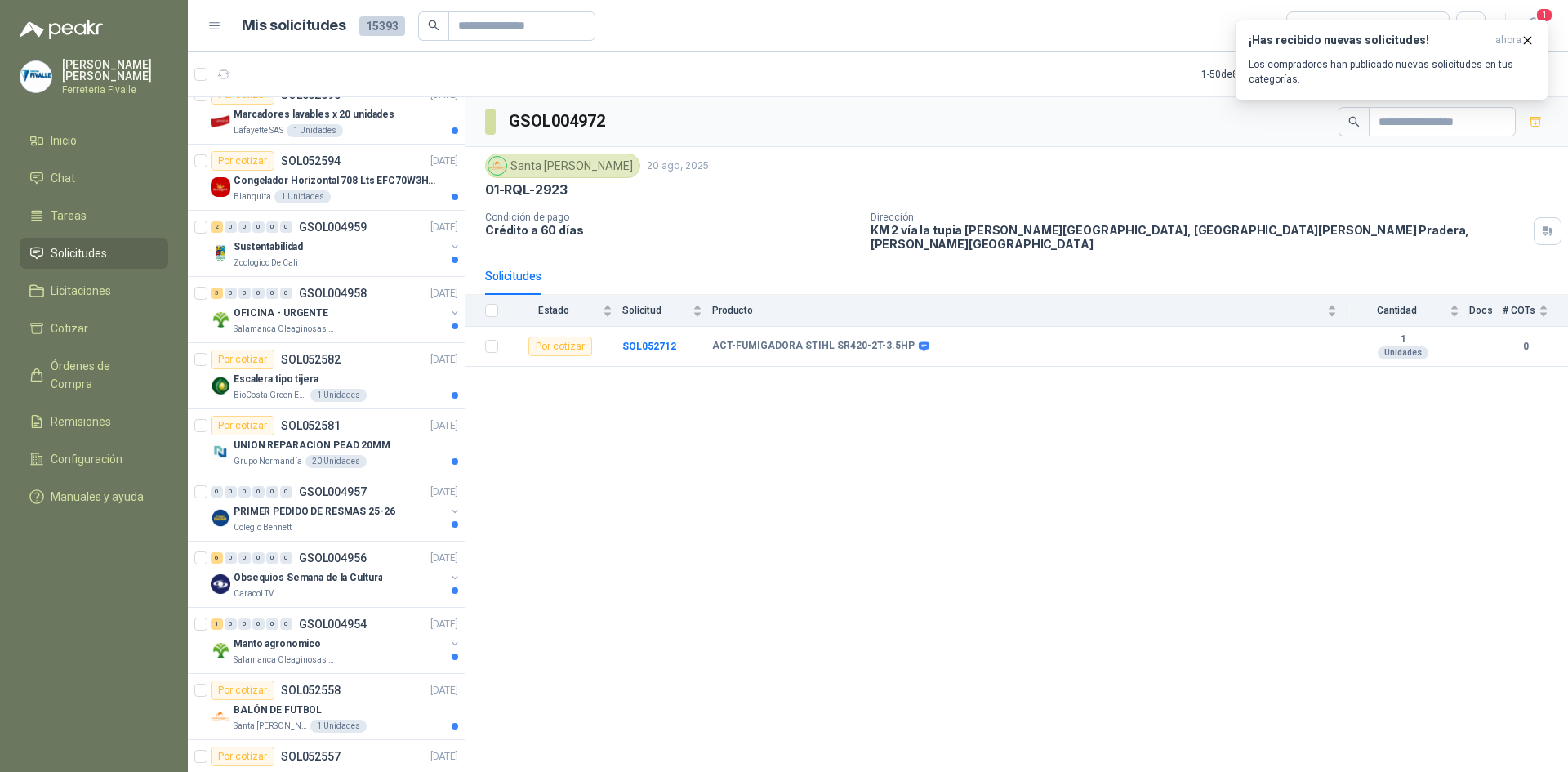
scroll to position [1226, 0]
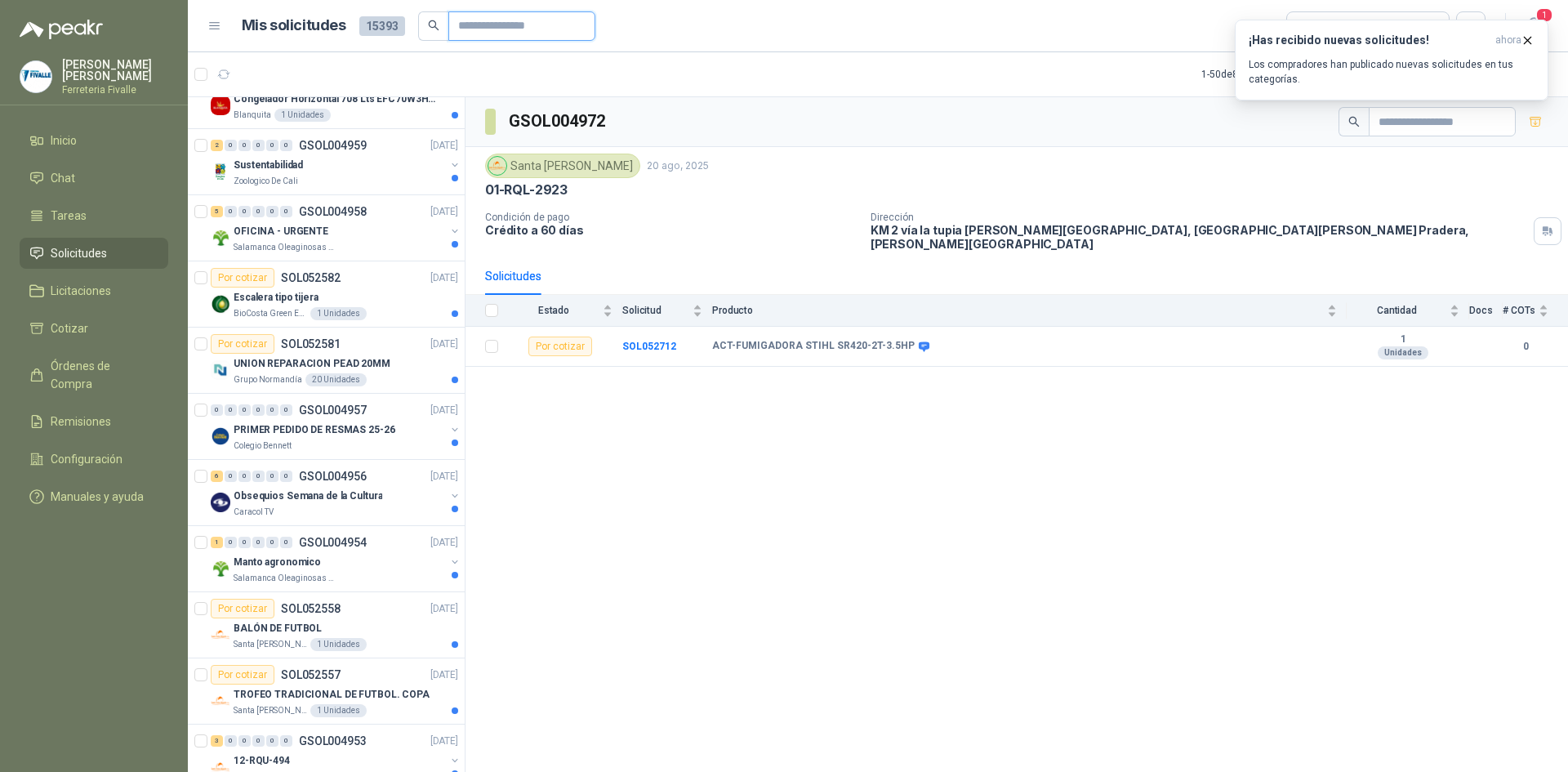
click at [470, 23] on input "text" at bounding box center [515, 26] width 115 height 28
type input "********"
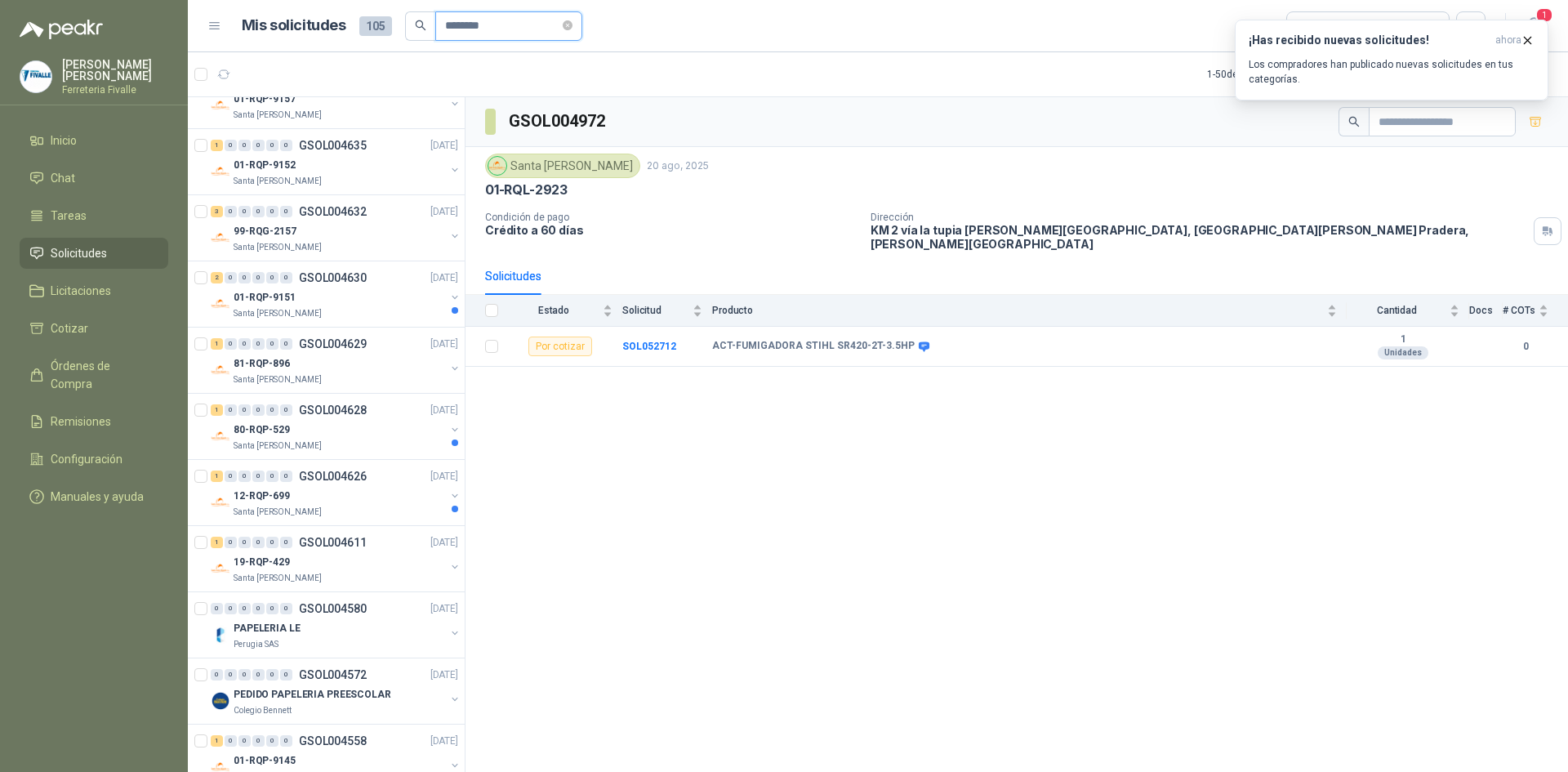
scroll to position [498, 0]
click at [326, 698] on div "PAPELERIA LE" at bounding box center [339, 694] width 211 height 20
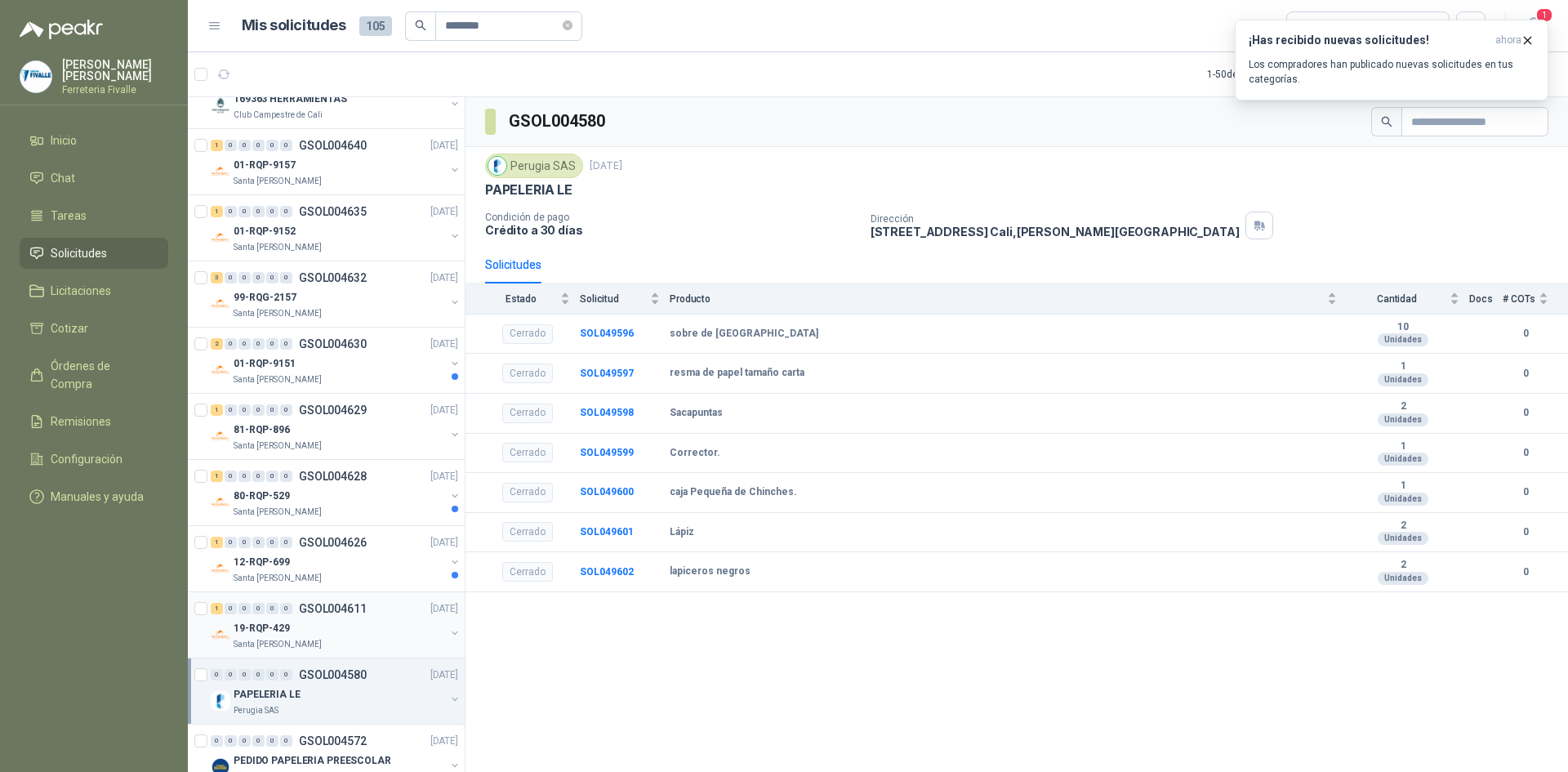
click at [323, 628] on div "19-RQP-429" at bounding box center [339, 628] width 211 height 20
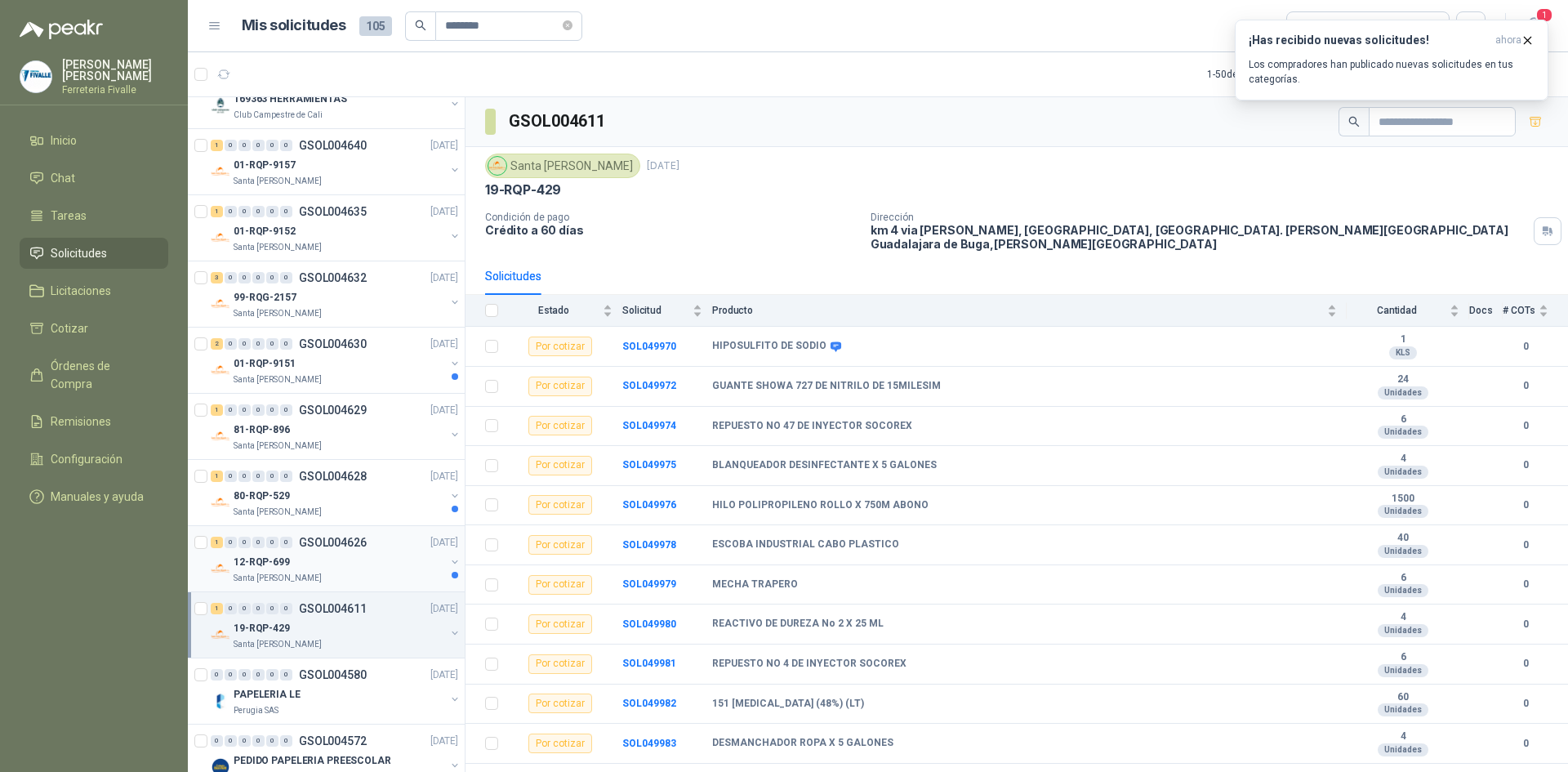
click at [324, 555] on div "12-RQP-699" at bounding box center [339, 562] width 211 height 20
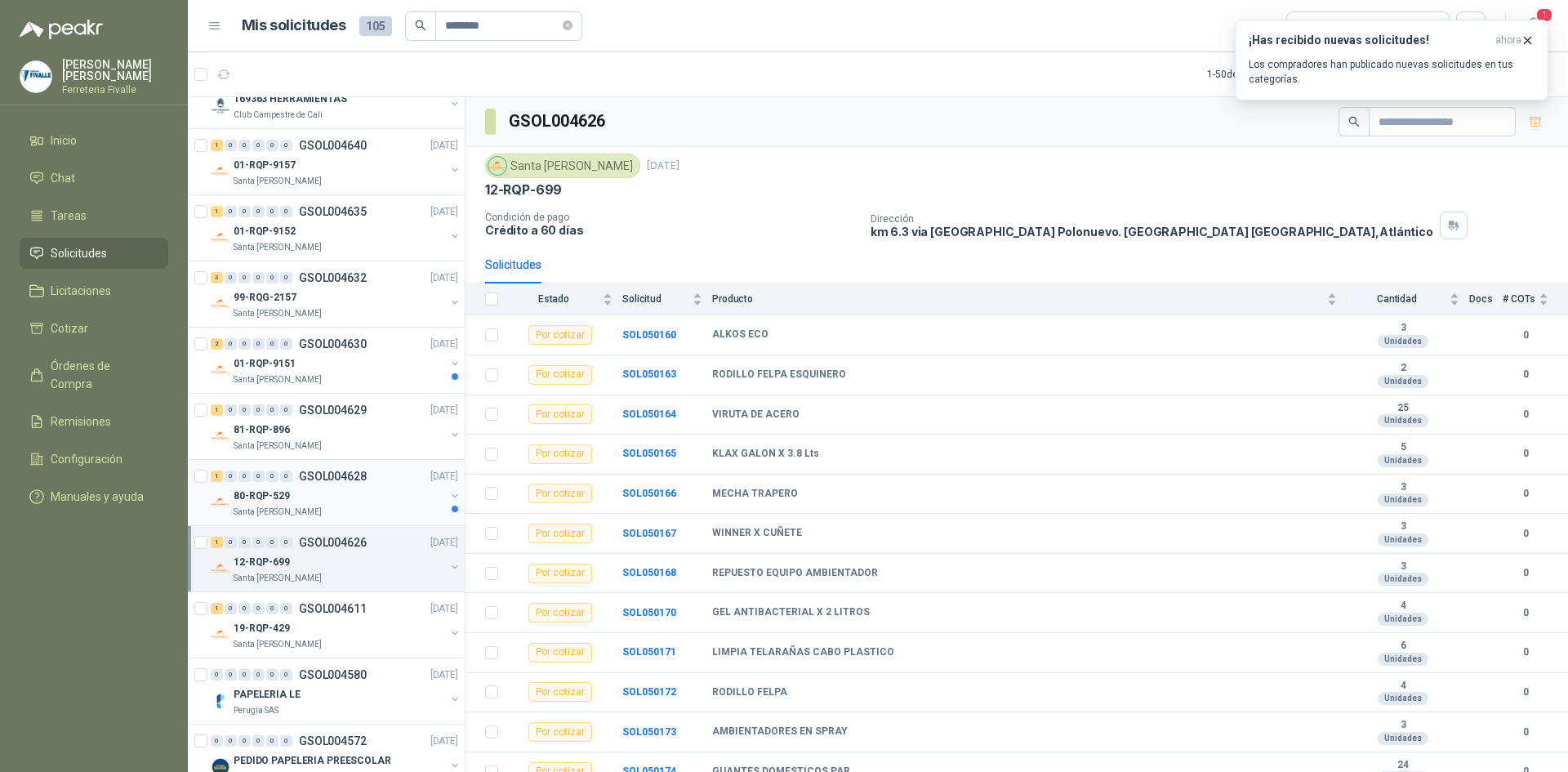
click at [342, 500] on div "80-RQP-529" at bounding box center [339, 496] width 211 height 20
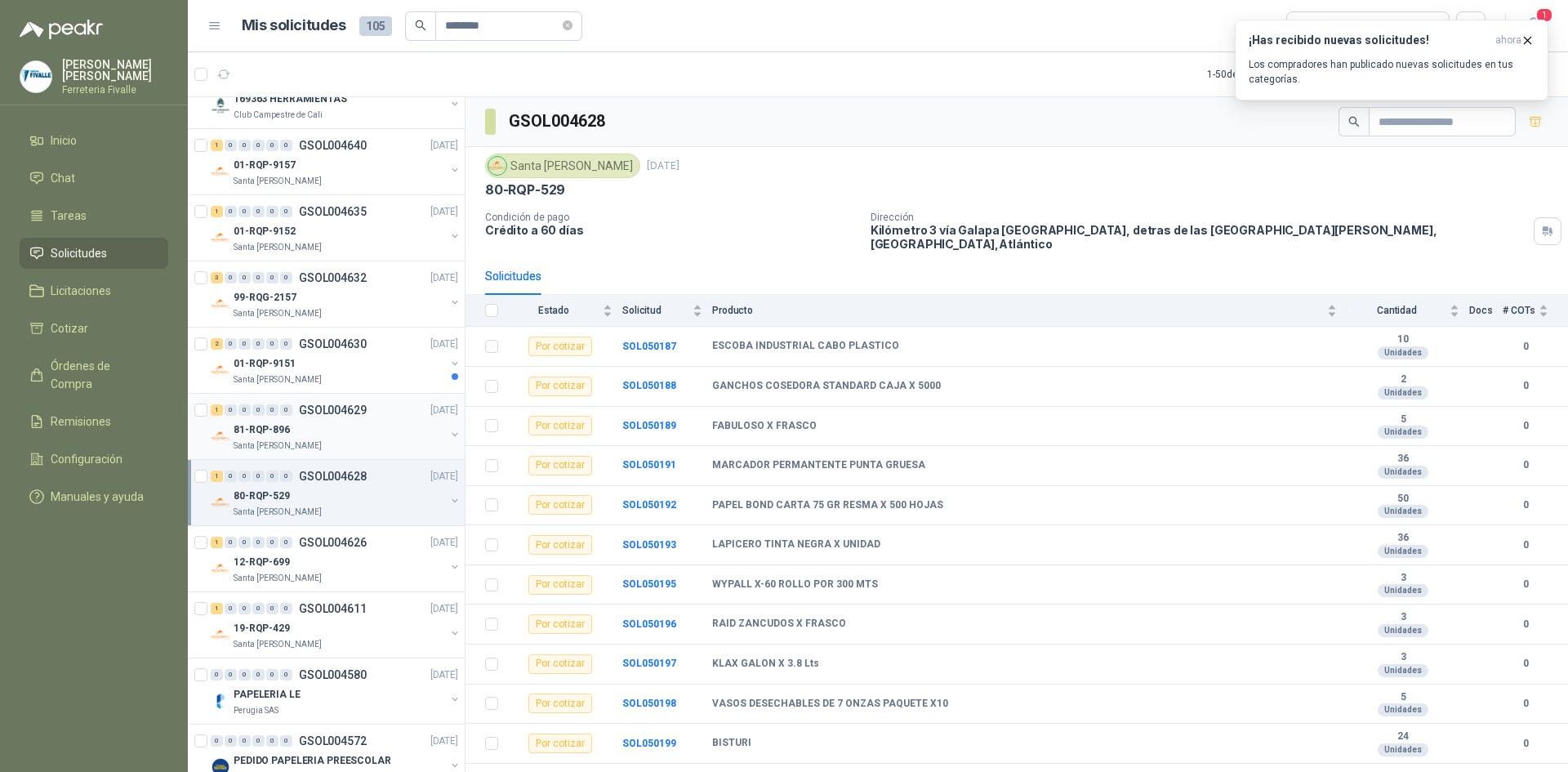
click at [320, 423] on div "81-RQP-896" at bounding box center [339, 430] width 211 height 20
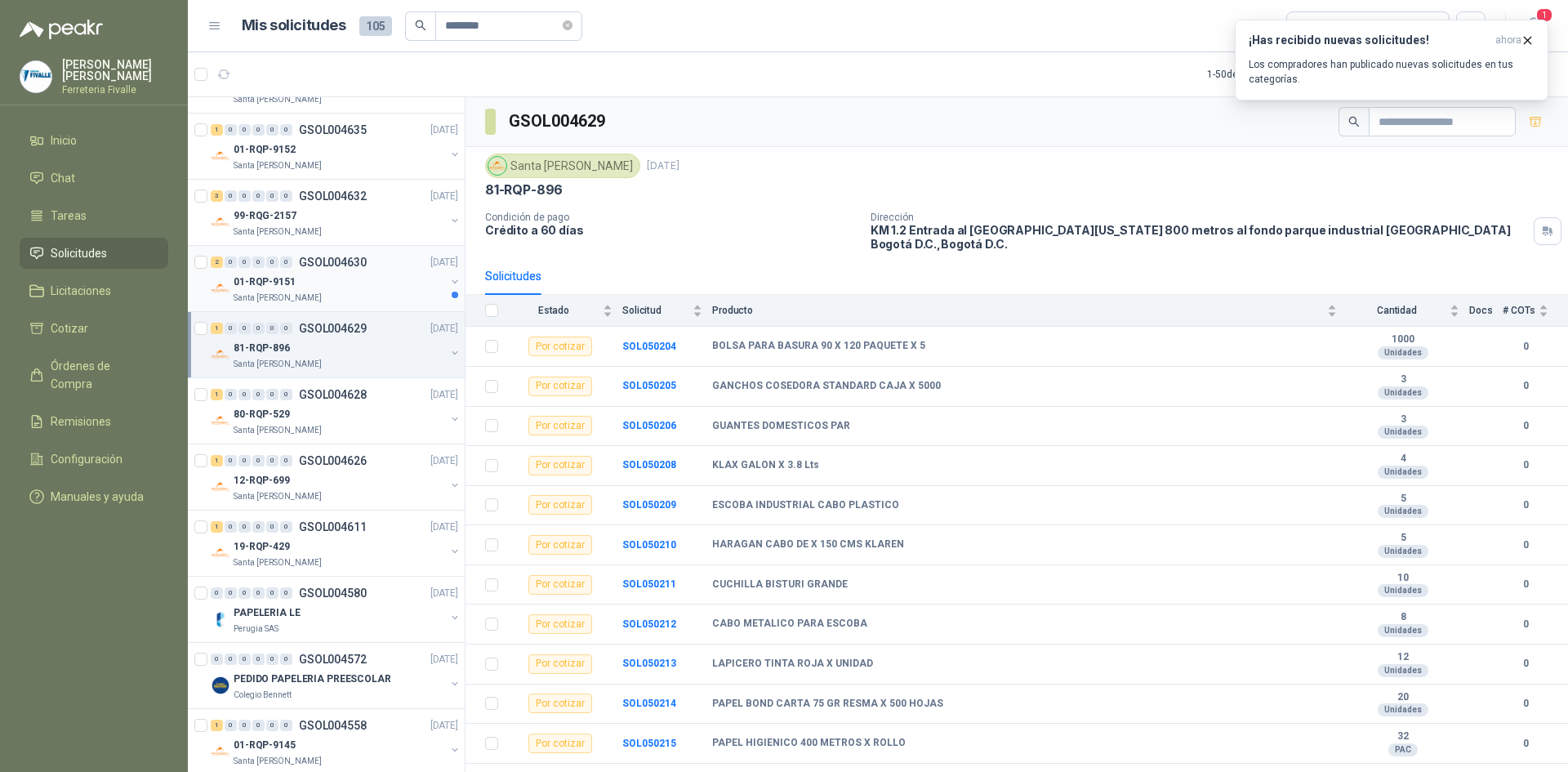
click at [308, 273] on div "01-RQP-9151" at bounding box center [339, 281] width 211 height 20
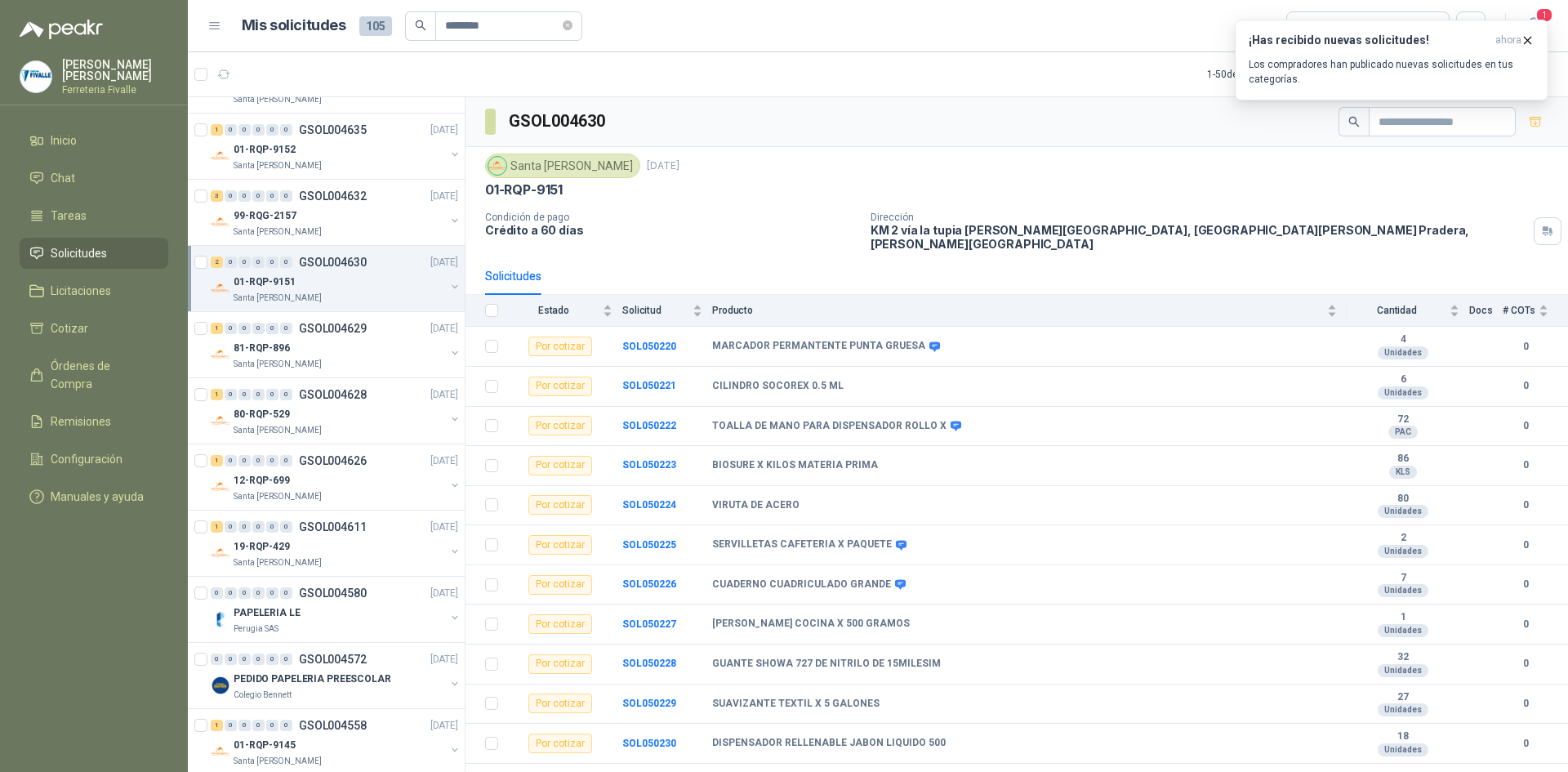
click at [310, 275] on div "01-RQP-9151" at bounding box center [339, 281] width 211 height 20
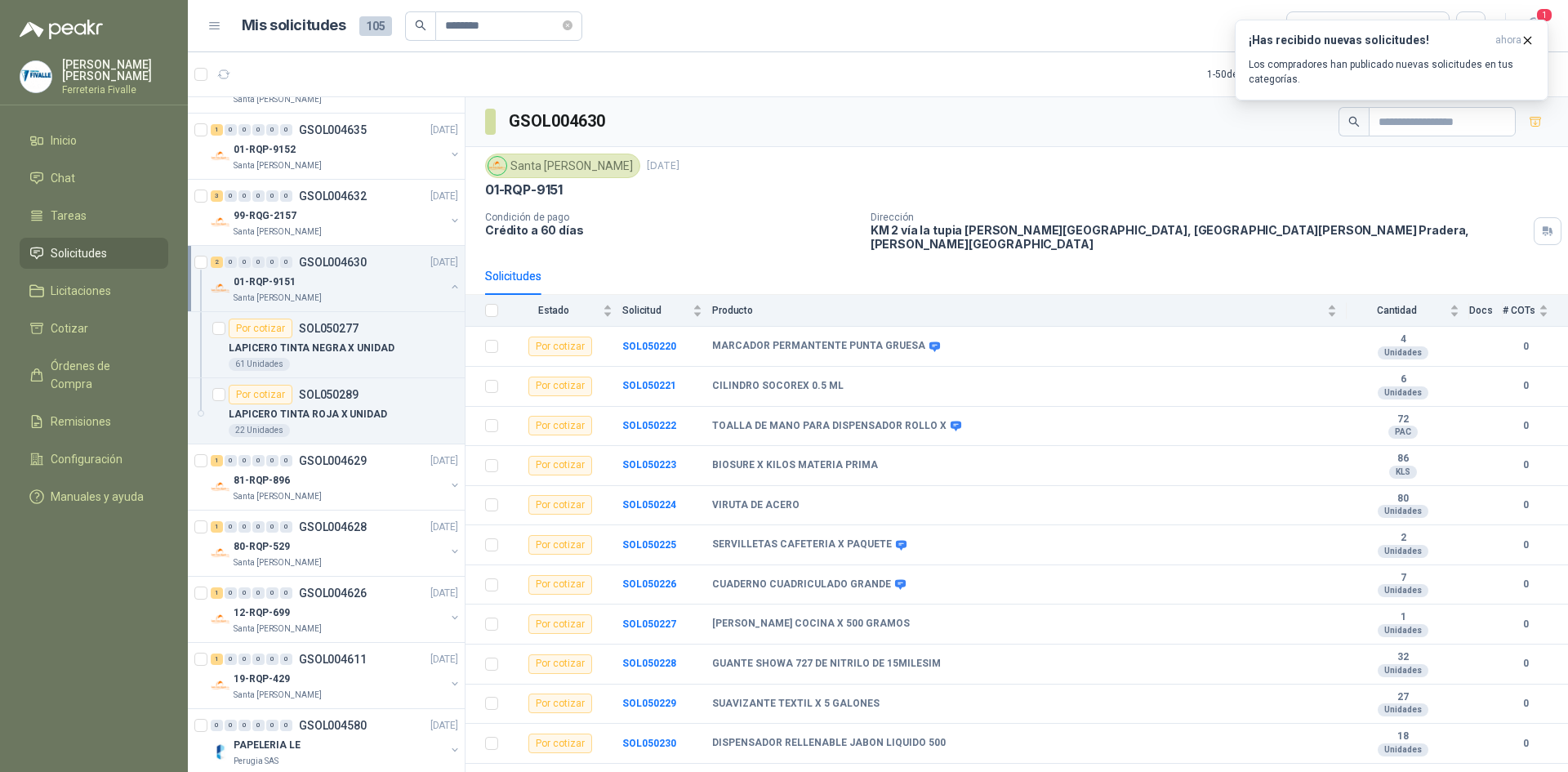
scroll to position [6, 0]
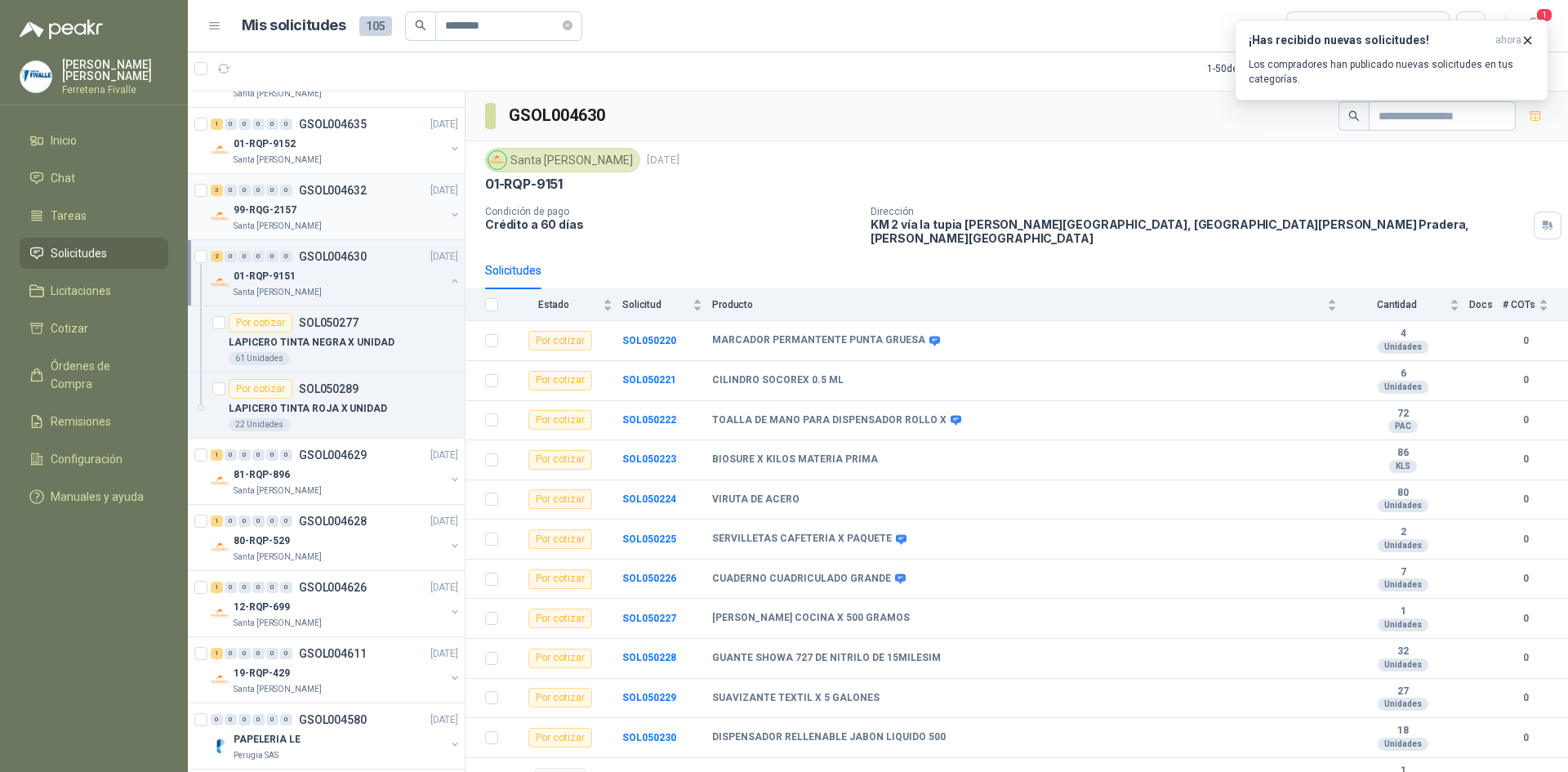
click at [319, 199] on div "3 0 0 0 0 0 GSOL004632 [DATE]" at bounding box center [335, 190] width 251 height 20
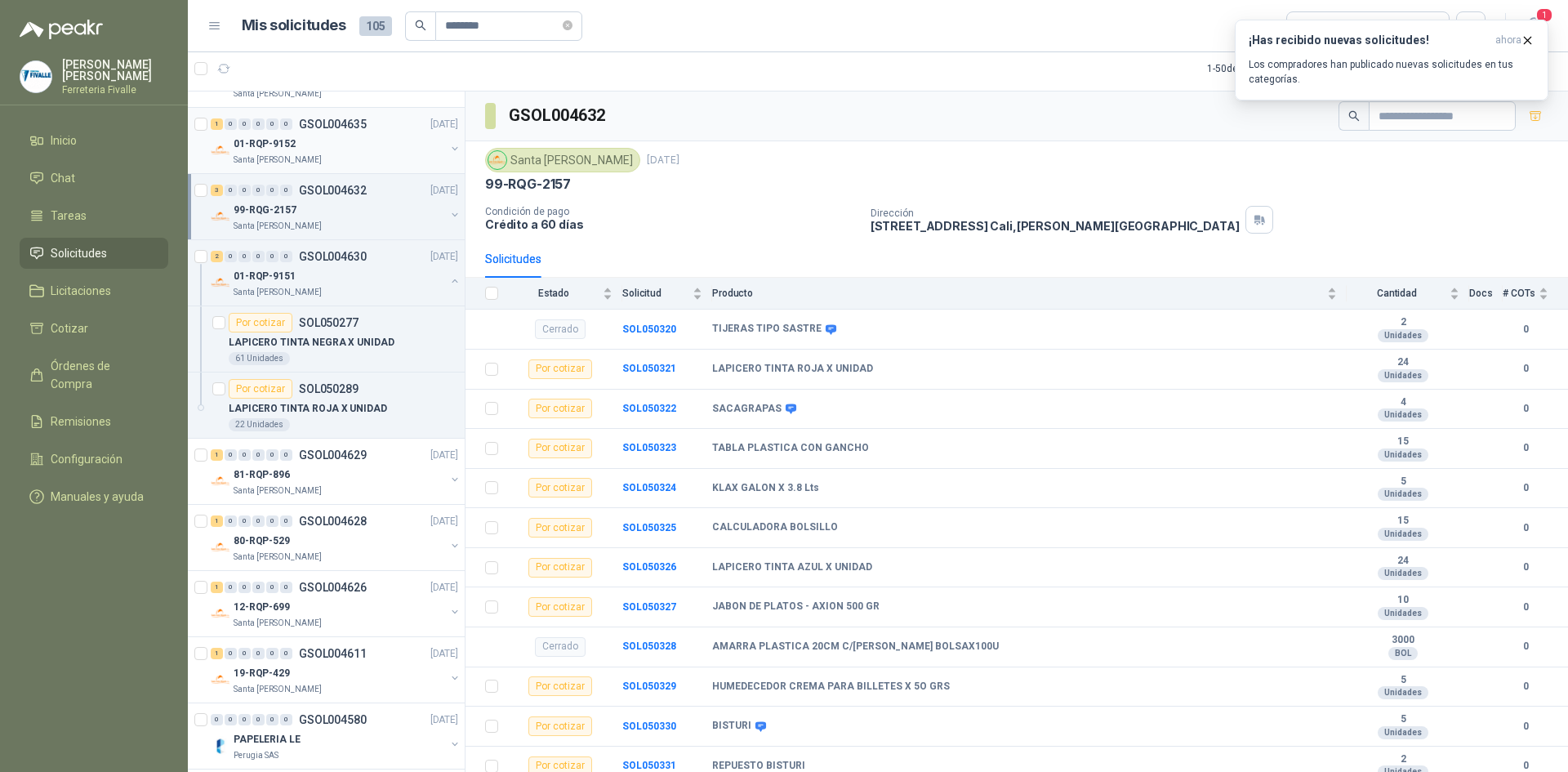
click at [328, 148] on div "01-RQP-9152" at bounding box center [339, 143] width 211 height 20
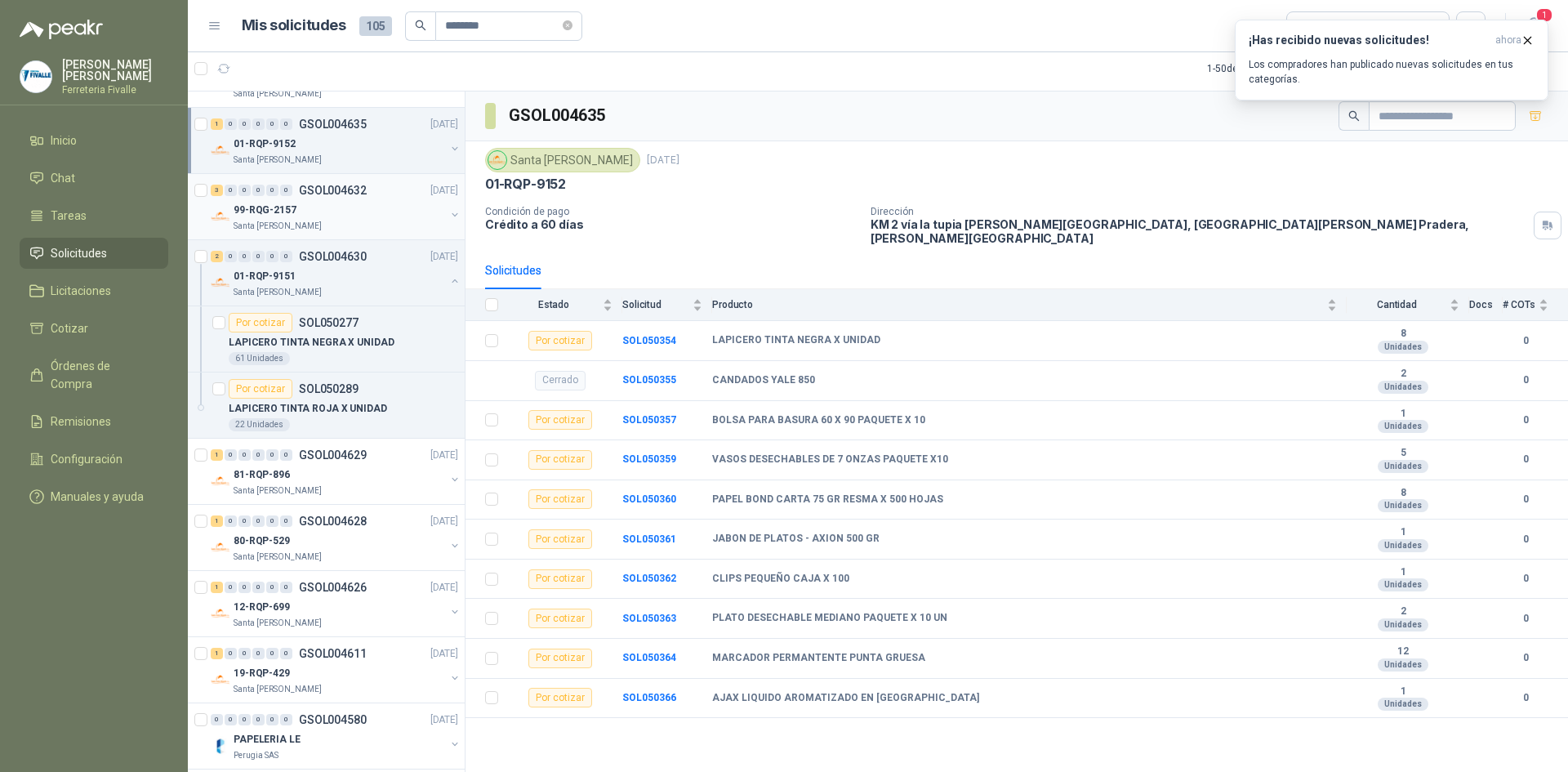
click at [328, 203] on div "99-RQG-2157" at bounding box center [339, 210] width 211 height 20
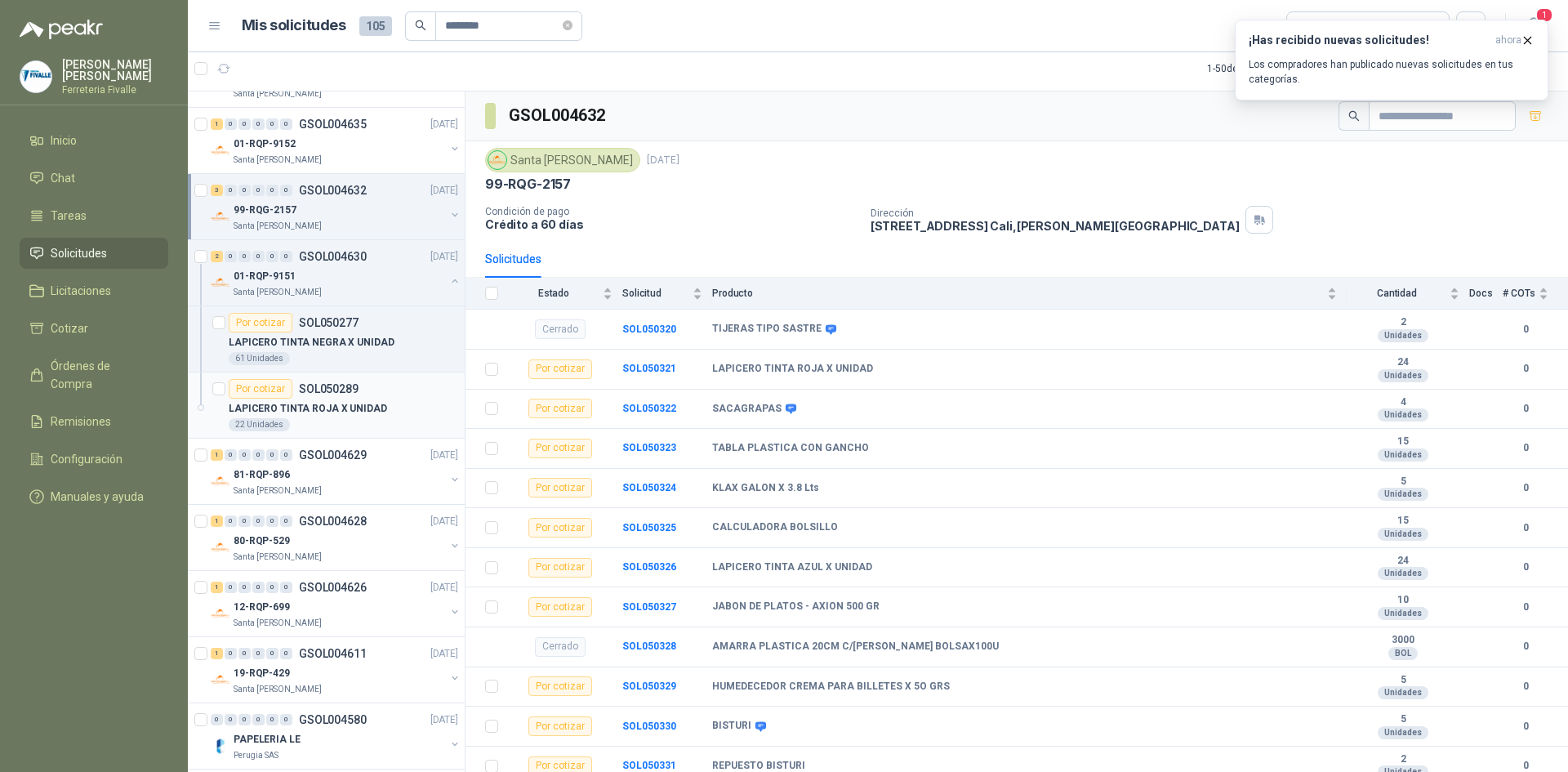
click at [315, 408] on p "LAPICERO TINTA ROJA X UNIDAD" at bounding box center [308, 409] width 159 height 16
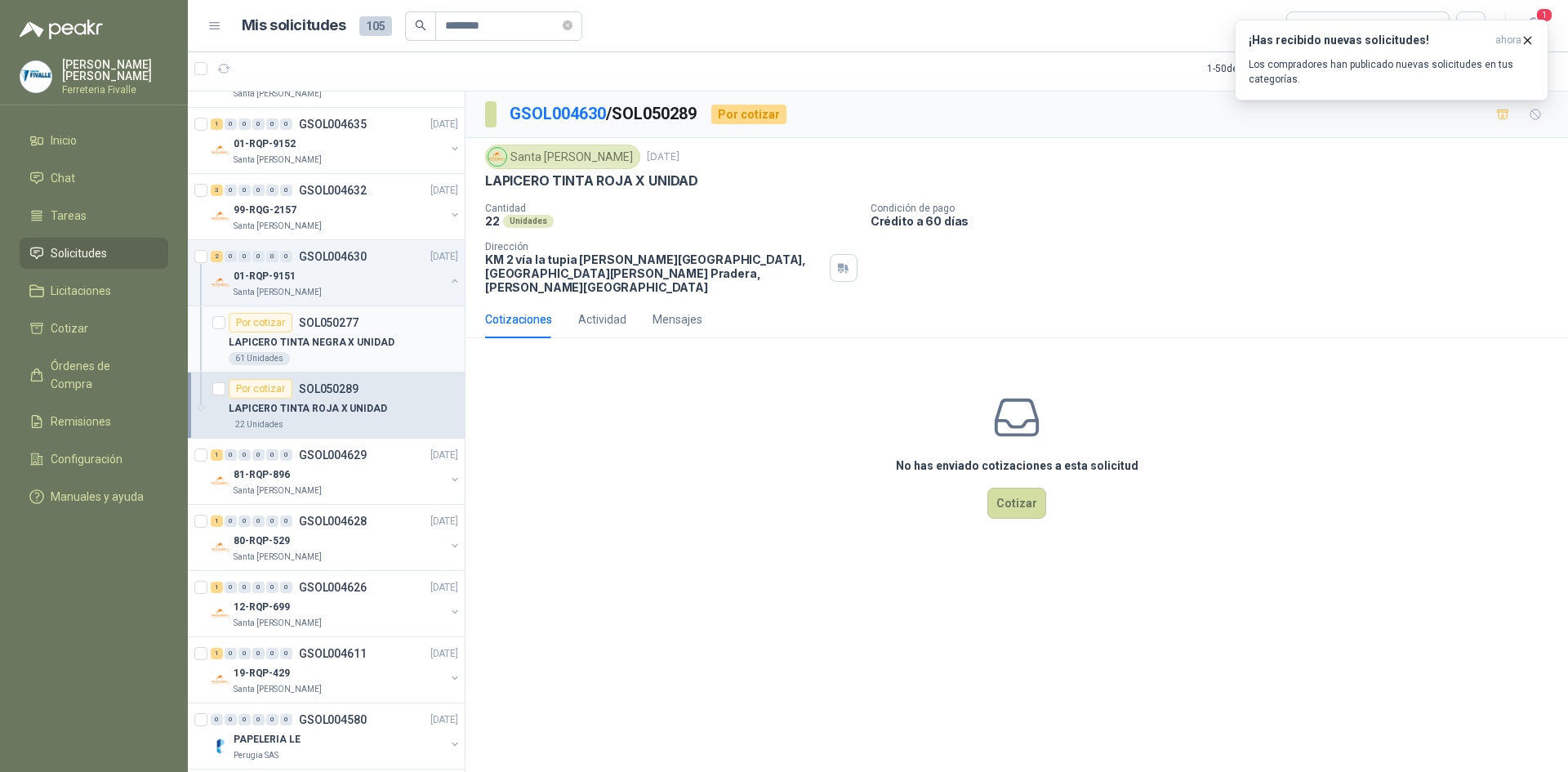
click at [335, 339] on p "LAPICERO TINTA NEGRA X UNIDAD" at bounding box center [311, 342] width 166 height 16
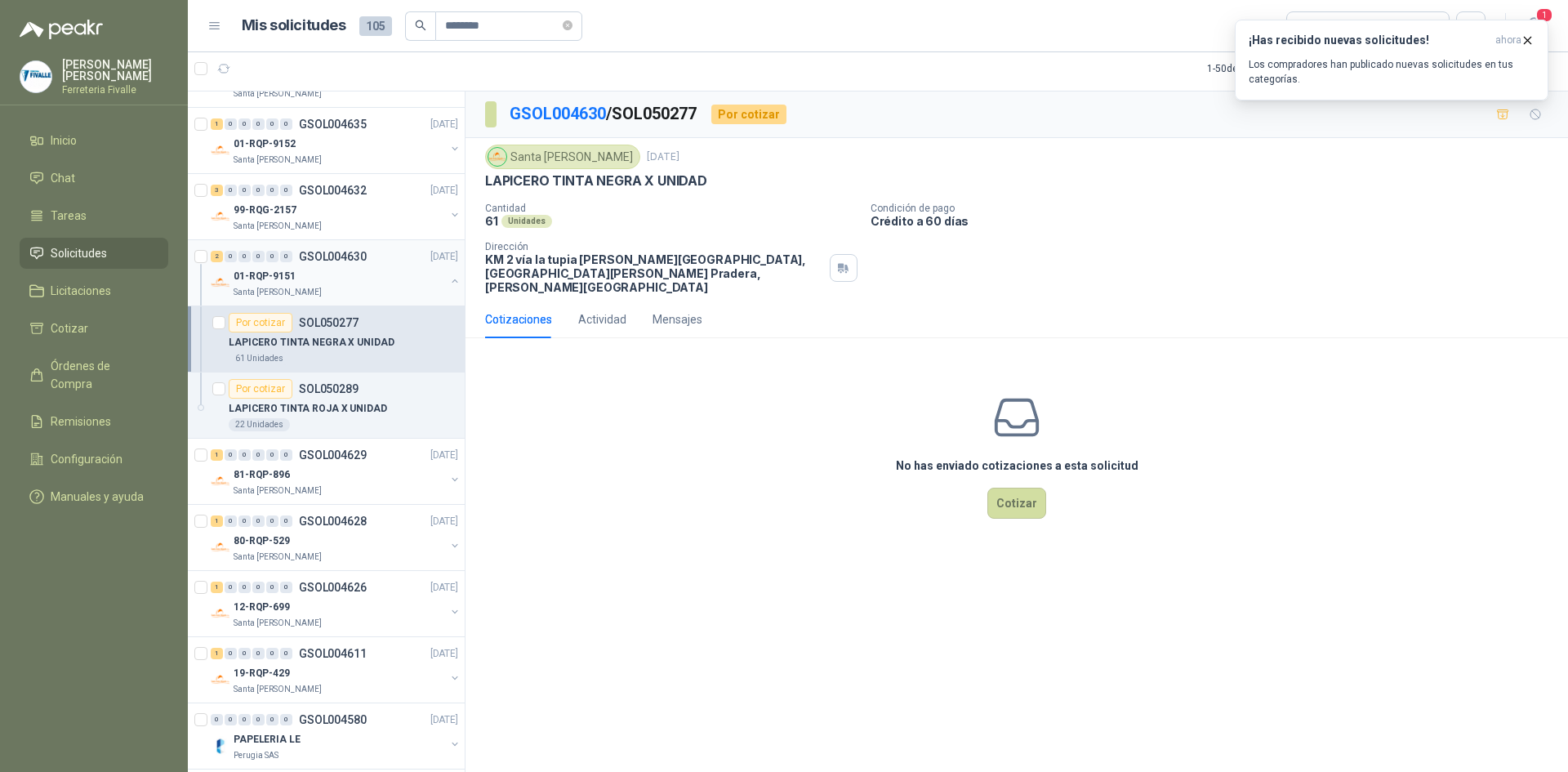
click at [345, 274] on div "01-RQP-9151" at bounding box center [339, 276] width 211 height 20
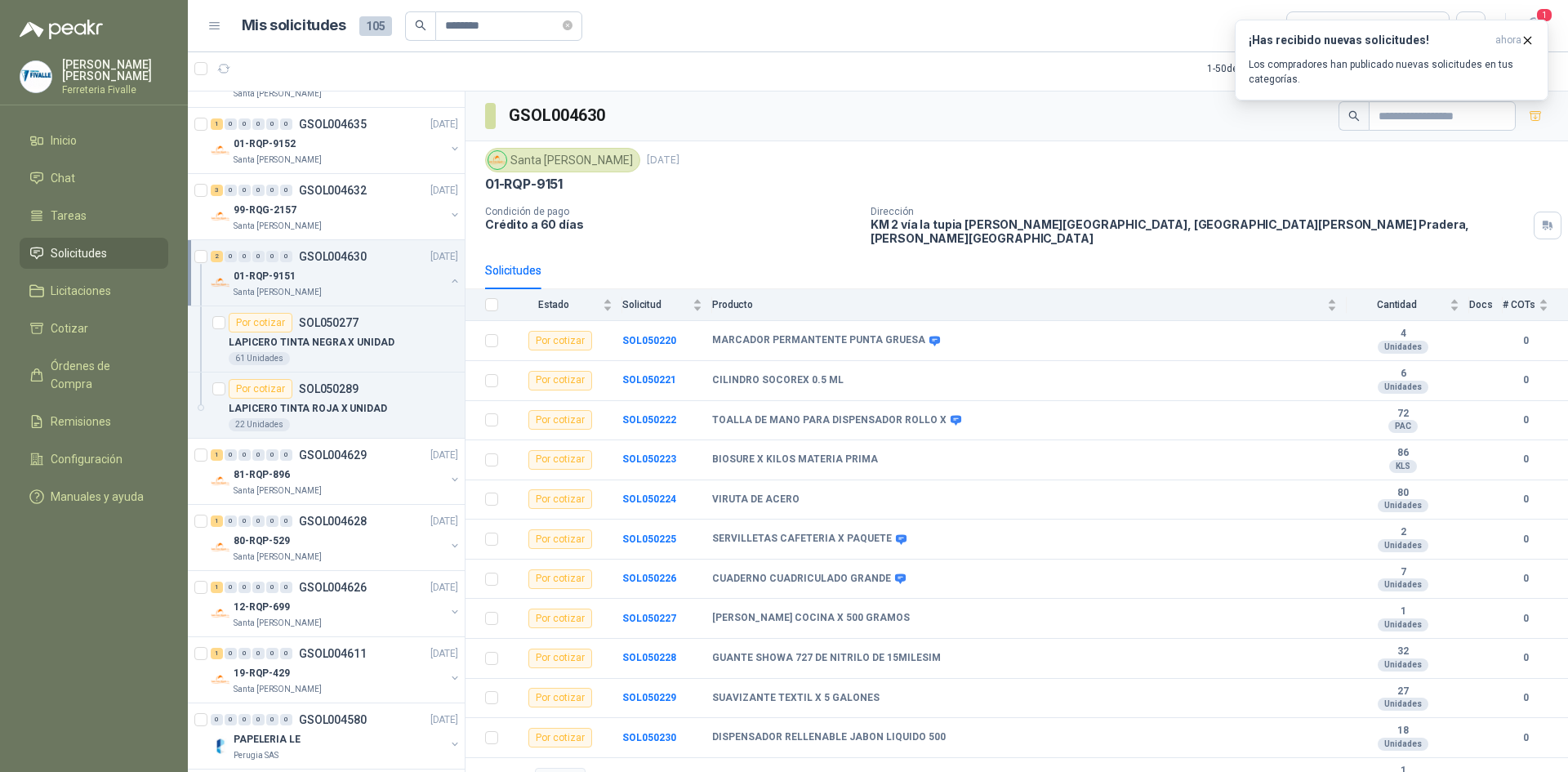
click at [345, 274] on div "01-RQP-9151" at bounding box center [339, 276] width 211 height 20
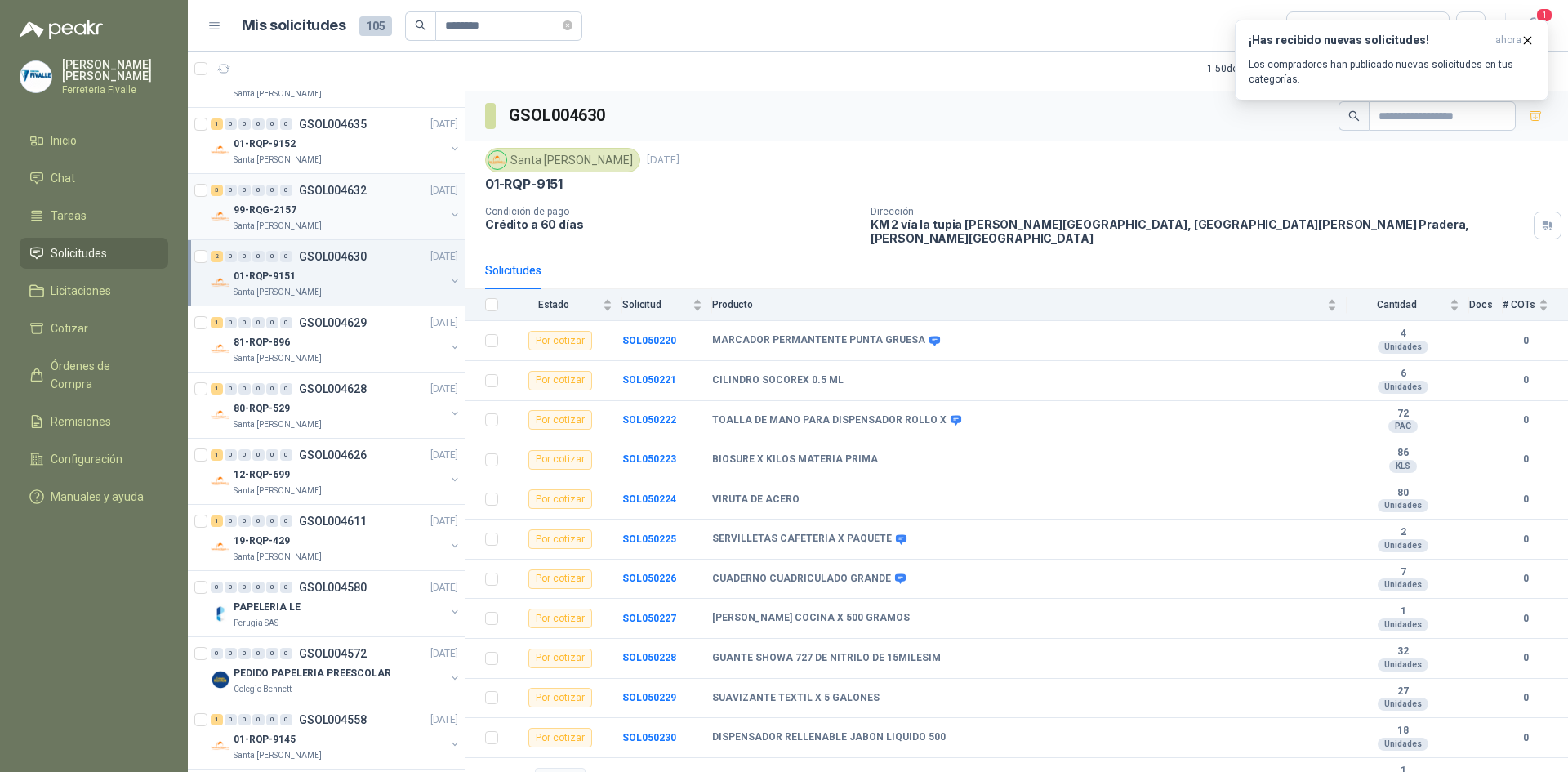
click at [332, 199] on div "3 0 0 0 0 0 GSOL004632 [DATE]" at bounding box center [335, 190] width 251 height 20
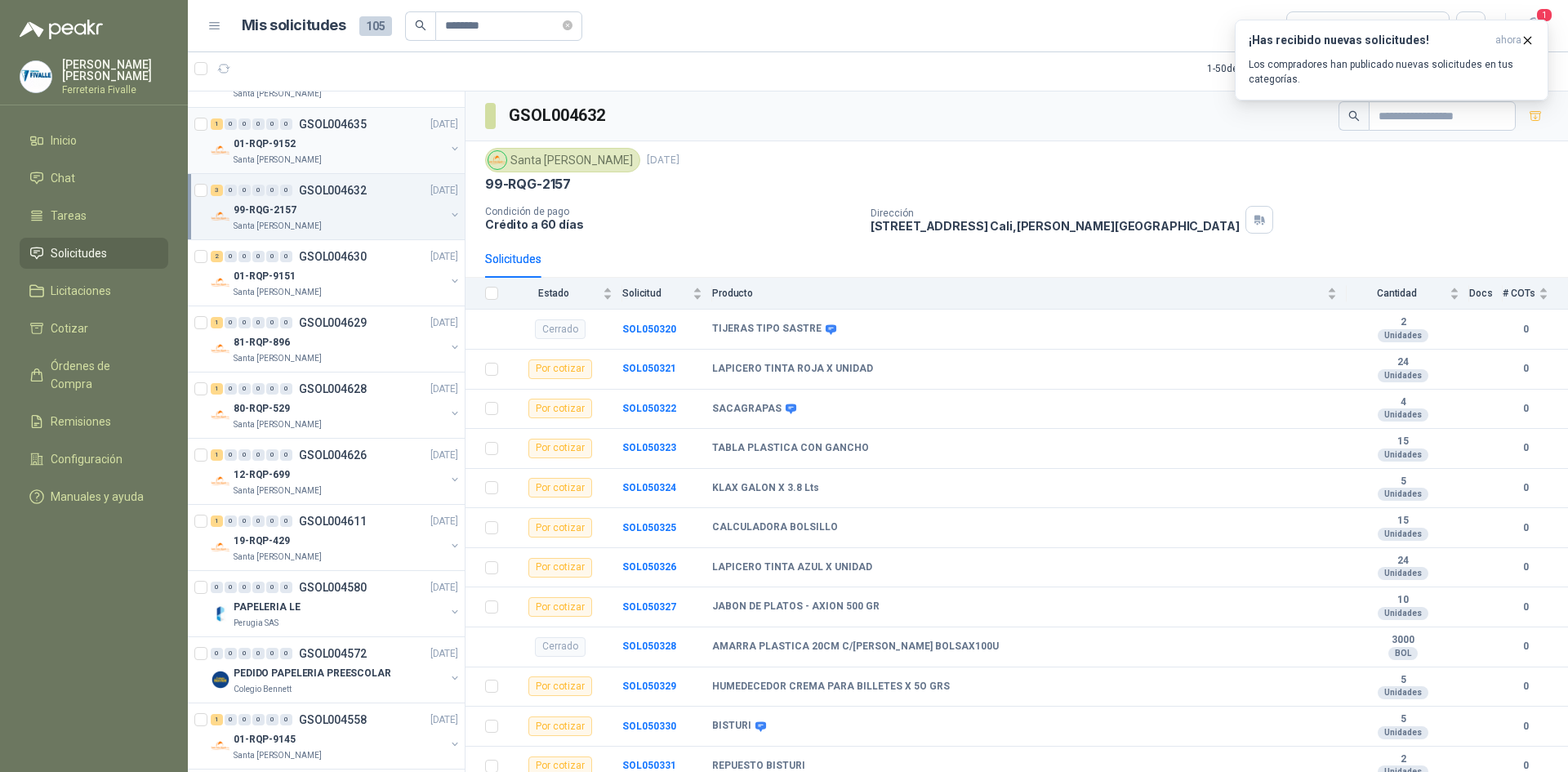
click at [334, 134] on div "01-RQP-9152" at bounding box center [339, 143] width 211 height 20
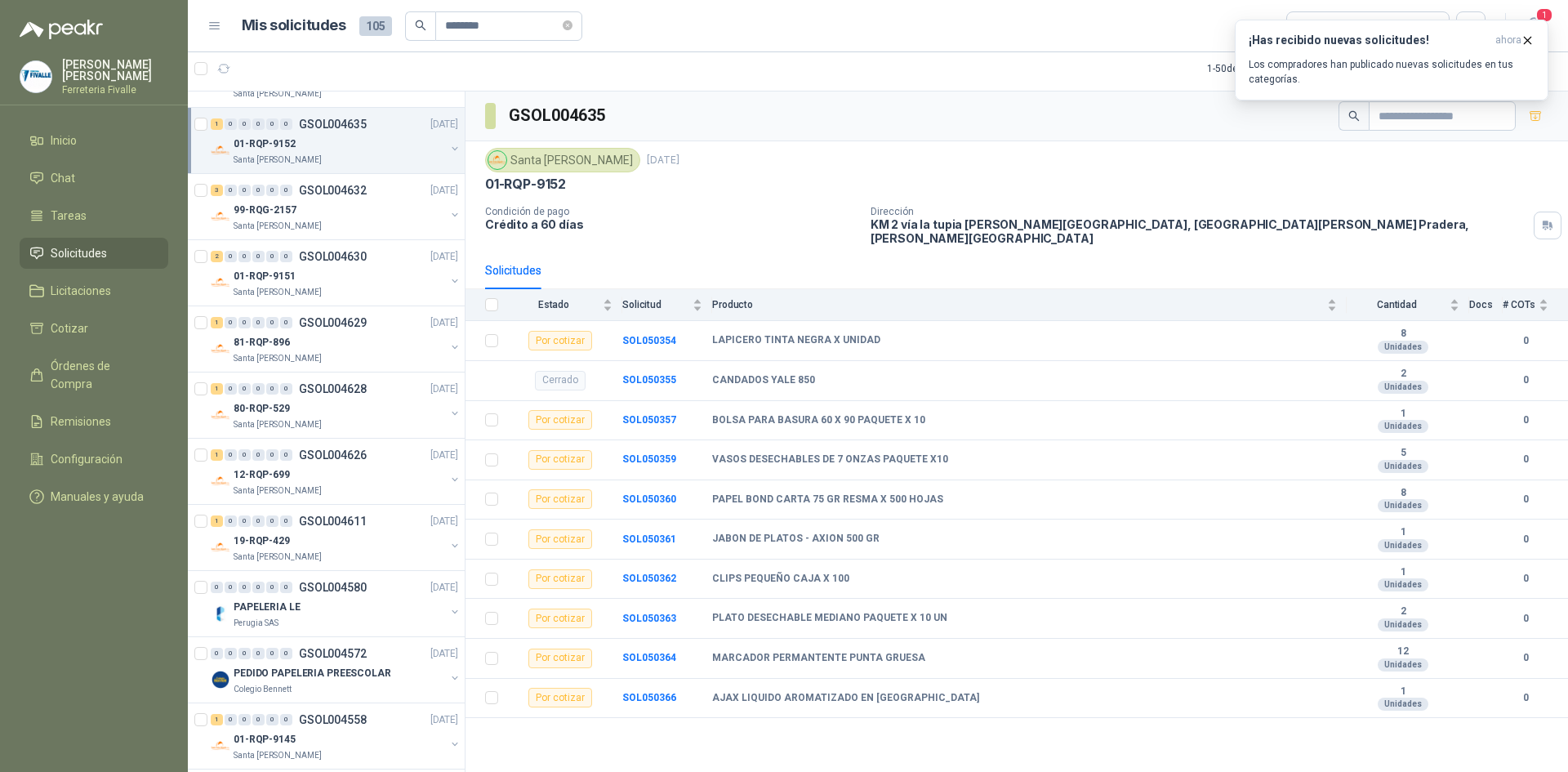
scroll to position [498, 0]
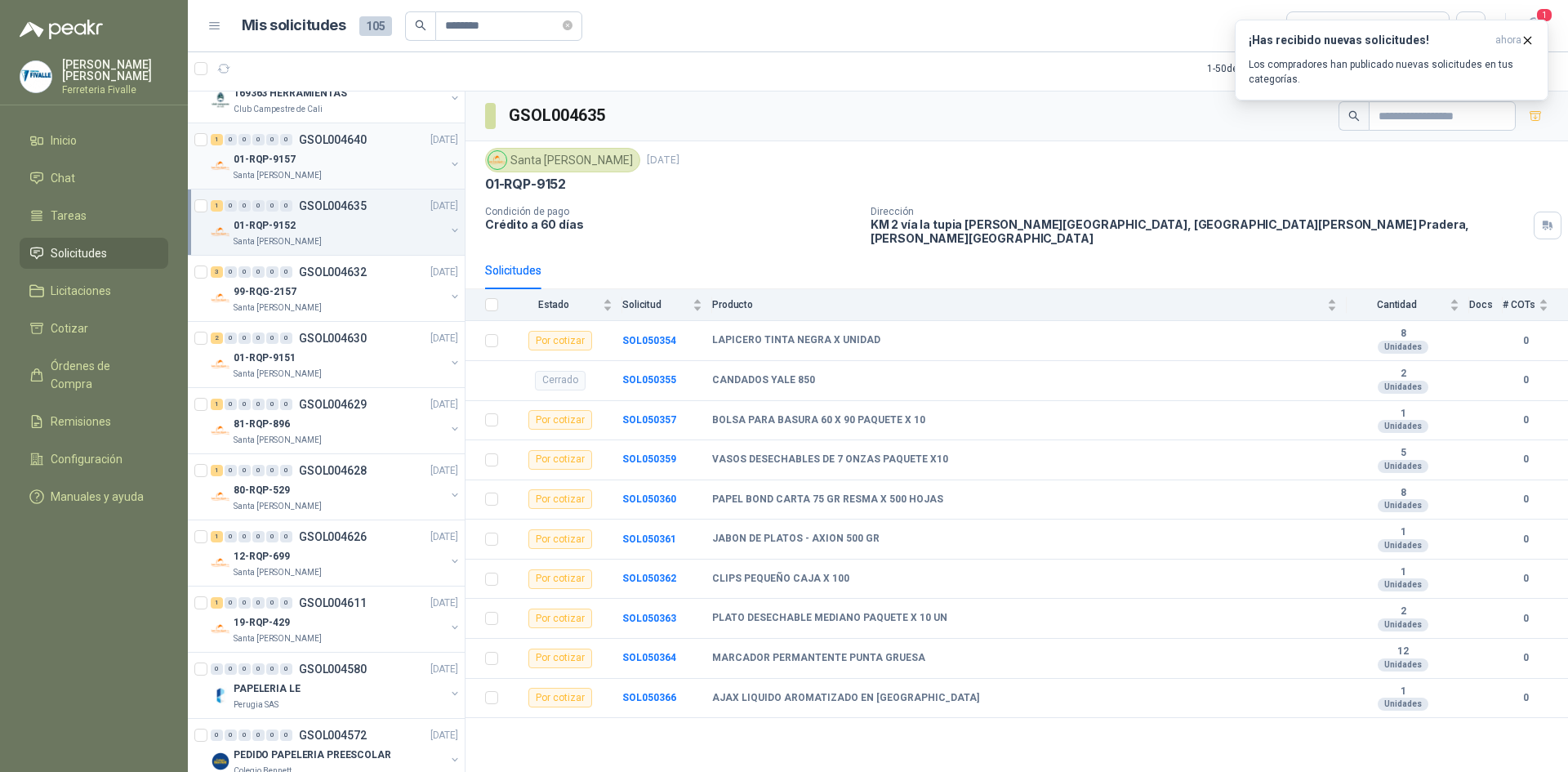
click at [326, 159] on div "01-RQP-9157" at bounding box center [339, 159] width 211 height 20
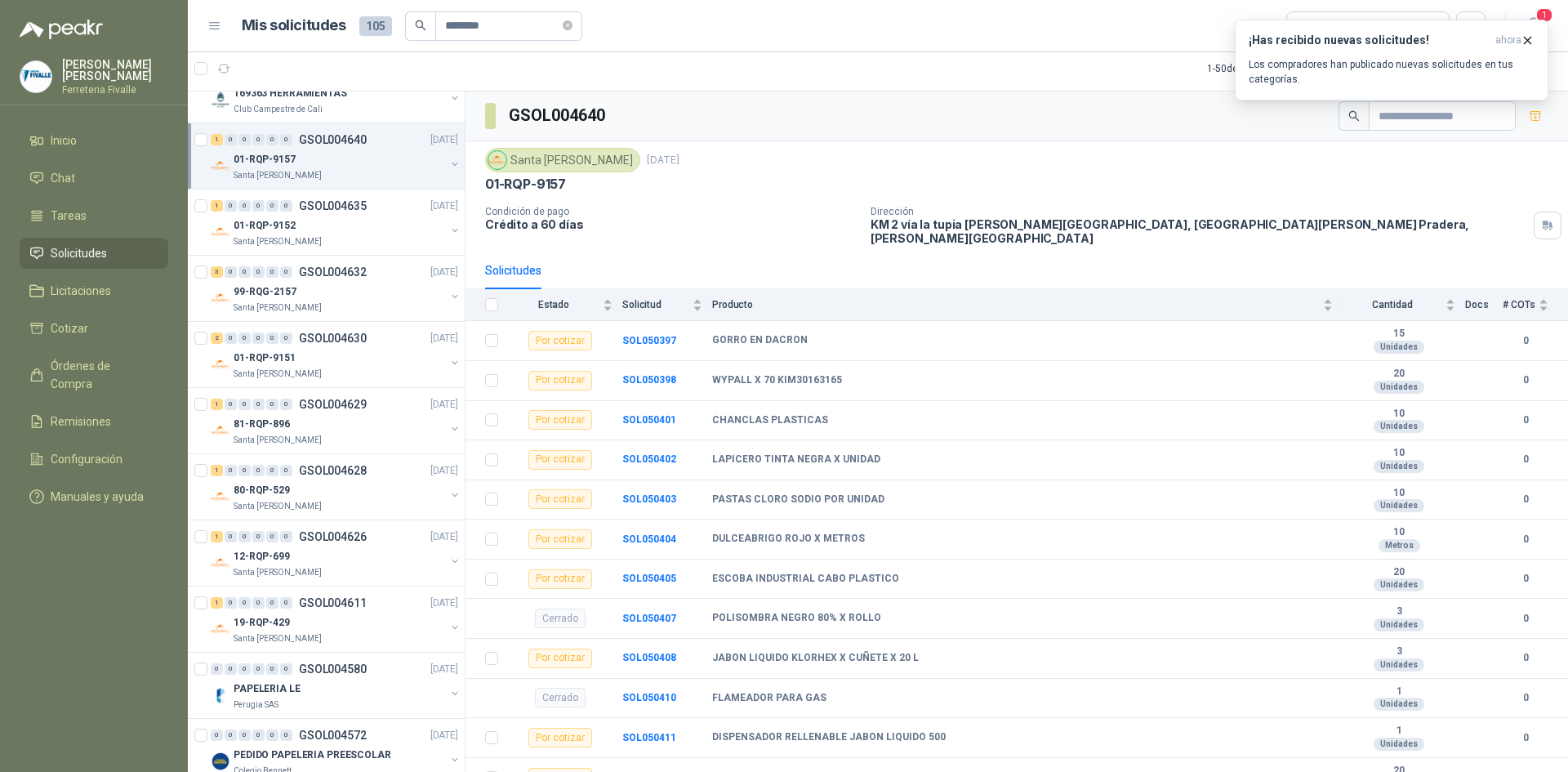
scroll to position [416, 0]
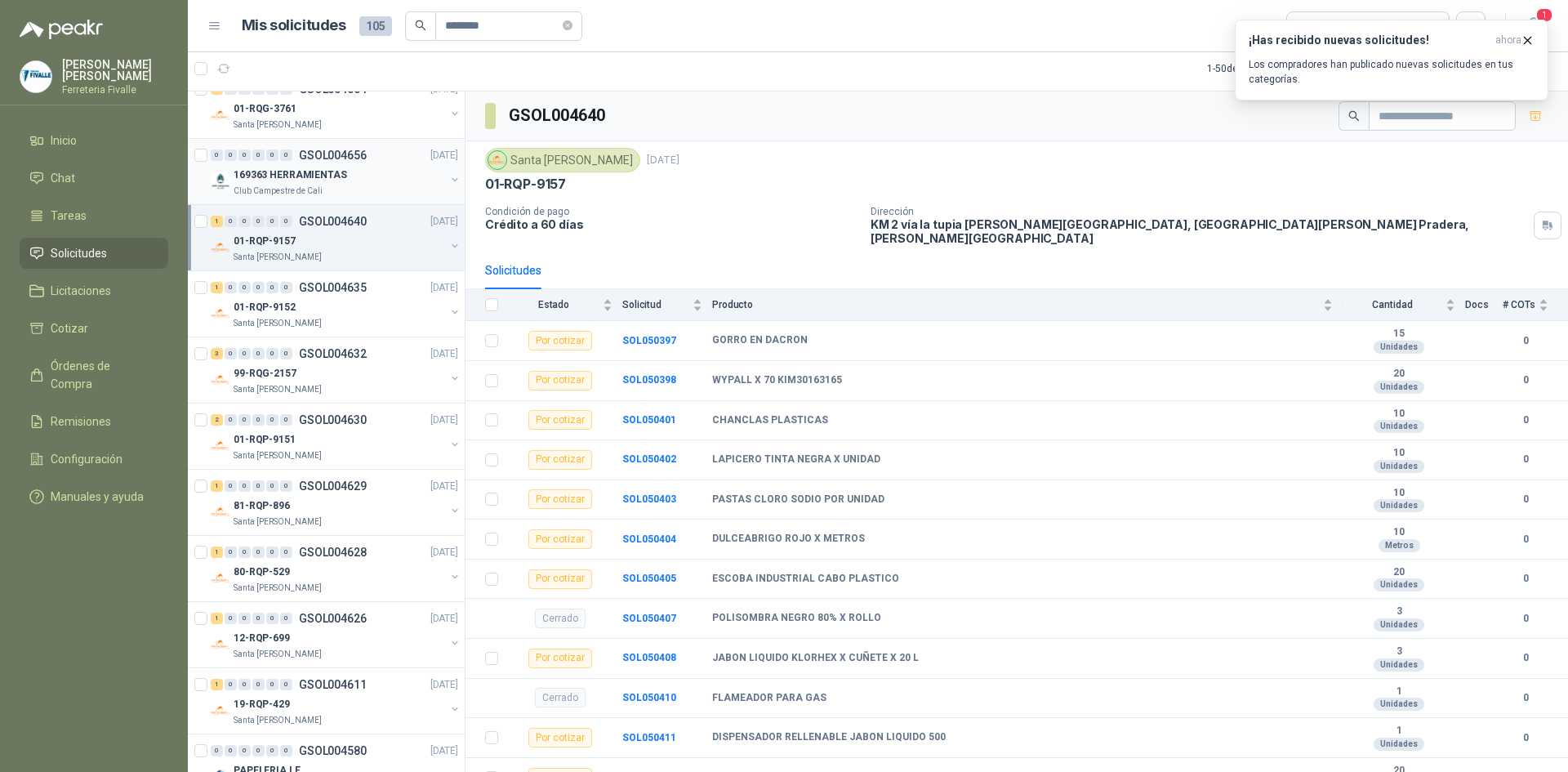
click at [321, 179] on p "169363 HERRAMIENTAS" at bounding box center [290, 175] width 114 height 16
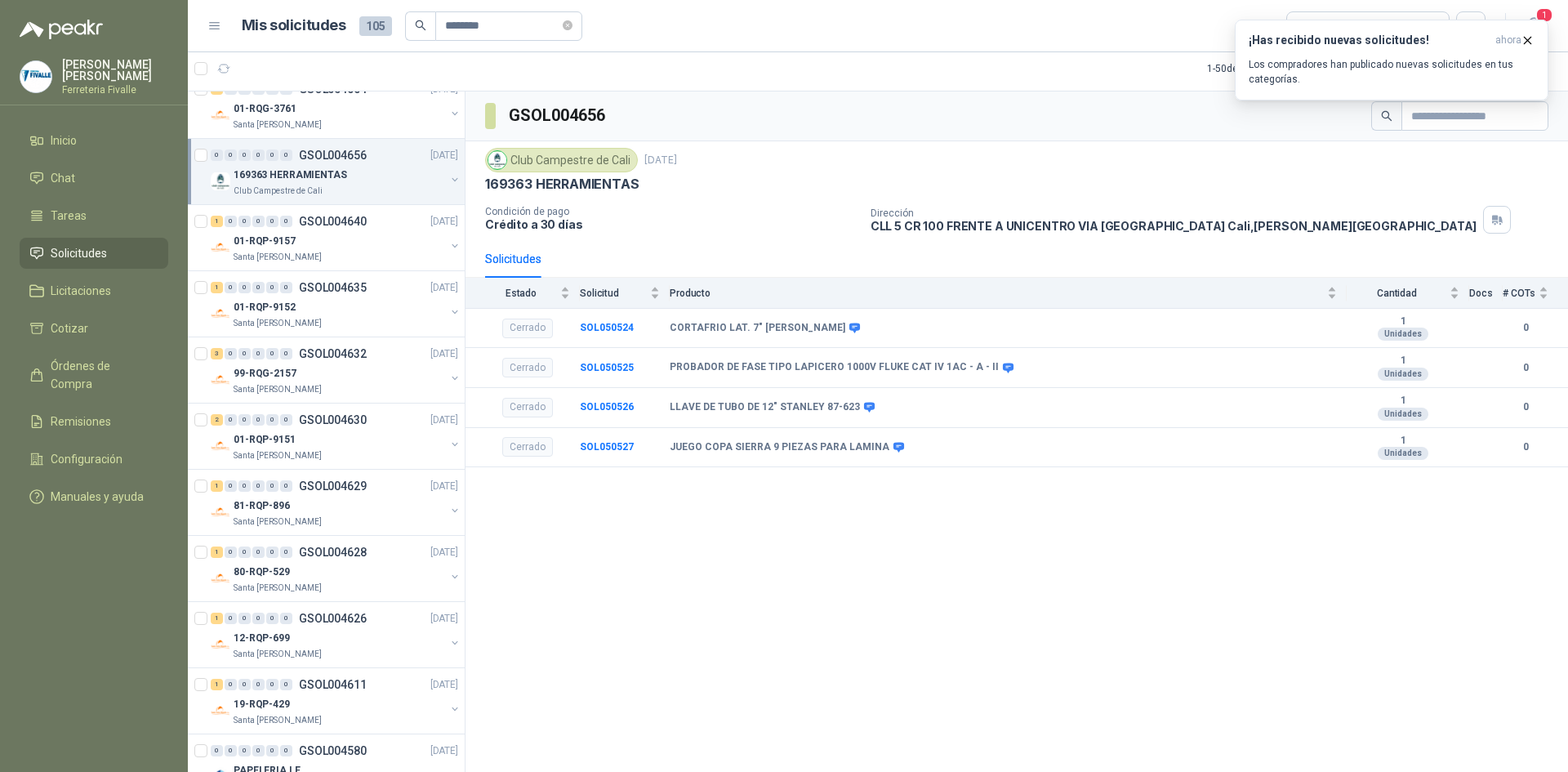
scroll to position [334, 0]
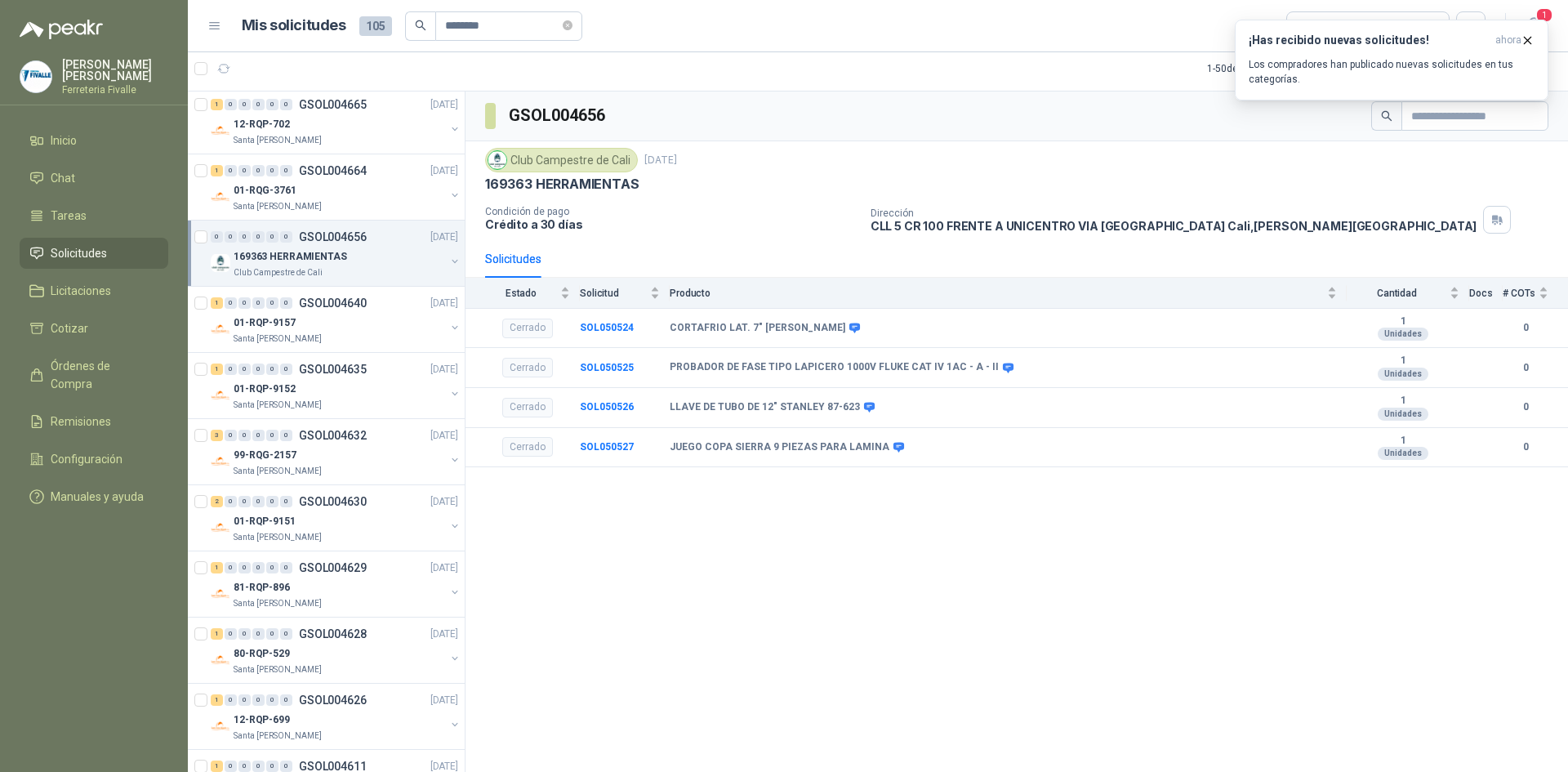
click at [321, 179] on div "1 0 0 0 0 0 GSOL004664 [DATE]" at bounding box center [335, 171] width 251 height 20
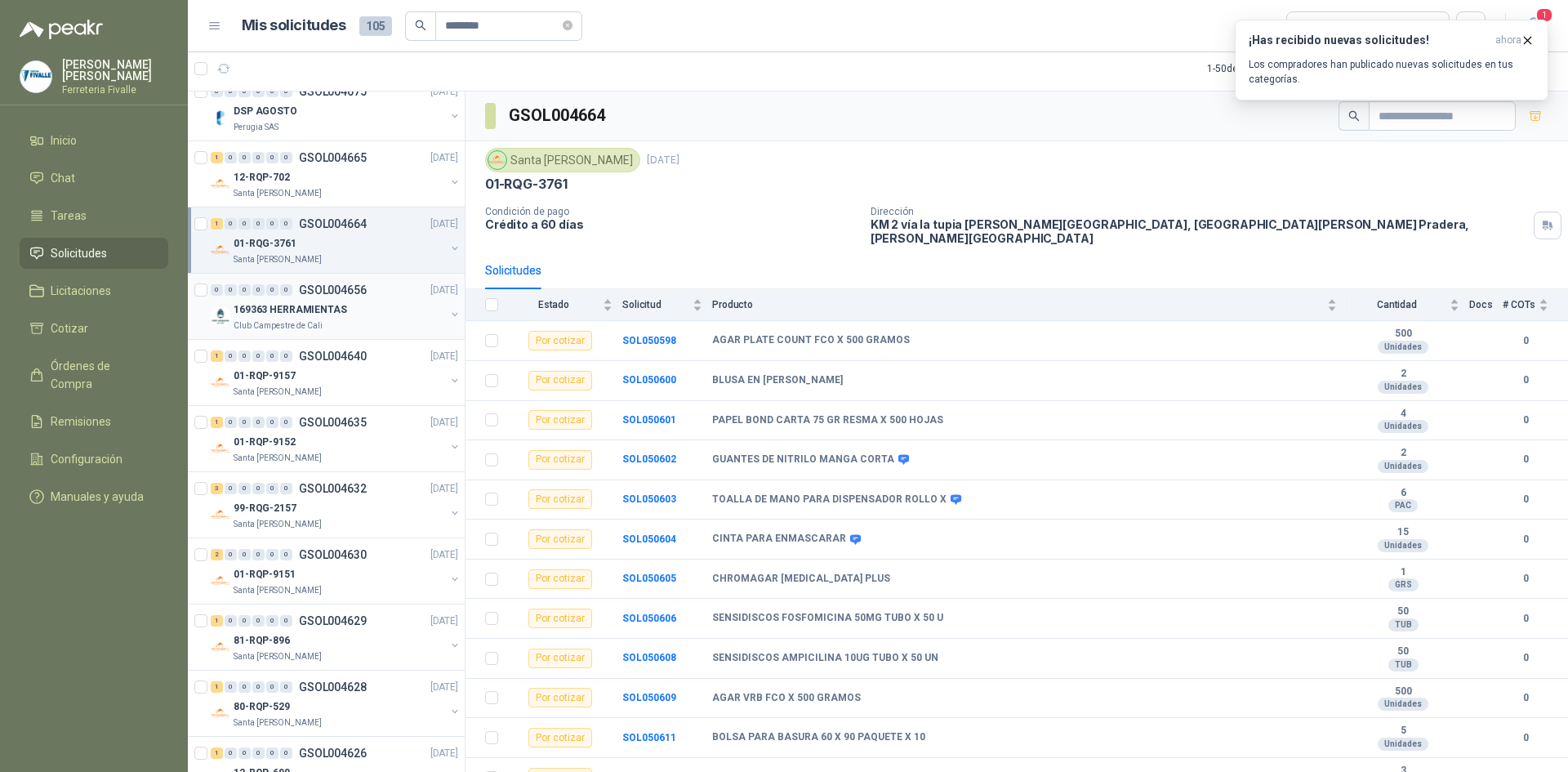
scroll to position [253, 0]
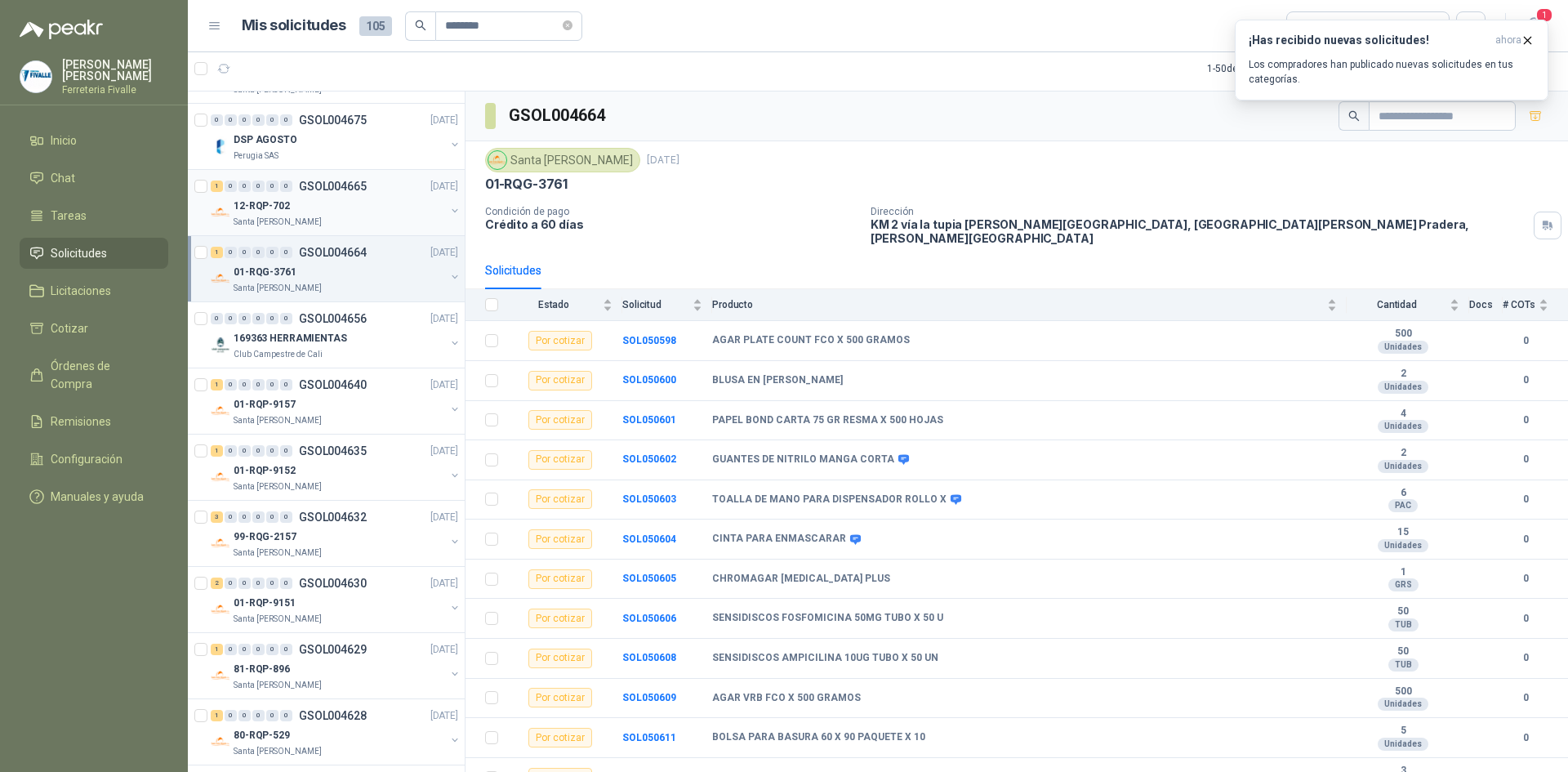
click at [321, 195] on div "1 0 0 0 0 0 GSOL004665 [DATE]" at bounding box center [335, 186] width 251 height 20
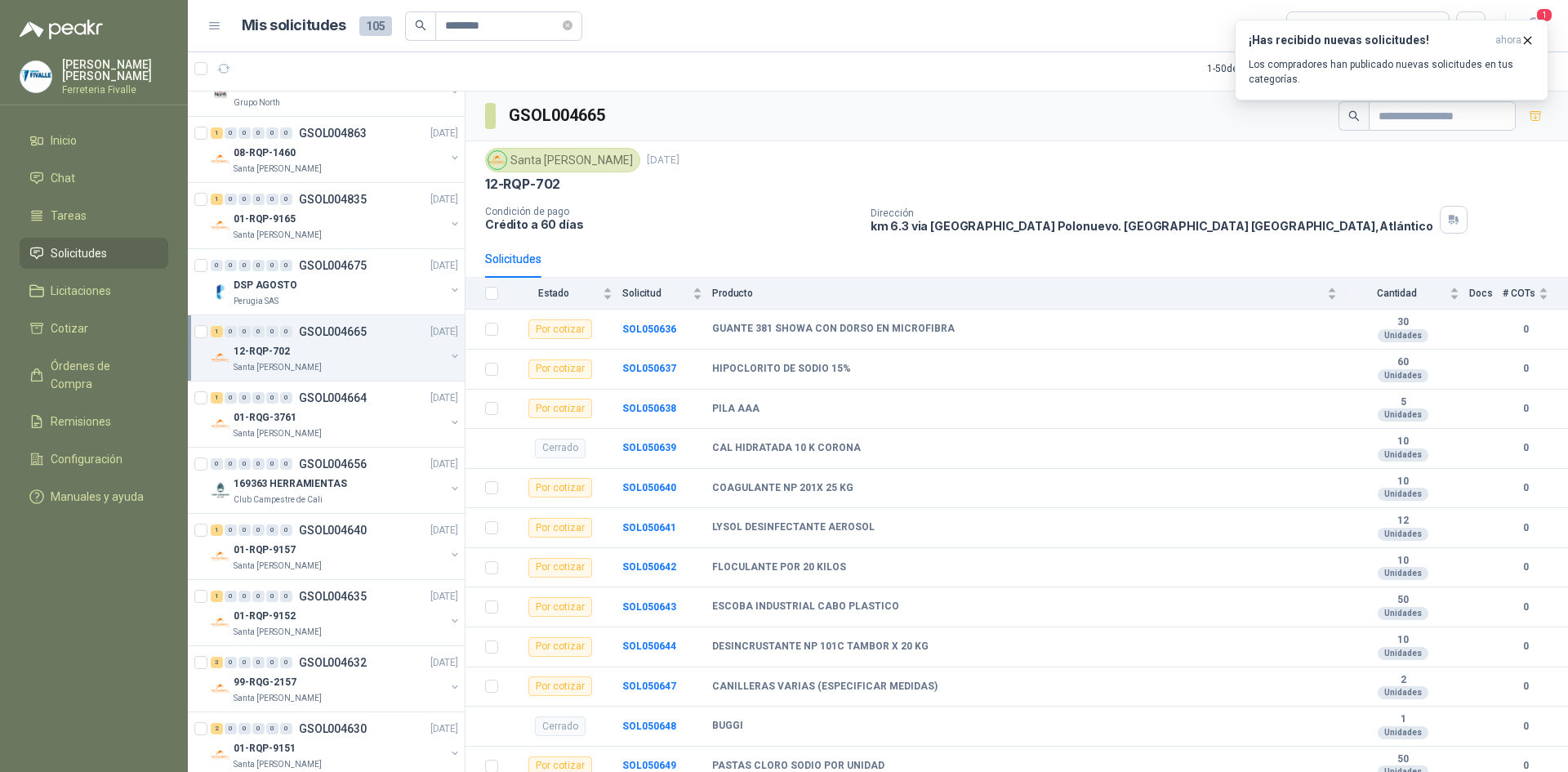
scroll to position [89, 0]
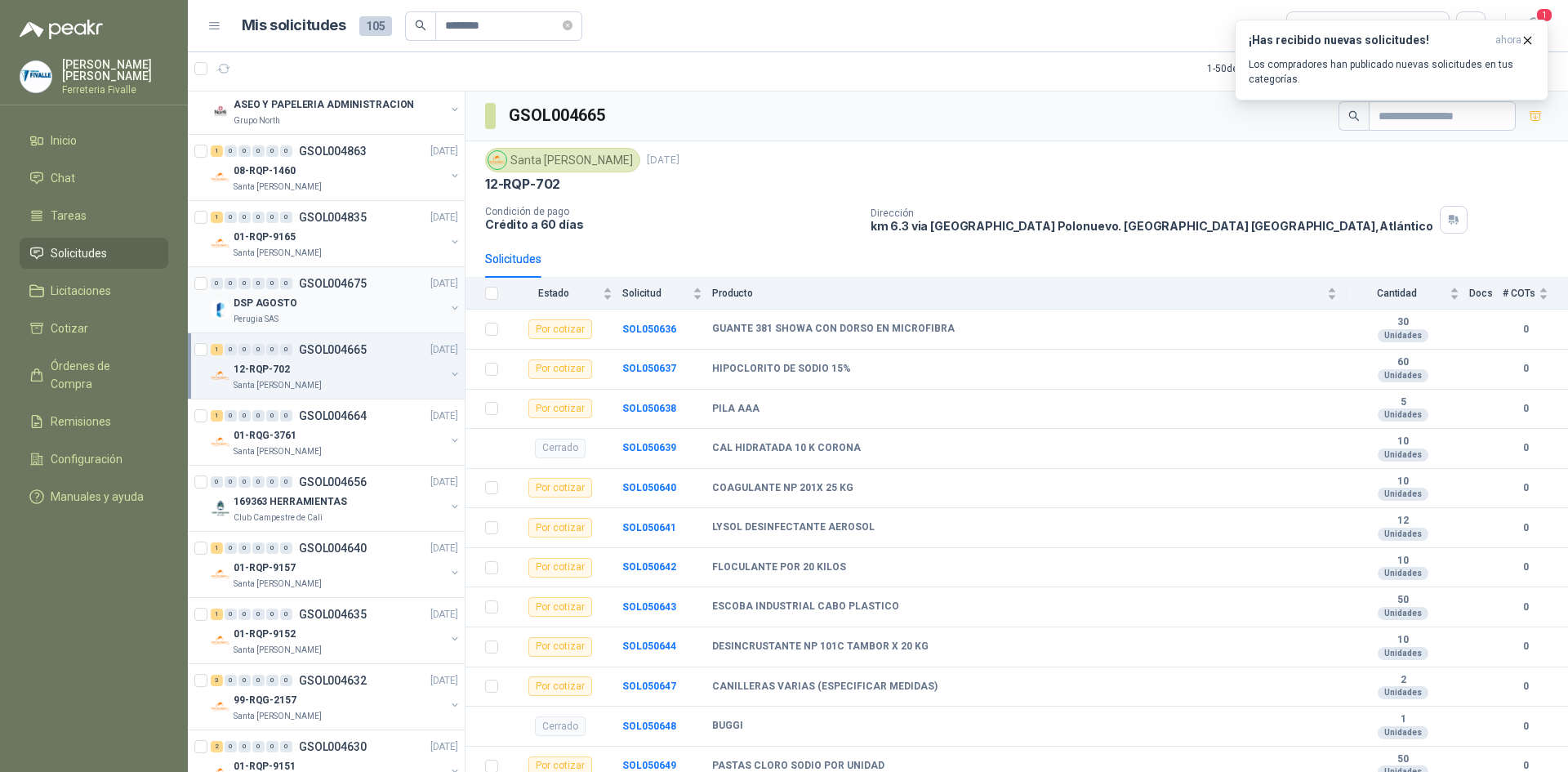
click at [321, 311] on div "DSP AGOSTO" at bounding box center [339, 303] width 211 height 20
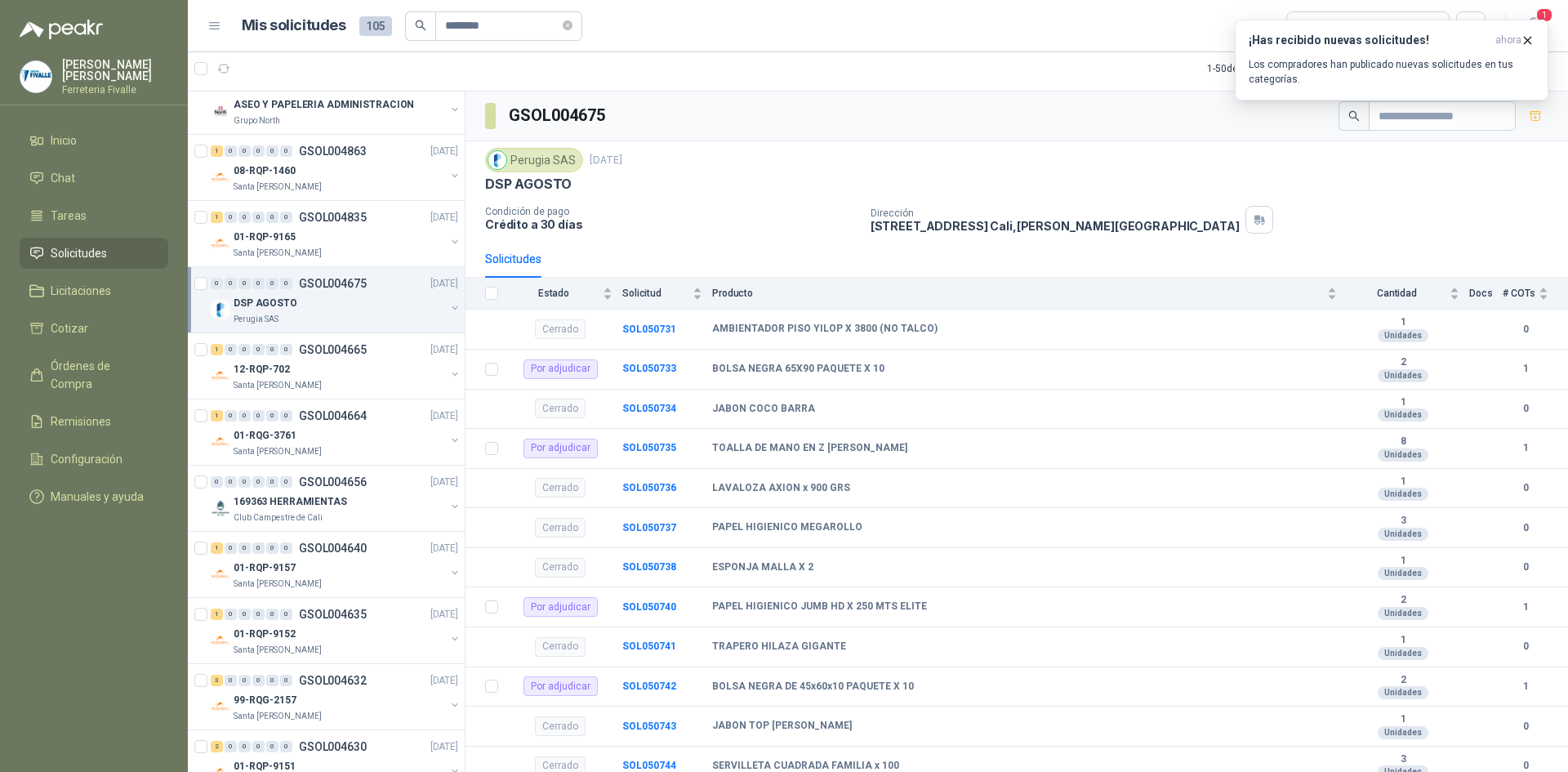
scroll to position [8, 0]
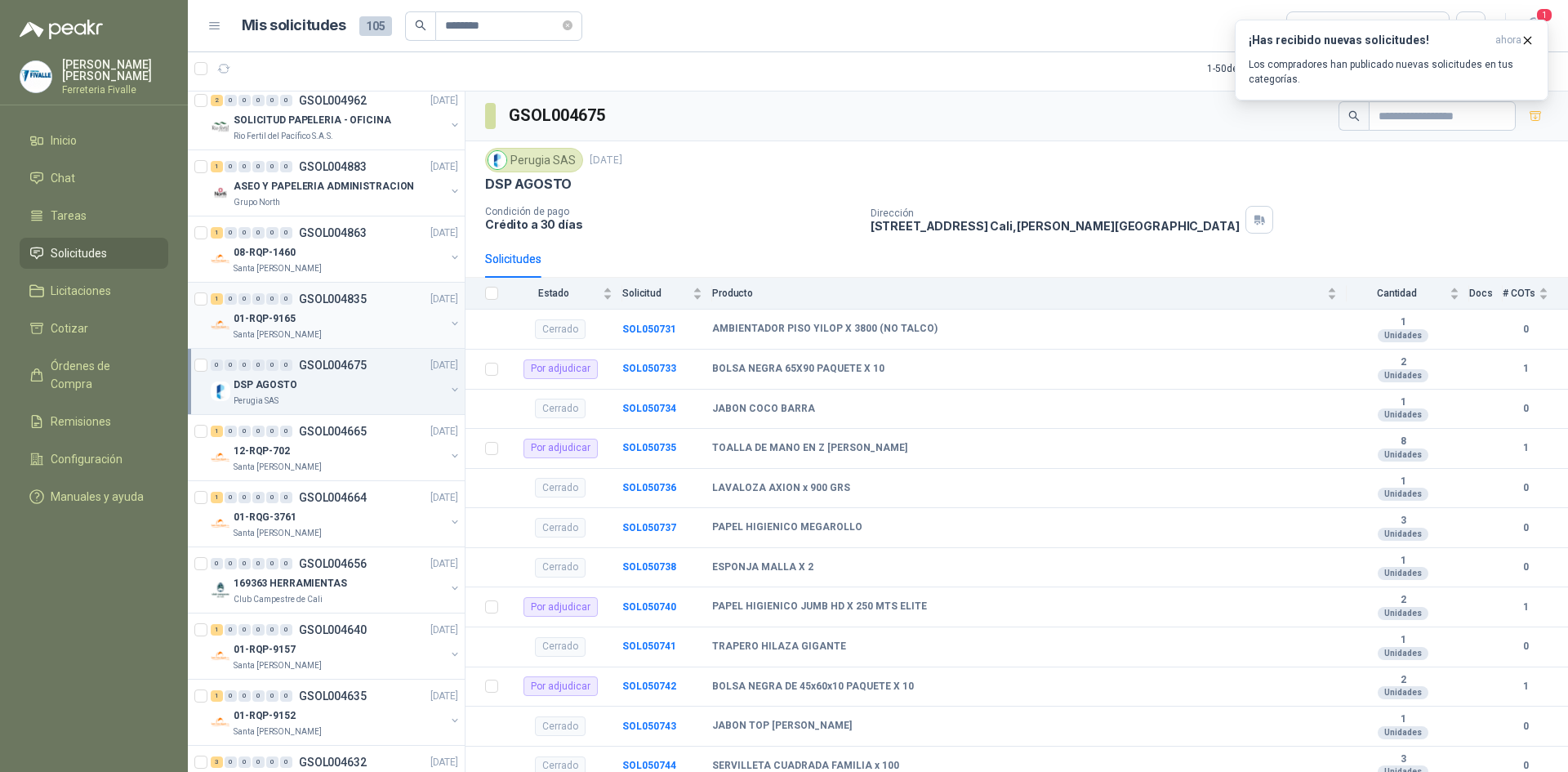
click at [299, 310] on div "01-RQP-9165" at bounding box center [339, 318] width 211 height 20
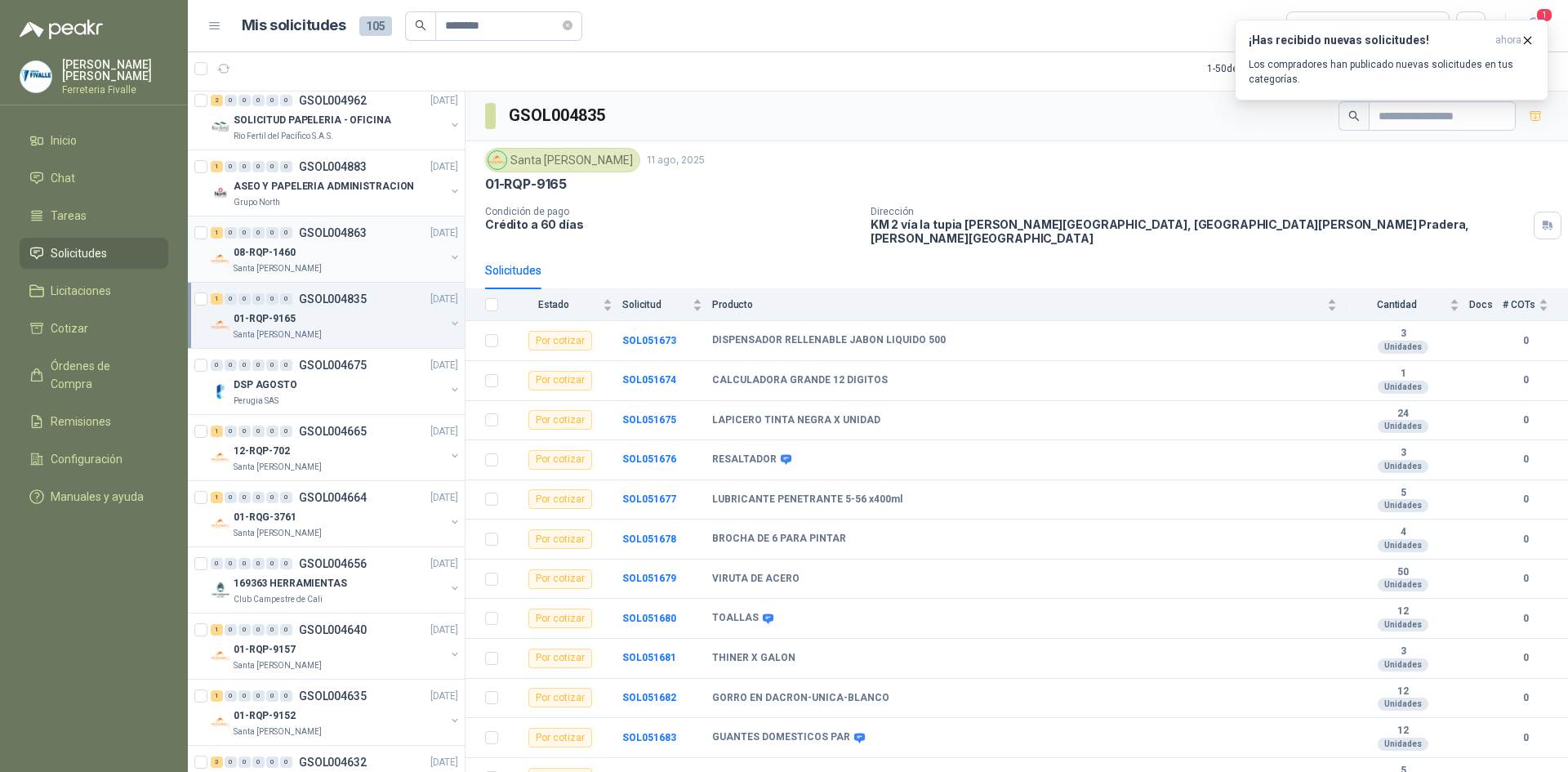
click at [313, 252] on div "08-RQP-1460" at bounding box center [339, 252] width 211 height 20
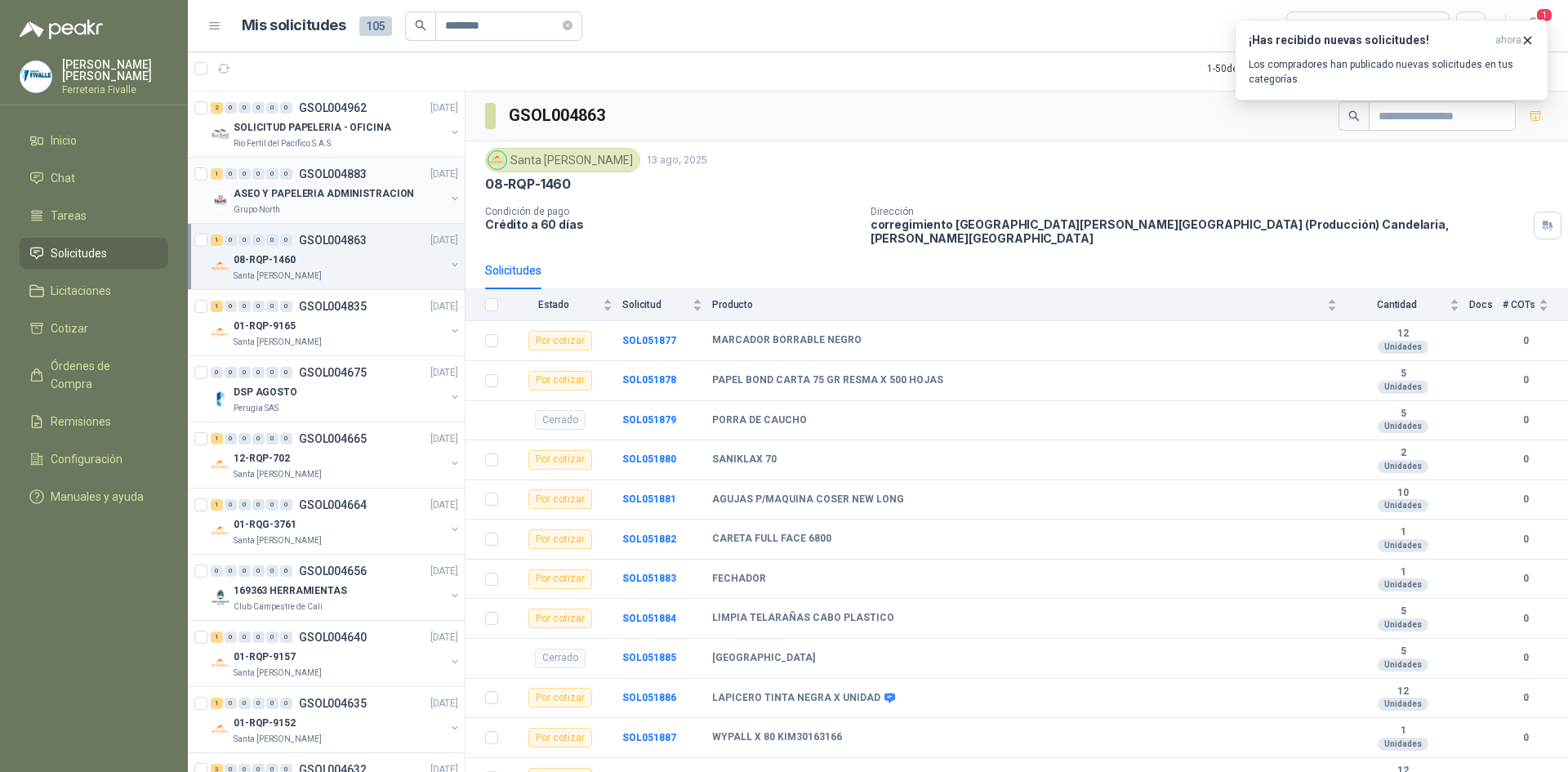
click at [310, 194] on p "ASEO Y PAPELERIA ADMINISTRACION" at bounding box center [323, 194] width 180 height 16
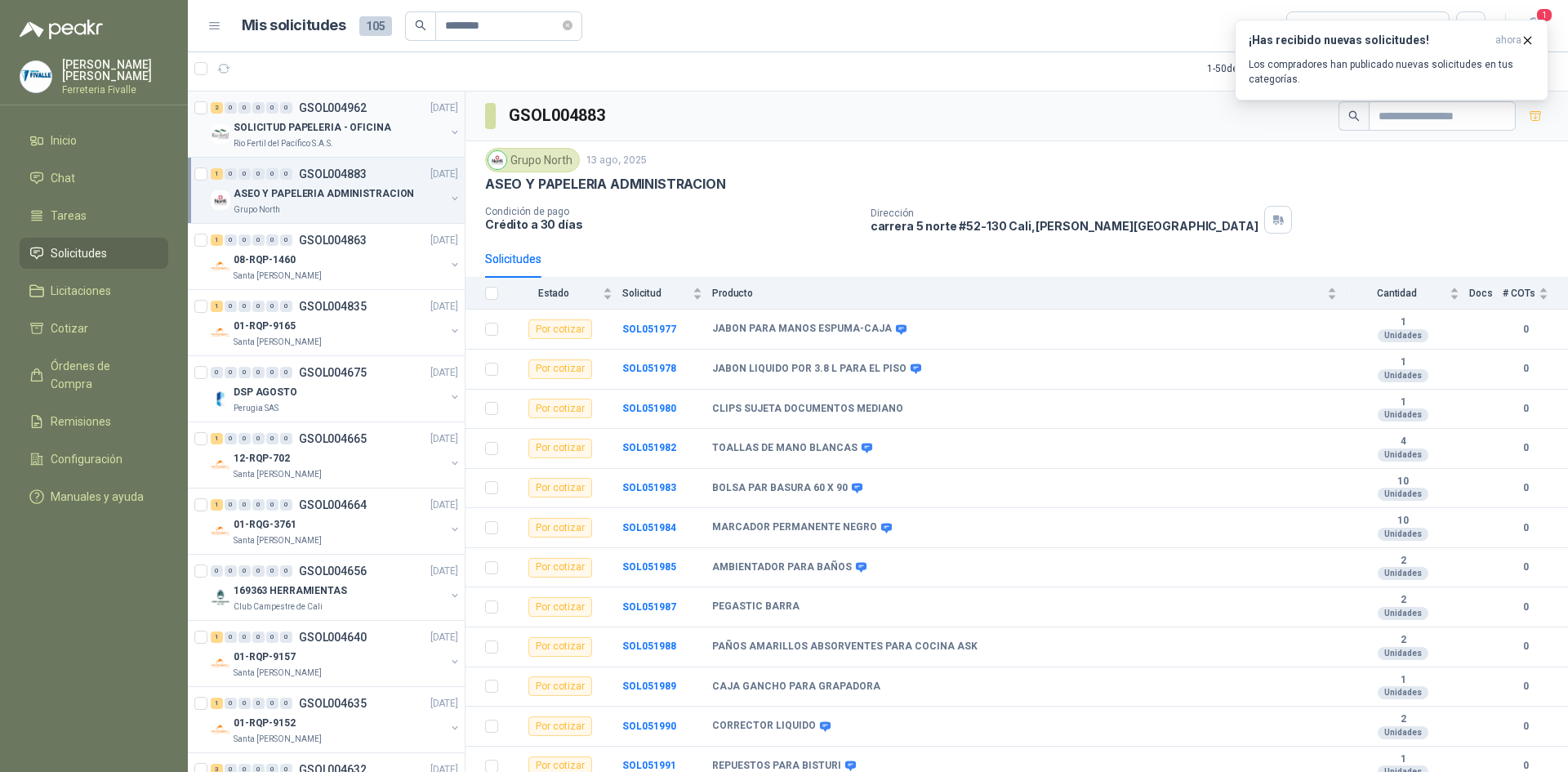
click at [322, 120] on p "SOLICITUD PAPELERIA - OFICINA" at bounding box center [312, 128] width 158 height 16
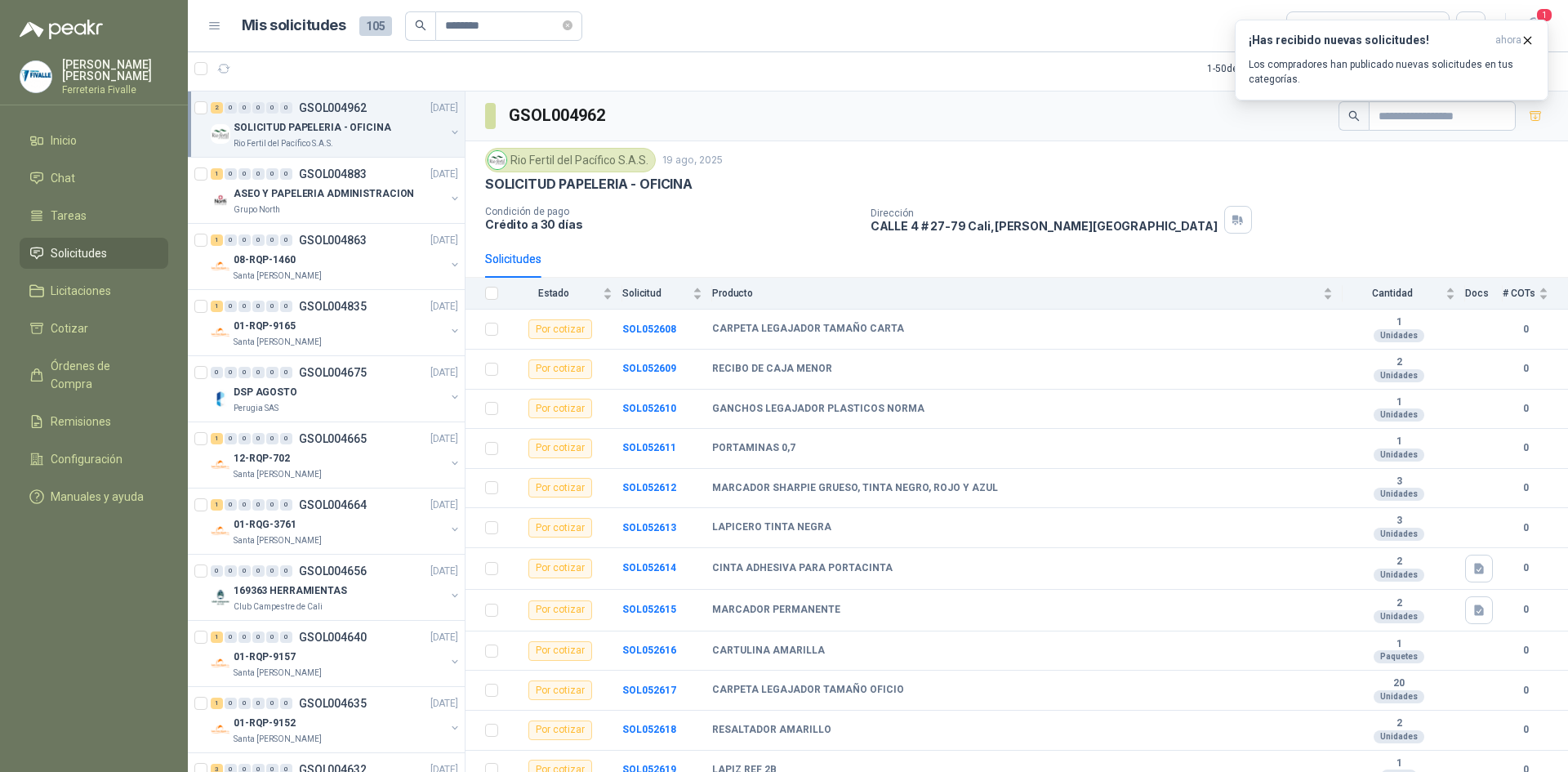
click at [63, 259] on span "Solicitudes" at bounding box center [78, 253] width 56 height 18
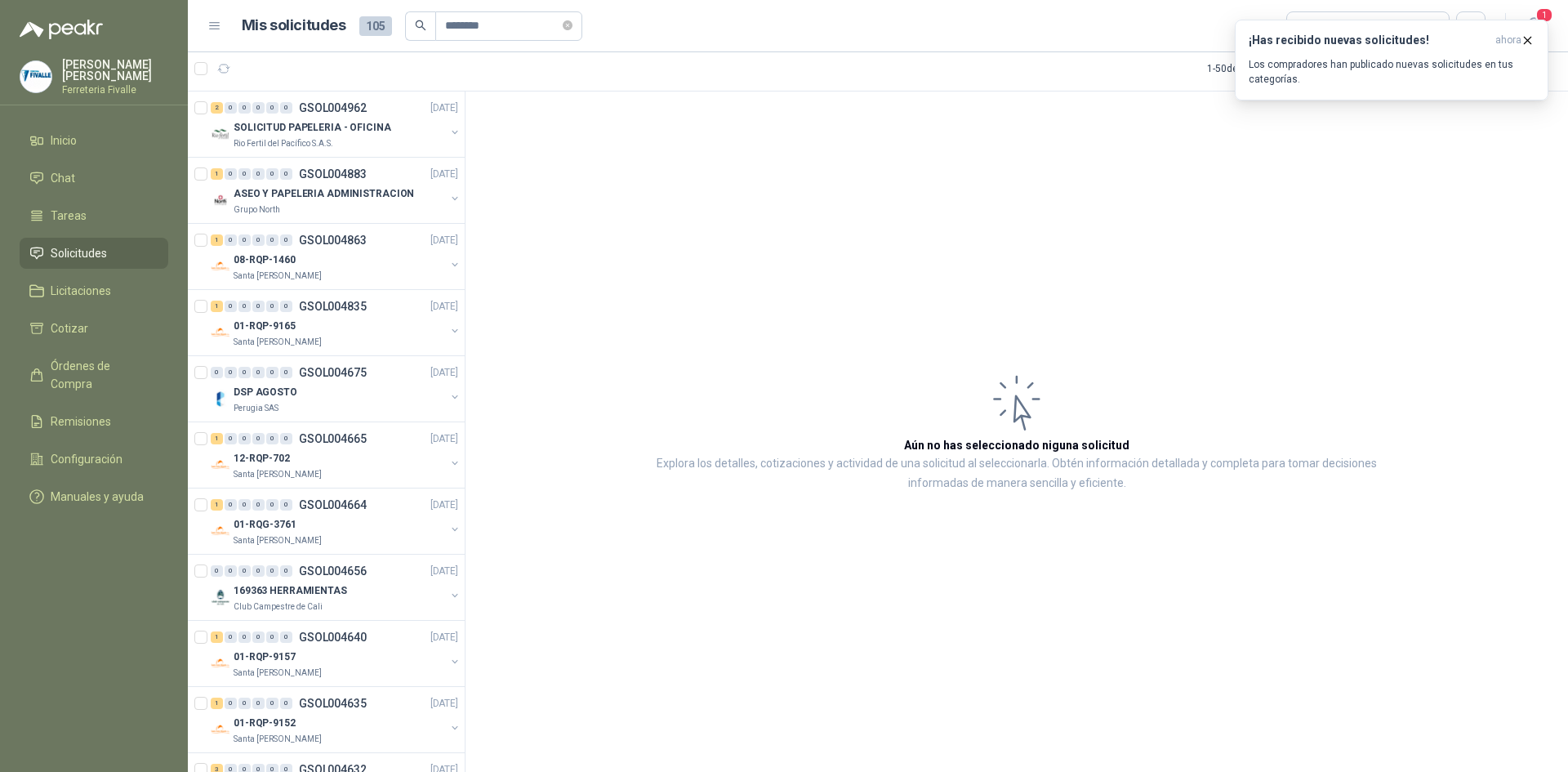
click at [60, 262] on span "Solicitudes" at bounding box center [78, 253] width 56 height 18
drag, startPoint x: 509, startPoint y: 21, endPoint x: 409, endPoint y: 5, distance: 101.3
click at [410, 4] on header "Mis solicitudes 105 ******** Todas 1" at bounding box center [878, 26] width 1380 height 53
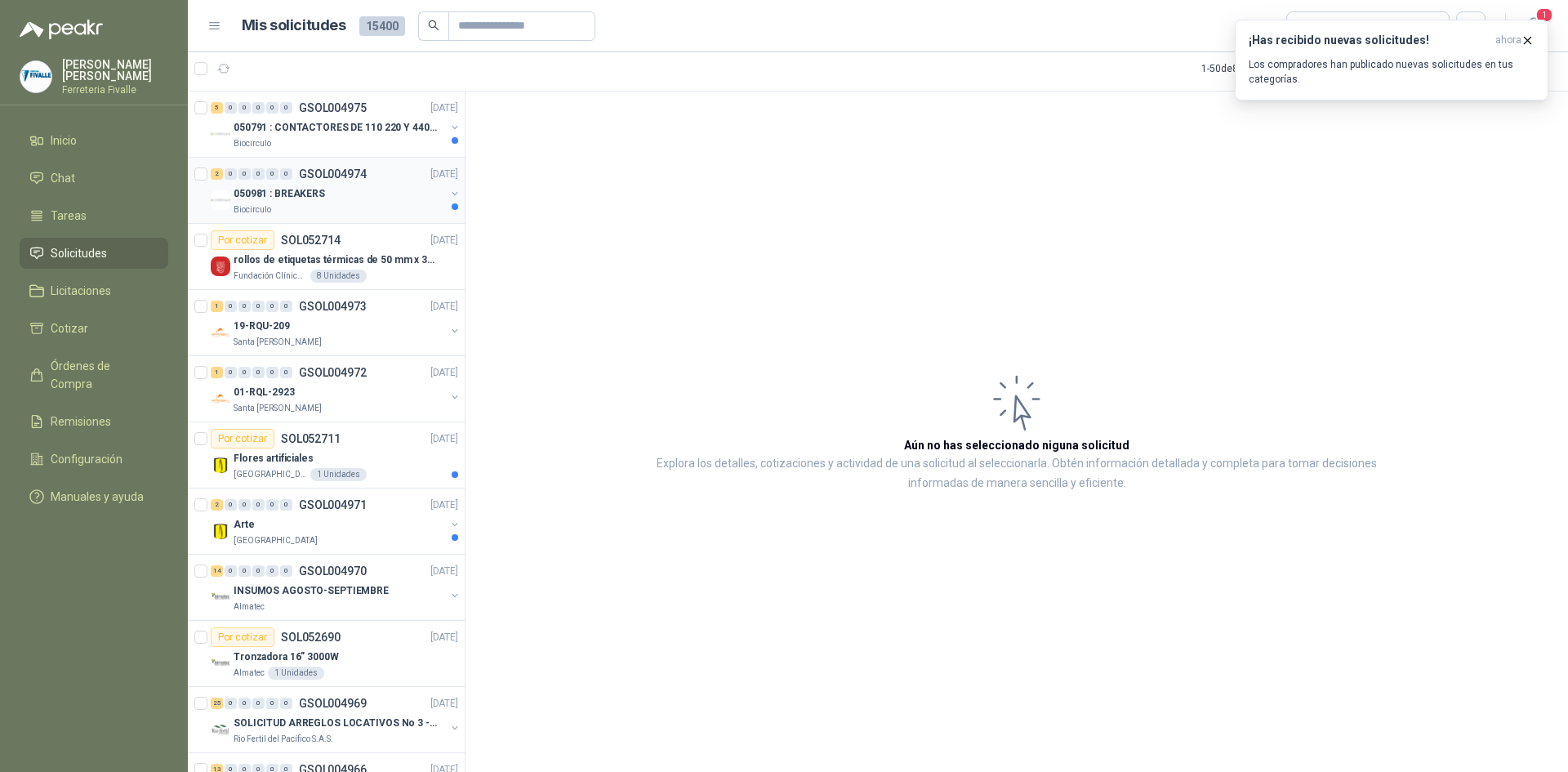
click at [306, 184] on div "050981 : BREAKERS" at bounding box center [339, 193] width 211 height 20
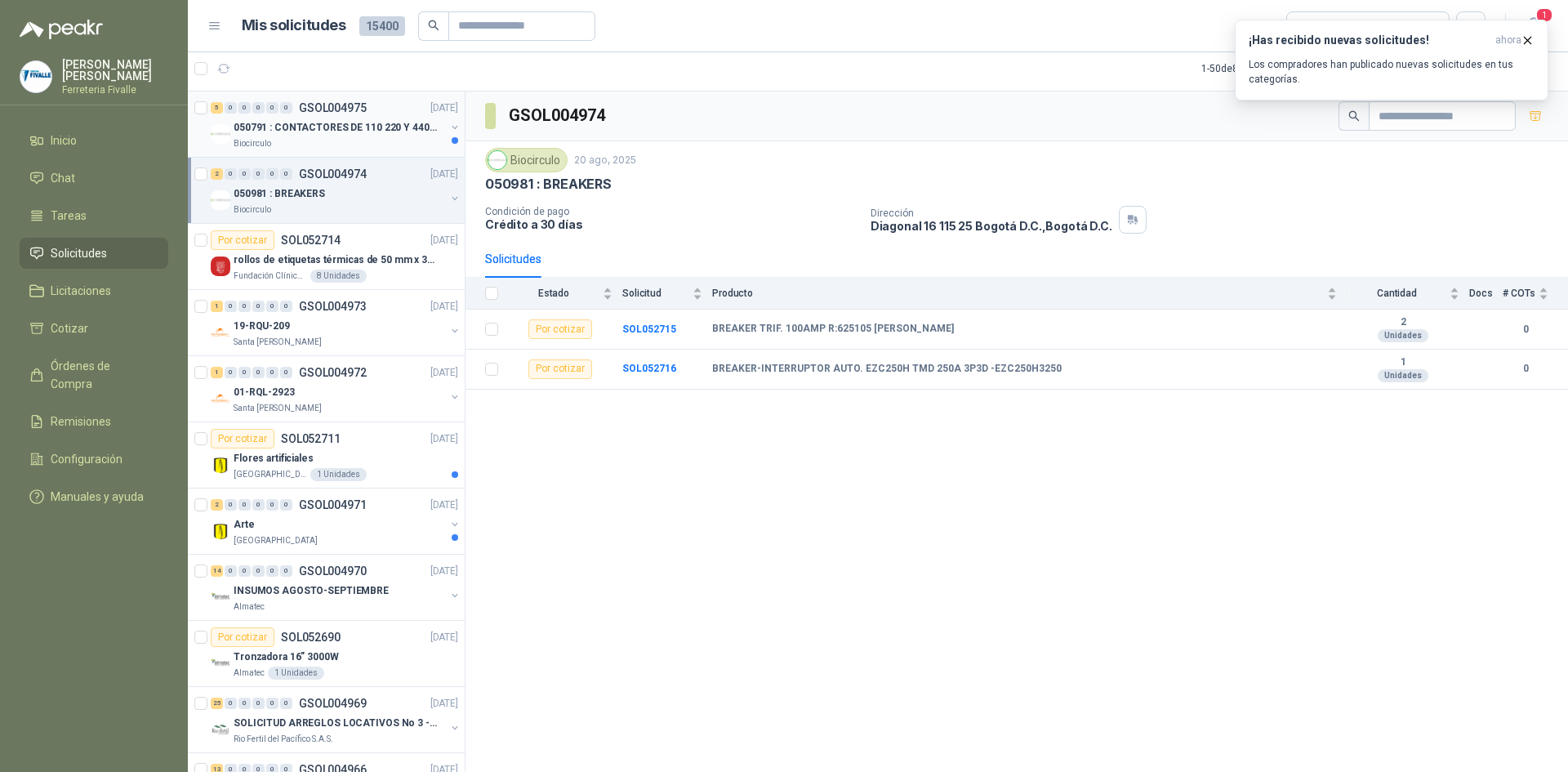
click at [319, 135] on p "050791 : CONTACTORES DE 110 220 Y 440 V" at bounding box center [335, 128] width 203 height 16
